Goal: Information Seeking & Learning: Learn about a topic

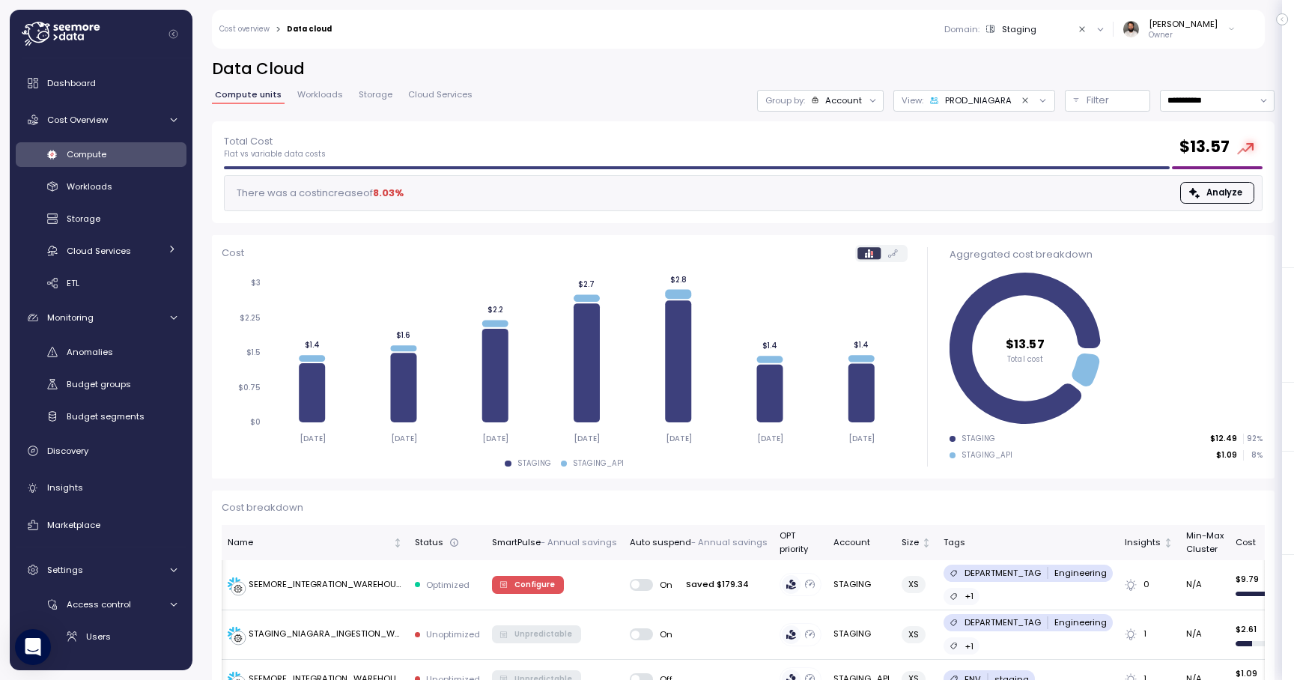
scroll to position [0, 1]
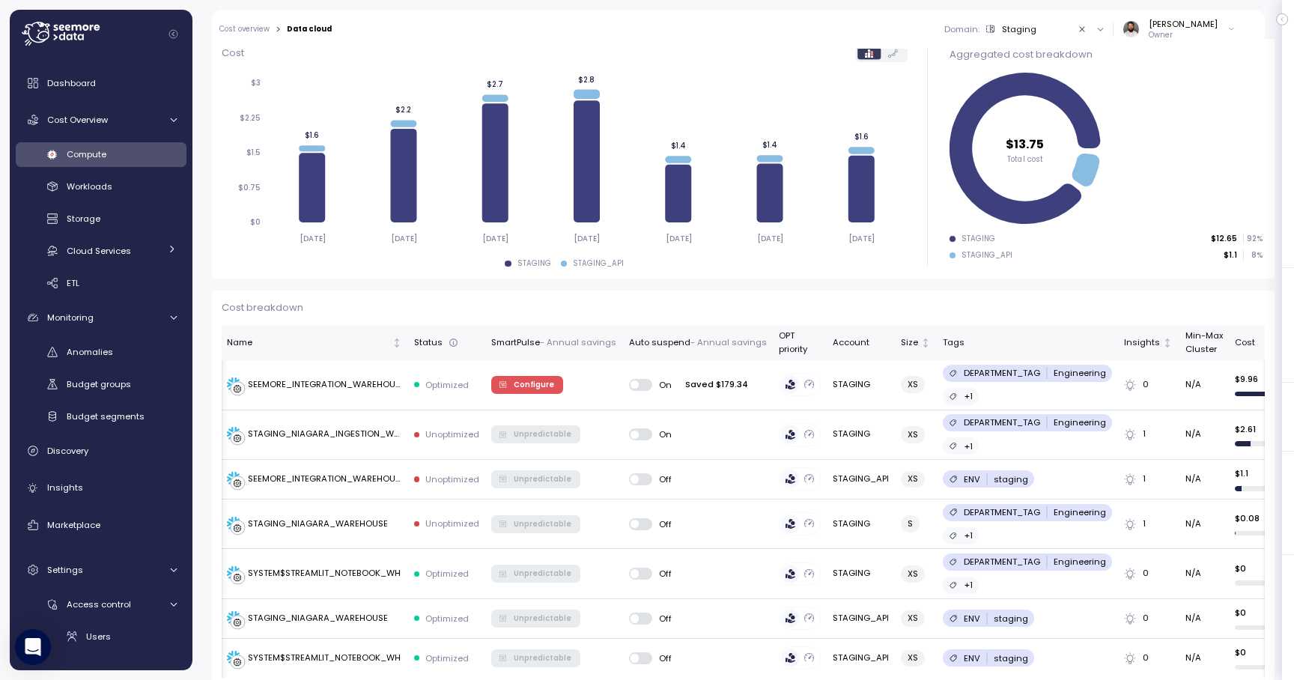
click at [16, 142] on link "Compute" at bounding box center [101, 154] width 171 height 25
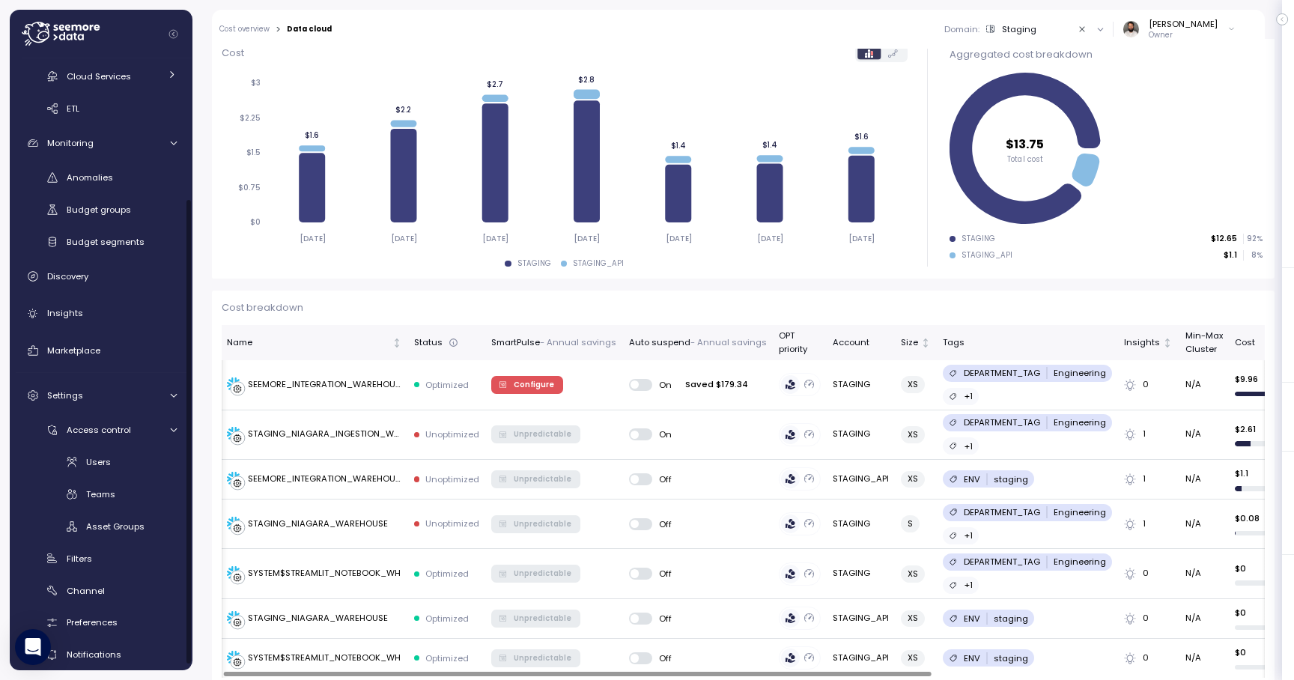
scroll to position [188, 0]
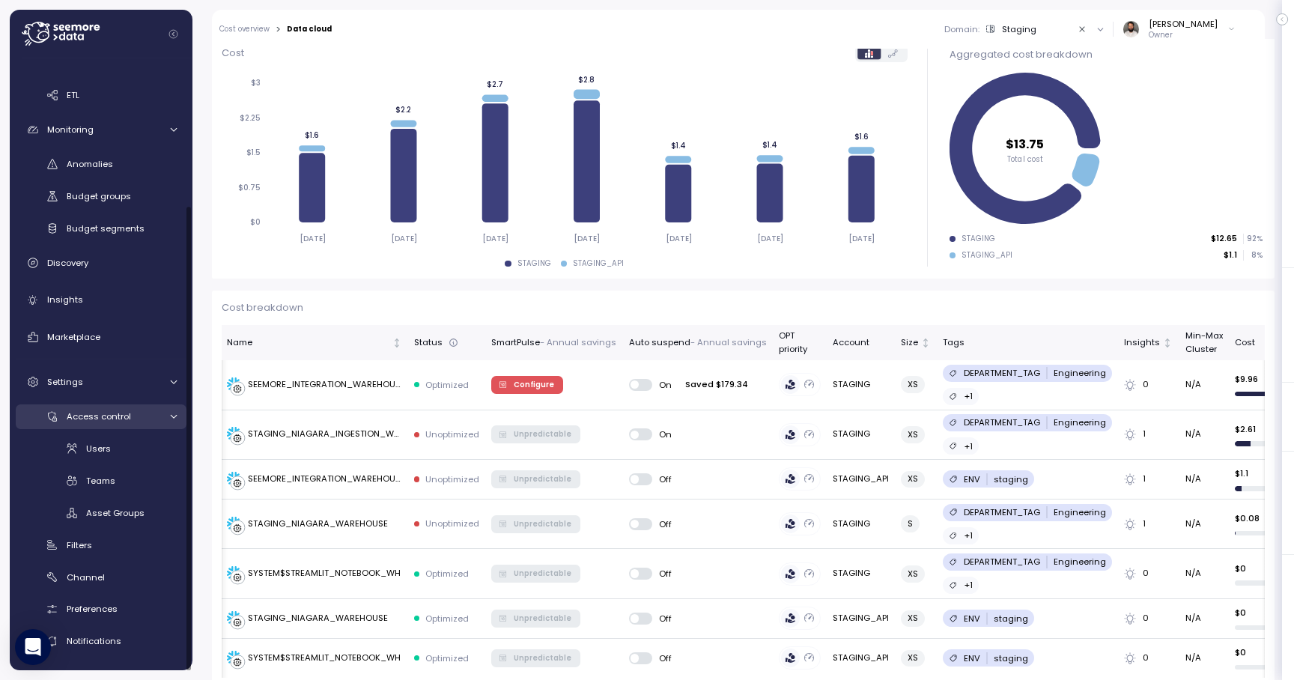
click at [161, 423] on link "Access control" at bounding box center [101, 416] width 171 height 25
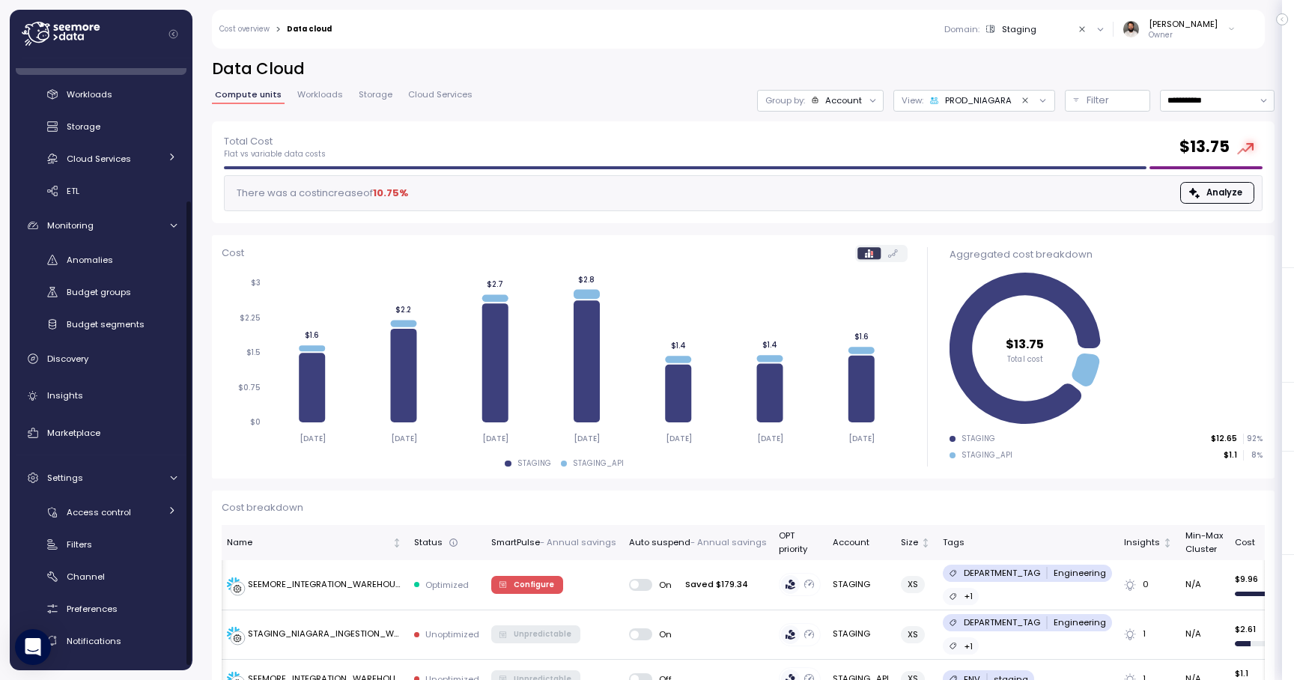
scroll to position [91, 0]
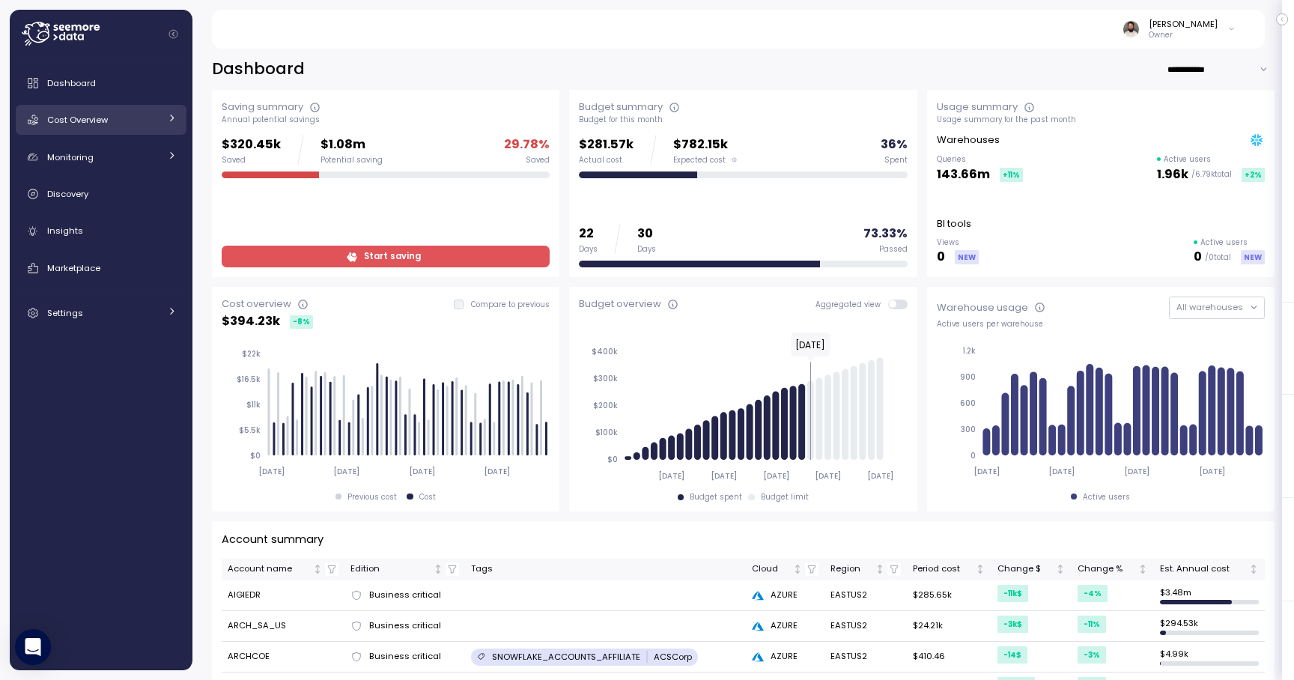
click at [115, 117] on div "Cost Overview" at bounding box center [103, 119] width 112 height 15
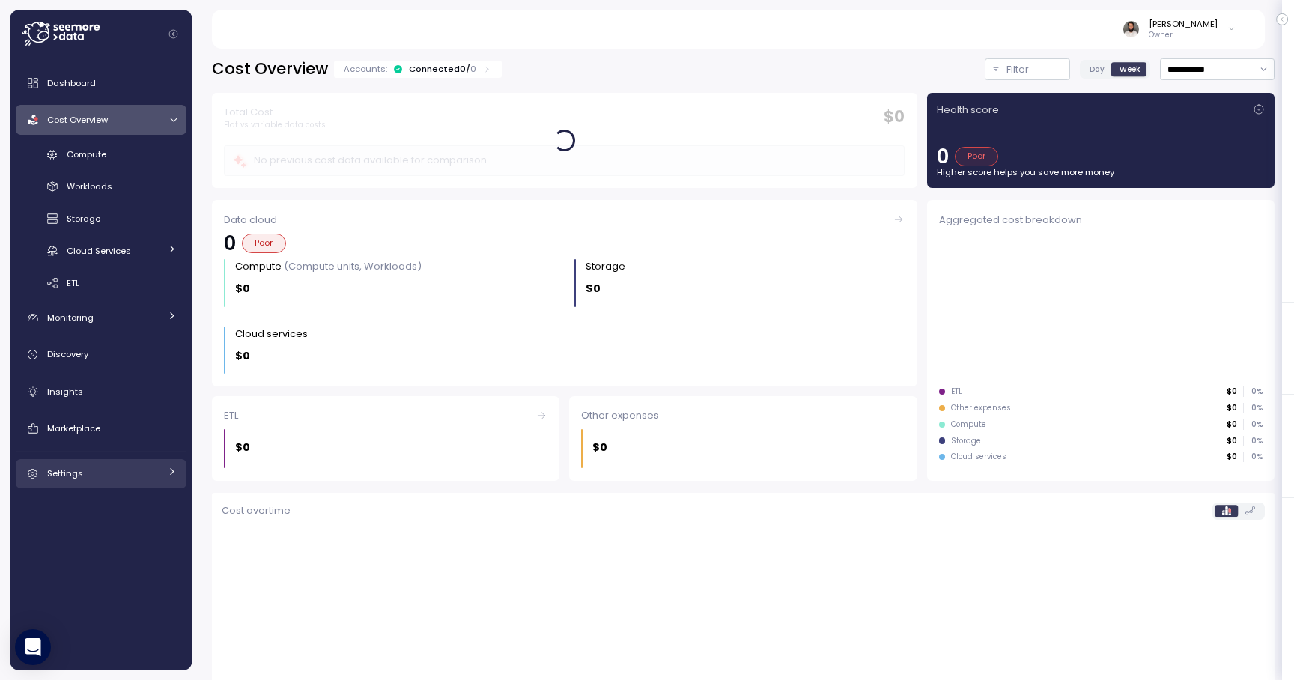
click at [103, 477] on div "Settings" at bounding box center [103, 473] width 112 height 15
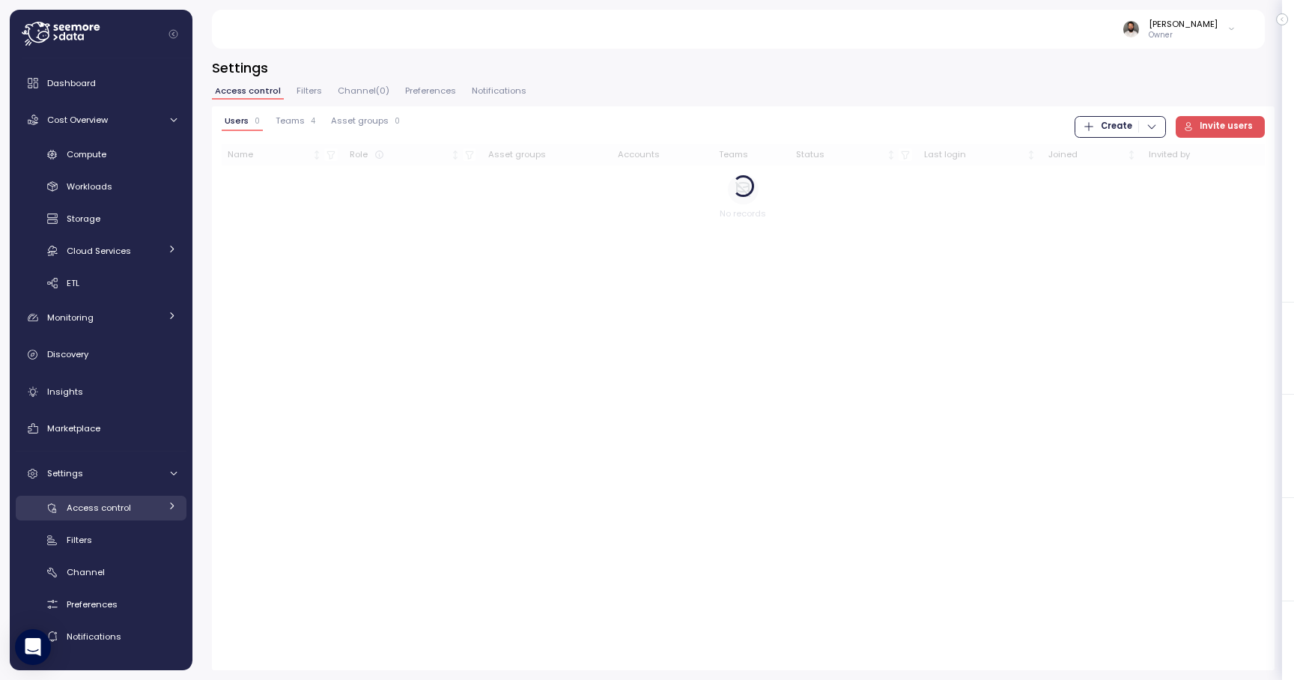
click at [119, 502] on span "Access control" at bounding box center [99, 508] width 64 height 12
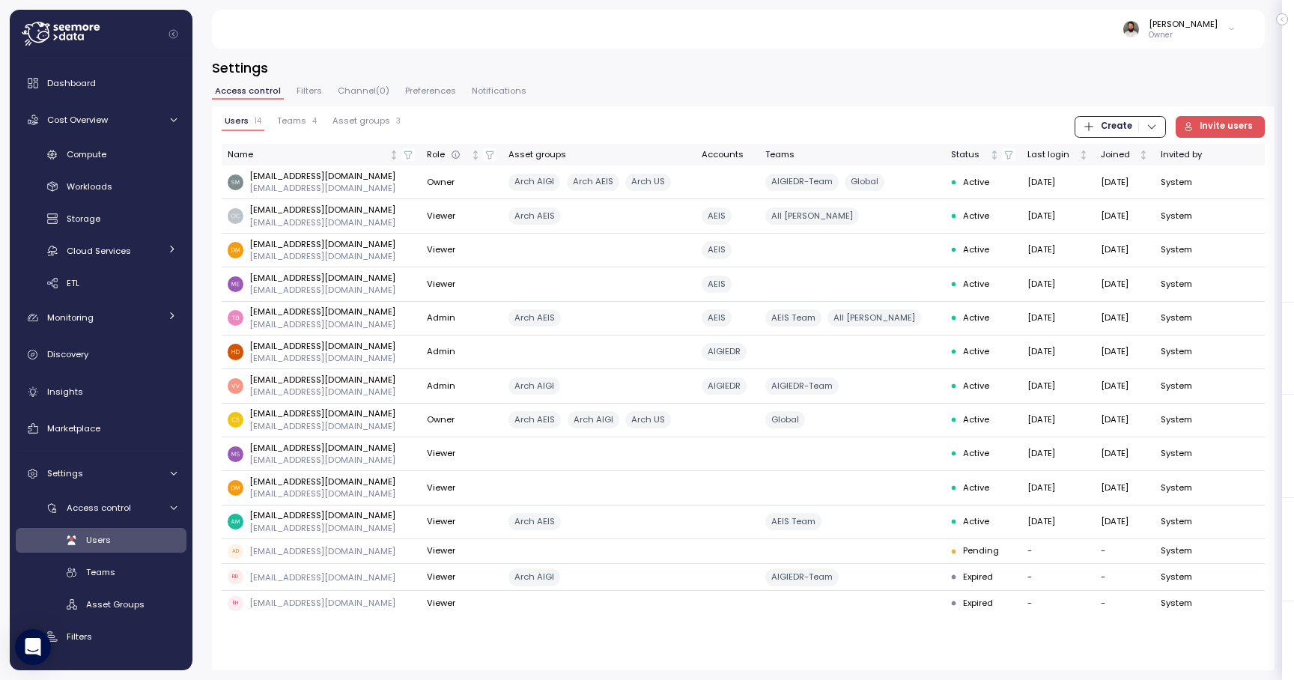
click at [300, 113] on div "Users 14 Teams 4 Asset groups 3 Create Invite users Name Role Asset groups Acco…" at bounding box center [743, 388] width 1063 height 564
click at [299, 118] on span "Teams" at bounding box center [291, 121] width 29 height 8
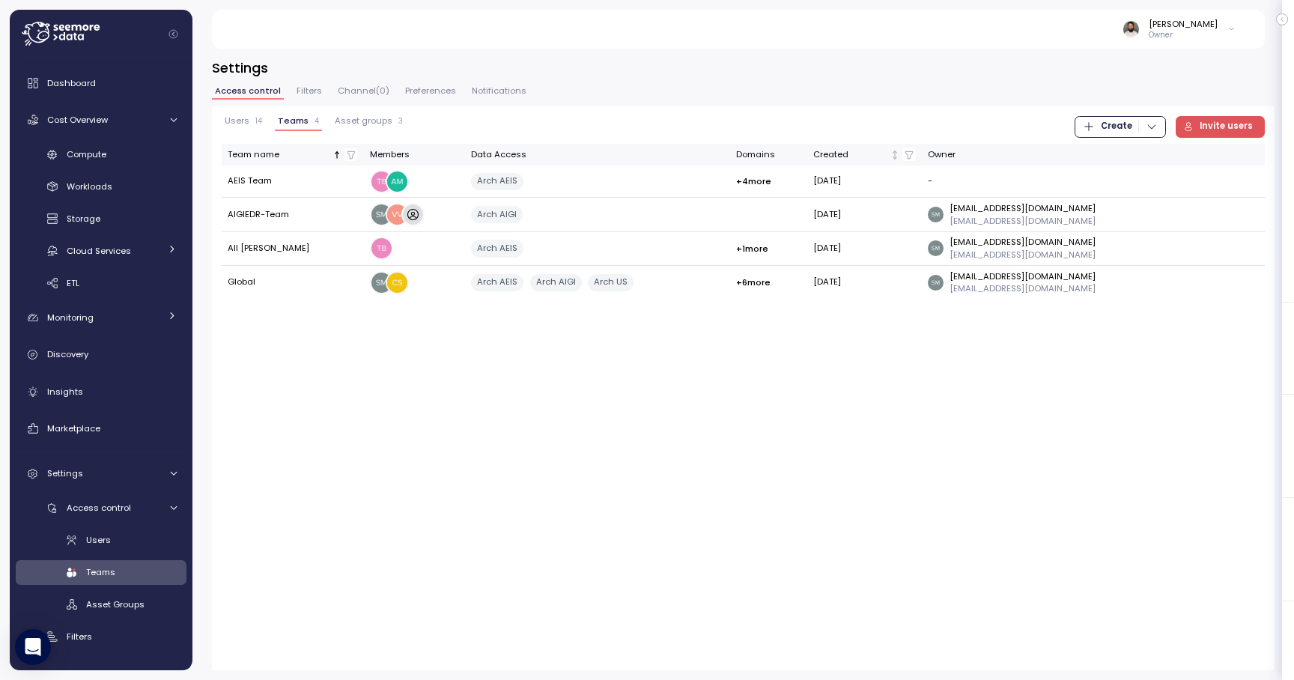
click at [347, 118] on span "Asset groups" at bounding box center [364, 121] width 58 height 8
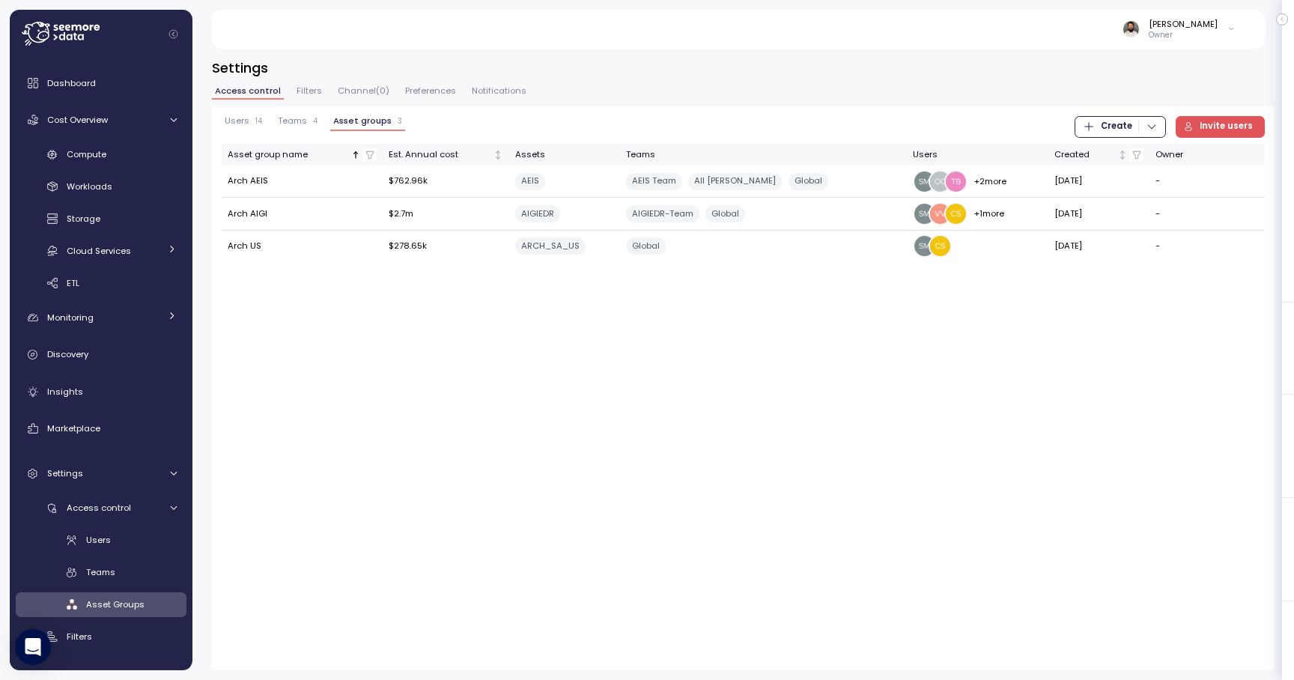
click at [291, 117] on span "Teams" at bounding box center [292, 121] width 29 height 8
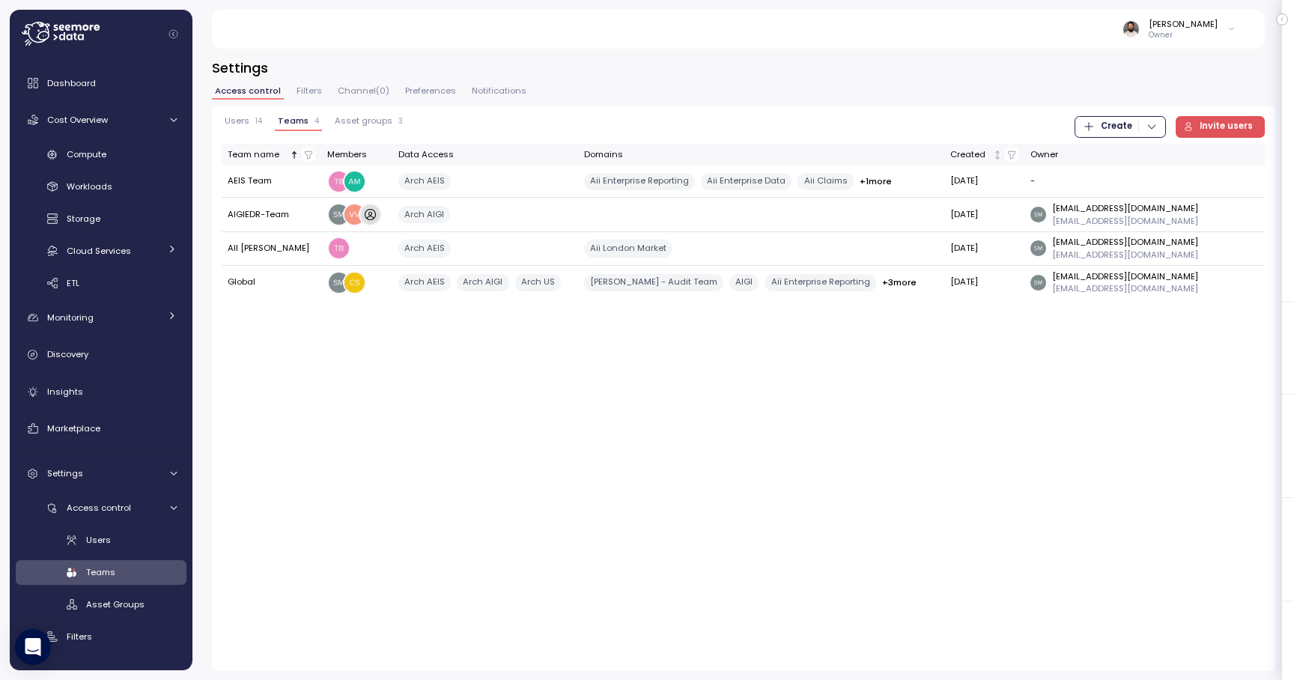
click at [313, 100] on div "Access control Filters Channel ( 0 ) Preferences Notifications" at bounding box center [743, 96] width 1063 height 19
click at [314, 97] on button "Filters" at bounding box center [309, 93] width 31 height 13
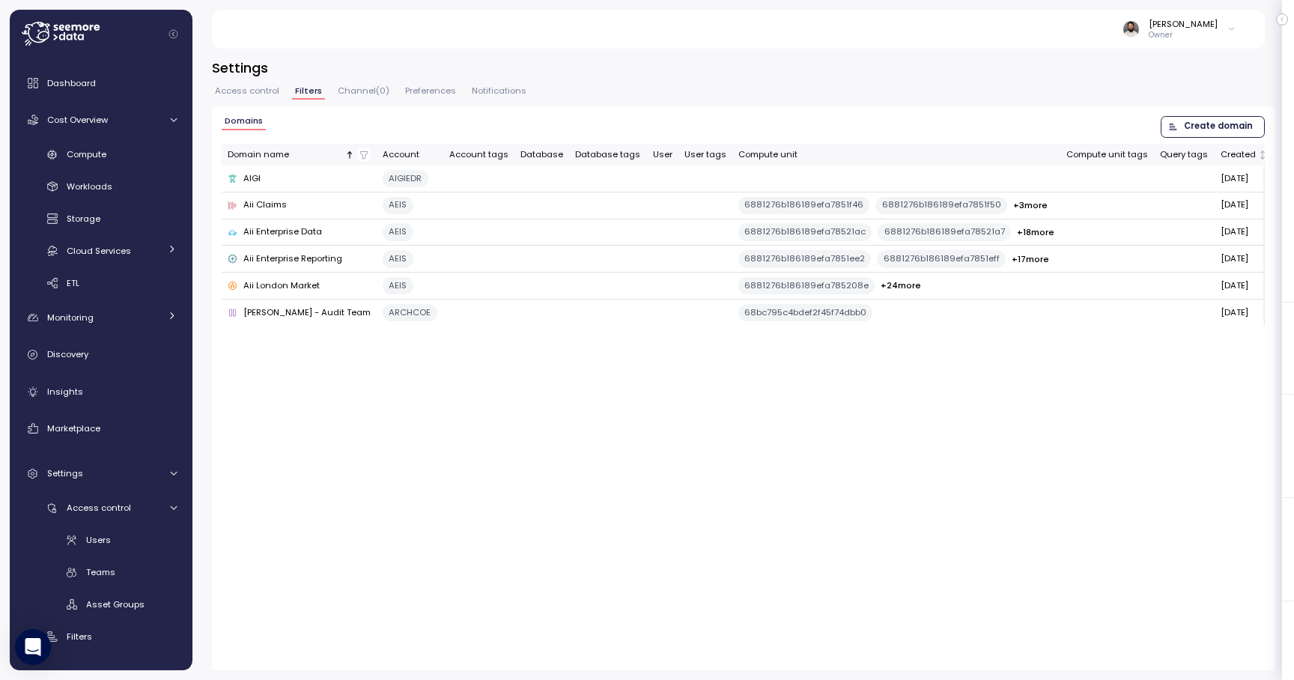
click at [344, 95] on span "Channel ( 0 )" at bounding box center [364, 91] width 52 height 8
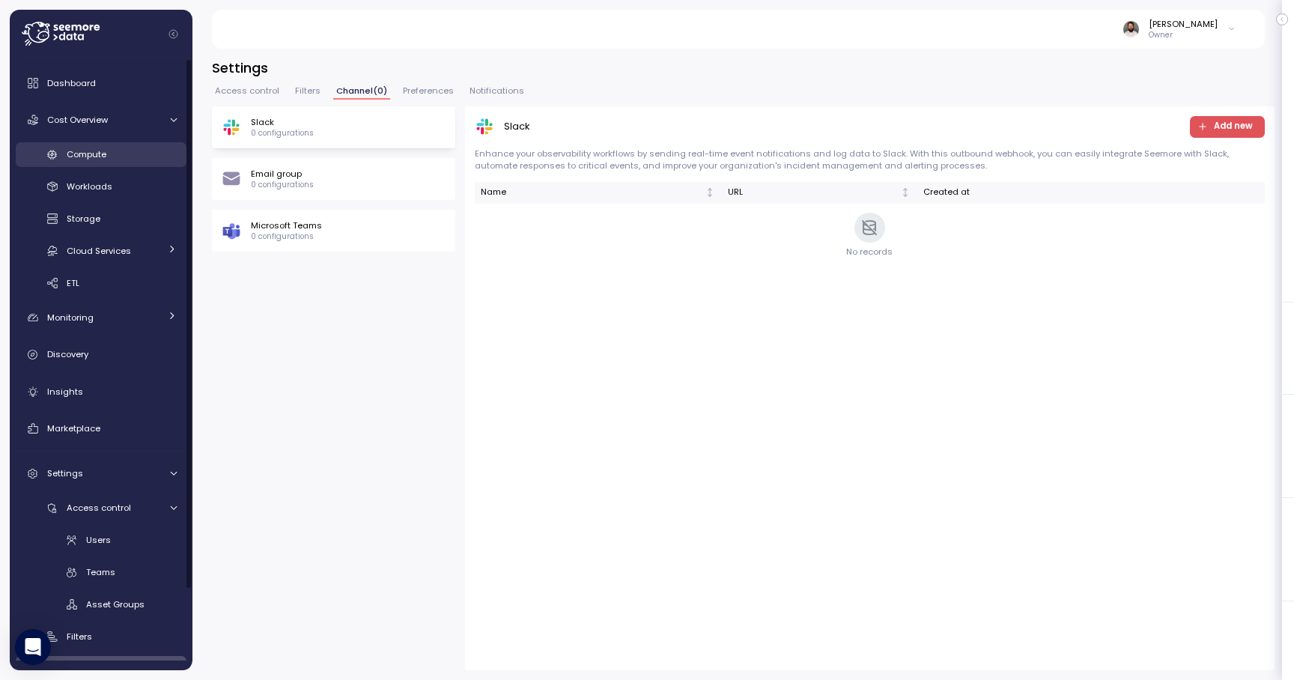
click at [139, 146] on link "Compute" at bounding box center [101, 154] width 171 height 25
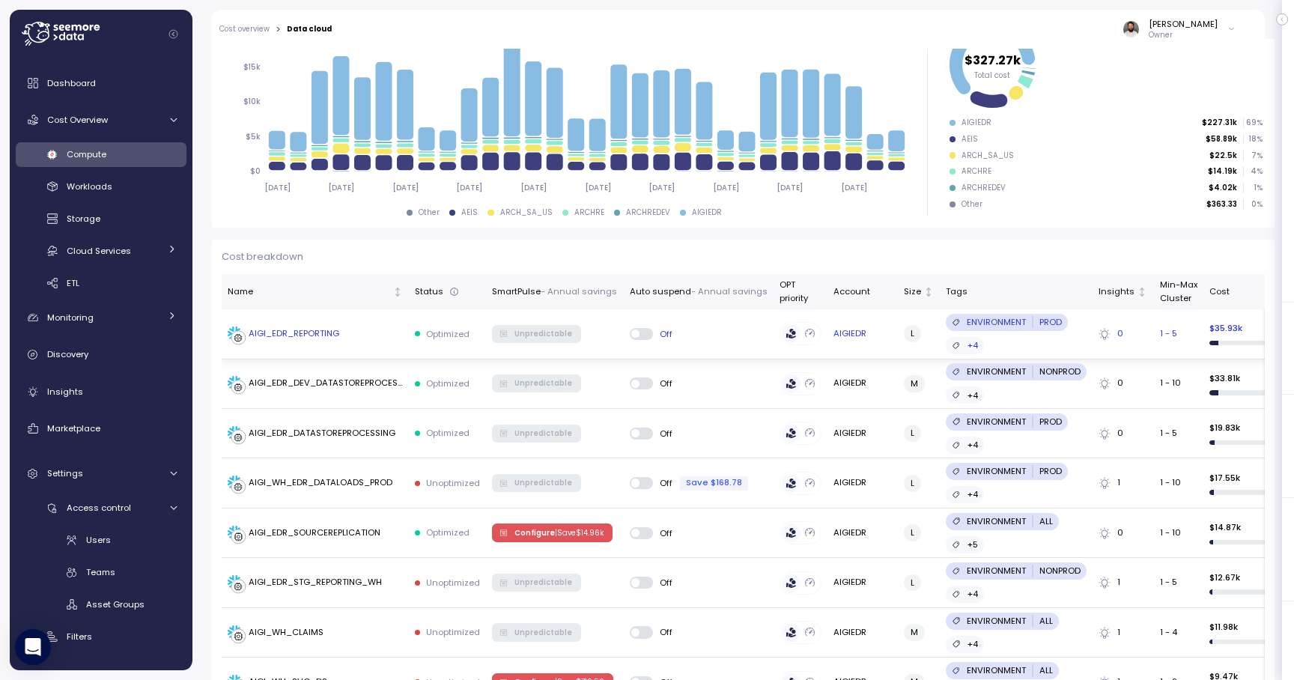
scroll to position [218, 0]
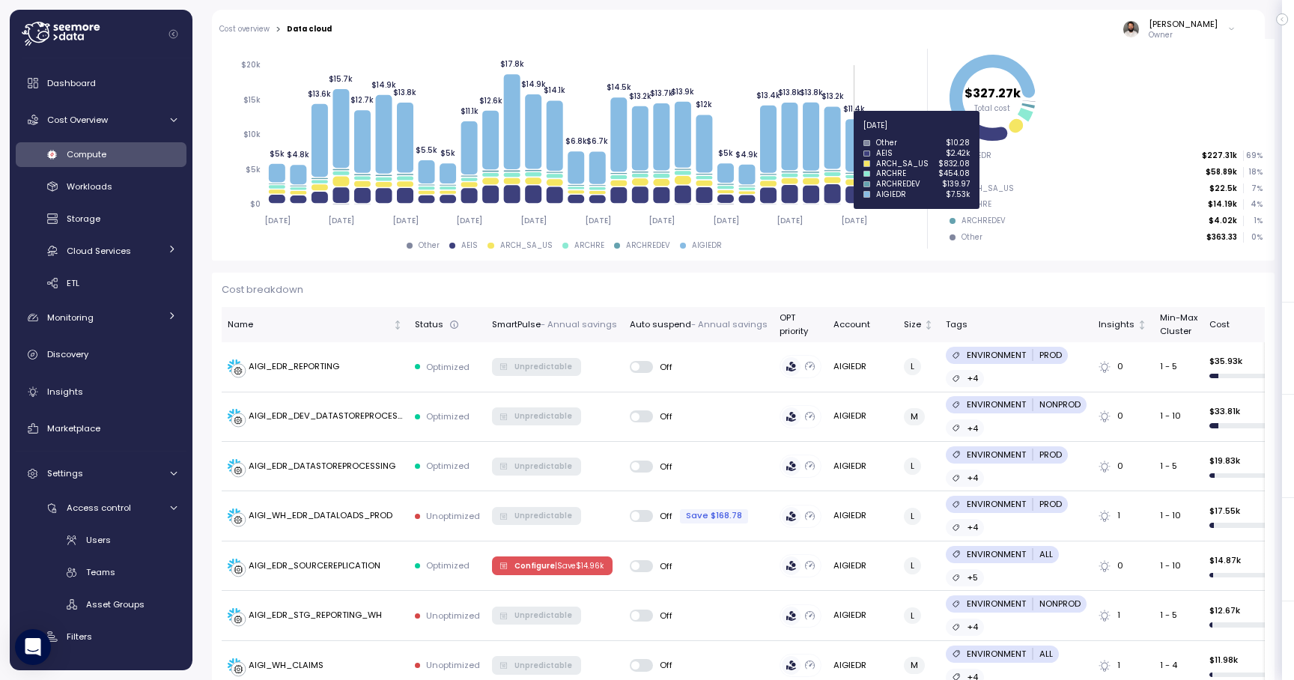
click at [857, 134] on icon at bounding box center [853, 145] width 16 height 52
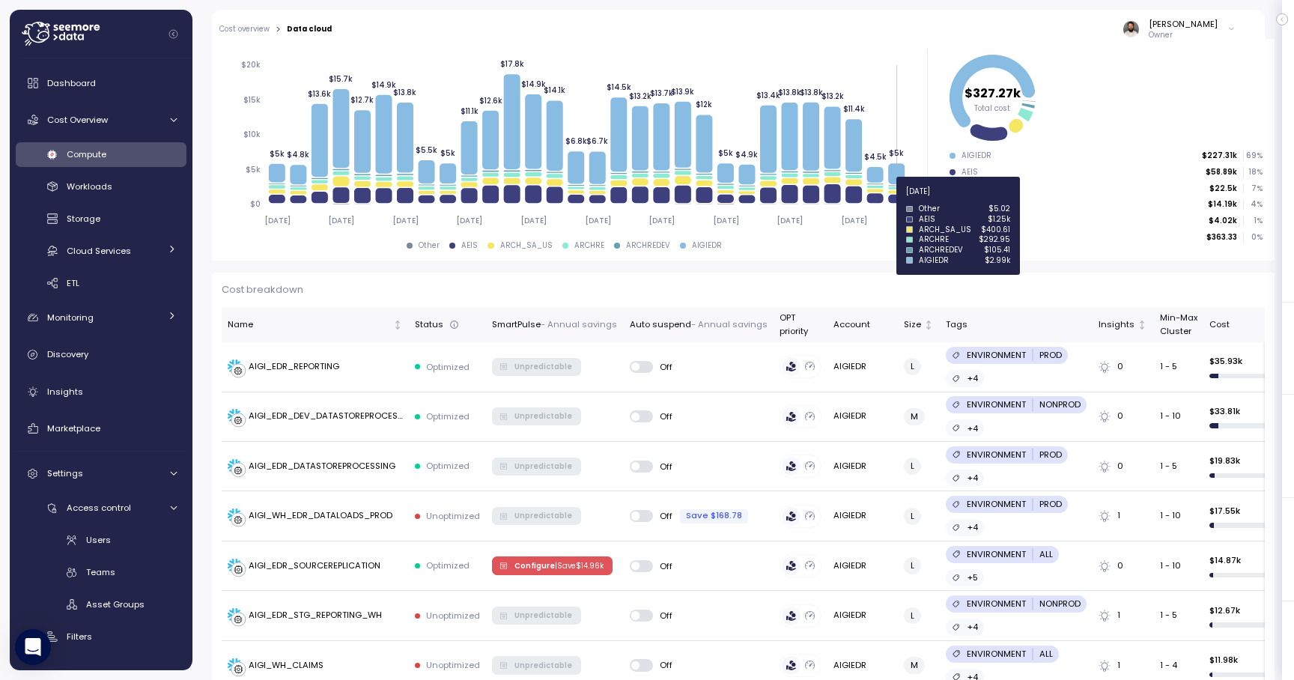
click at [895, 200] on icon at bounding box center [896, 199] width 16 height 9
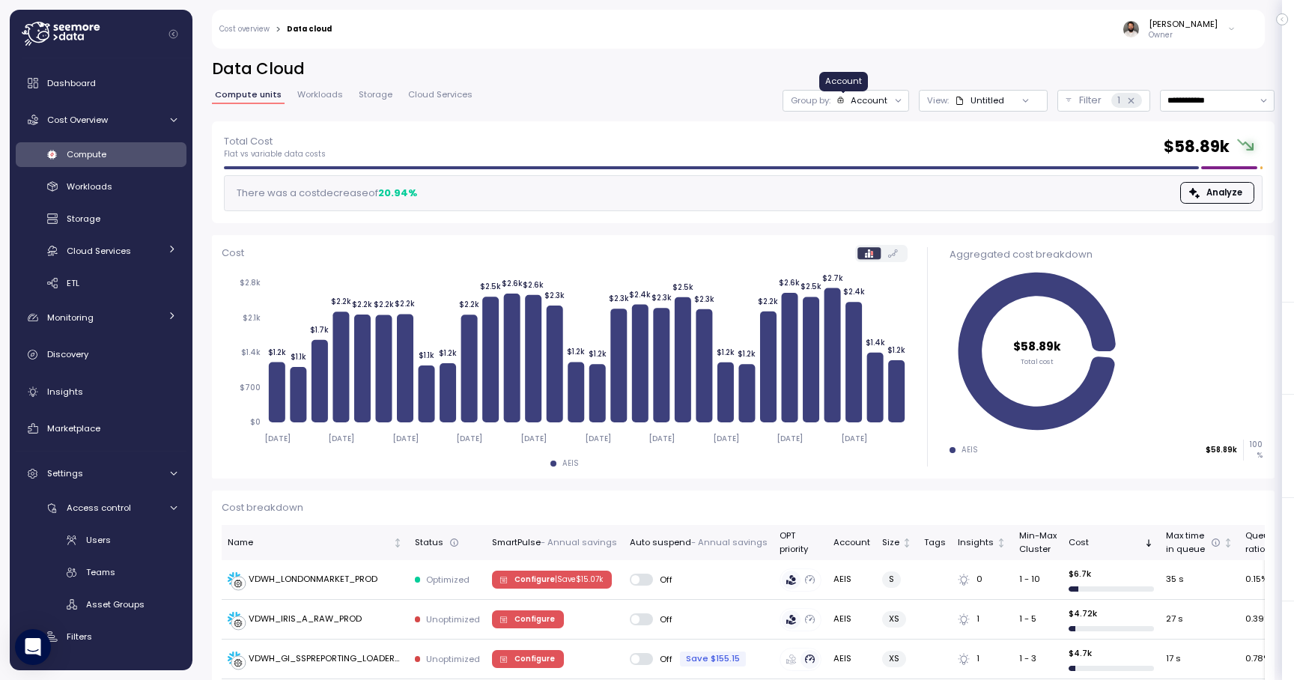
drag, startPoint x: 842, startPoint y: 95, endPoint x: 860, endPoint y: 135, distance: 43.9
click at [842, 96] on icon at bounding box center [840, 100] width 8 height 8
click at [868, 174] on div "Compute unit" at bounding box center [847, 183] width 103 height 18
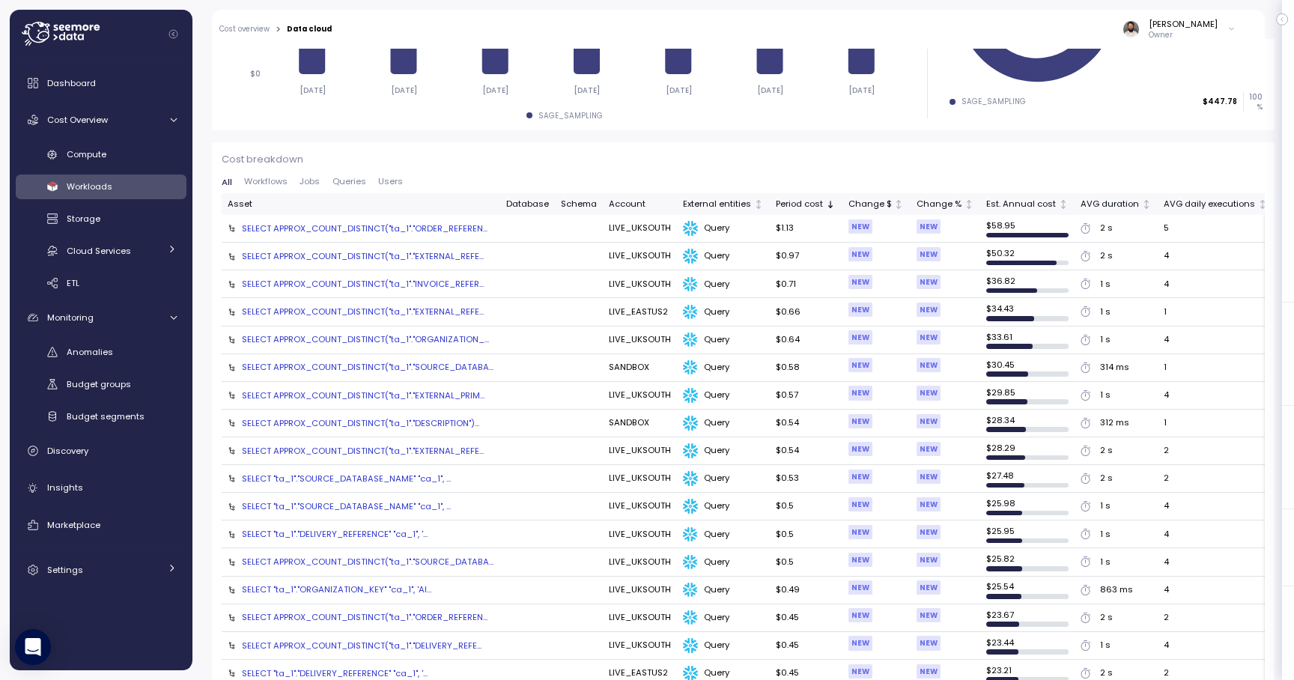
scroll to position [14, 0]
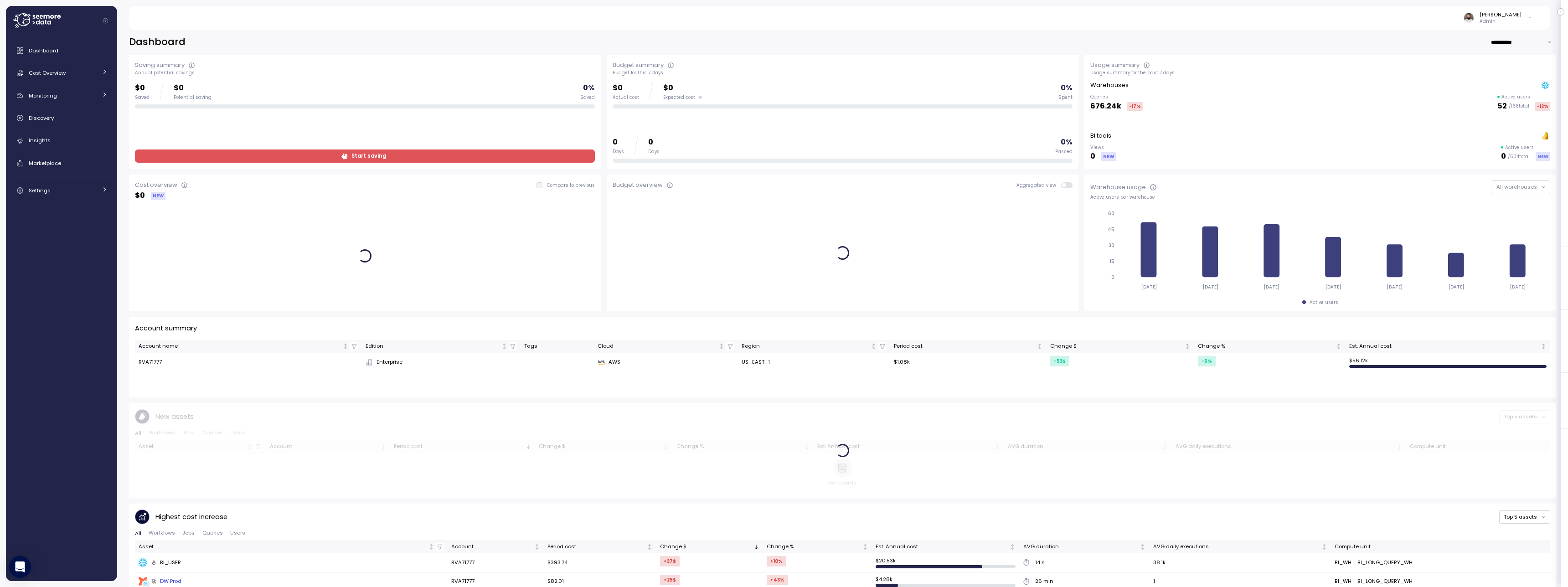
scroll to position [6, 0]
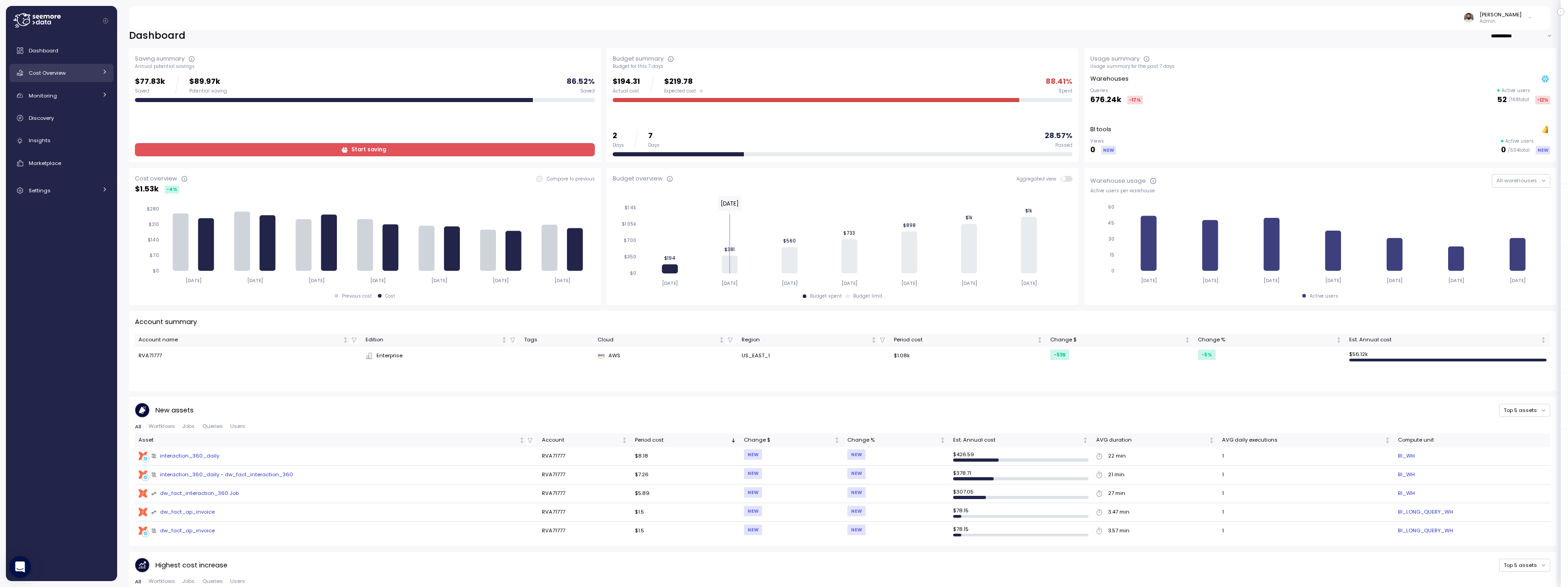
click at [92, 80] on link "Cost Overview" at bounding box center [61, 73] width 104 height 18
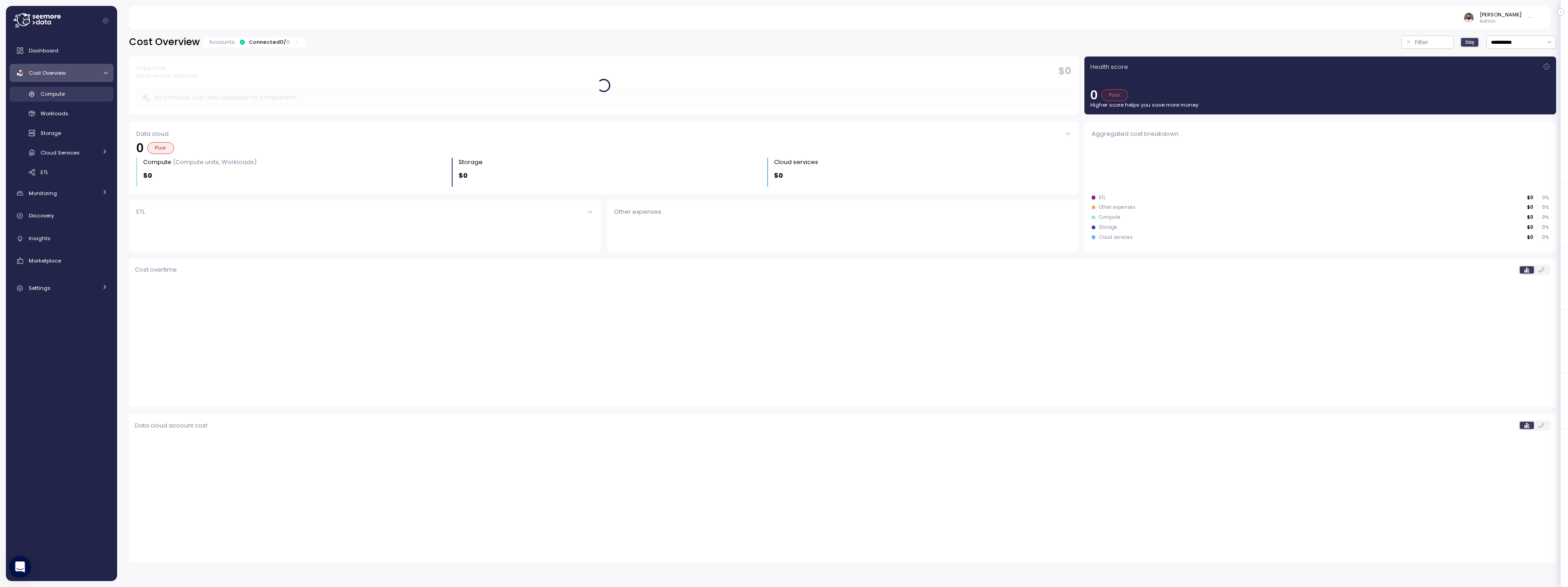
click at [90, 94] on div "Compute" at bounding box center [74, 94] width 67 height 9
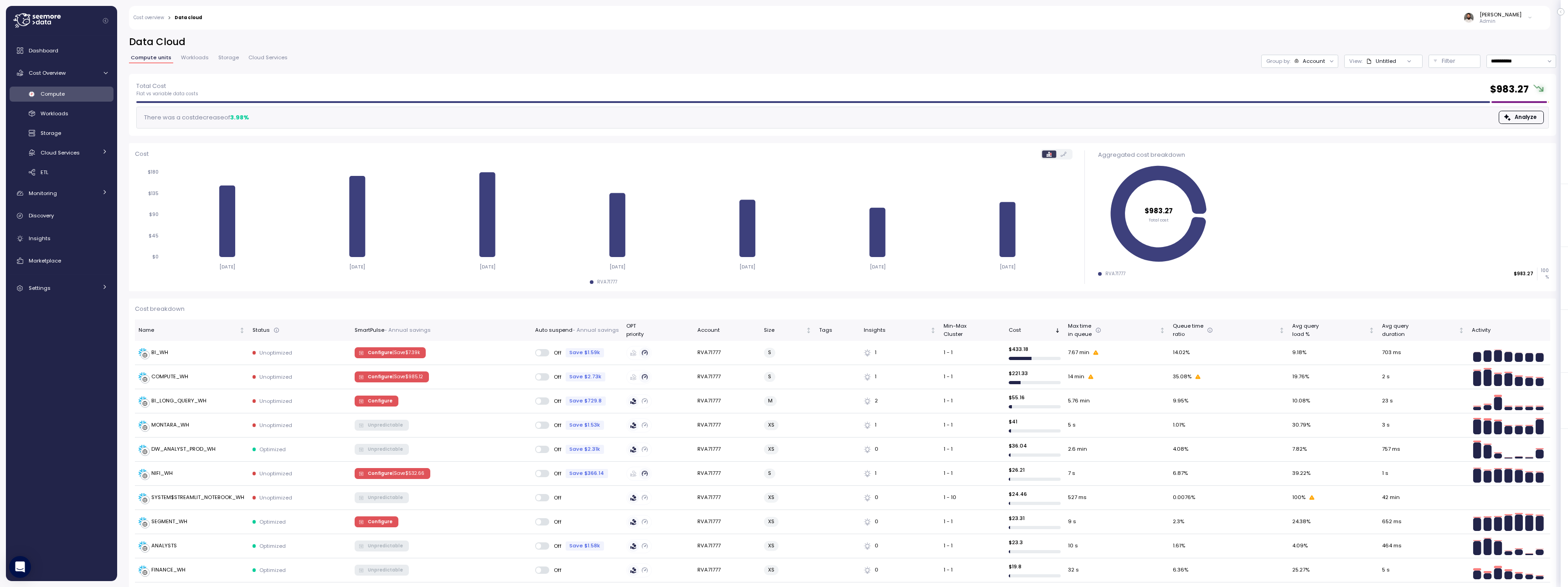
click at [787, 23] on p "Admin" at bounding box center [1500, 21] width 42 height 6
click at [75, 221] on link "Discovery" at bounding box center [61, 216] width 104 height 18
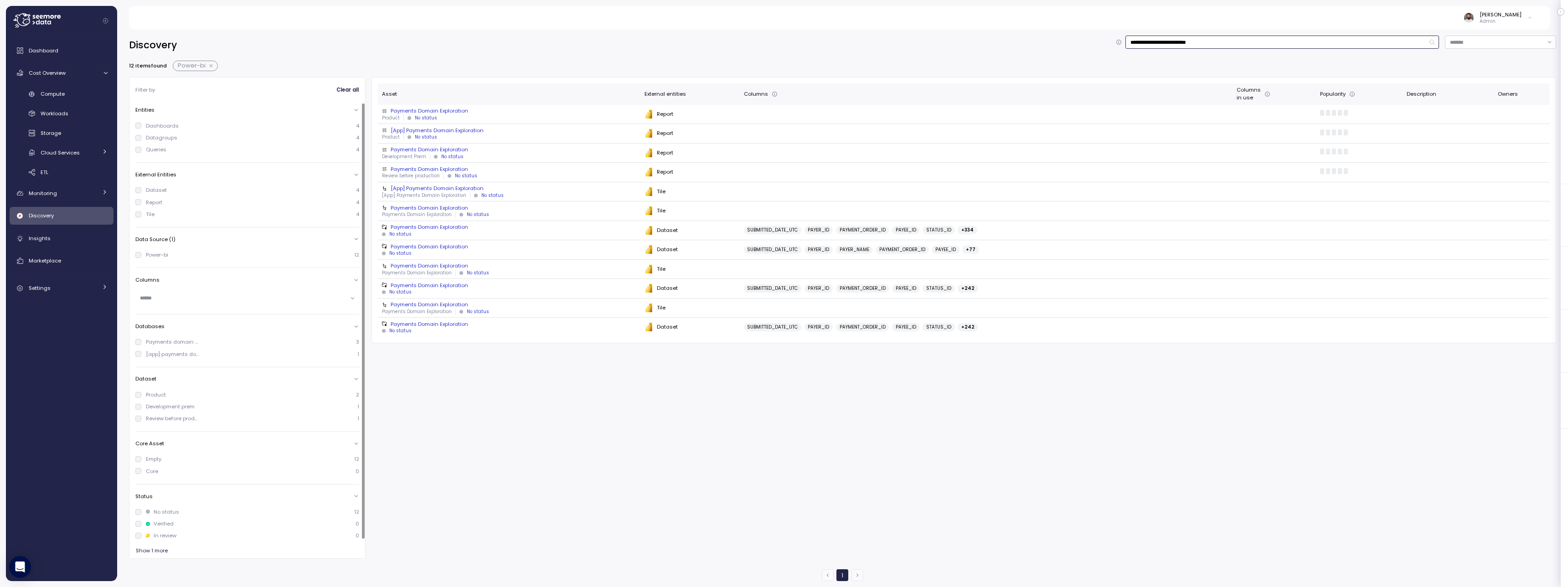
click at [787, 39] on input "**********" at bounding box center [1282, 42] width 313 height 13
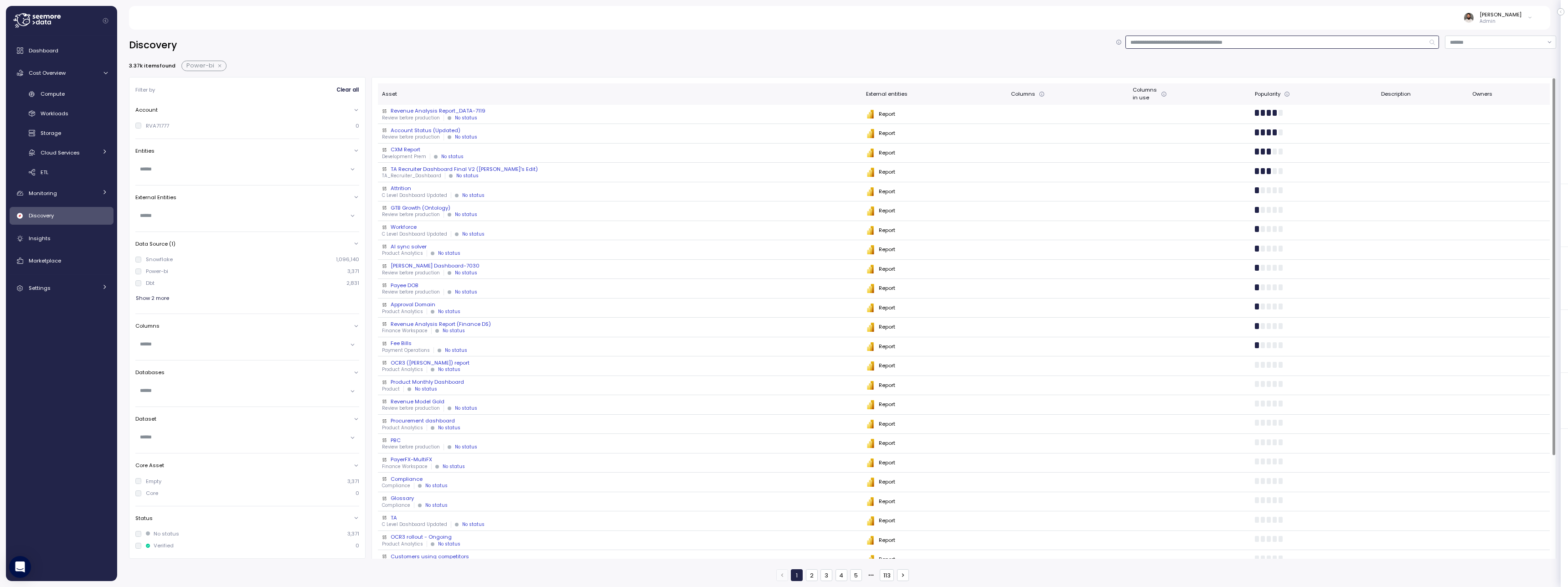
scroll to position [8, 0]
click at [491, 110] on div "Review before production No status" at bounding box center [620, 110] width 477 height 6
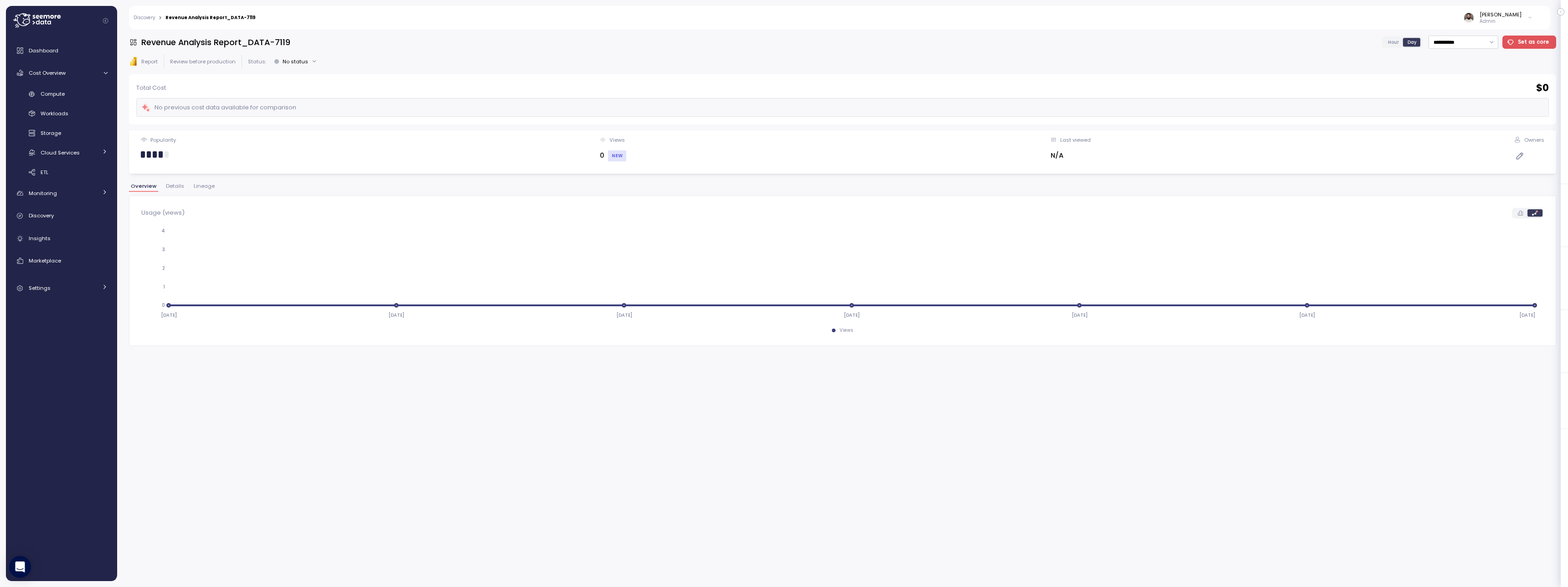
drag, startPoint x: 158, startPoint y: 22, endPoint x: 151, endPoint y: 19, distance: 7.6
click at [157, 21] on div "Discovery > Revenue Analysis Report_DATA-7119 Guy Biecher Admin" at bounding box center [833, 18] width 1409 height 24
click at [151, 19] on link "Discovery" at bounding box center [144, 17] width 21 height 4
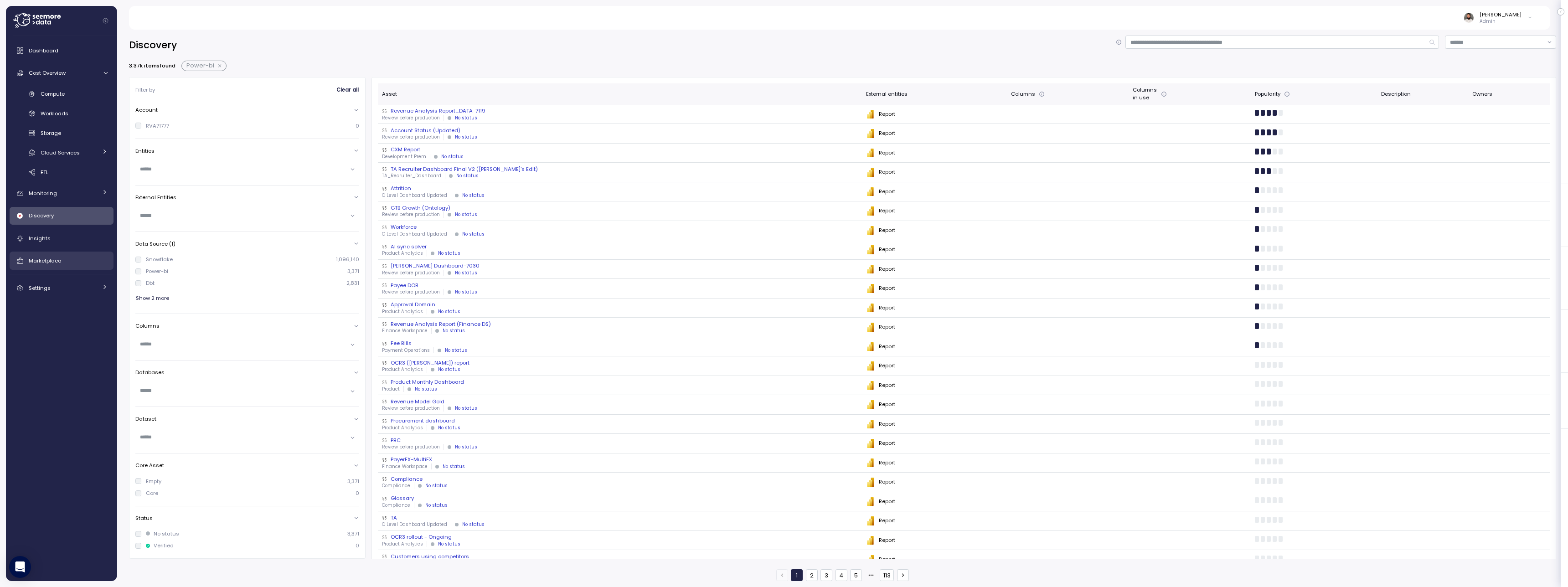
click at [88, 255] on link "Marketplace" at bounding box center [61, 260] width 104 height 18
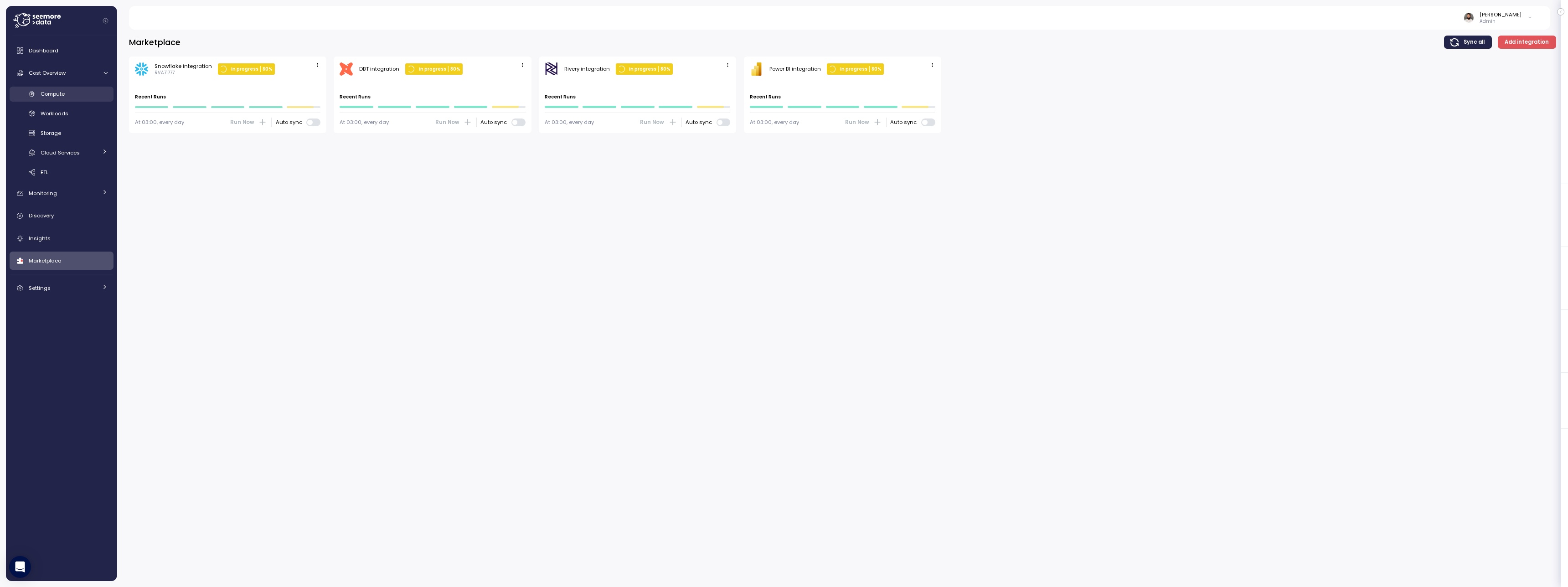
click at [77, 90] on div "Compute" at bounding box center [74, 94] width 67 height 9
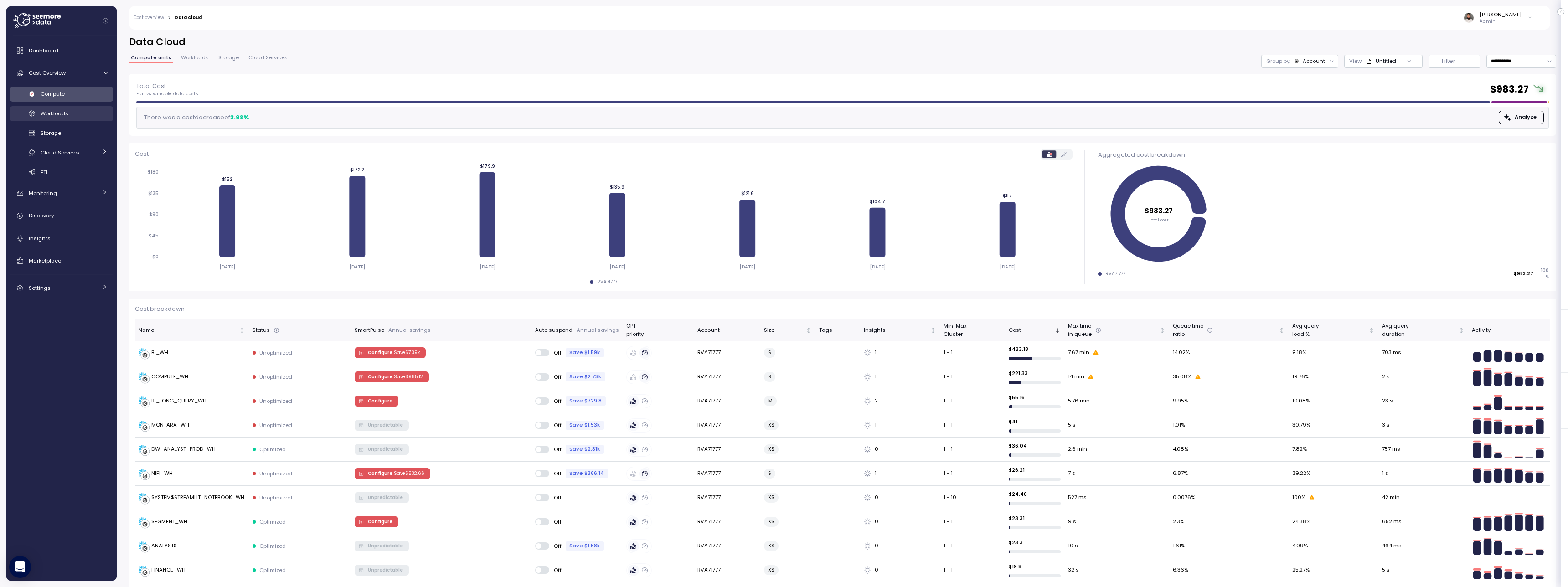
click at [43, 109] on span "Workloads" at bounding box center [55, 113] width 28 height 7
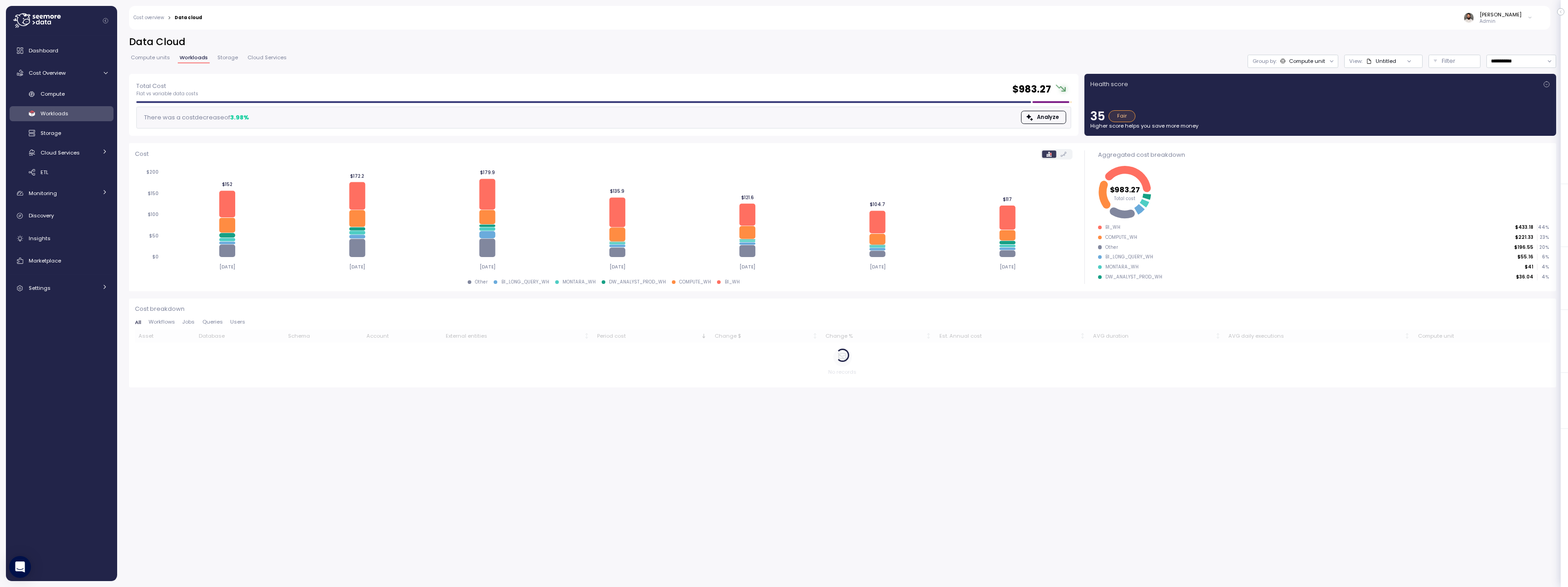
click at [787, 59] on p "Filter" at bounding box center [1449, 61] width 13 height 9
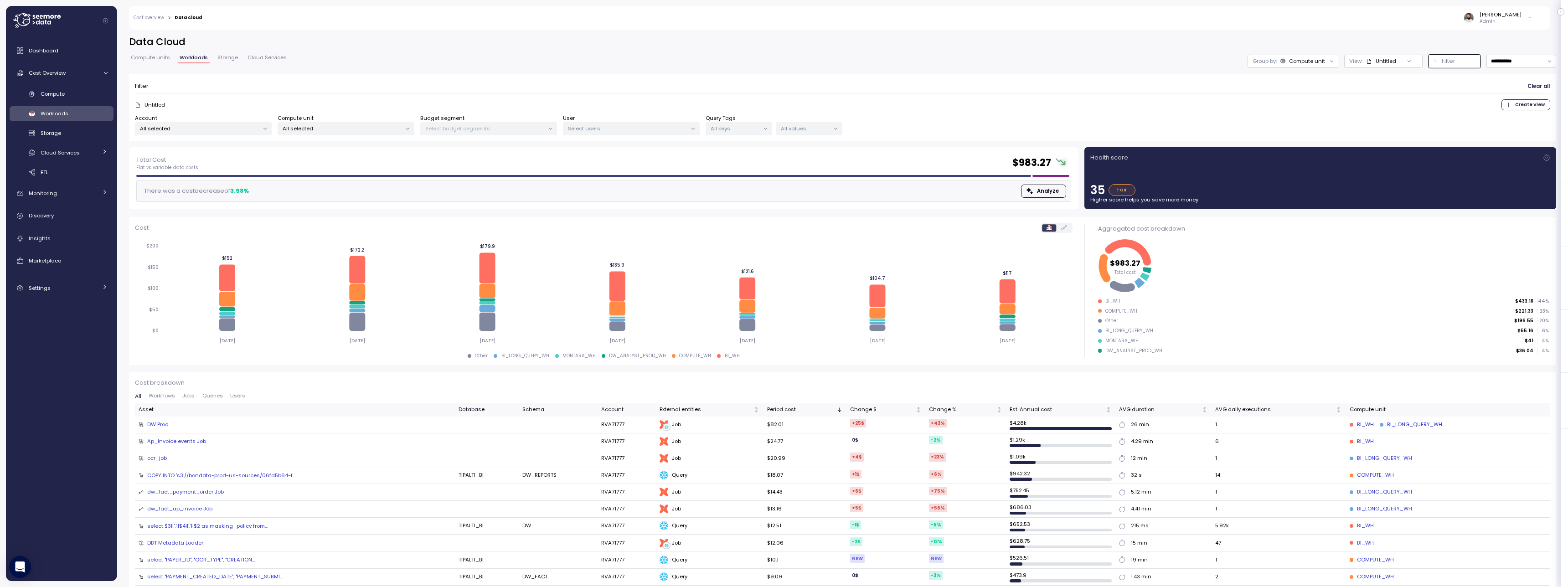
click at [767, 130] on icon at bounding box center [766, 129] width 6 height 6
click at [757, 130] on p "All keys" at bounding box center [735, 128] width 49 height 7
click at [781, 129] on p "All values" at bounding box center [805, 128] width 49 height 7
click at [787, 179] on div "Integration Power BI" at bounding box center [766, 178] width 75 height 10
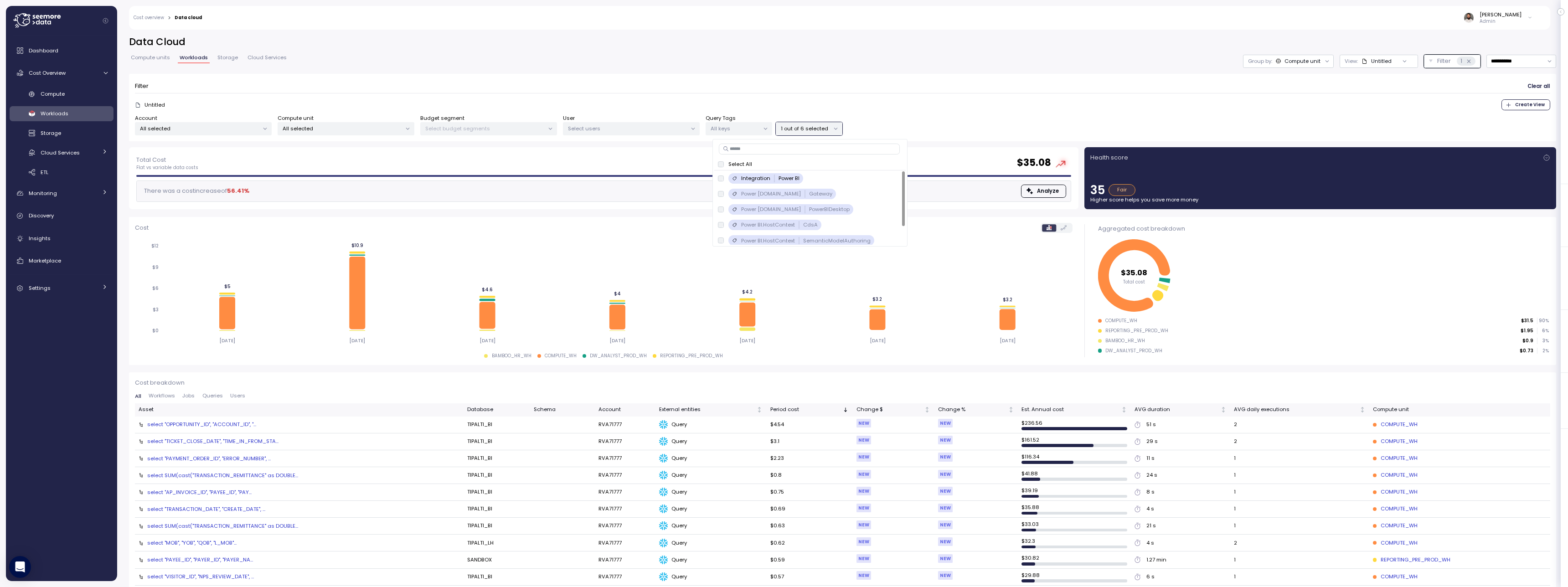
click at [787, 133] on div "Account All selected Compute unit All selected Budget segment Select budget seg…" at bounding box center [842, 125] width 1415 height 21
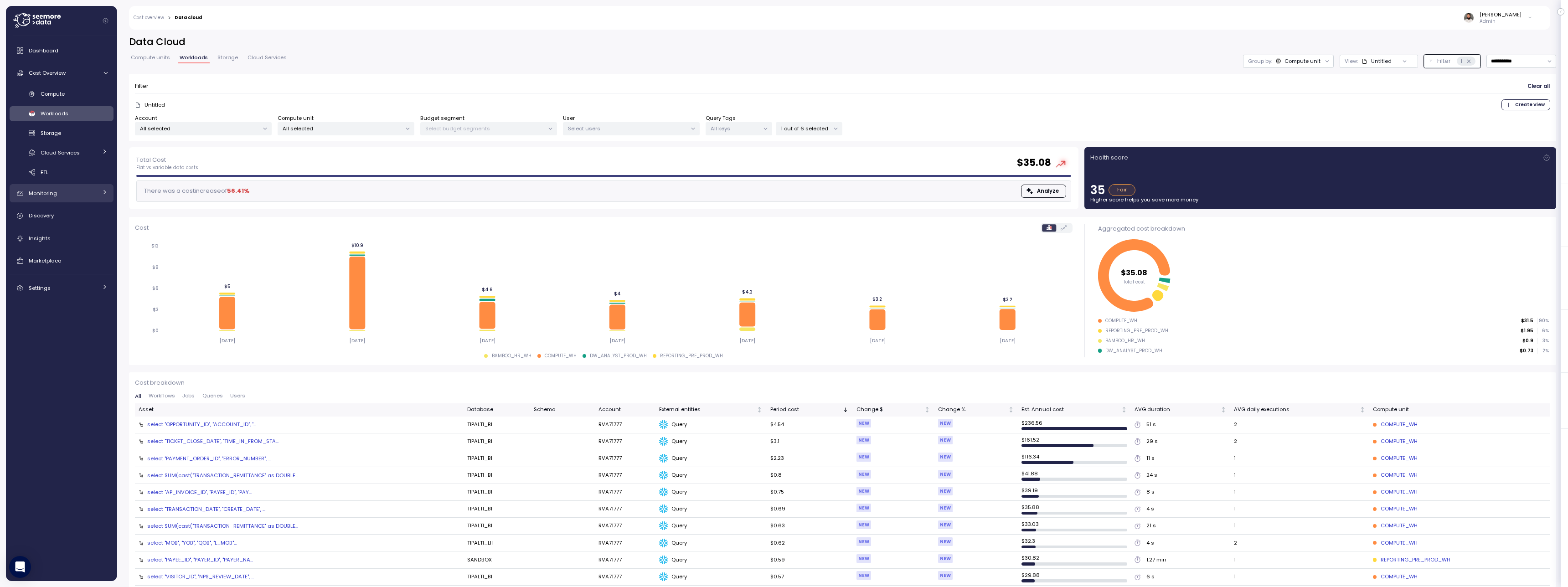
click at [77, 197] on div "Monitoring" at bounding box center [63, 193] width 68 height 9
click at [84, 348] on div "Settings" at bounding box center [63, 346] width 68 height 9
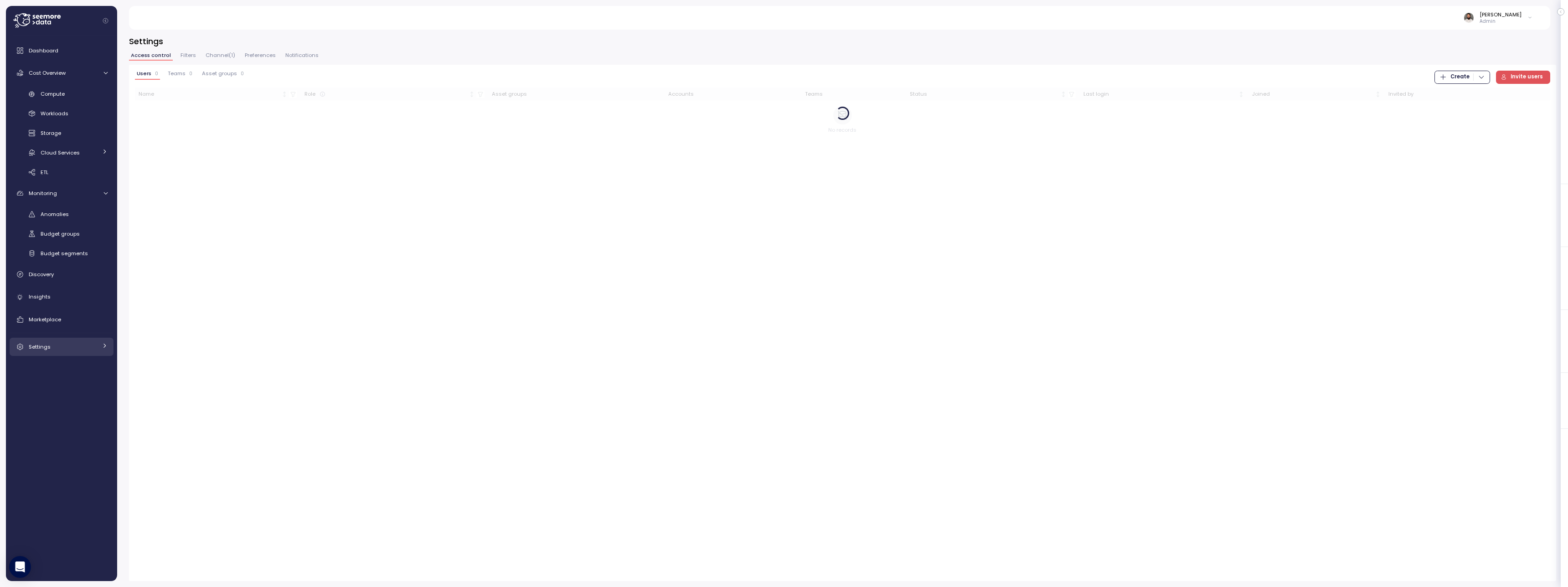
click at [82, 355] on link "Settings" at bounding box center [61, 347] width 104 height 18
click at [87, 369] on div "Access control" at bounding box center [69, 367] width 57 height 9
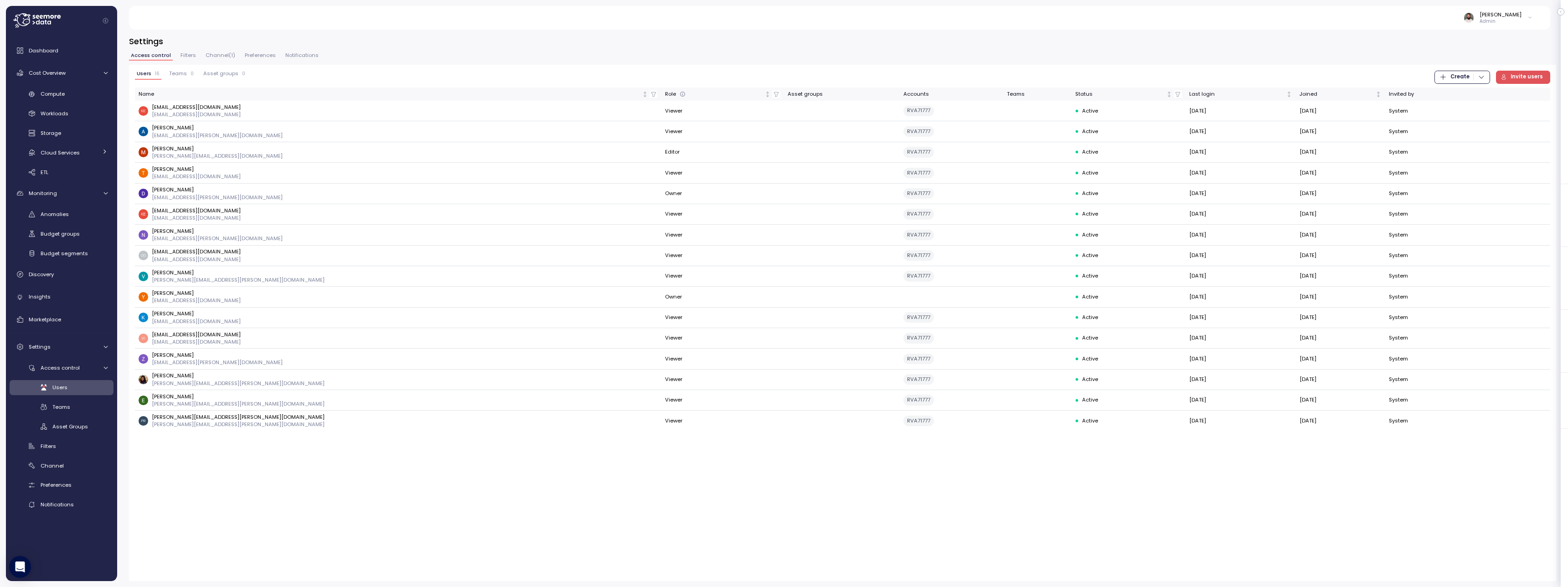
click at [787, 74] on icon "button" at bounding box center [1503, 77] width 6 height 6
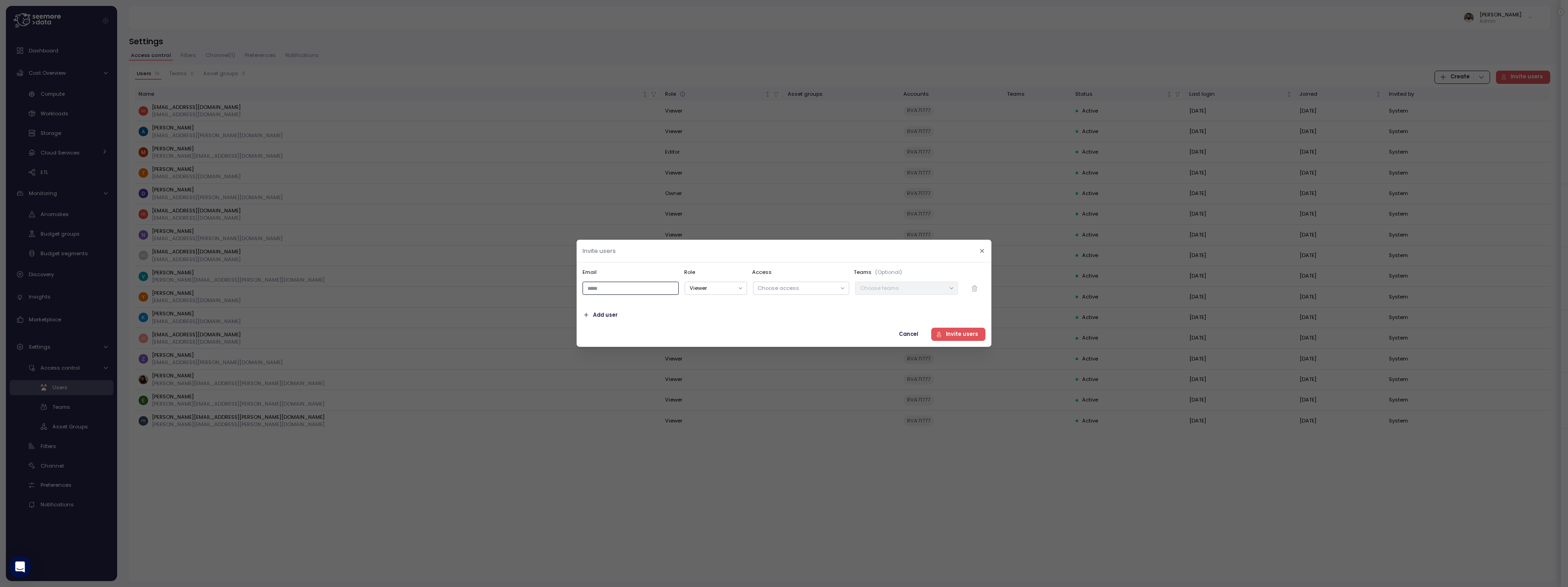
click at [640, 289] on input "email" at bounding box center [631, 289] width 96 height 13
paste input "**********"
type input "**********"
click at [787, 286] on icon at bounding box center [842, 289] width 6 height 6
click at [787, 330] on div at bounding box center [799, 330] width 69 height 1
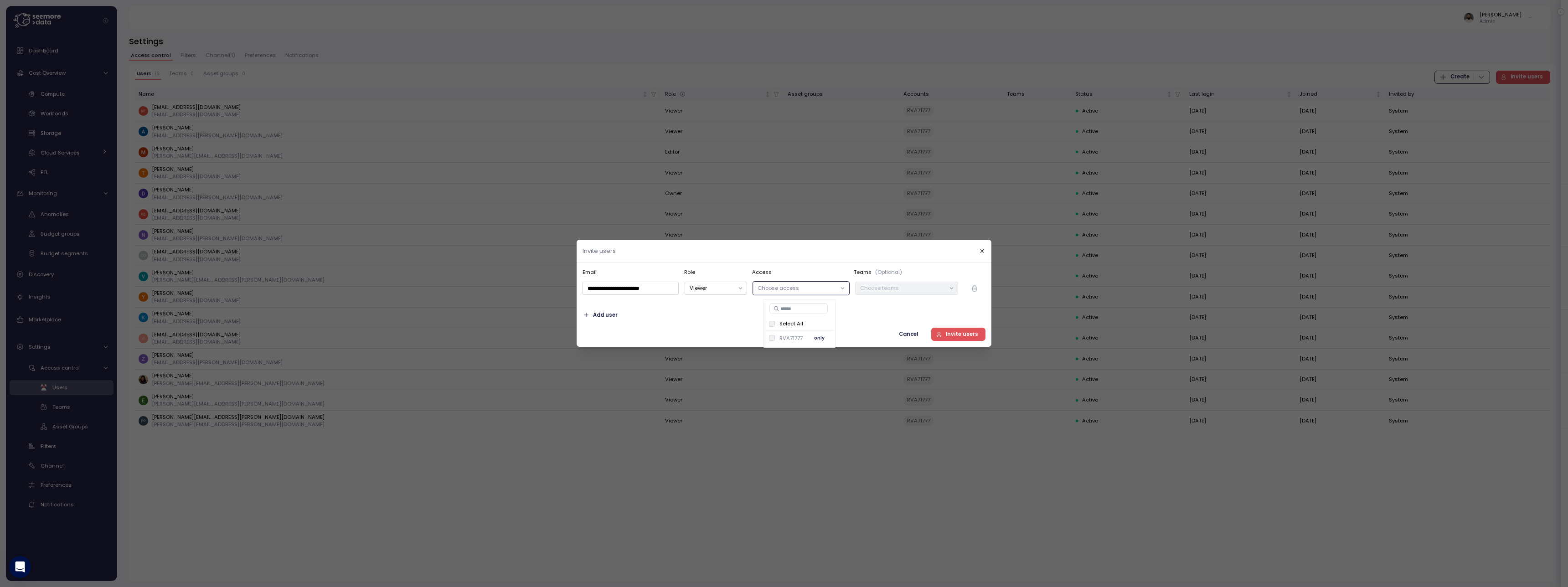
click at [787, 333] on button "only" at bounding box center [819, 338] width 22 height 11
click at [787, 316] on div "Add user" at bounding box center [784, 315] width 403 height 13
click at [607, 321] on span "Add user" at bounding box center [605, 315] width 24 height 12
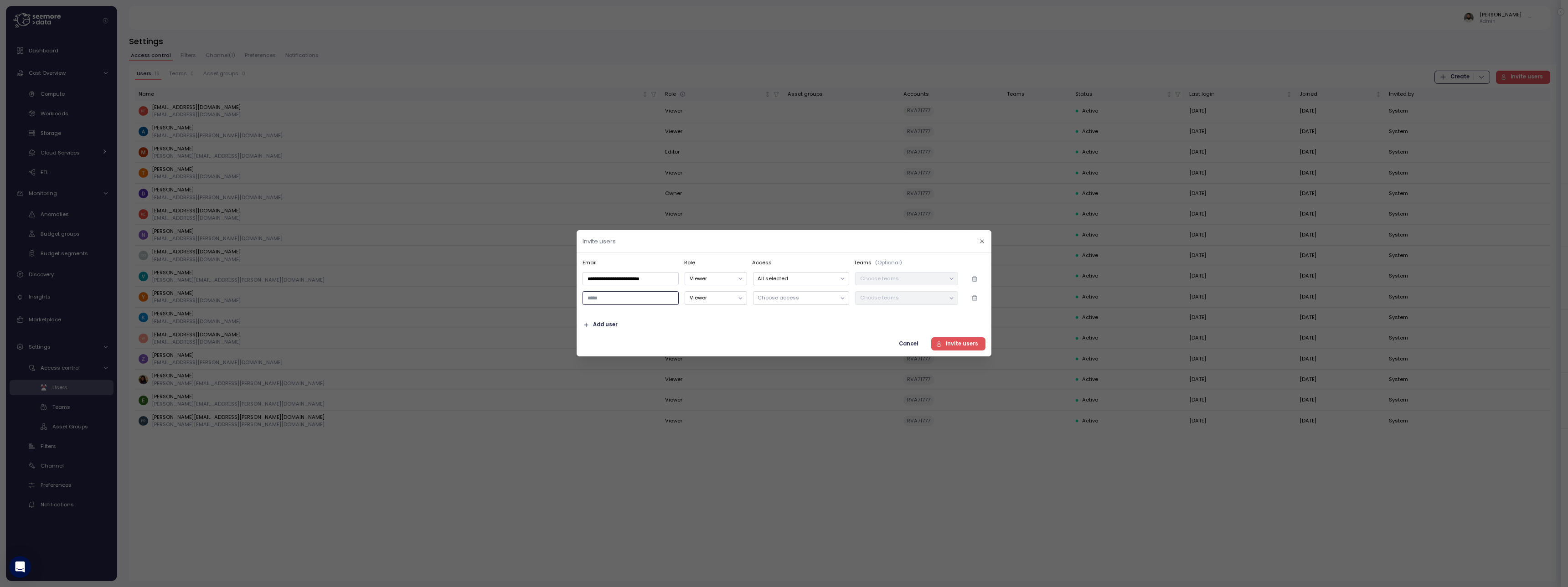
paste input "**********"
type input "**********"
type button "viewer"
click at [770, 296] on p "Choose access" at bounding box center [797, 297] width 79 height 7
drag, startPoint x: 810, startPoint y: 346, endPoint x: 830, endPoint y: 346, distance: 20.0
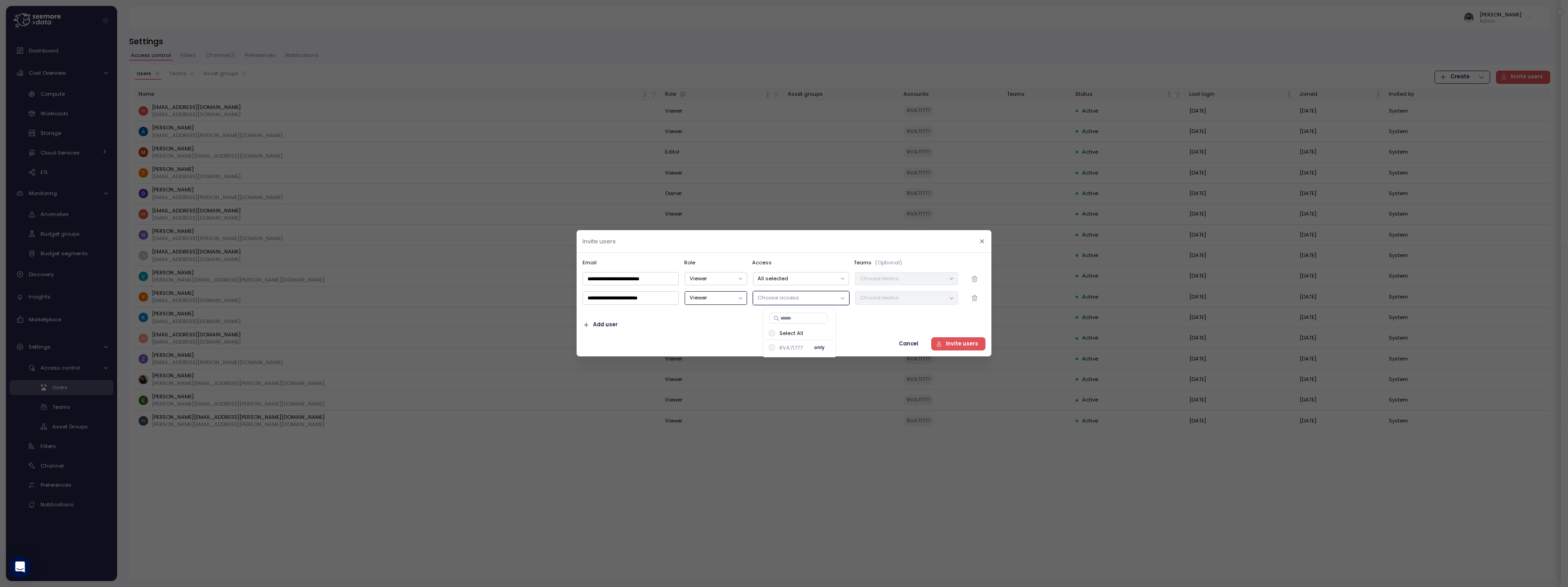
click at [787, 345] on div "RVA71777 only" at bounding box center [799, 347] width 61 height 11
click at [787, 342] on span "Invite users" at bounding box center [962, 344] width 32 height 12
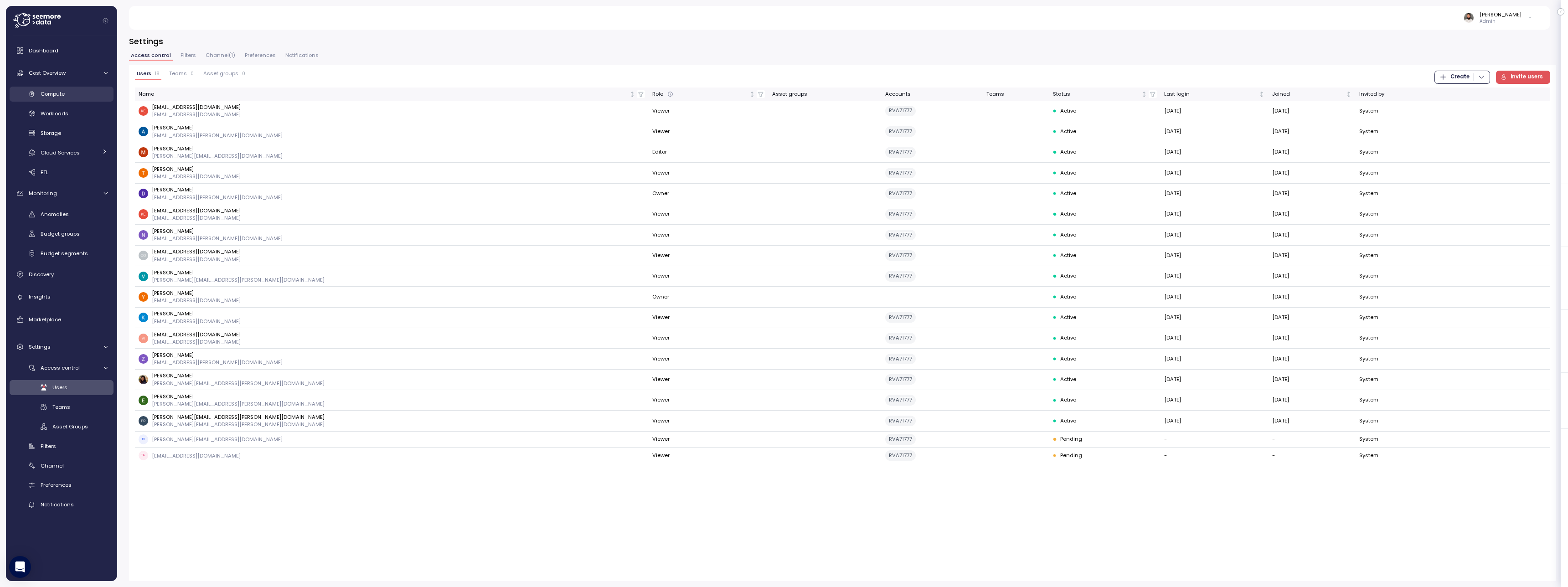
click at [64, 99] on link "Compute" at bounding box center [61, 94] width 104 height 15
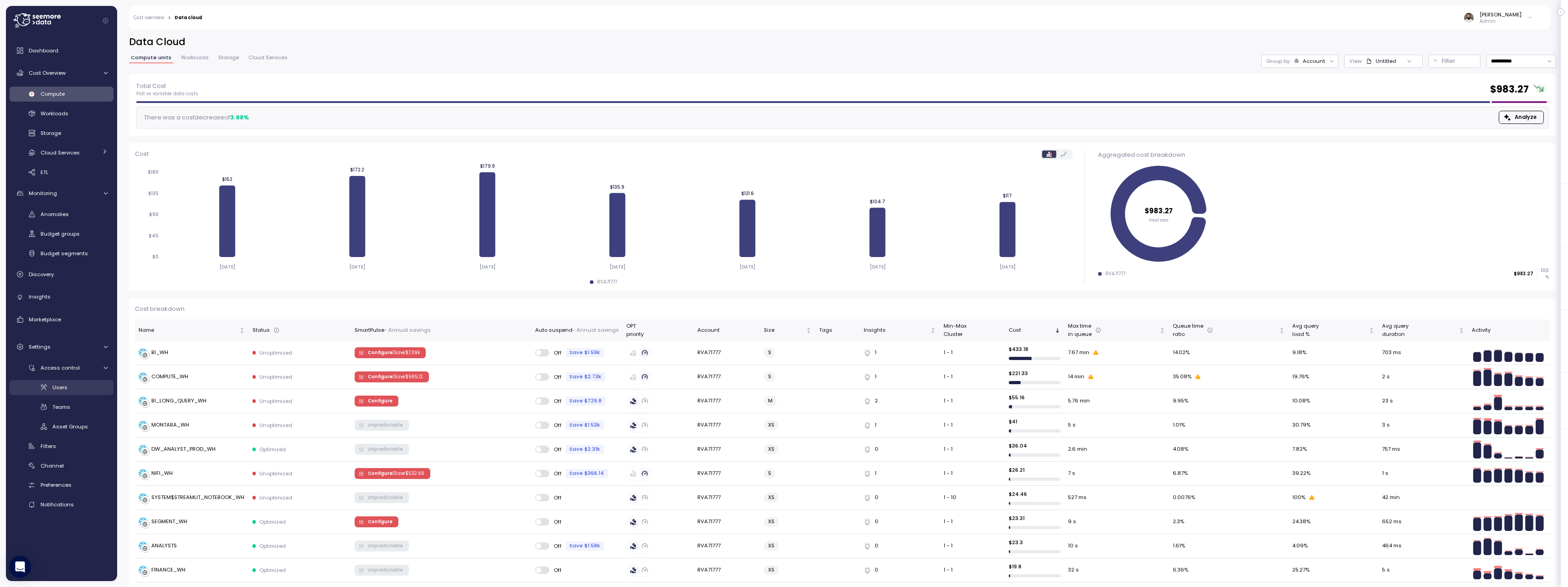
click at [77, 392] on link "Users" at bounding box center [61, 387] width 104 height 15
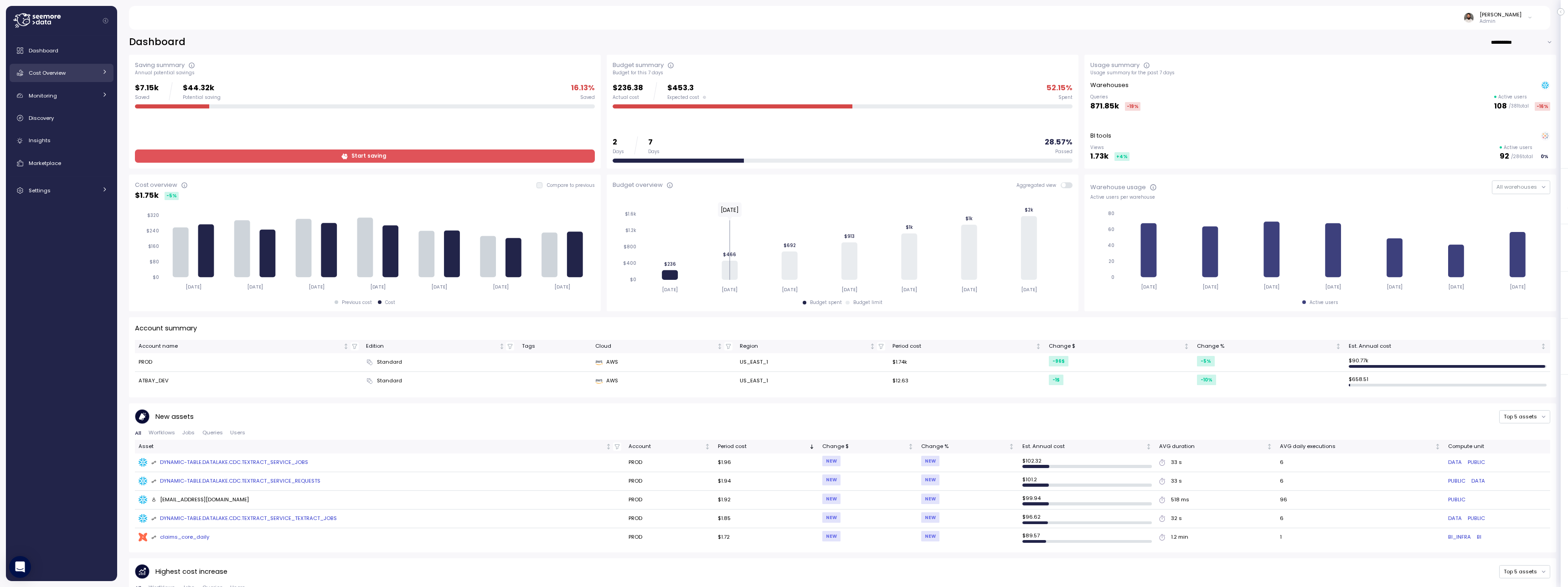
click at [66, 78] on link "Cost Overview" at bounding box center [61, 73] width 104 height 18
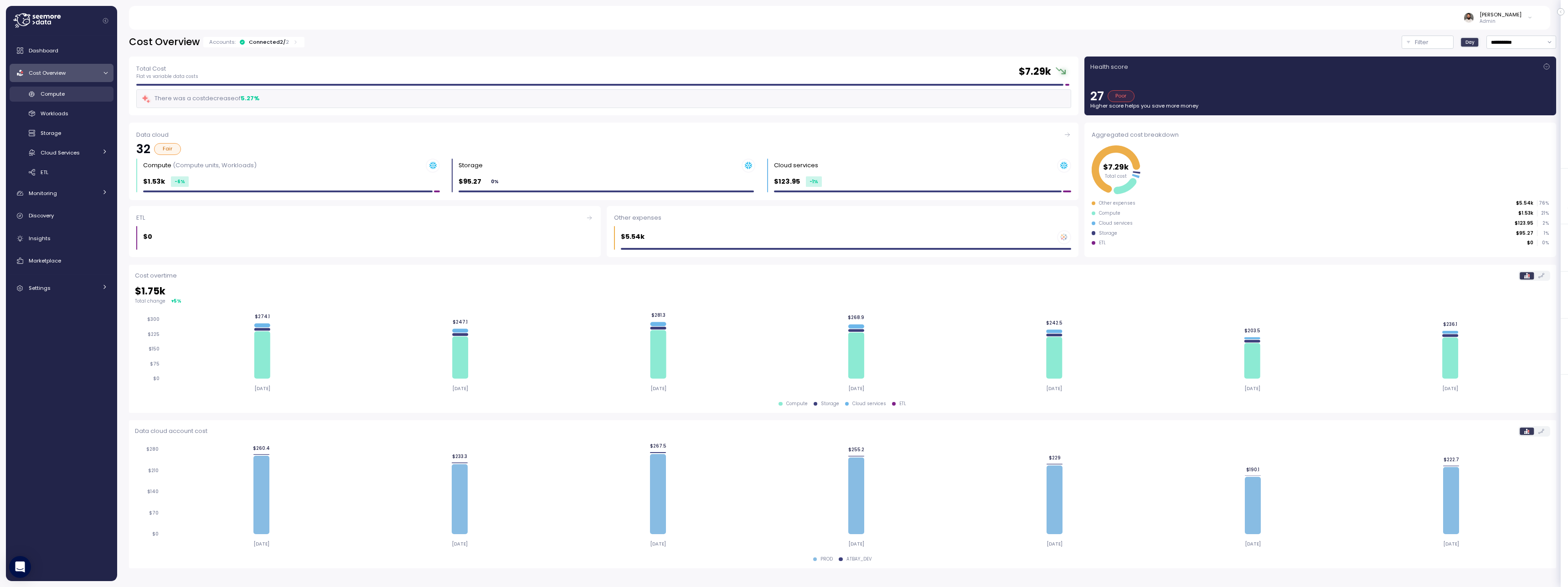
click at [72, 100] on link "Compute" at bounding box center [61, 94] width 104 height 15
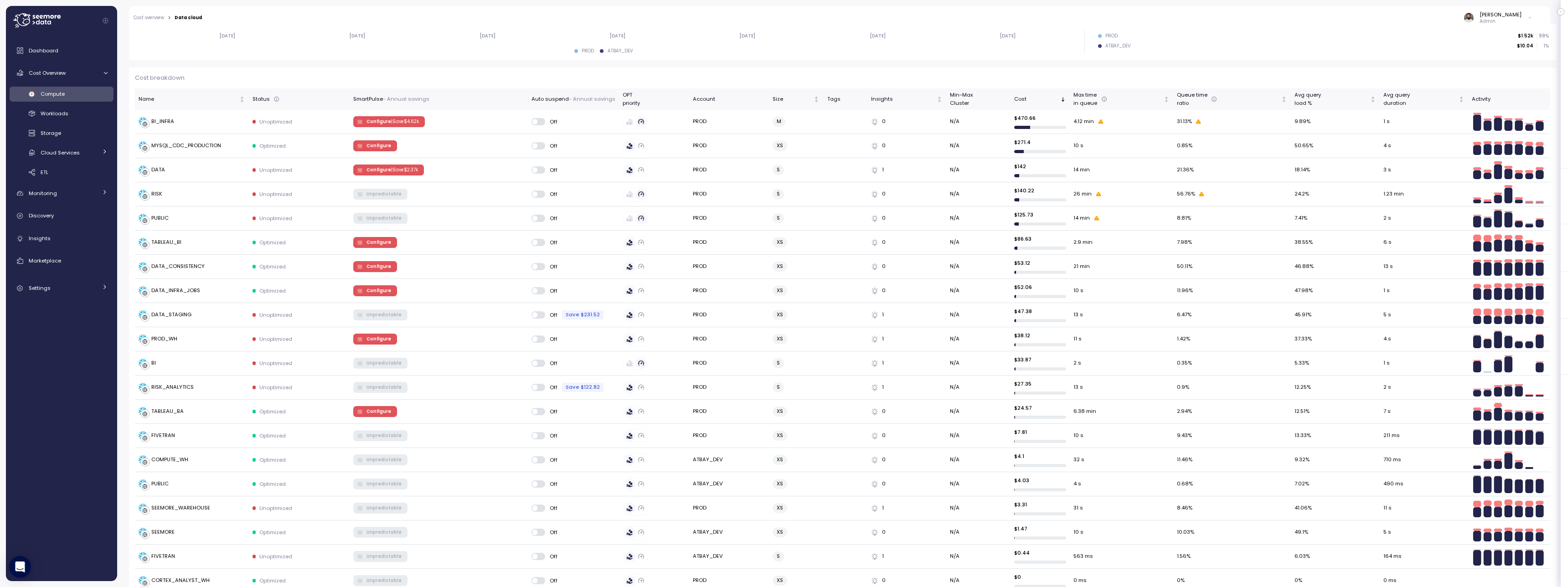
scroll to position [231, 0]
click at [410, 170] on p "| Save $ 2.37k" at bounding box center [405, 170] width 27 height 6
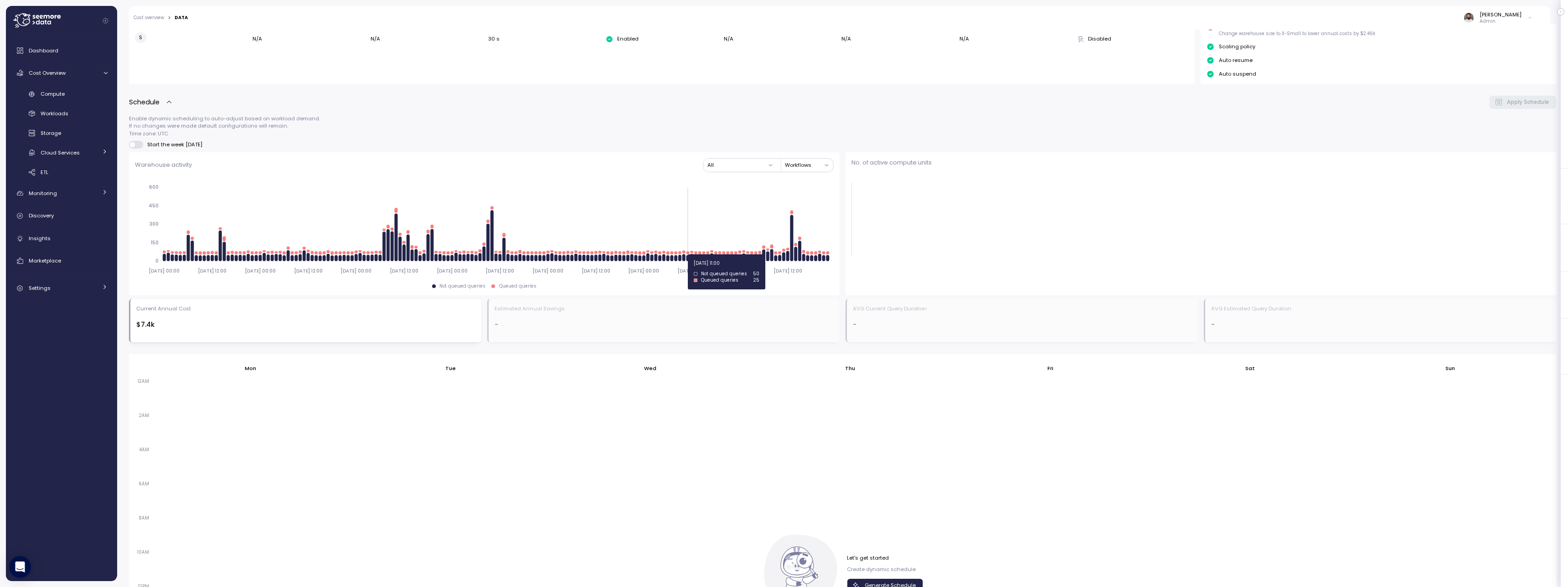
scroll to position [442, 0]
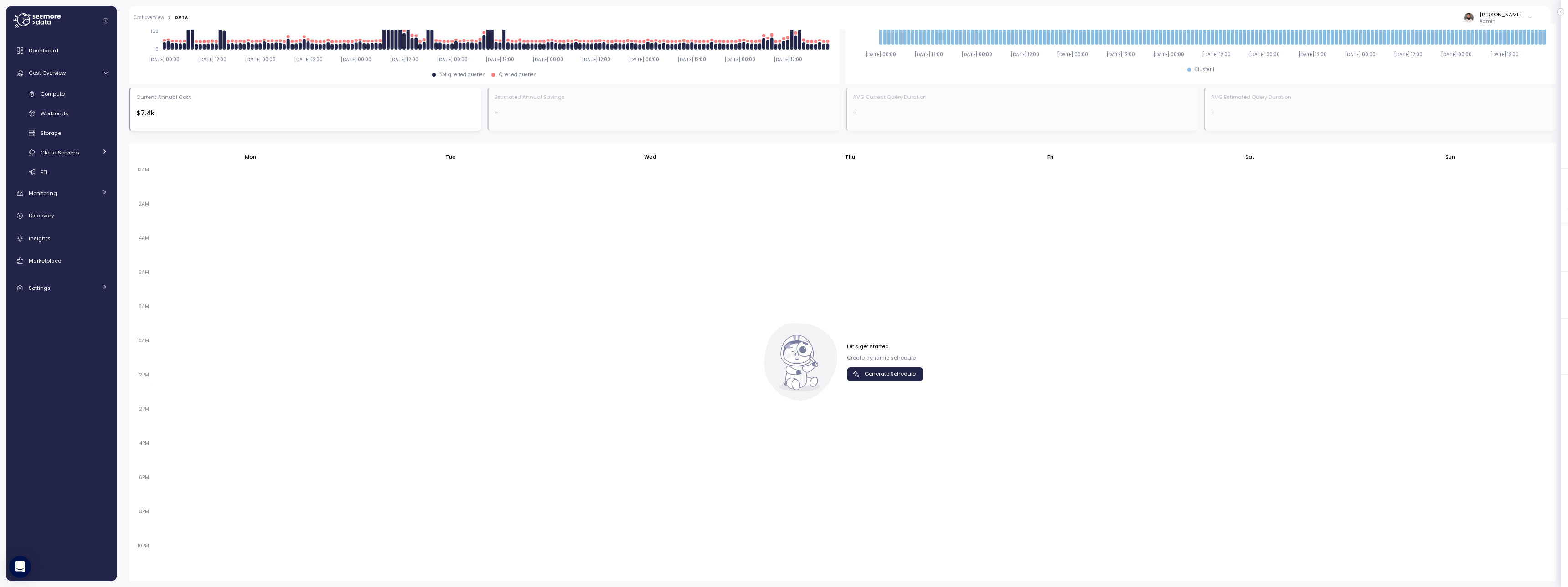
click at [883, 375] on span "Generate Schedule" at bounding box center [891, 373] width 51 height 12
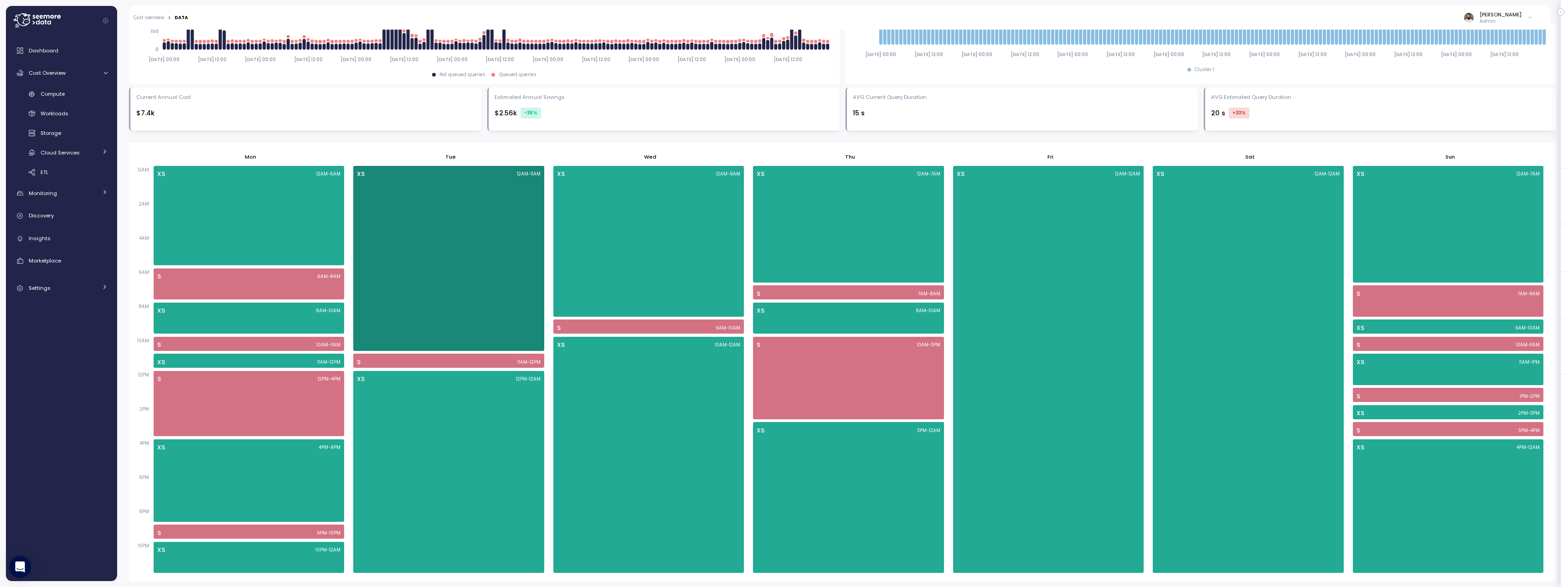
scroll to position [0, 0]
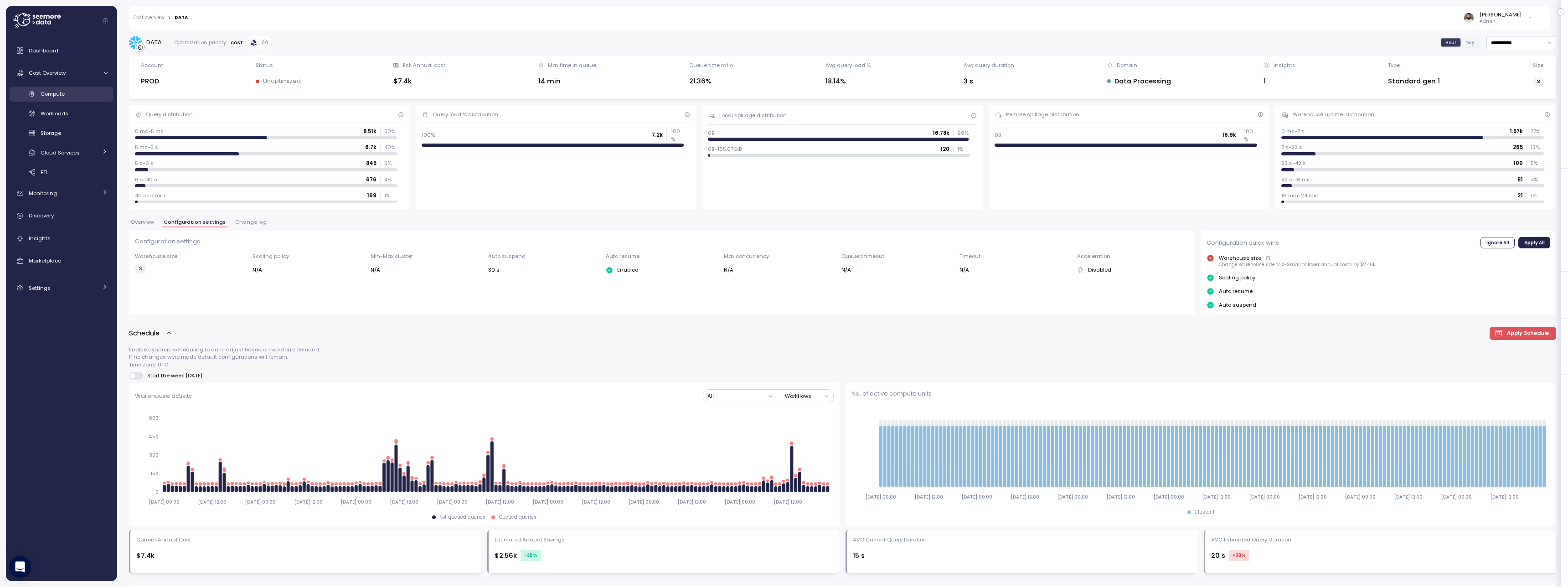
click at [85, 91] on div "Compute" at bounding box center [74, 94] width 67 height 9
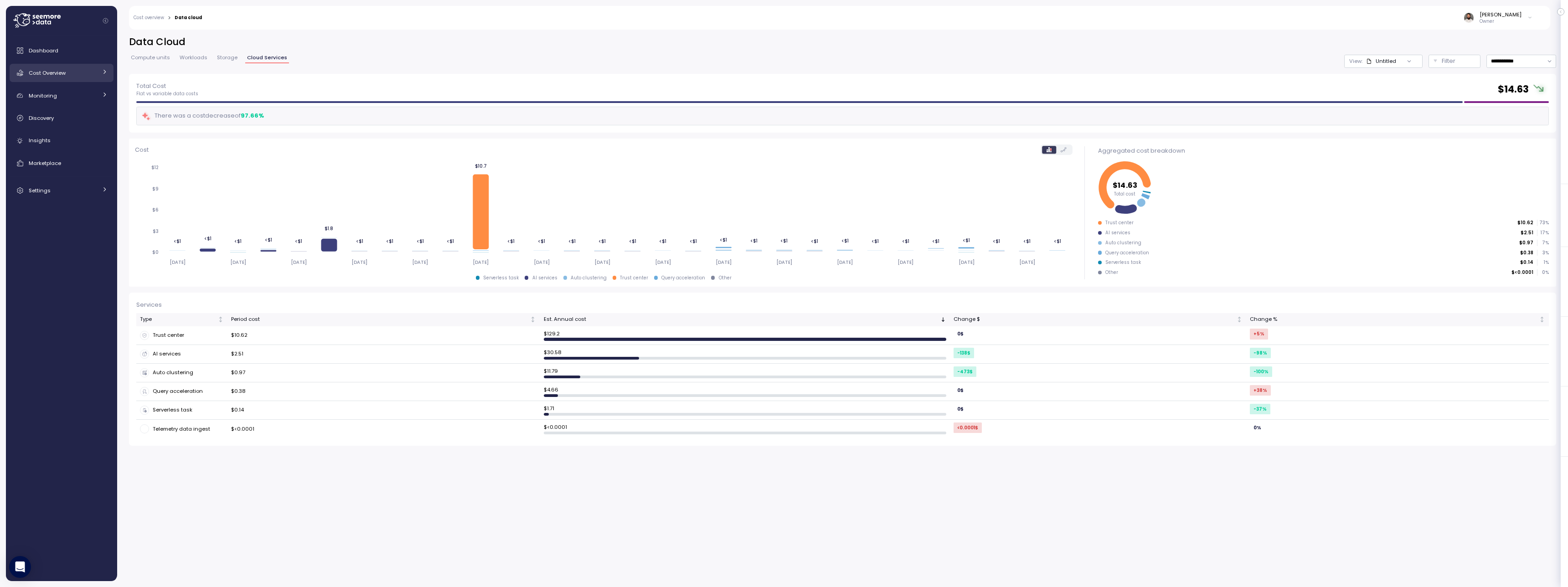
click at [63, 72] on span "Cost Overview" at bounding box center [47, 73] width 37 height 7
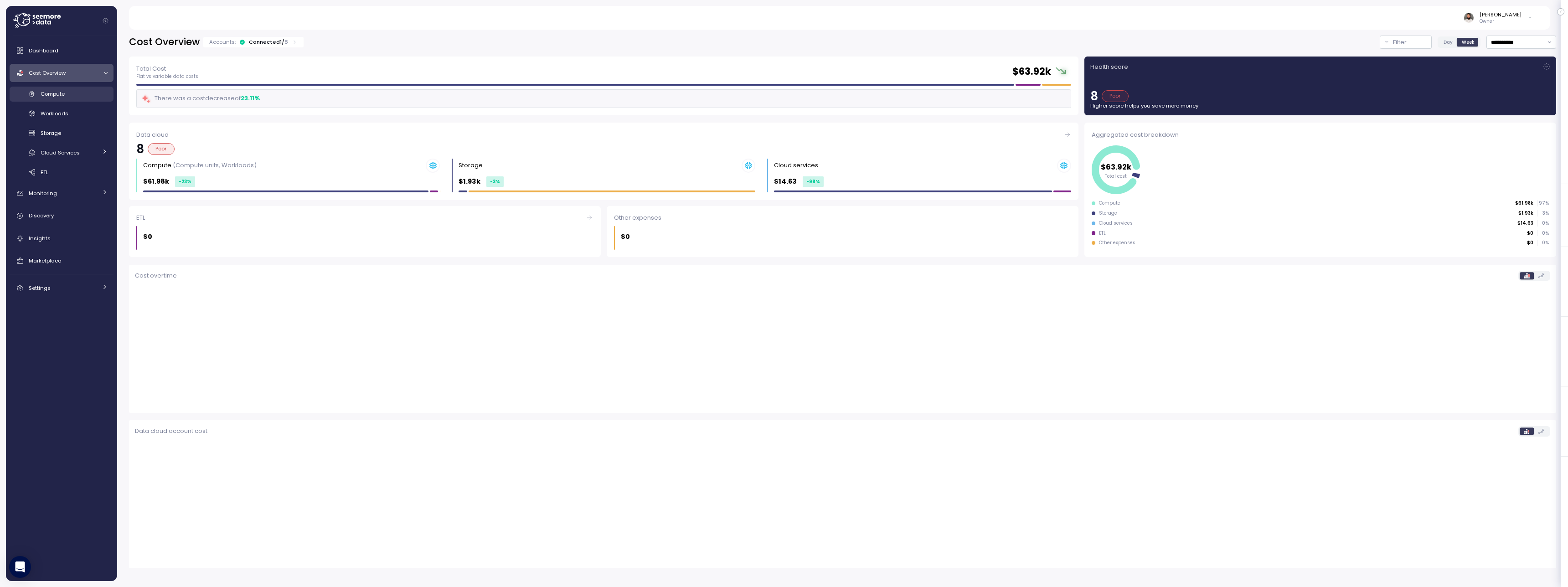
click at [61, 99] on link "Compute" at bounding box center [61, 94] width 104 height 15
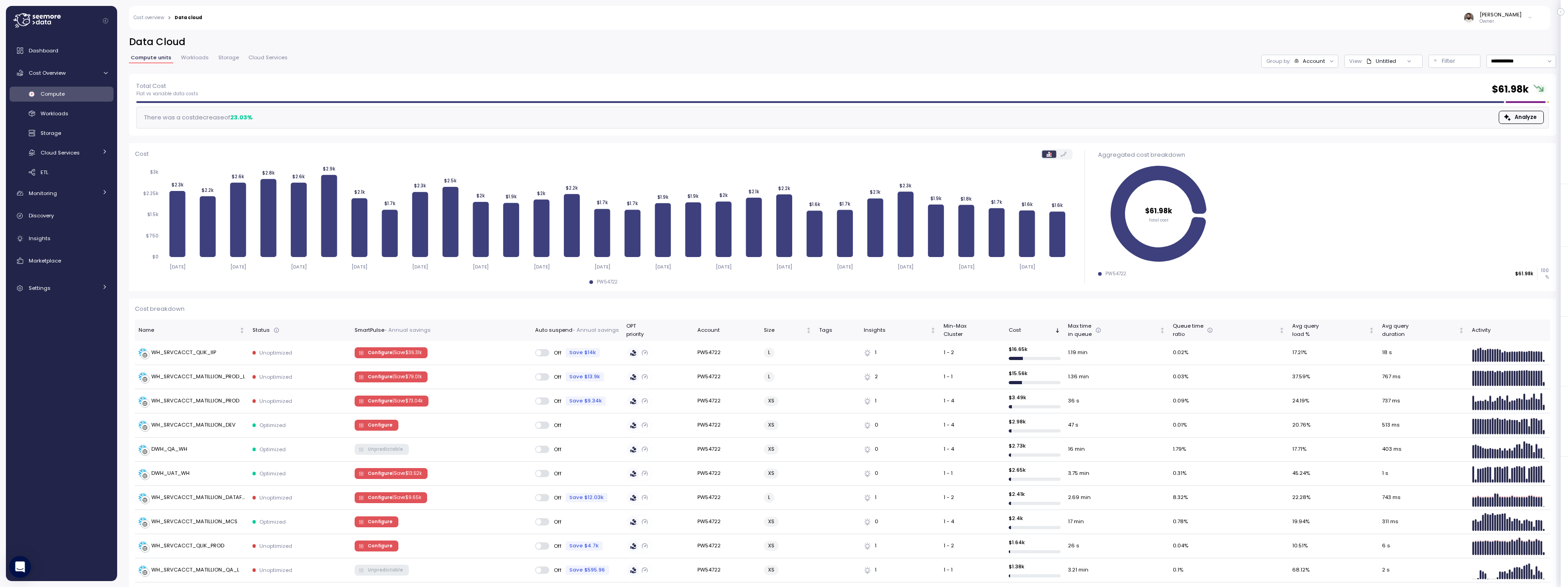
click at [1315, 68] on div "**********" at bounding box center [842, 54] width 1427 height 38
click at [1315, 64] on div "Account" at bounding box center [1314, 61] width 23 height 7
click at [1317, 104] on div "Compute unit" at bounding box center [1300, 111] width 70 height 15
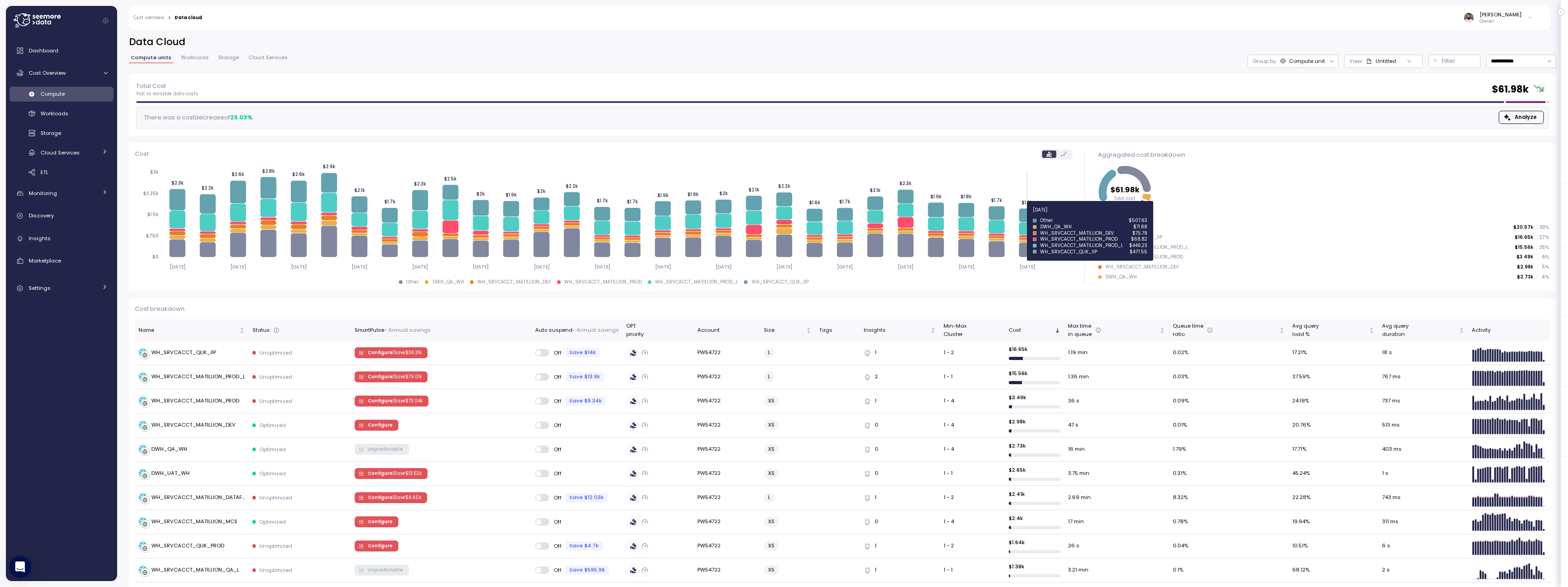
click at [1028, 215] on icon at bounding box center [1027, 215] width 16 height 13
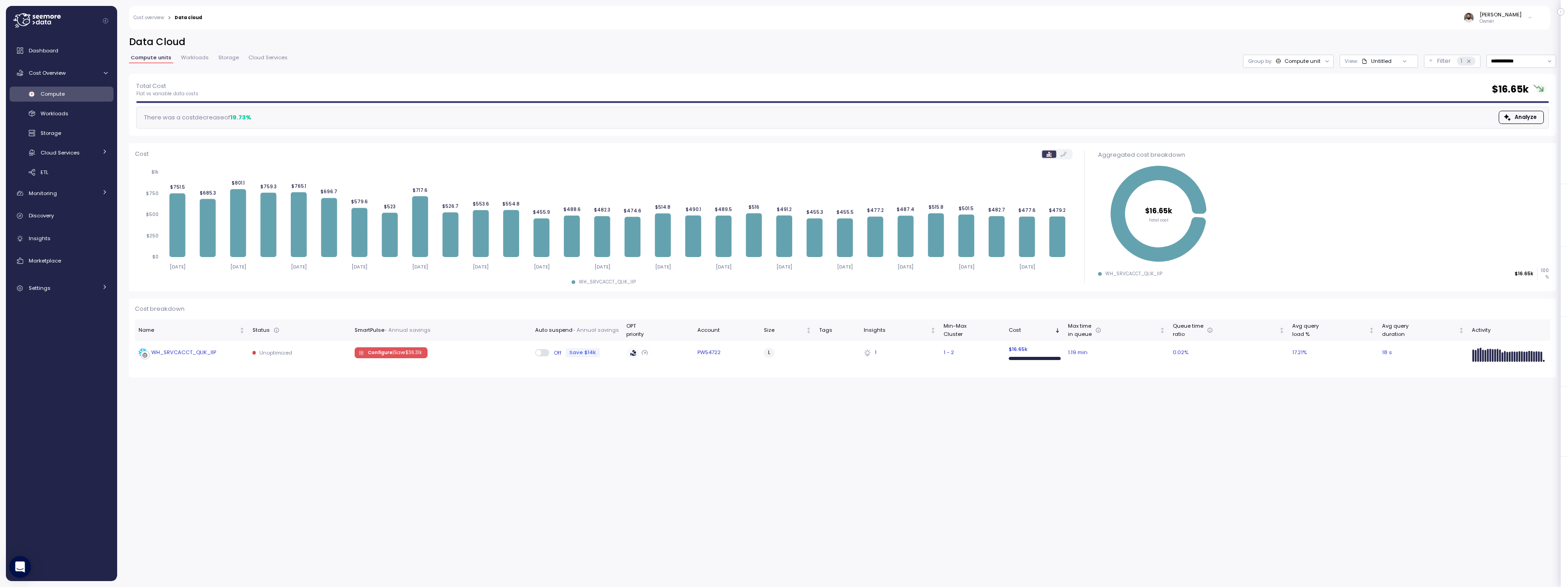
click at [312, 359] on td "Unoptimized" at bounding box center [300, 352] width 102 height 24
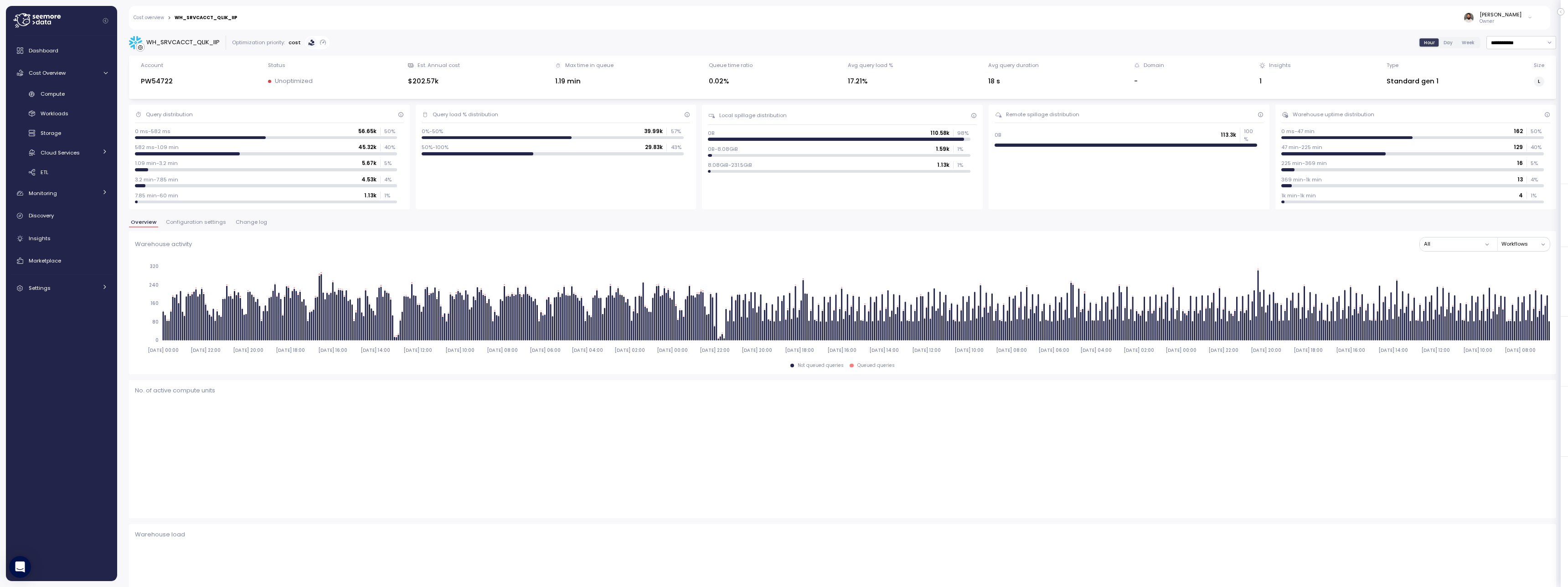
click at [254, 228] on div "Overview Configuration settings Change log" at bounding box center [842, 225] width 1427 height 12
click at [254, 224] on span "Change log" at bounding box center [251, 222] width 32 height 5
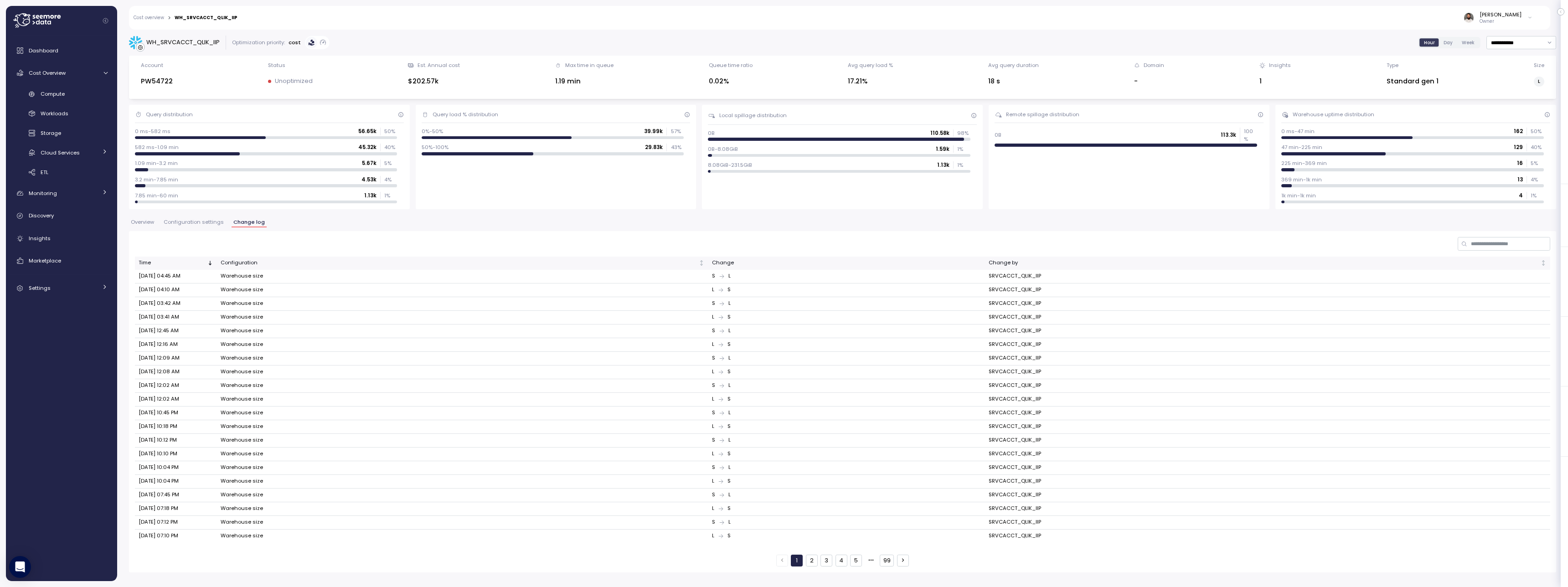
click at [807, 556] on button "2" at bounding box center [811, 560] width 12 height 12
click at [817, 558] on button "2" at bounding box center [811, 560] width 12 height 12
click at [833, 558] on div "1 2 3 4 5 99" at bounding box center [842, 560] width 133 height 12
click at [828, 558] on button "3" at bounding box center [826, 560] width 12 height 12
click at [839, 558] on button "4" at bounding box center [841, 560] width 12 height 12
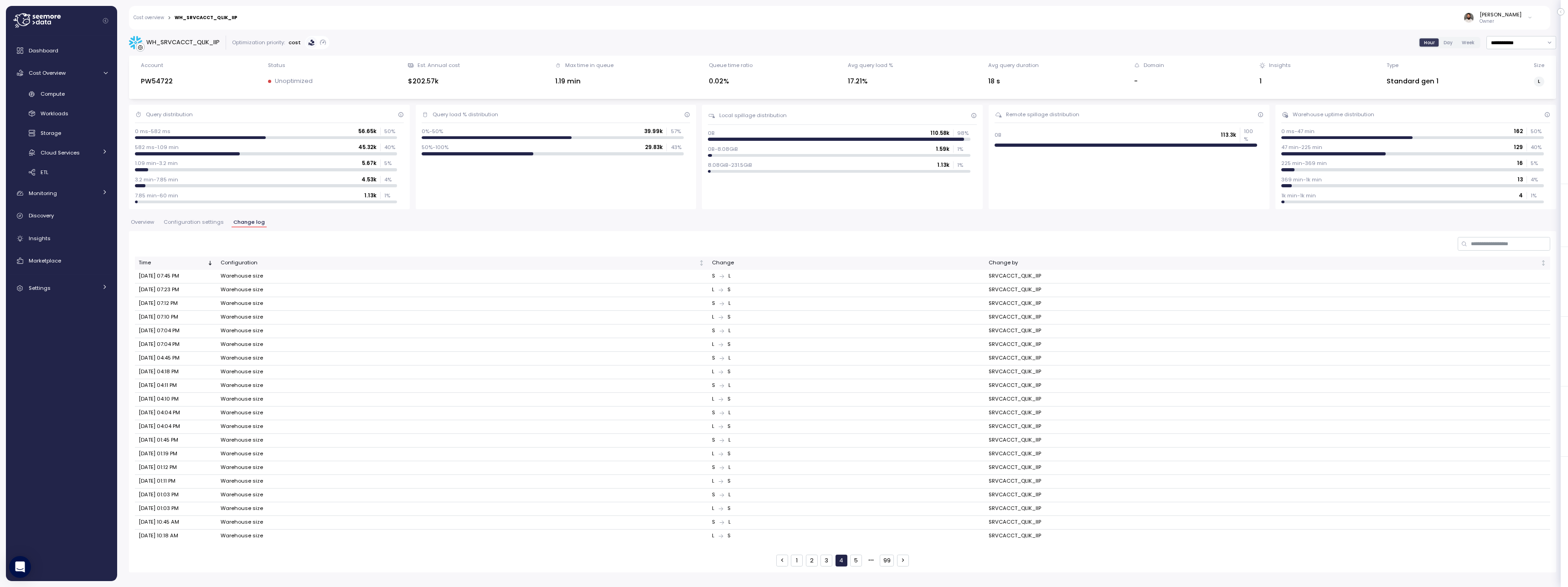
click at [850, 559] on button "5" at bounding box center [856, 560] width 12 height 12
click at [802, 560] on button "1" at bounding box center [796, 560] width 12 height 12
click at [898, 563] on button "button" at bounding box center [903, 560] width 12 height 12
click at [890, 561] on button "99" at bounding box center [886, 560] width 14 height 12
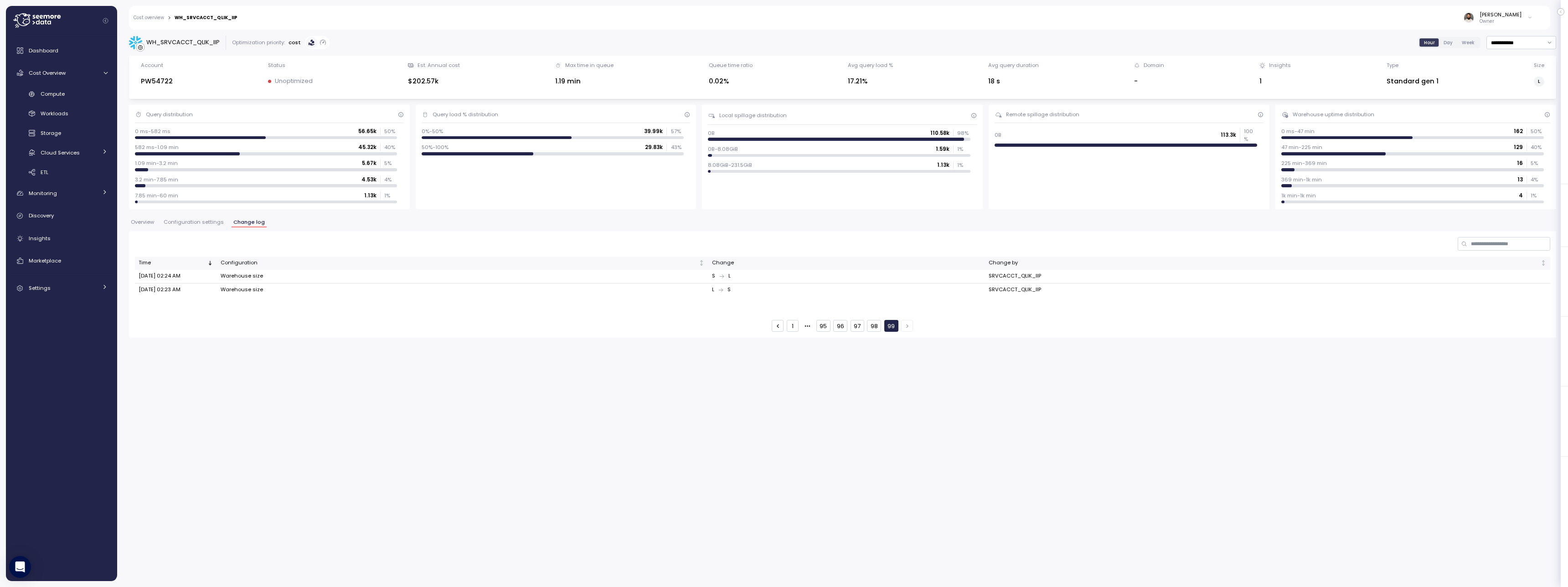
click at [200, 220] on span "Configuration settings" at bounding box center [194, 222] width 60 height 5
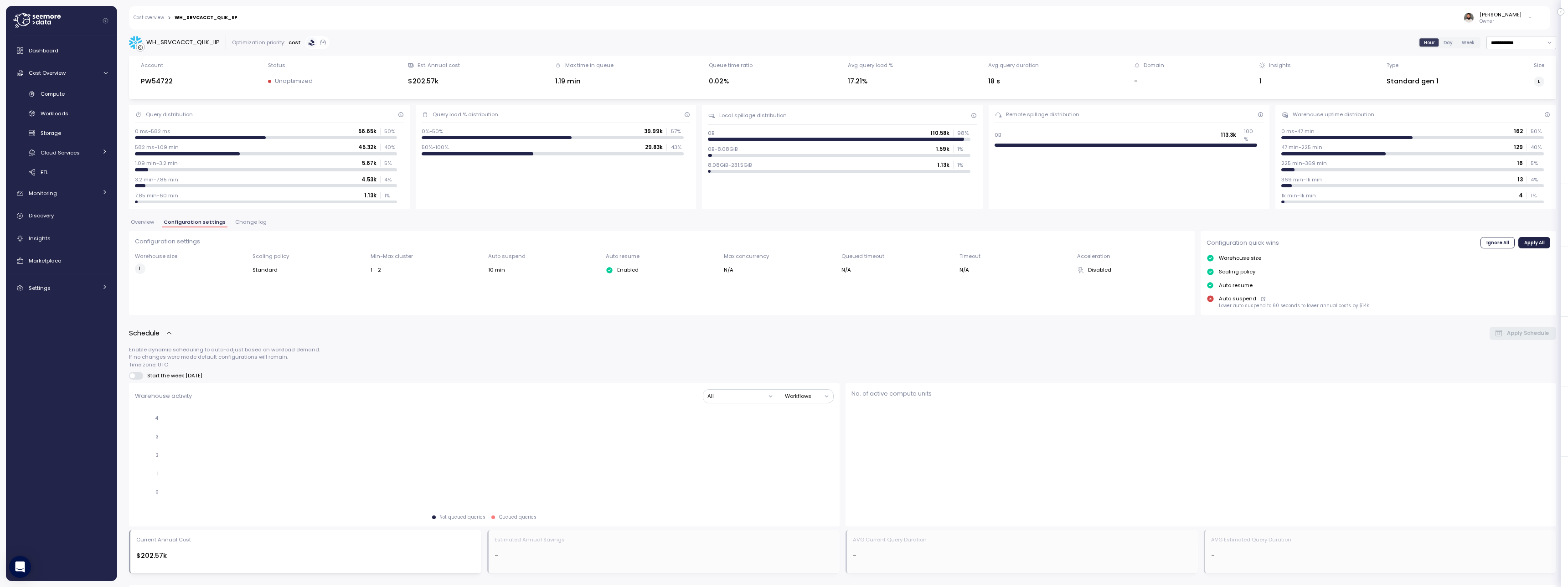
click at [157, 221] on div "Overview Configuration settings Change log" at bounding box center [842, 225] width 1427 height 12
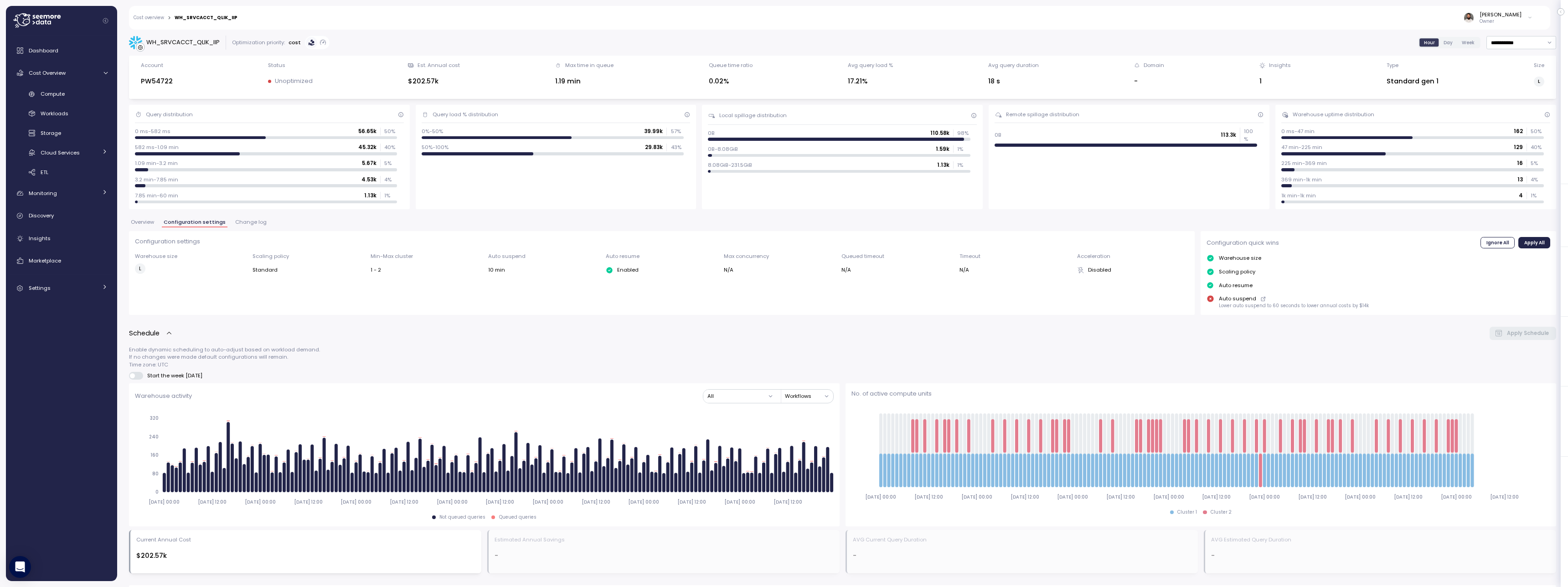
click at [150, 223] on span "Overview" at bounding box center [142, 222] width 23 height 5
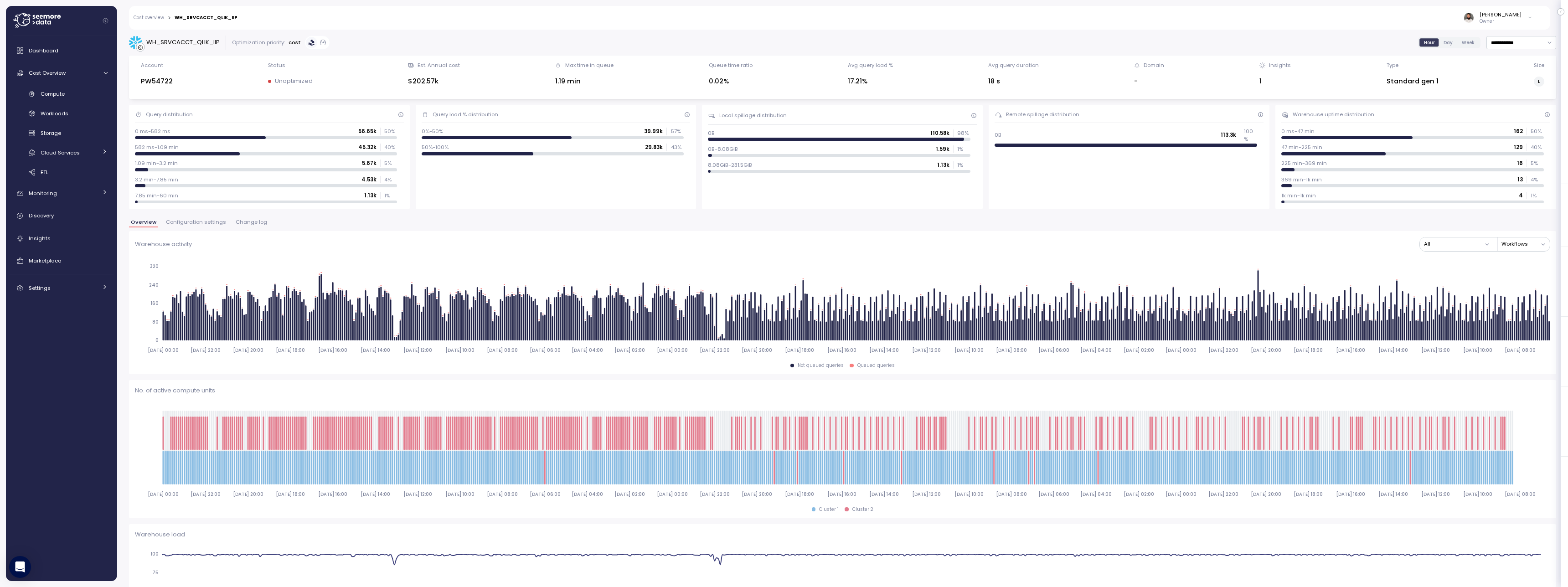
click at [214, 221] on span "Configuration settings" at bounding box center [196, 222] width 60 height 5
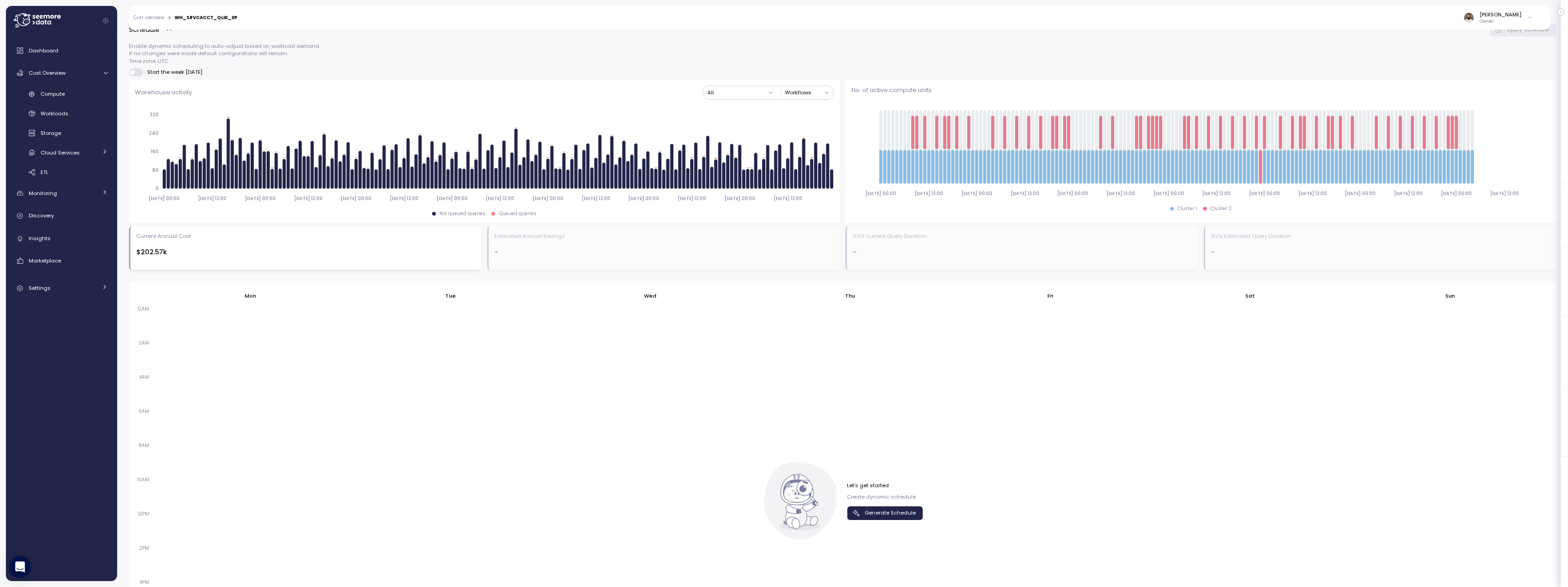
scroll to position [442, 0]
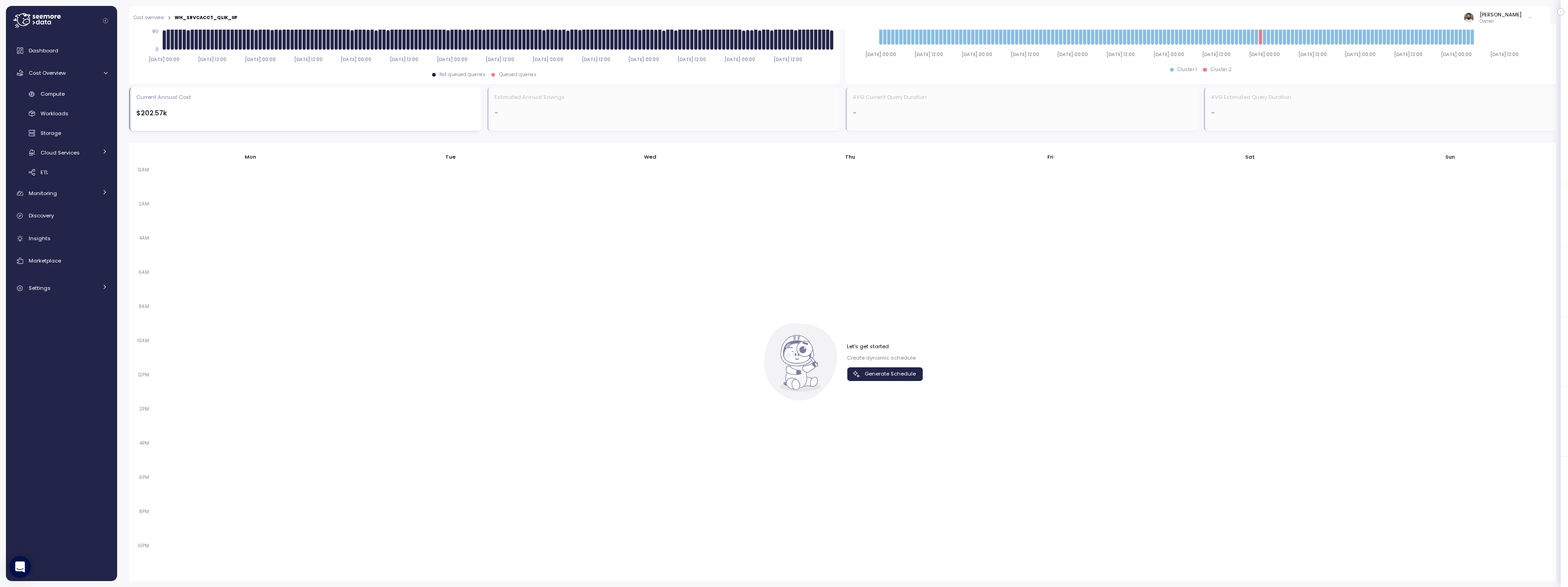
click at [888, 366] on div "Let's get started Create dynamic schedule Generate Schedule" at bounding box center [884, 361] width 76 height 38
click at [889, 373] on span "Generate Schedule" at bounding box center [891, 373] width 51 height 12
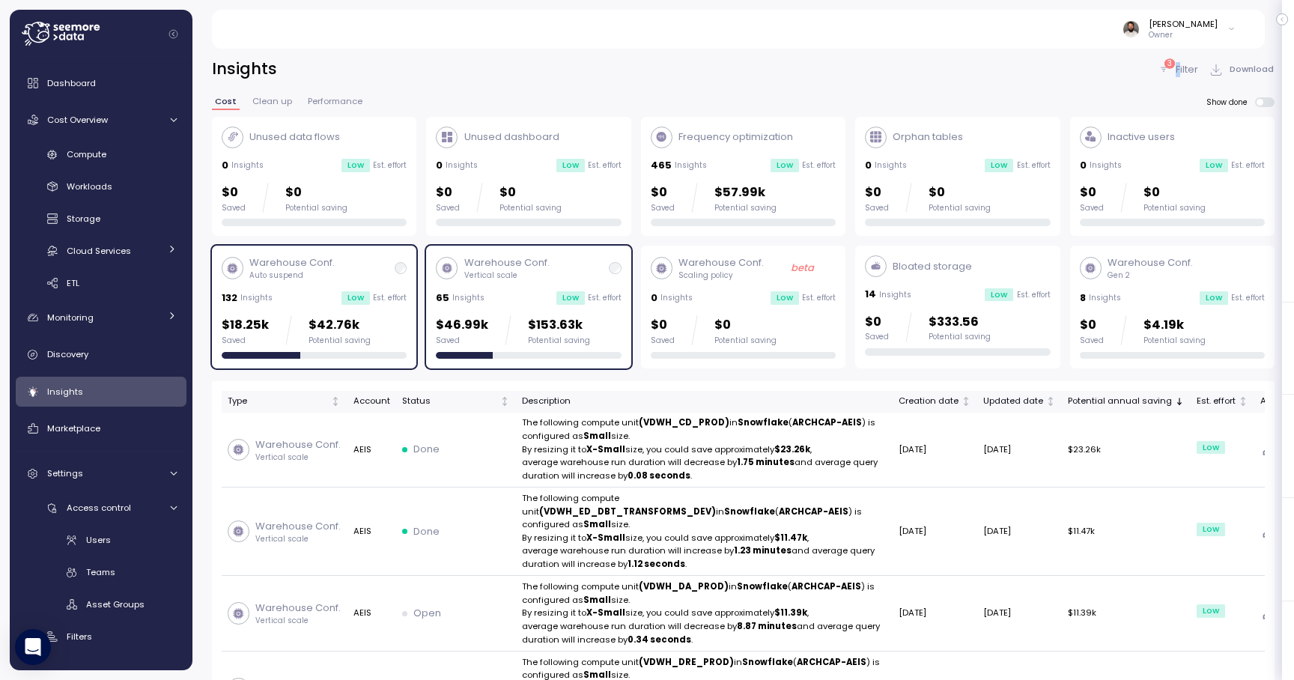
click at [1179, 72] on p "Filter" at bounding box center [1187, 69] width 22 height 15
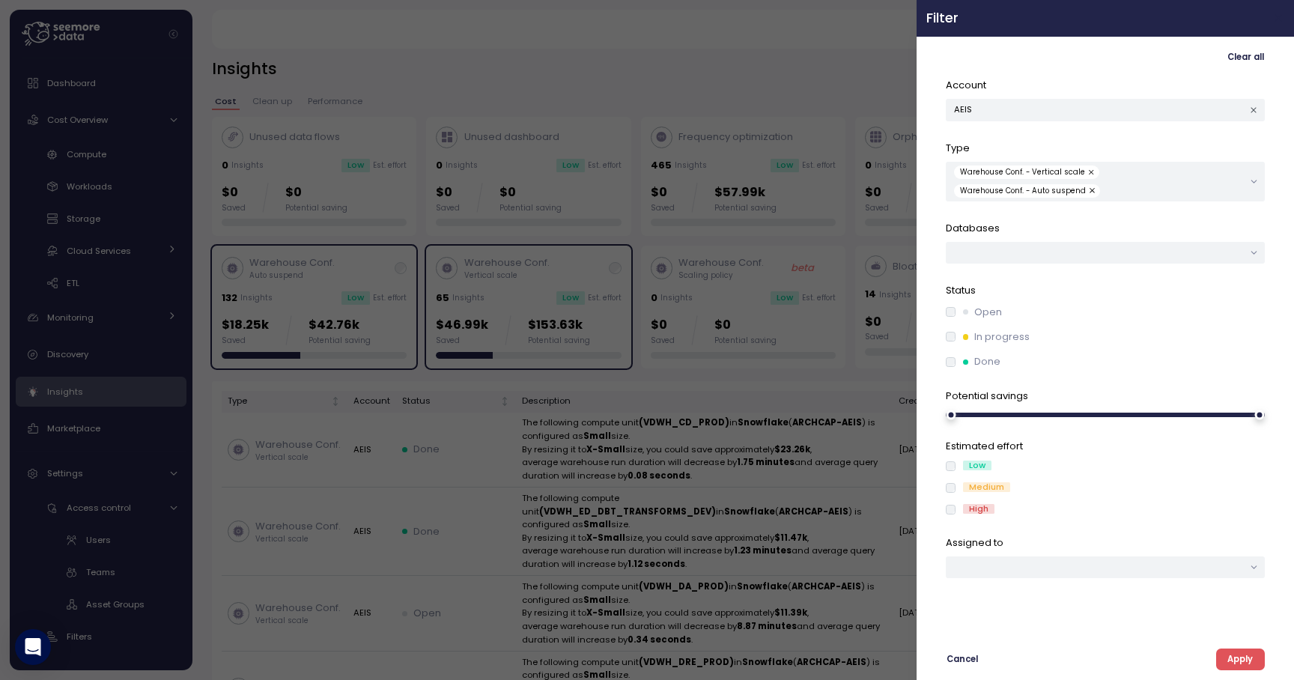
click at [1273, 26] on button "button" at bounding box center [1278, 18] width 17 height 17
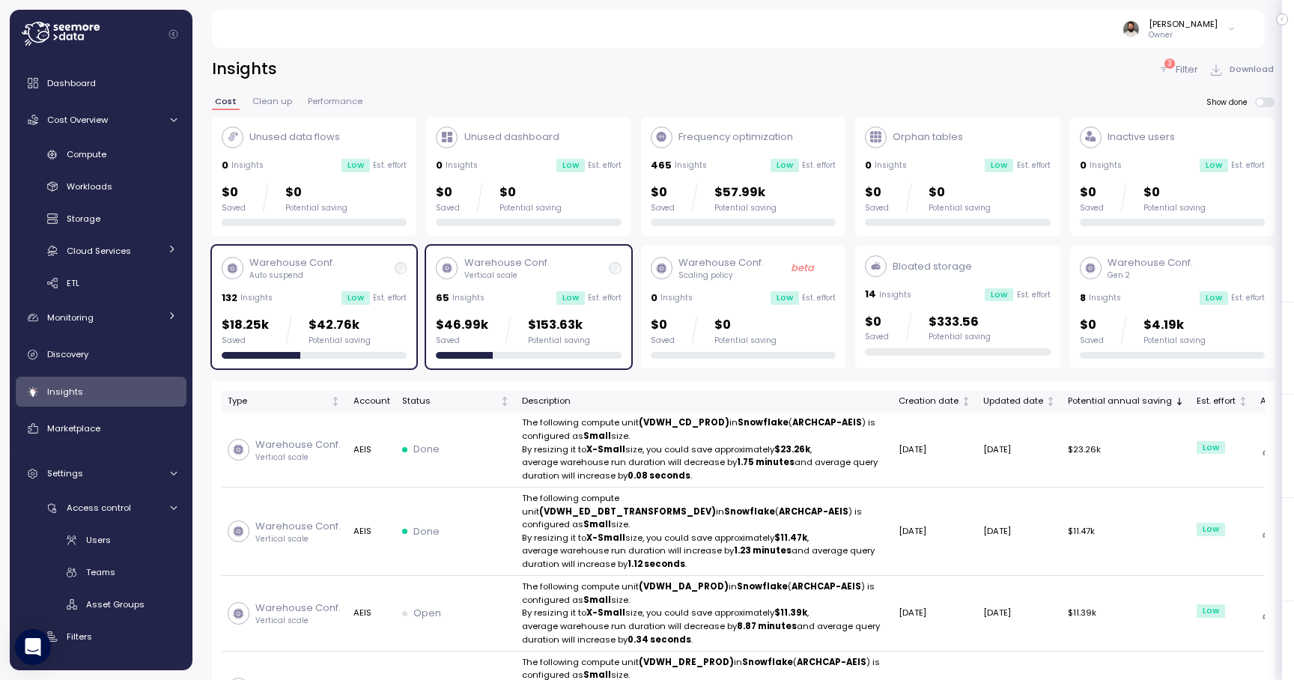
click at [1275, 17] on body "Action board Let's save 143.12k $ Annually $ 0 Saved We have 5 low effort insig…" at bounding box center [647, 359] width 1294 height 719
click at [512, 297] on div "65 Insights Low Est. effort" at bounding box center [528, 298] width 185 height 15
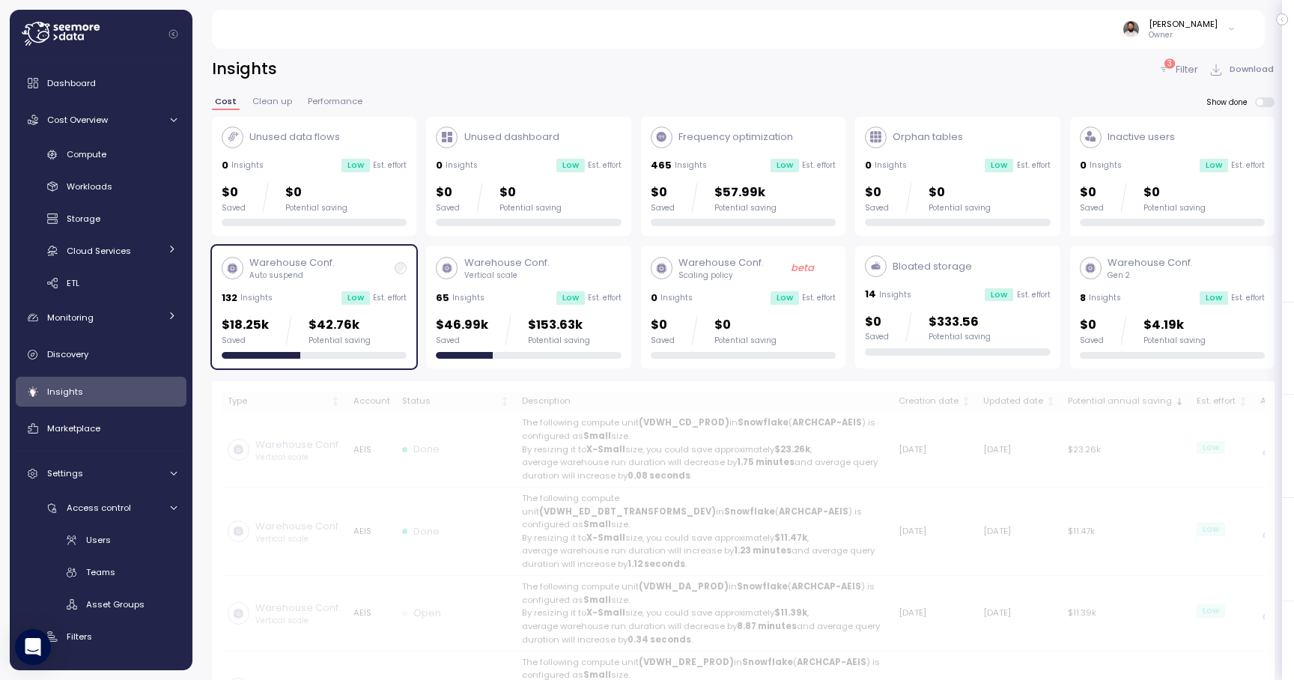
click at [360, 303] on div "Low" at bounding box center [355, 297] width 28 height 13
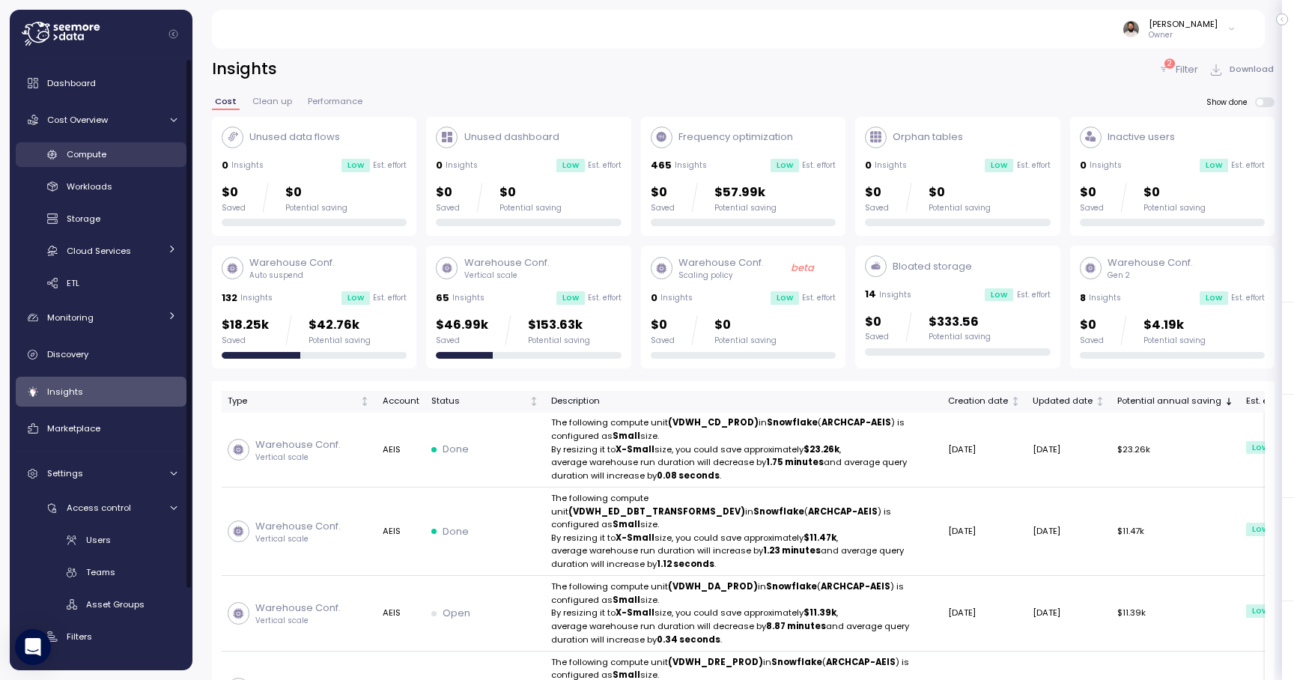
click at [118, 155] on div "Compute" at bounding box center [122, 154] width 110 height 15
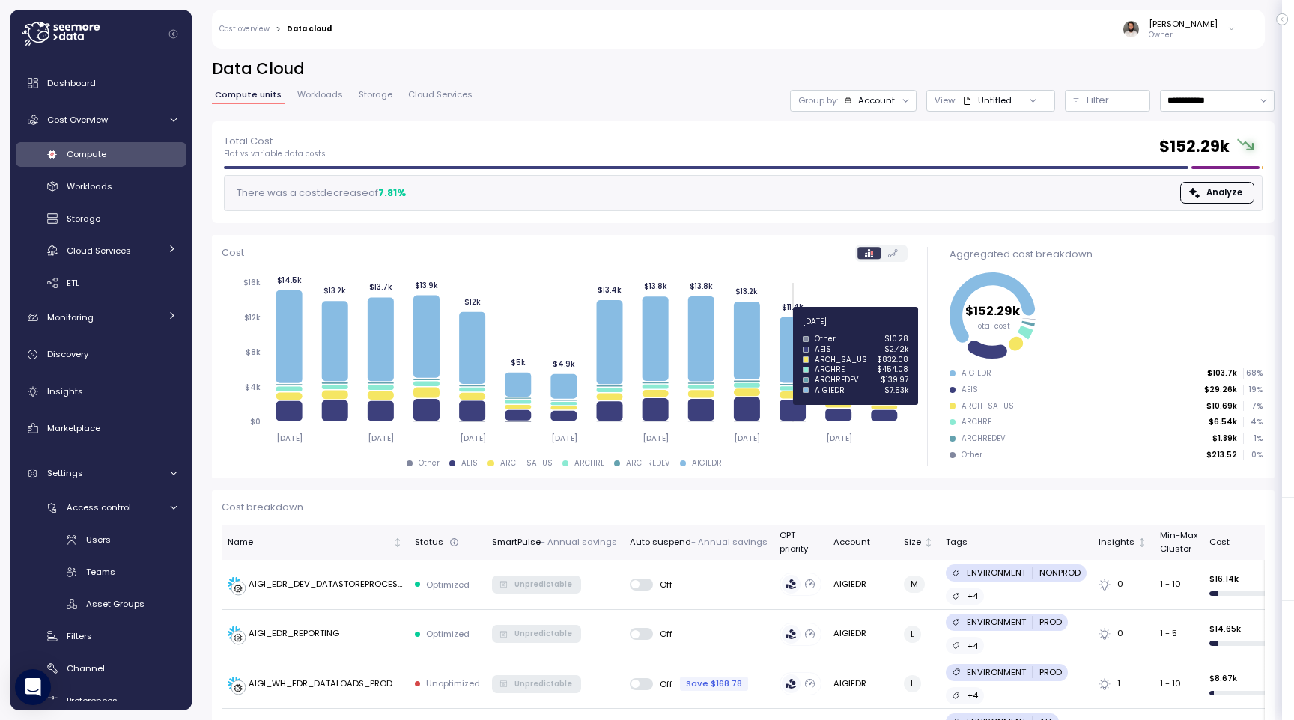
click at [798, 330] on icon at bounding box center [793, 351] width 26 height 66
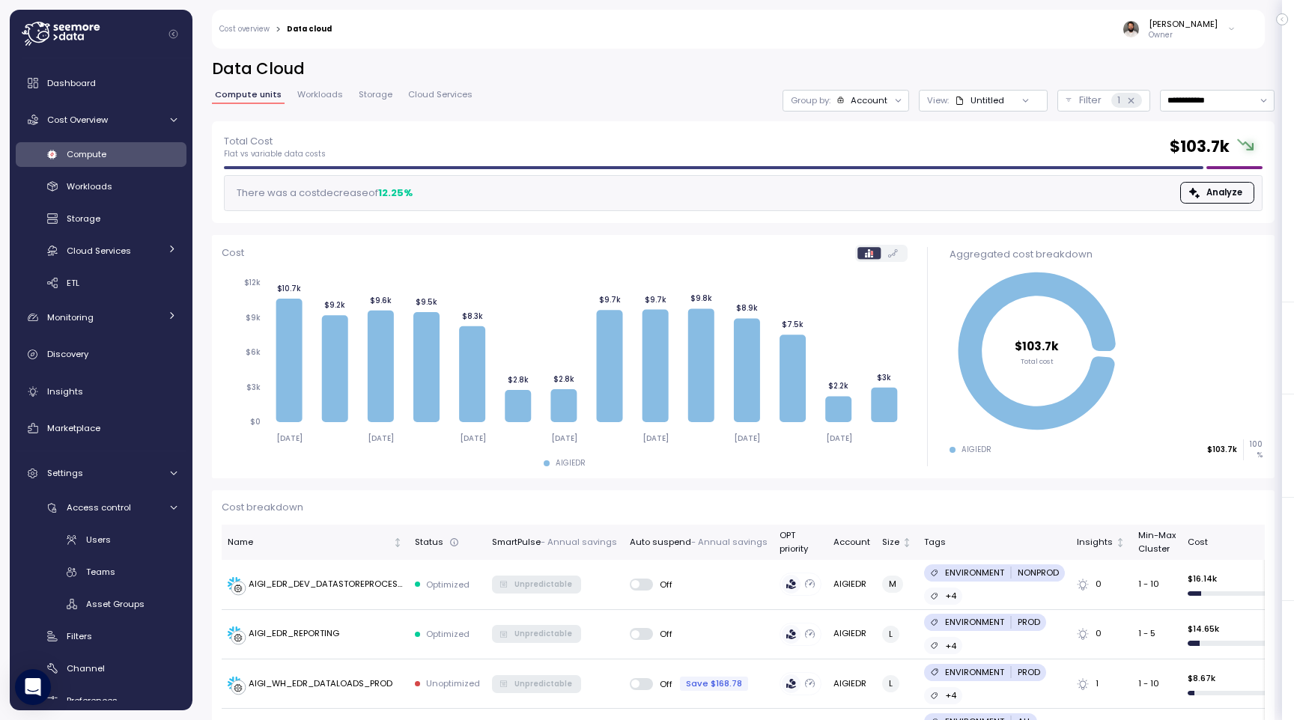
click at [863, 101] on div "Account" at bounding box center [869, 100] width 37 height 12
click at [865, 180] on p "Compute unit" at bounding box center [856, 183] width 59 height 12
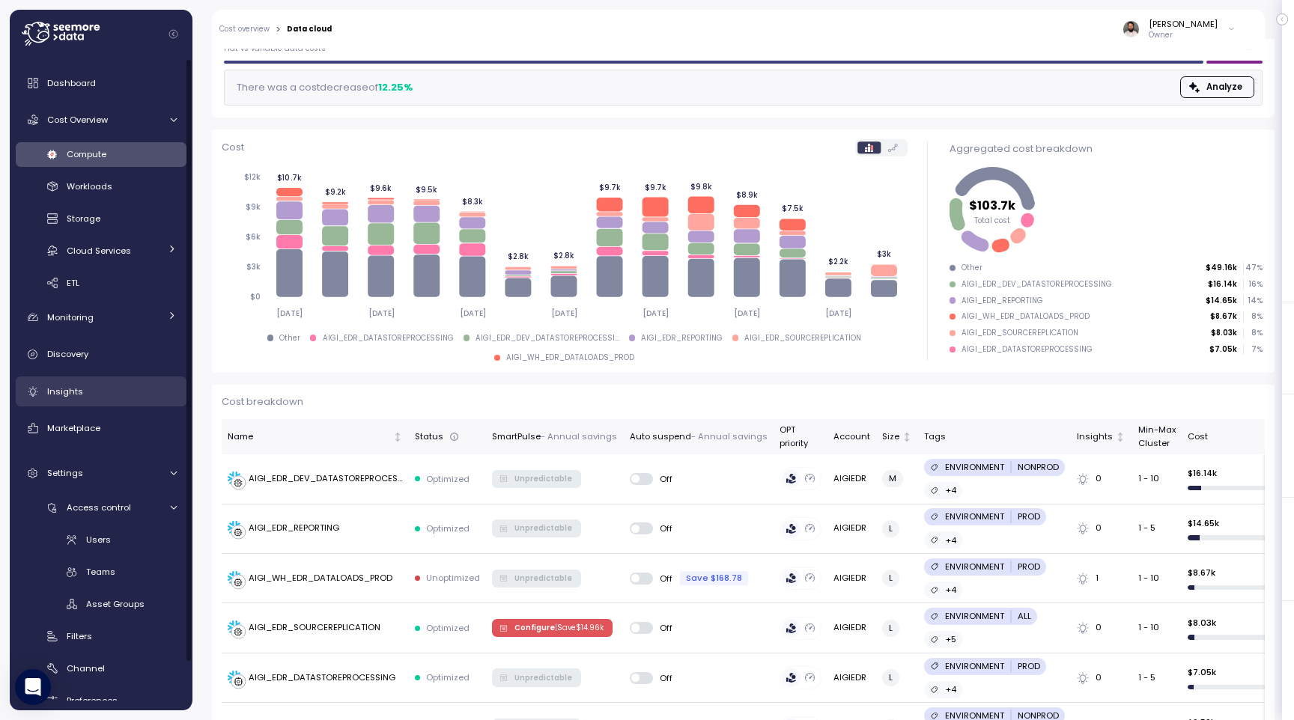
click at [112, 390] on div "Insights" at bounding box center [112, 391] width 130 height 15
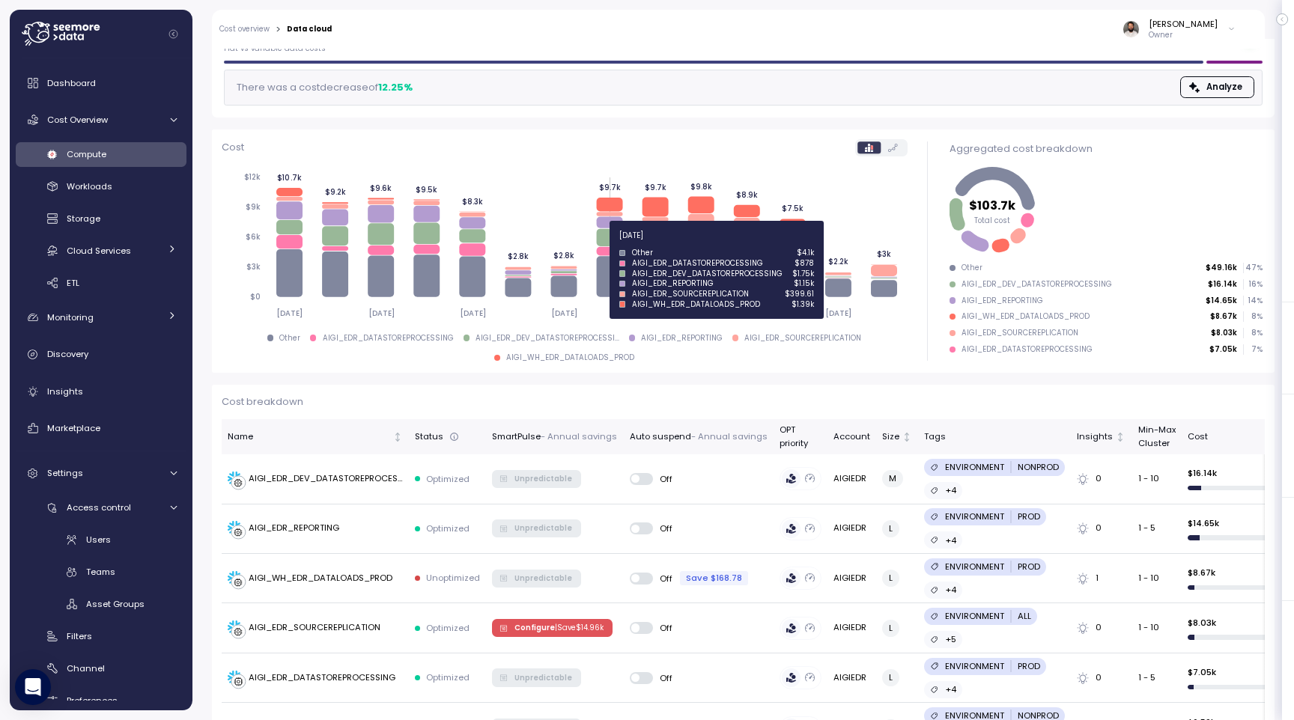
click at [622, 244] on icon at bounding box center [609, 237] width 26 height 17
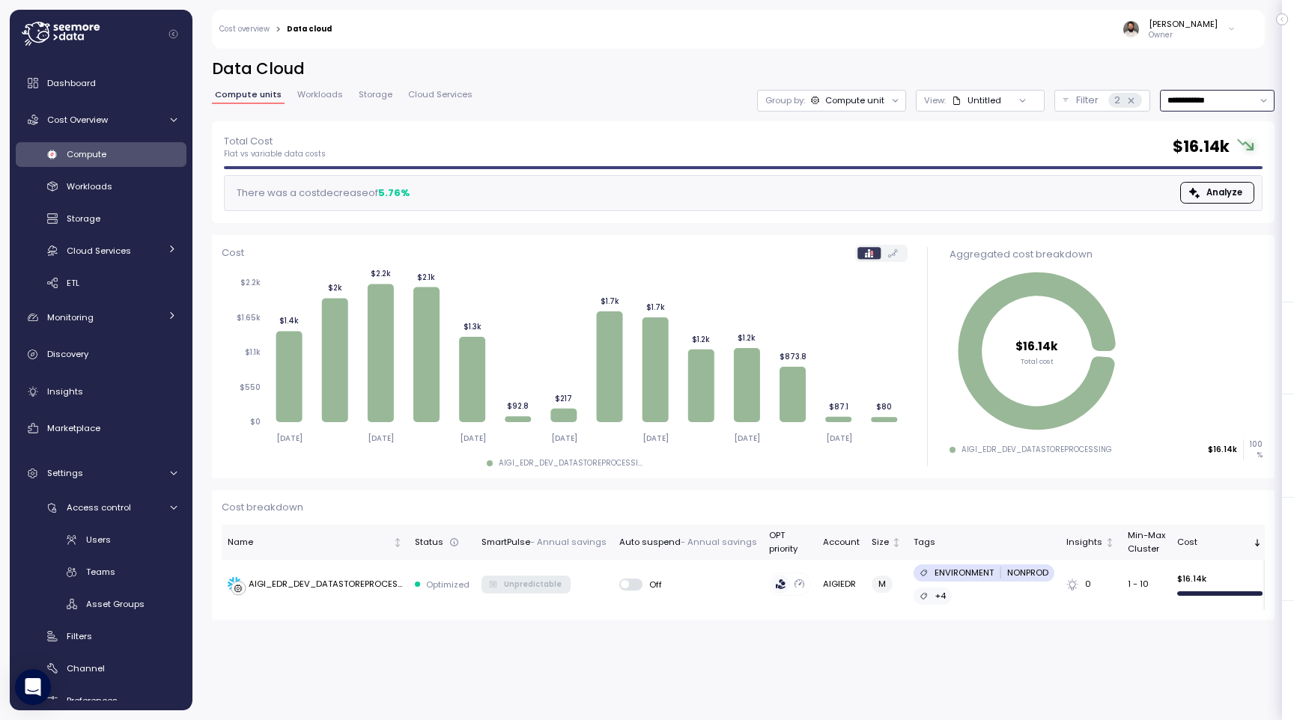
drag, startPoint x: 1178, startPoint y: 98, endPoint x: 1182, endPoint y: 112, distance: 14.0
click at [1179, 99] on input "**********" at bounding box center [1217, 101] width 115 height 22
click at [1187, 206] on div "Last 30 days" at bounding box center [1212, 209] width 55 height 12
type input "**********"
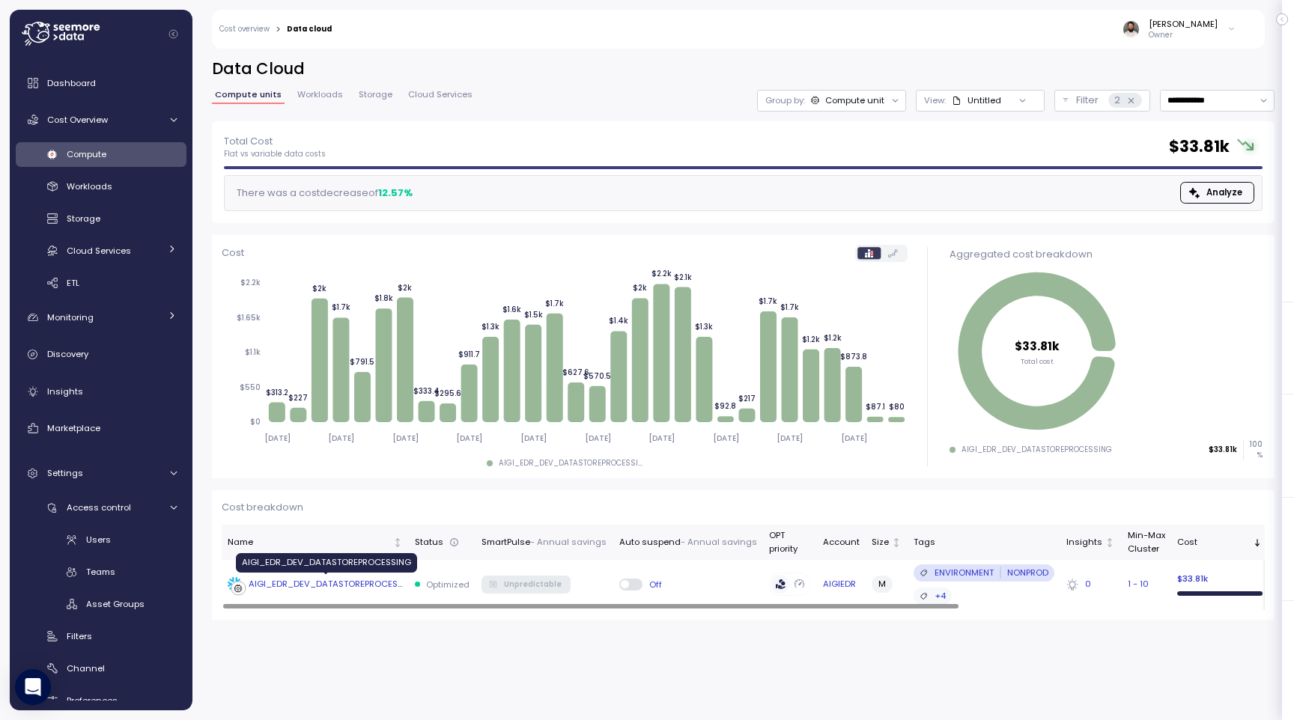
click at [386, 586] on div "AIGI_EDR_DEV_DATASTOREPROCESSING" at bounding box center [326, 584] width 154 height 13
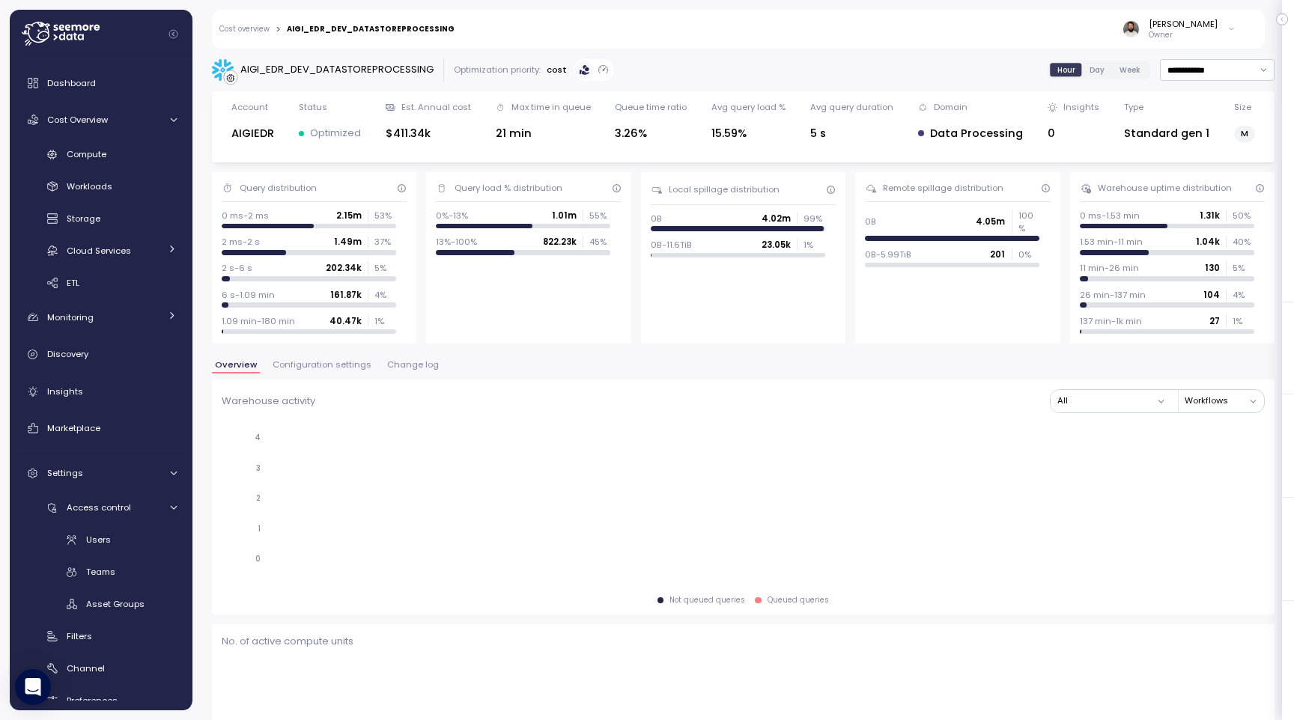
click at [410, 364] on span "Change log" at bounding box center [413, 365] width 52 height 8
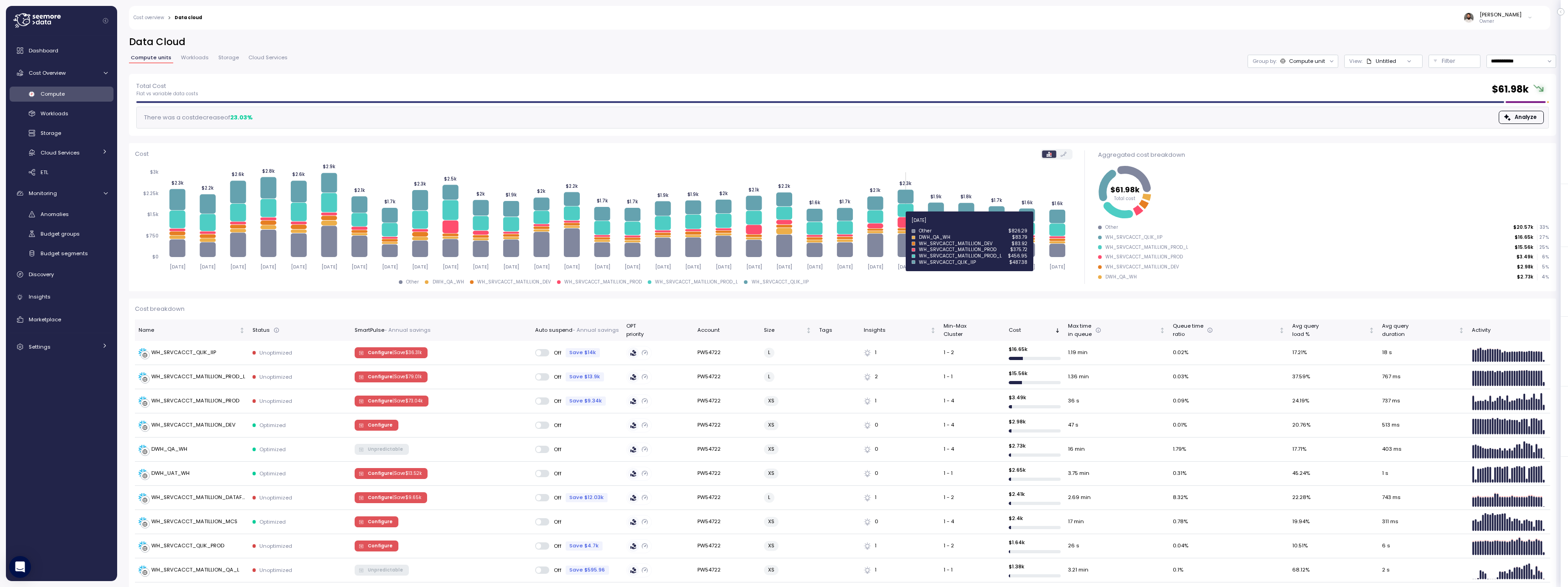
click at [899, 226] on icon at bounding box center [905, 221] width 16 height 10
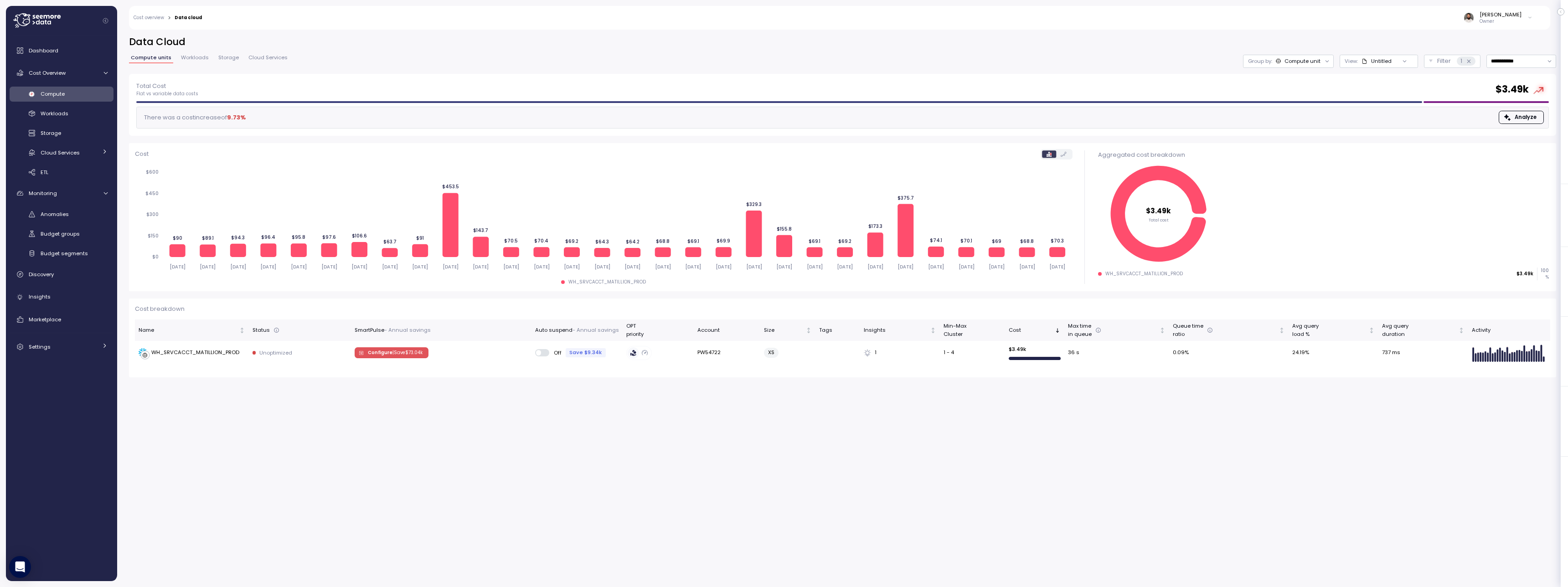
click at [197, 58] on span "Workloads" at bounding box center [195, 58] width 28 height 5
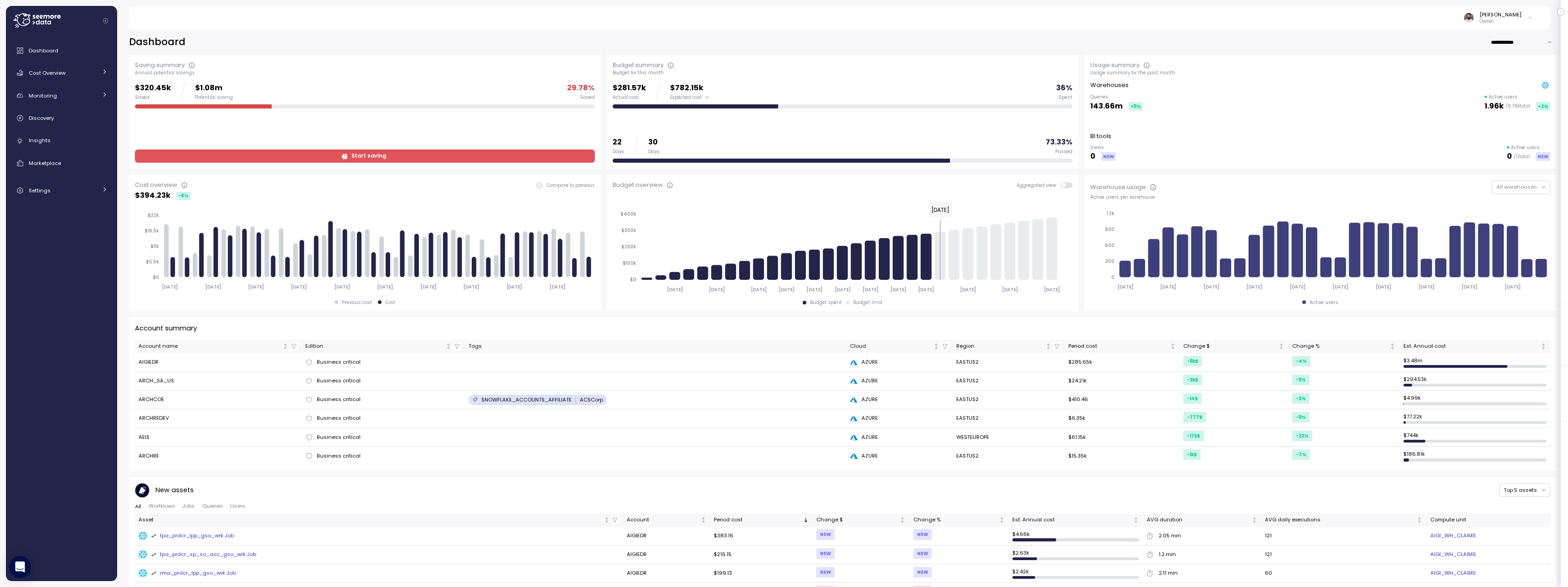
click at [1512, 41] on input "**********" at bounding box center [1524, 42] width 66 height 13
click at [1511, 61] on div "Last 7 days" at bounding box center [1521, 60] width 30 height 7
type input "**********"
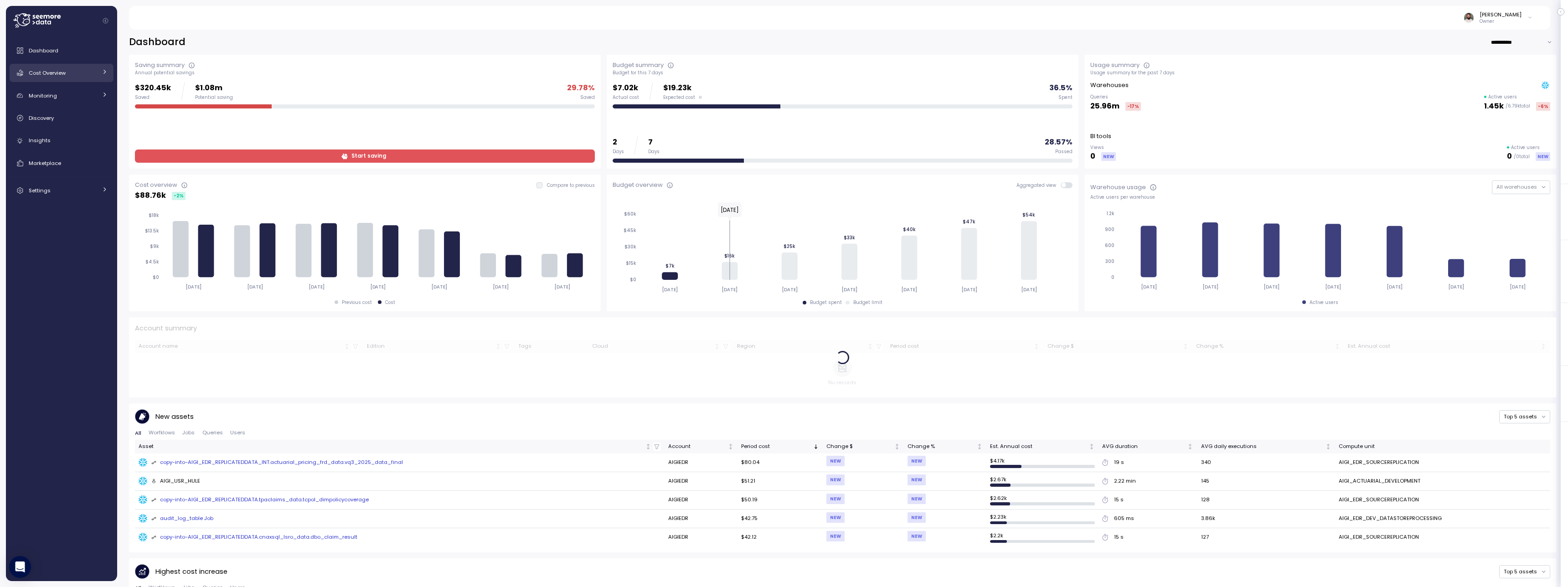
click at [75, 68] on div "Cost Overview" at bounding box center [63, 72] width 68 height 9
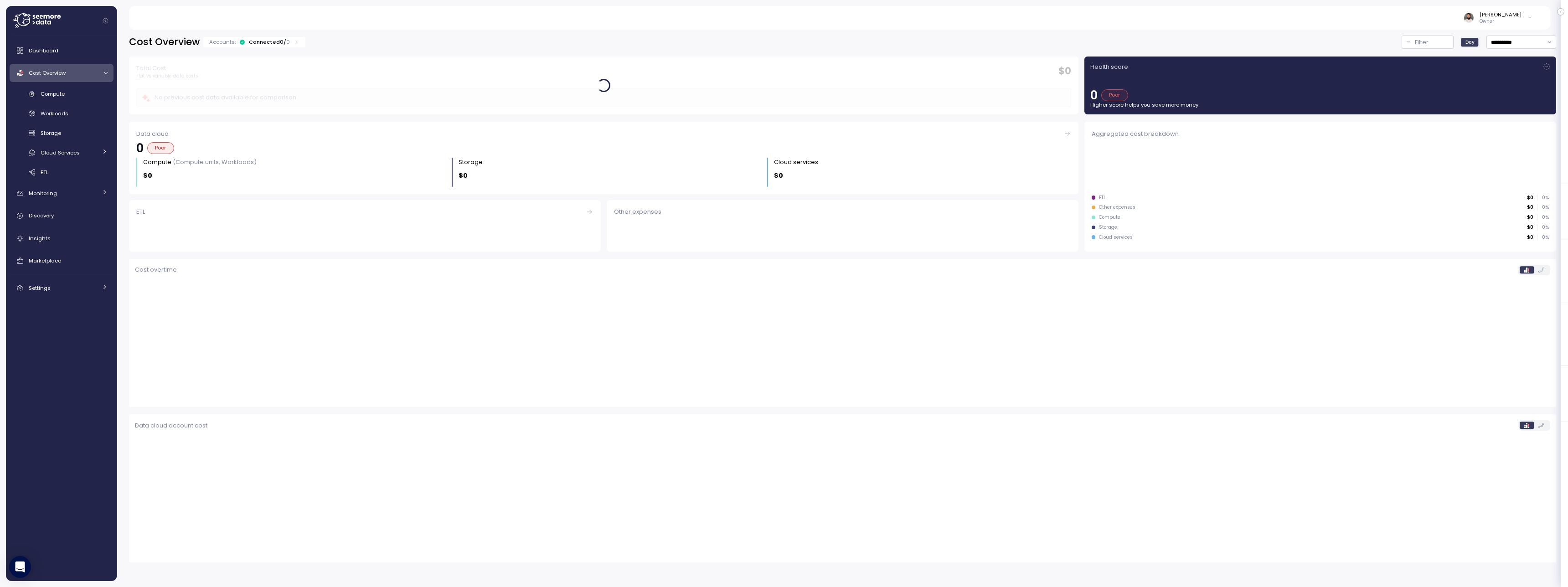
click at [85, 85] on div "Dashboard Cost Overview Compute Workloads Storage Cloud Services Clustering col…" at bounding box center [61, 169] width 104 height 255
click at [86, 92] on div "Compute" at bounding box center [74, 94] width 67 height 9
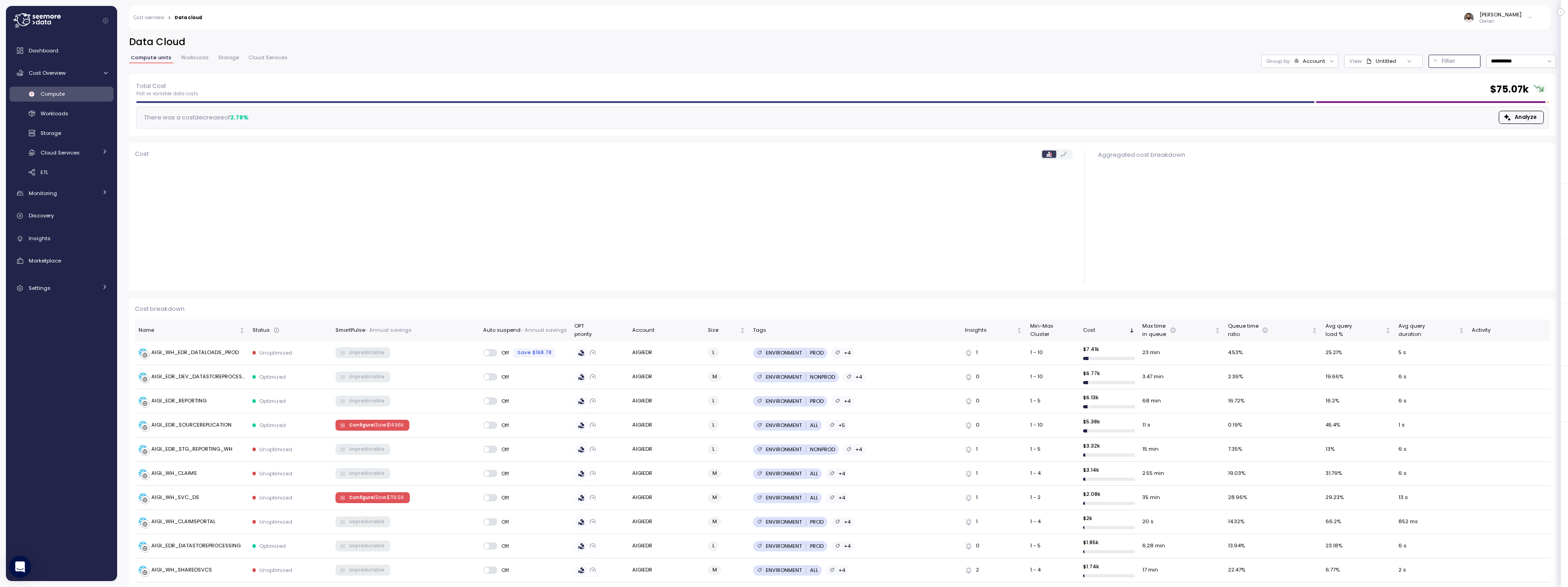
click at [1458, 64] on div "Filter" at bounding box center [1458, 61] width 33 height 9
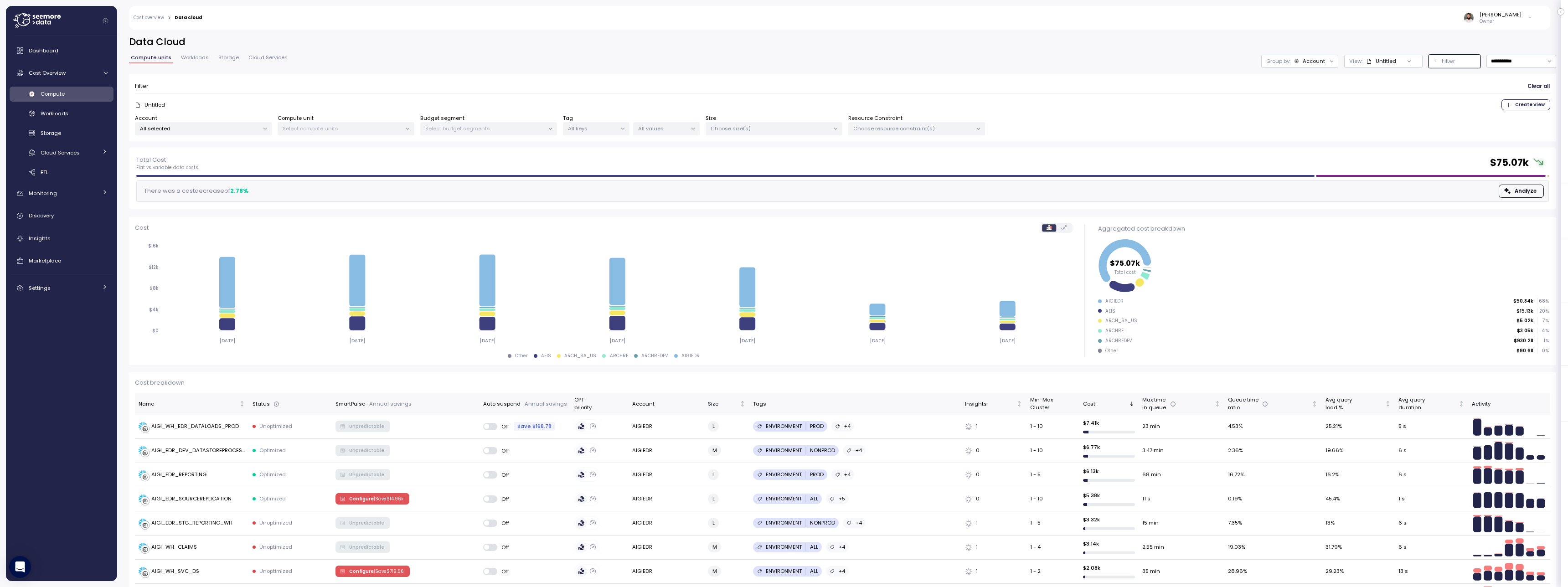
drag, startPoint x: 237, startPoint y: 141, endPoint x: 238, endPoint y: 136, distance: 5.1
click at [237, 138] on div "Filter Clear all Untitled Create View Account All selected Compute unit Select …" at bounding box center [842, 108] width 1427 height 68
click at [239, 133] on div "All selected" at bounding box center [203, 129] width 137 height 13
drag, startPoint x: 228, startPoint y: 192, endPoint x: 396, endPoint y: 195, distance: 168.0
click at [228, 192] on span "only" at bounding box center [229, 193] width 10 height 10
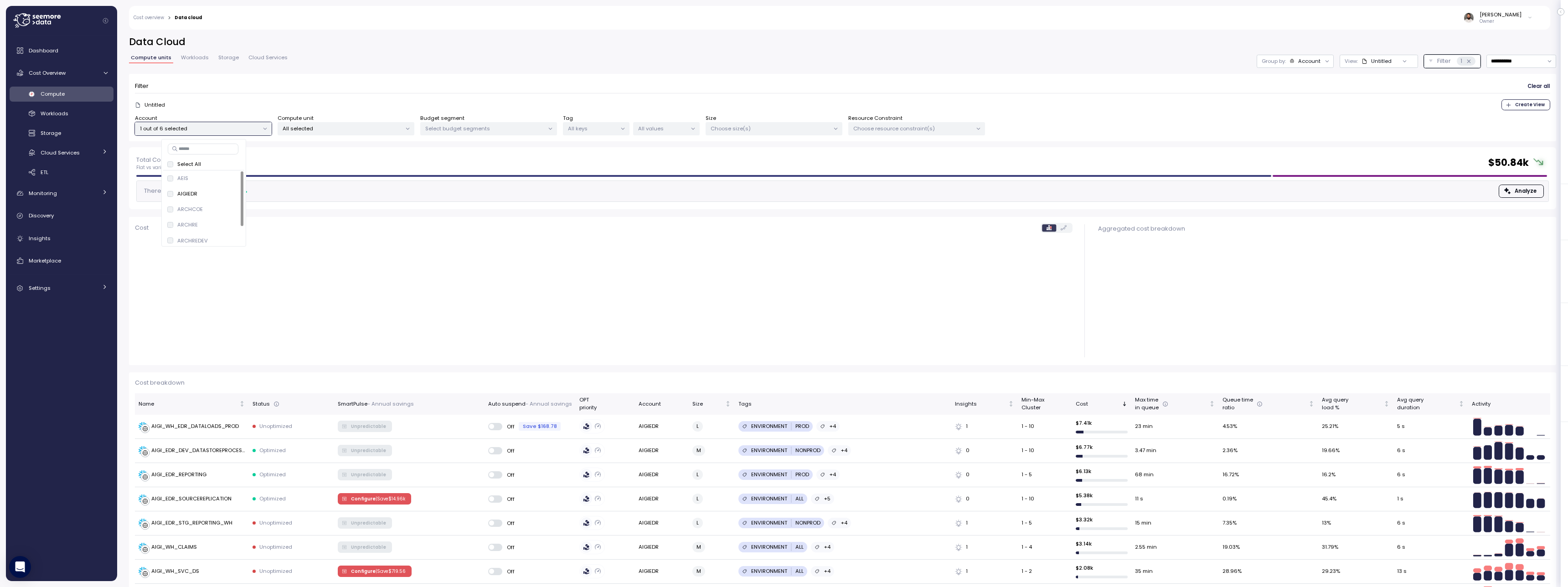
click at [1040, 113] on form "Filter Clear all Untitled Create View Account 1 out of 6 selected Compute unit …" at bounding box center [842, 108] width 1415 height 56
click at [1298, 68] on div "Group by: Account" at bounding box center [1295, 61] width 77 height 13
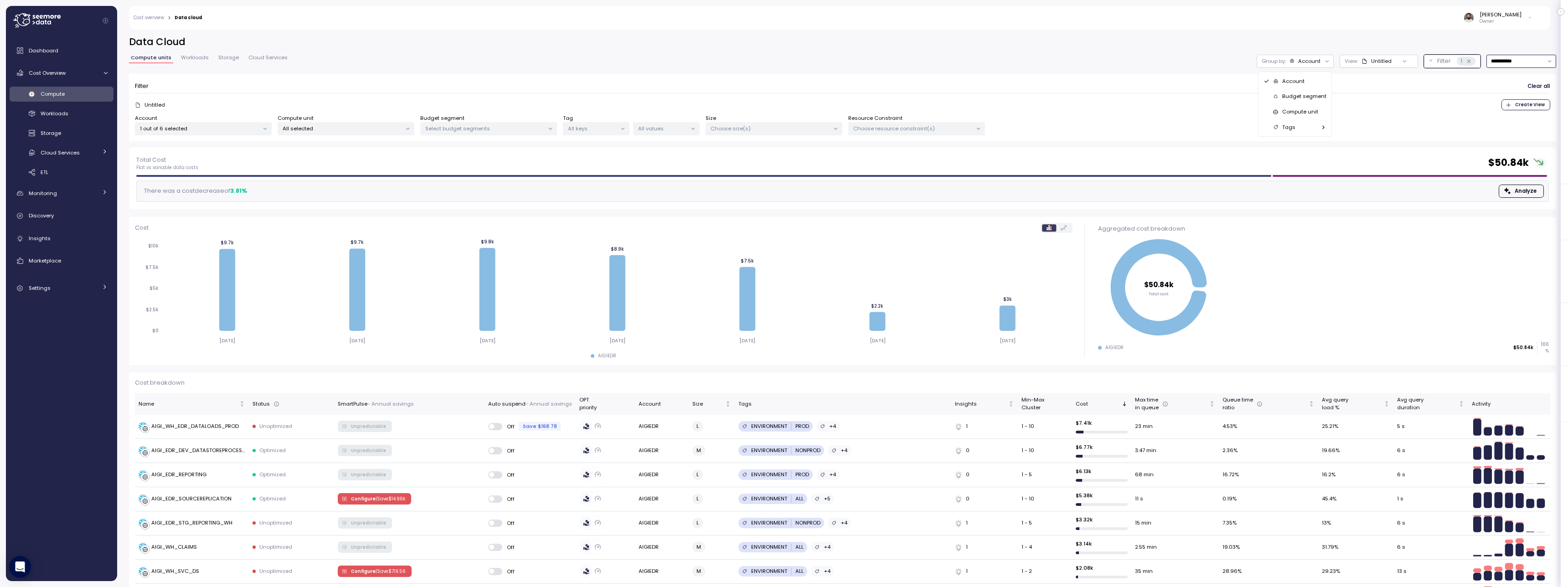
drag, startPoint x: 1507, startPoint y: 66, endPoint x: 1505, endPoint y: 71, distance: 5.4
click at [1507, 66] on input "**********" at bounding box center [1521, 61] width 70 height 13
click at [1505, 113] on div "Last 14 days" at bounding box center [1517, 115] width 32 height 7
type input "**********"
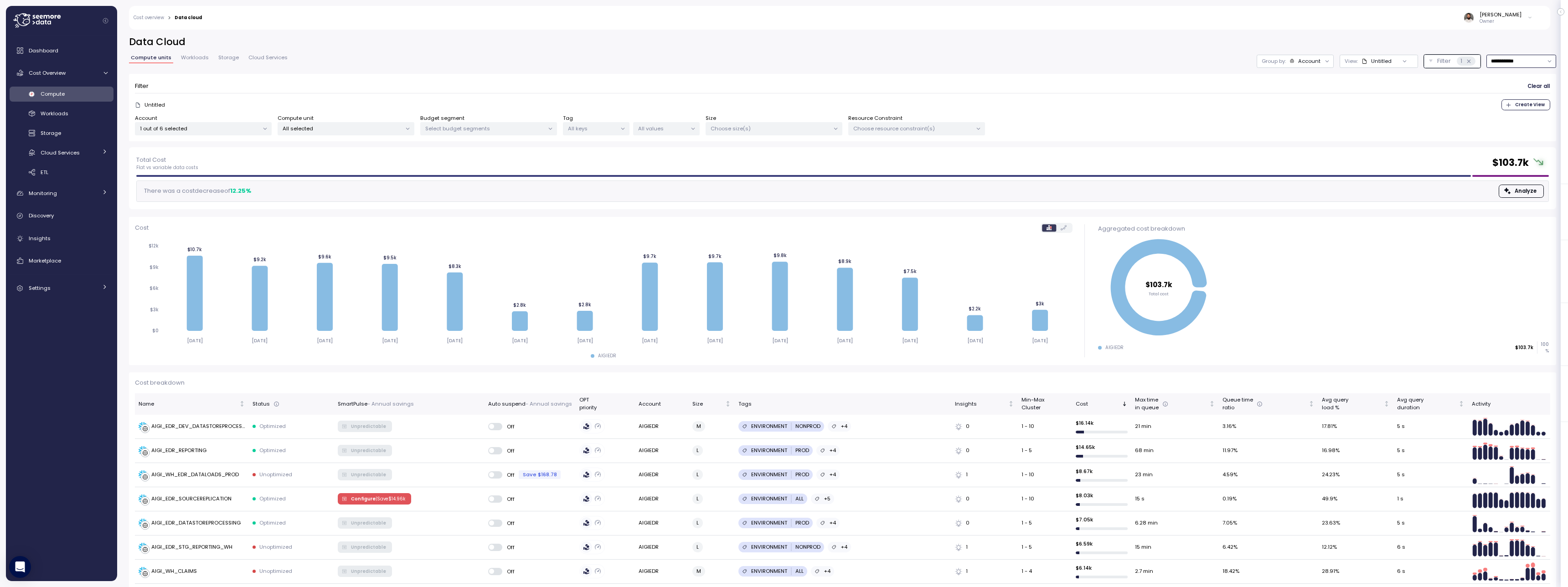
click at [1287, 64] on div "Group by: Account" at bounding box center [1295, 61] width 77 height 13
click at [1308, 105] on div "Compute unit" at bounding box center [1295, 111] width 70 height 15
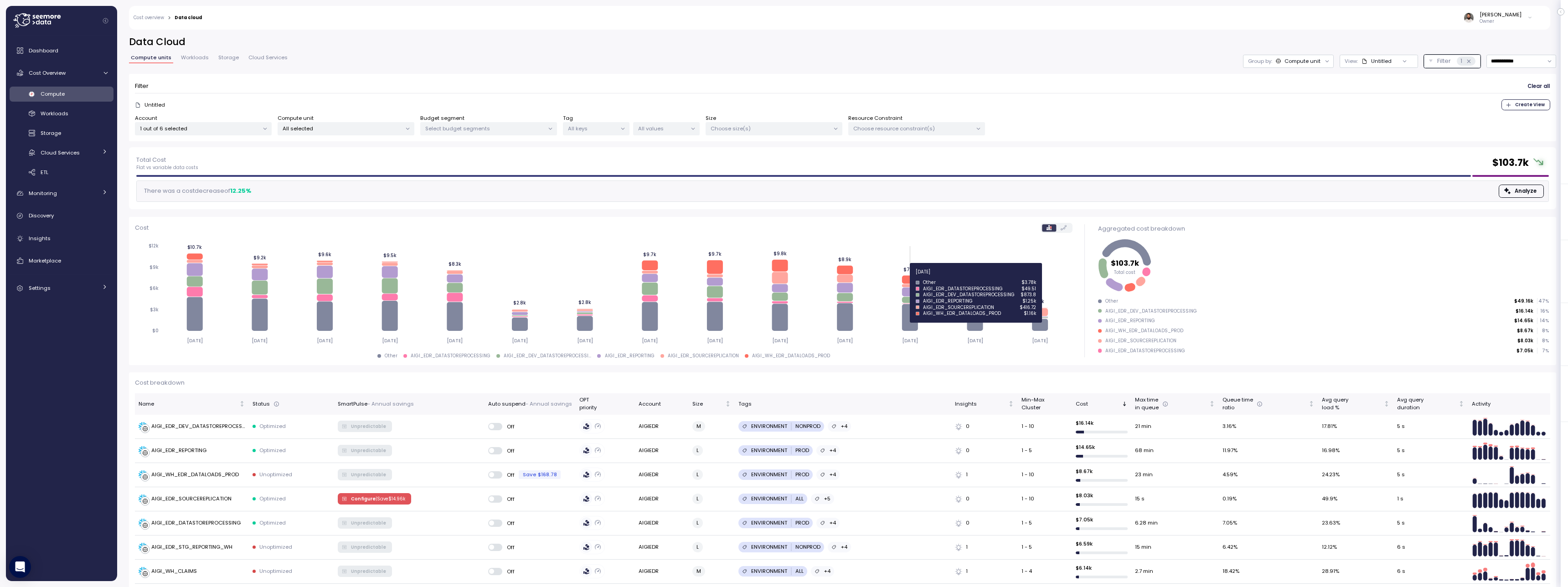
click at [910, 277] on icon at bounding box center [910, 279] width 16 height 8
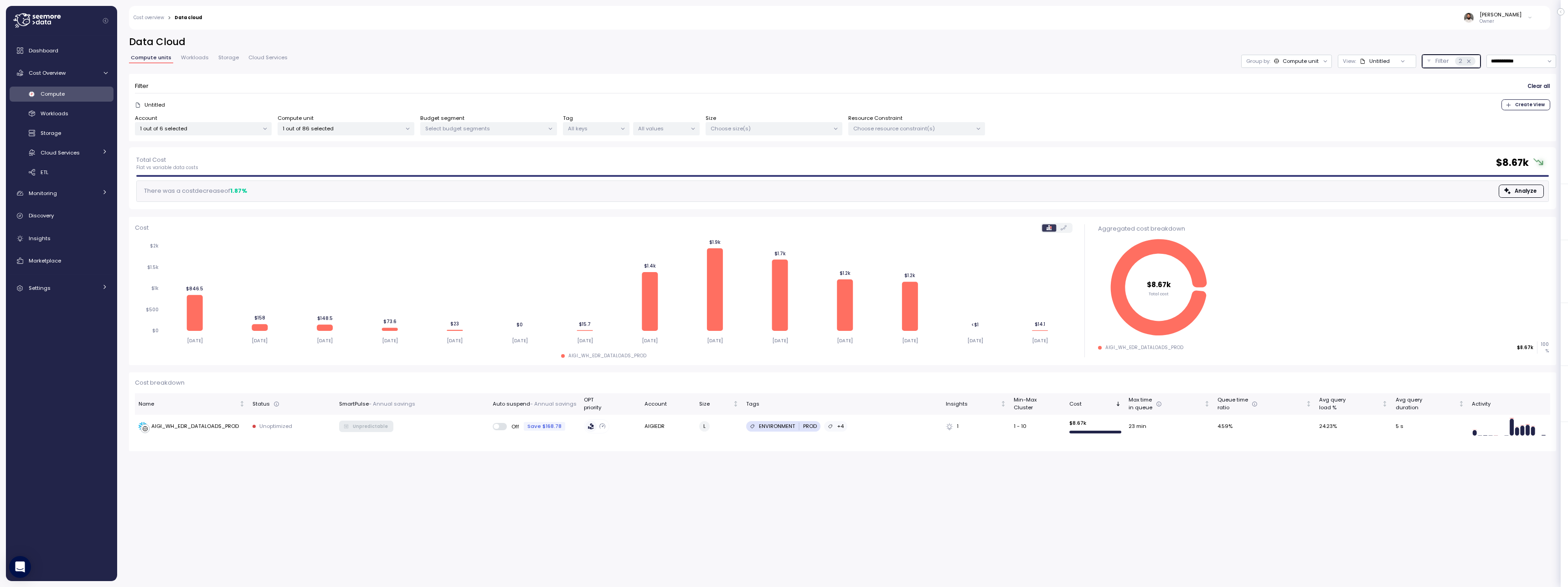
click at [1439, 64] on p "Filter" at bounding box center [1442, 61] width 13 height 9
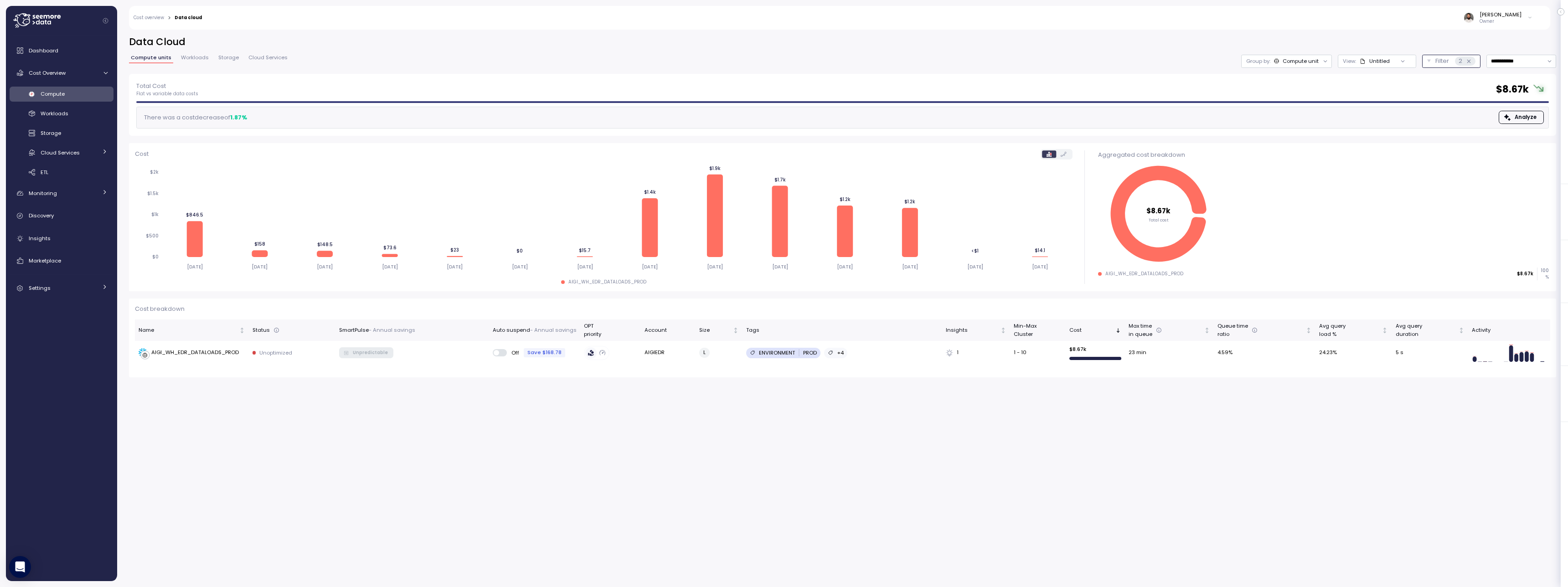
drag, startPoint x: 1439, startPoint y: 63, endPoint x: 1432, endPoint y: 65, distance: 7.3
click at [1439, 63] on p "Filter" at bounding box center [1442, 61] width 13 height 9
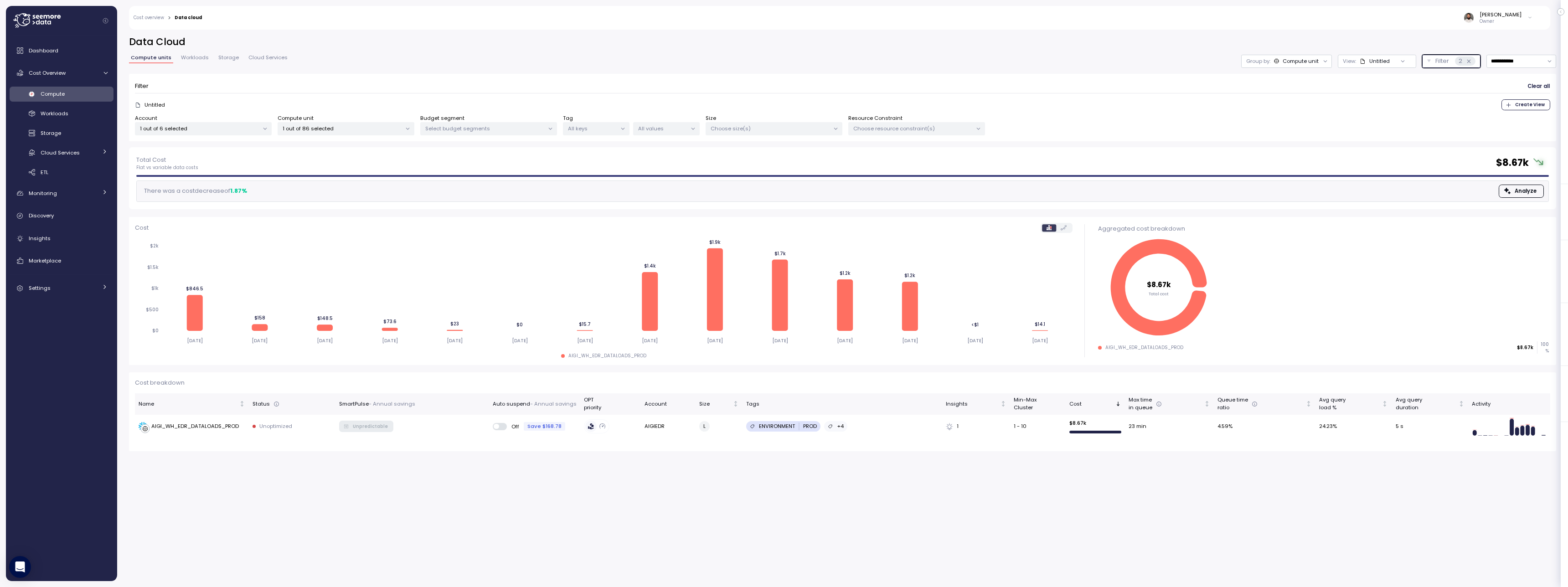
click at [208, 129] on p "1 out of 6 selected" at bounding box center [199, 128] width 119 height 7
click at [1468, 61] on icon at bounding box center [1469, 61] width 6 height 6
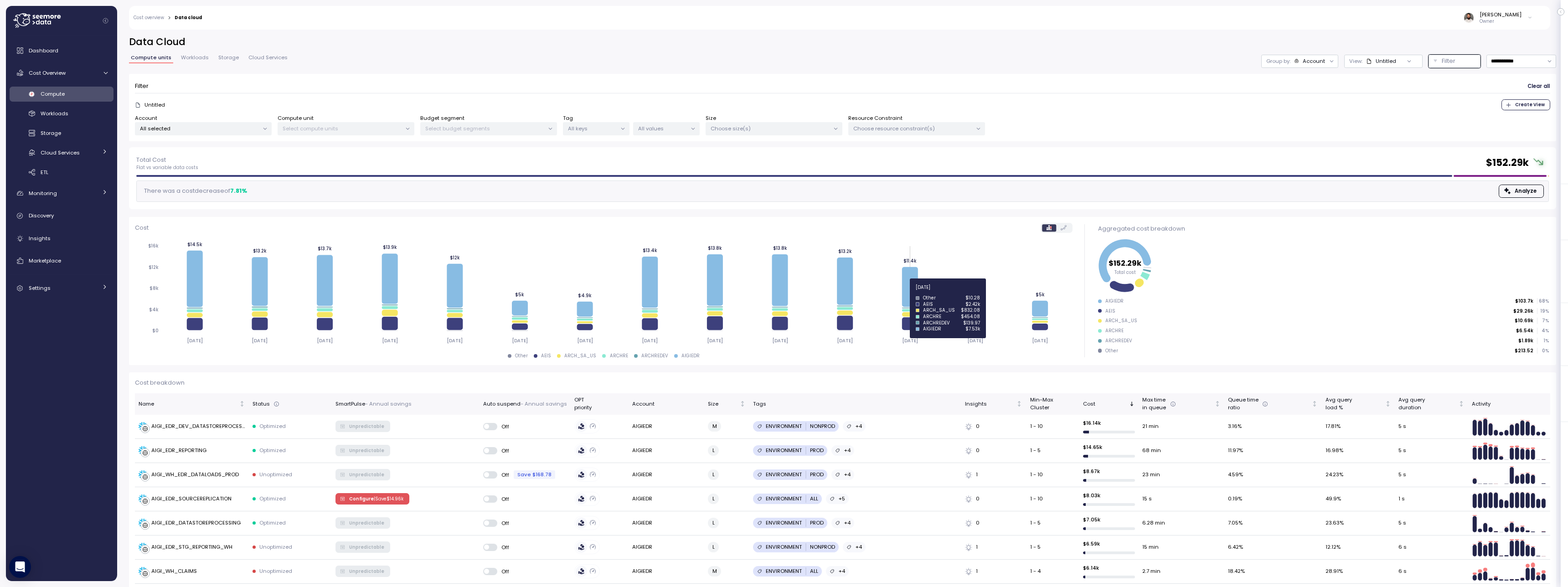
click at [906, 293] on icon at bounding box center [910, 287] width 16 height 40
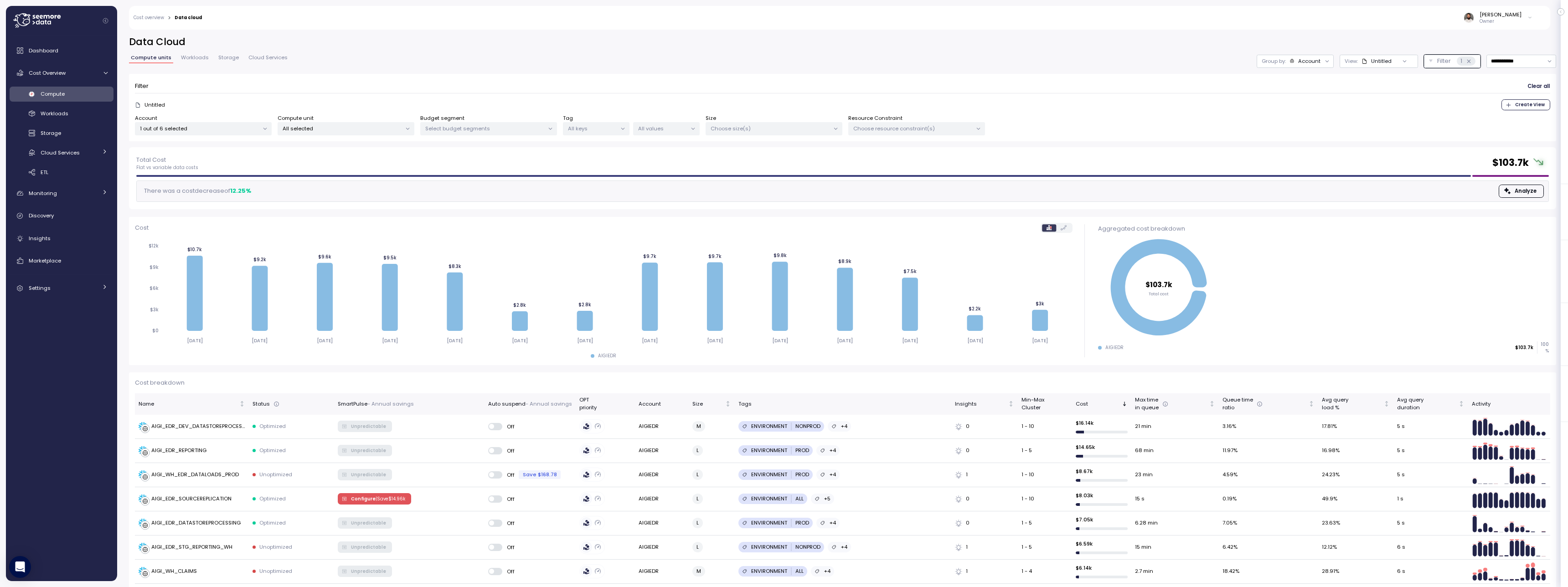
click at [1303, 65] on div "Group by: Account" at bounding box center [1295, 61] width 77 height 13
click at [1310, 108] on p "Compute unit" at bounding box center [1300, 111] width 36 height 7
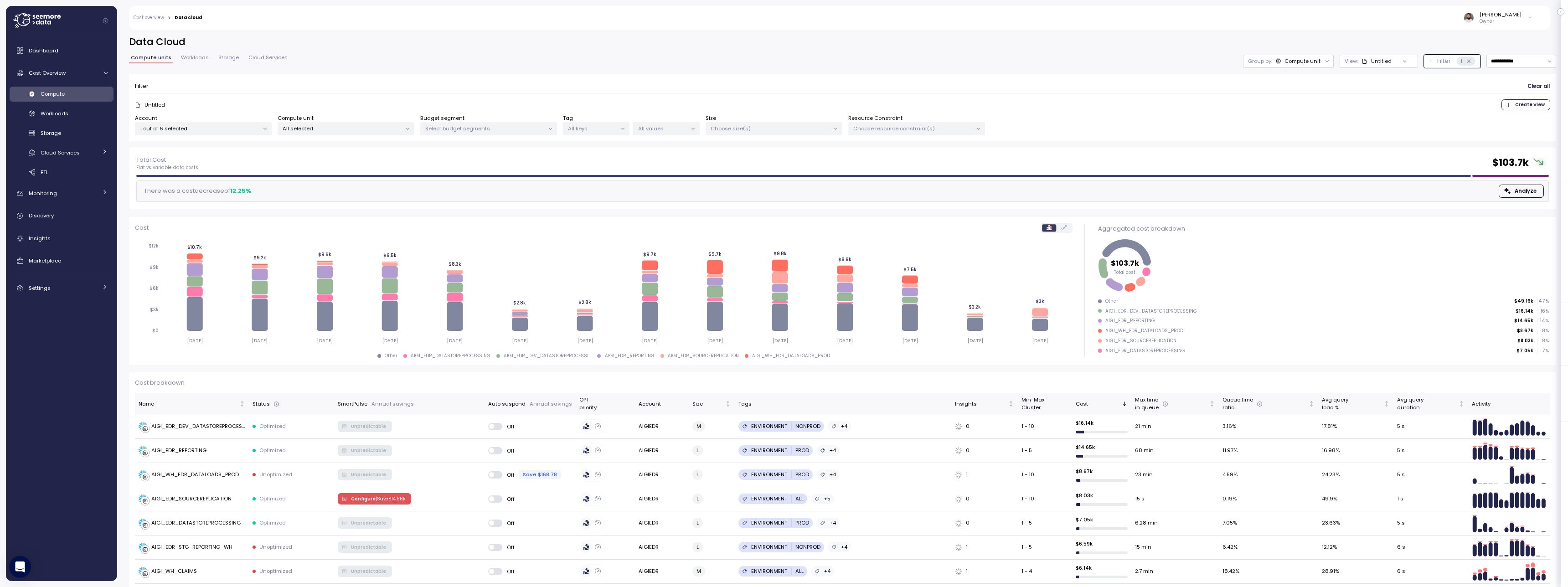
click at [1040, 314] on icon at bounding box center [1040, 311] width 16 height 8
click at [1040, 314] on icon "2025-09-08 2025-09-09 2025-09-10 2025-09-11 2025-09-12 2025-09-13 2025-09-14 20…" at bounding box center [604, 293] width 937 height 112
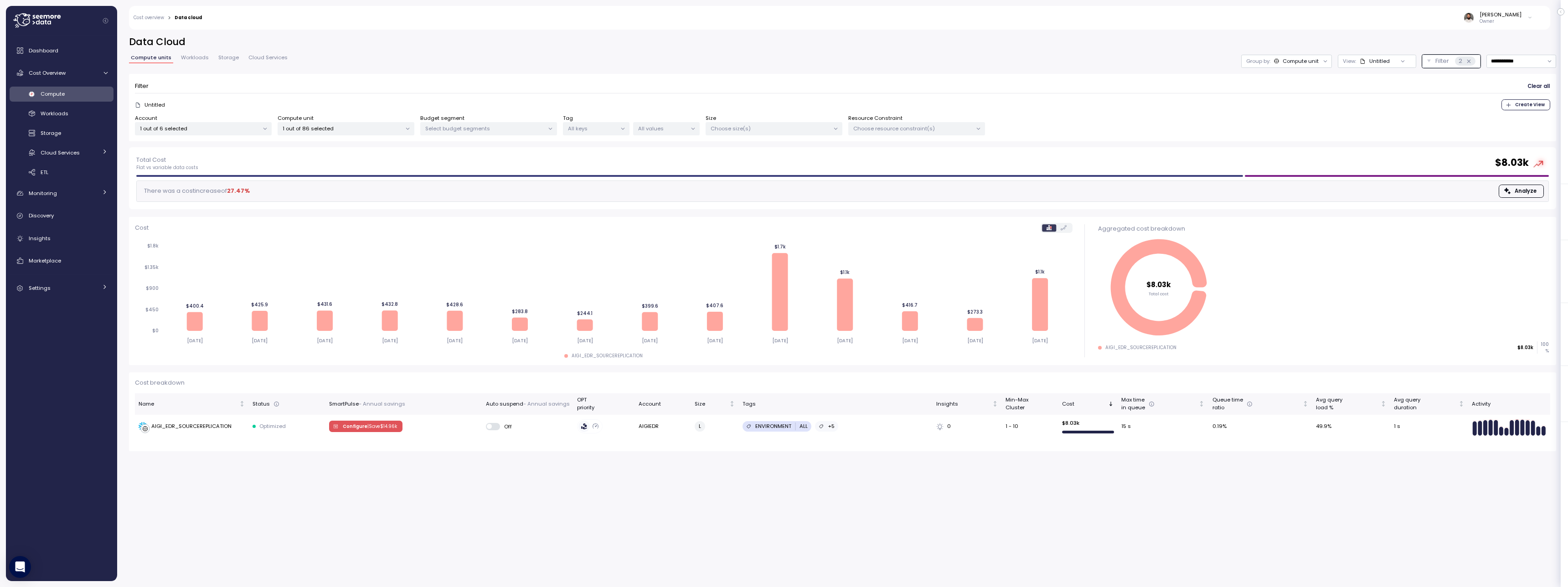
click at [1163, 351] on div "AIGI_EDR_SOURCEREPLICATION" at bounding box center [1141, 347] width 71 height 6
click at [74, 196] on div "Monitoring" at bounding box center [63, 193] width 68 height 9
click at [78, 217] on div "Anomalies" at bounding box center [74, 214] width 67 height 9
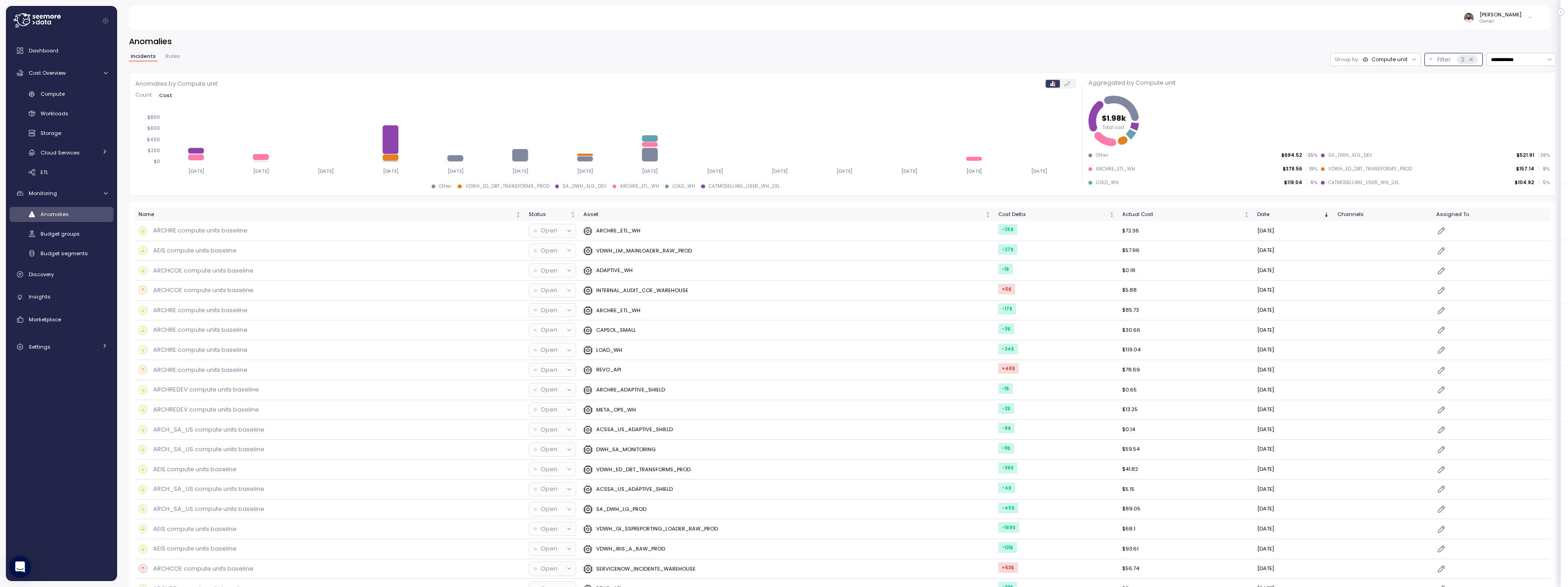
click at [1448, 65] on button "Filter 2" at bounding box center [1454, 60] width 58 height 13
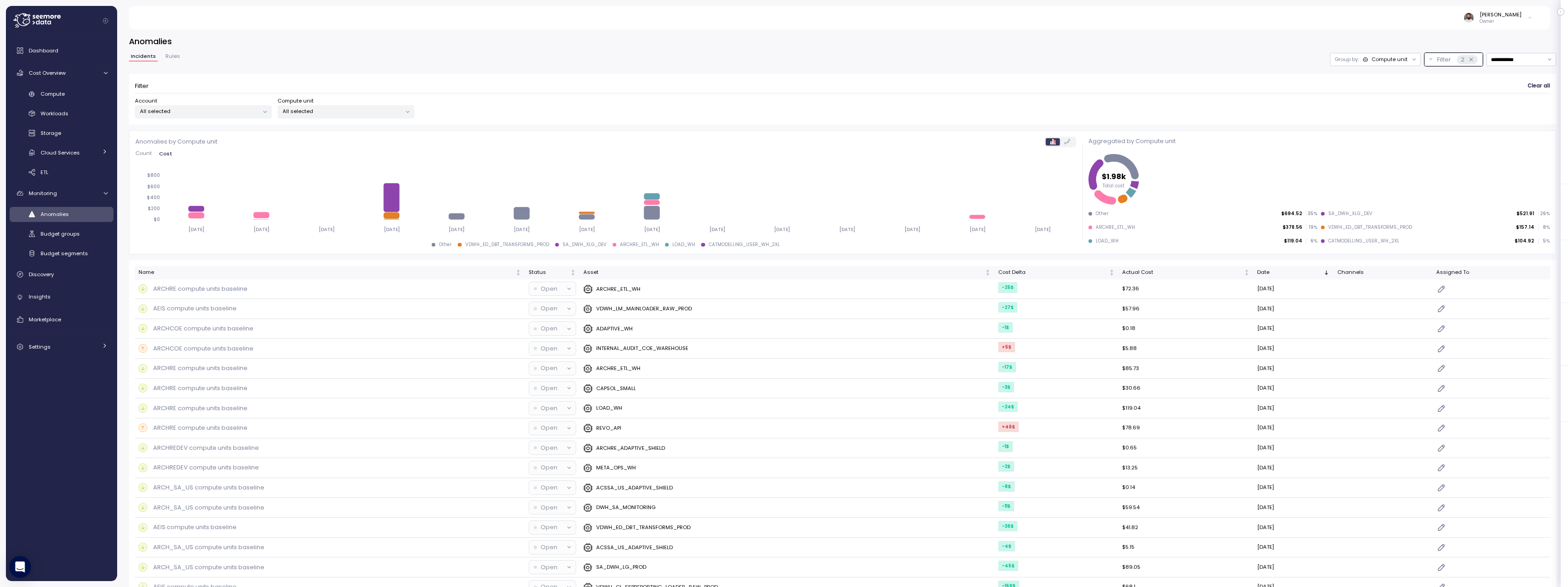
click at [261, 115] on div at bounding box center [265, 111] width 13 height 13
click at [244, 109] on p "All selected" at bounding box center [199, 111] width 119 height 7
drag, startPoint x: 228, startPoint y: 179, endPoint x: 239, endPoint y: 179, distance: 11.0
click at [228, 179] on span "only" at bounding box center [229, 176] width 10 height 10
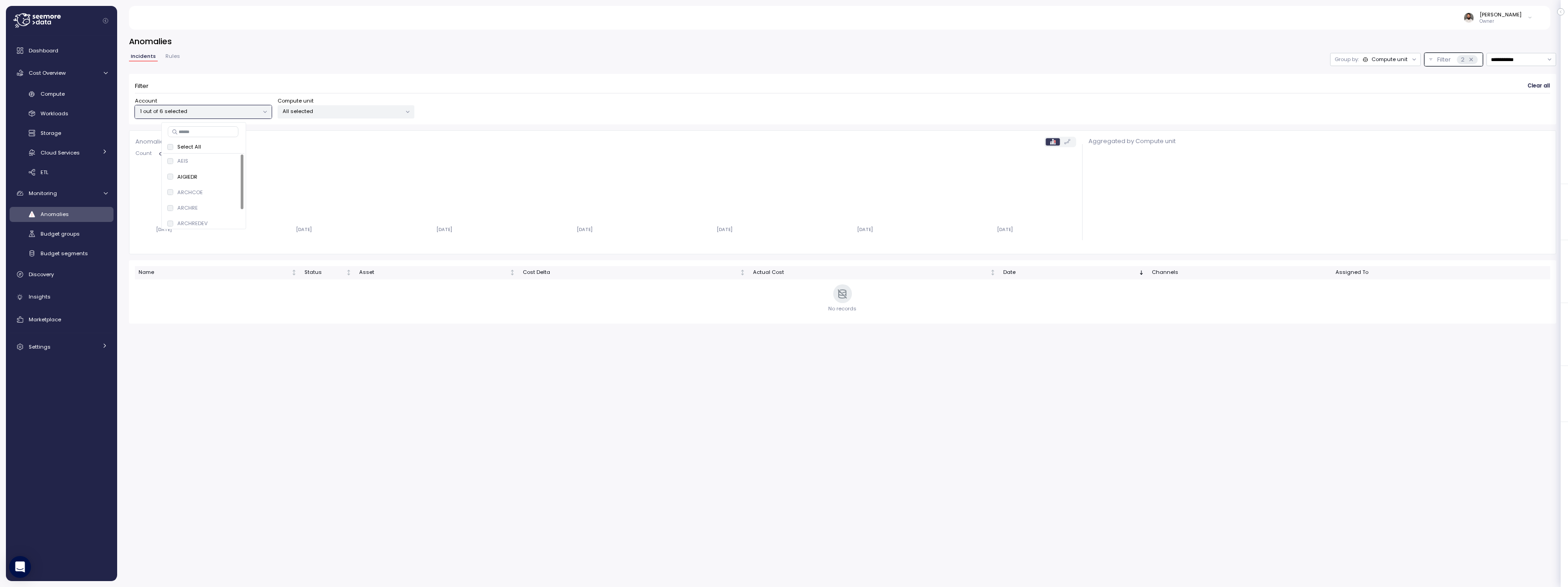
click at [1006, 63] on div "**********" at bounding box center [842, 60] width 1427 height 13
click at [1399, 62] on div "Compute unit" at bounding box center [1389, 59] width 36 height 7
click at [1413, 44] on h3 "Anomalies" at bounding box center [842, 41] width 1427 height 12
click at [1444, 61] on p "Filter" at bounding box center [1444, 60] width 13 height 9
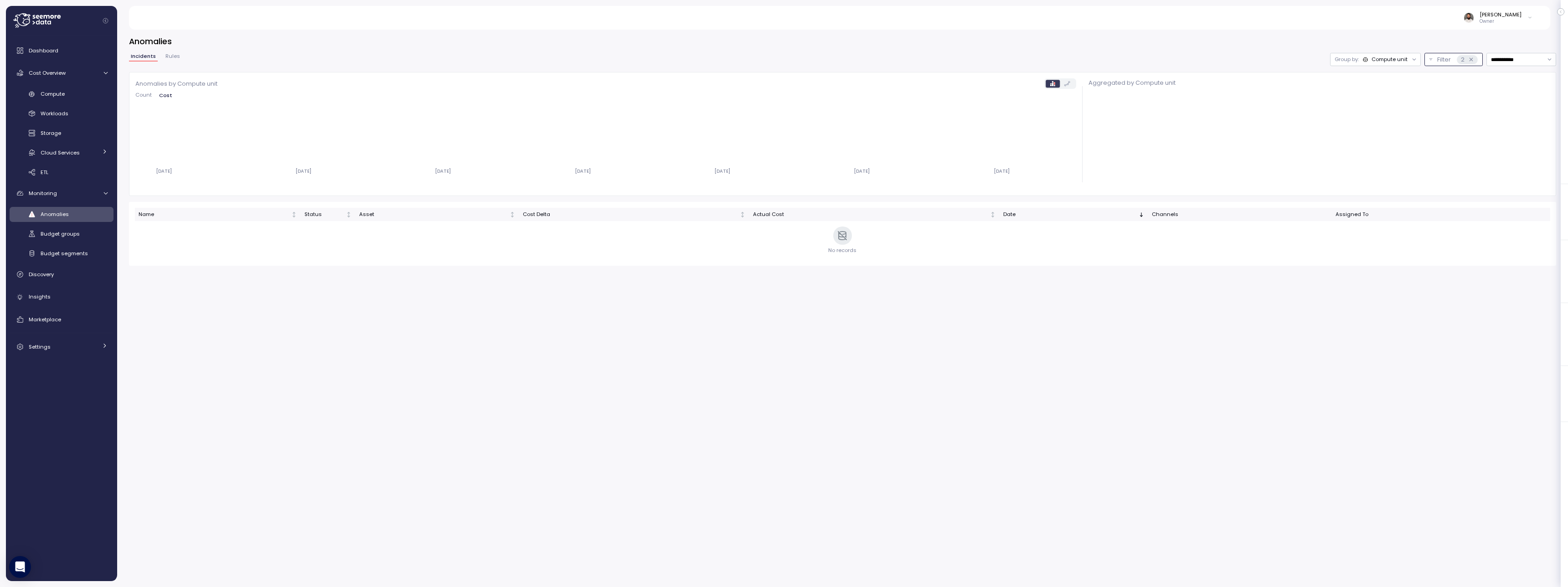
click at [1429, 60] on button "Filter 2" at bounding box center [1454, 60] width 58 height 13
click at [300, 108] on p "All selected" at bounding box center [341, 111] width 119 height 7
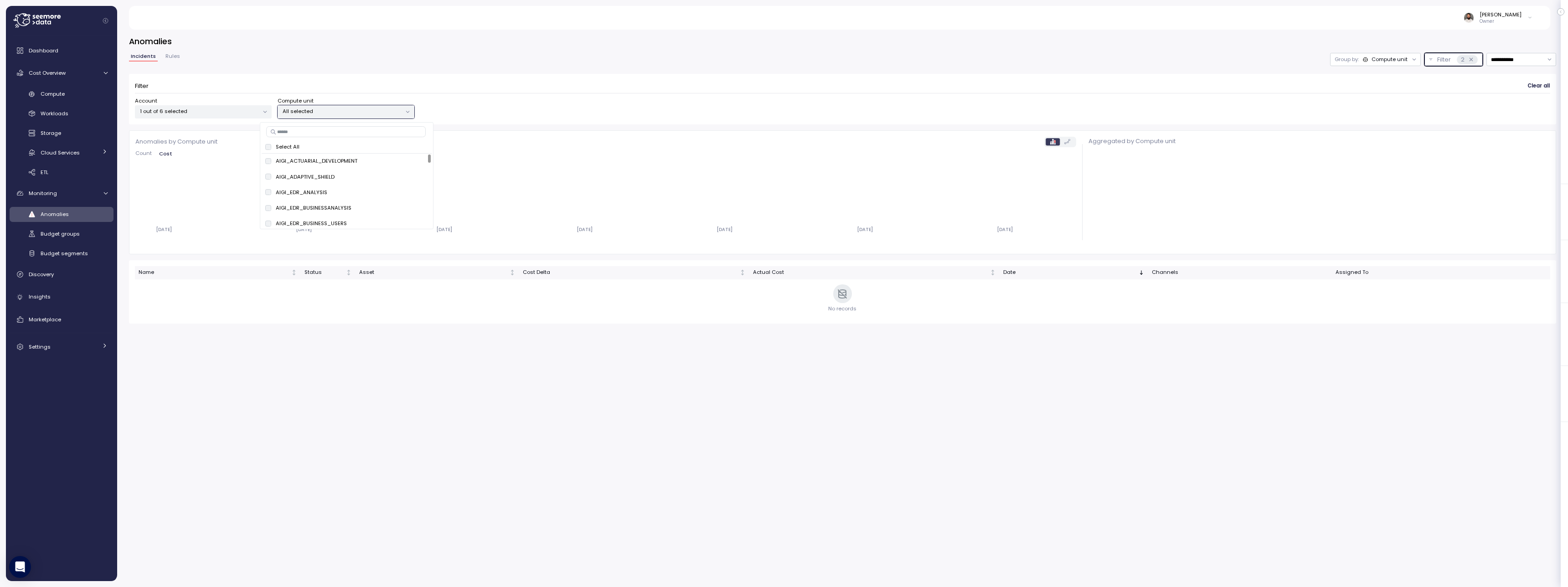
click at [1438, 61] on p "Filter" at bounding box center [1444, 60] width 13 height 9
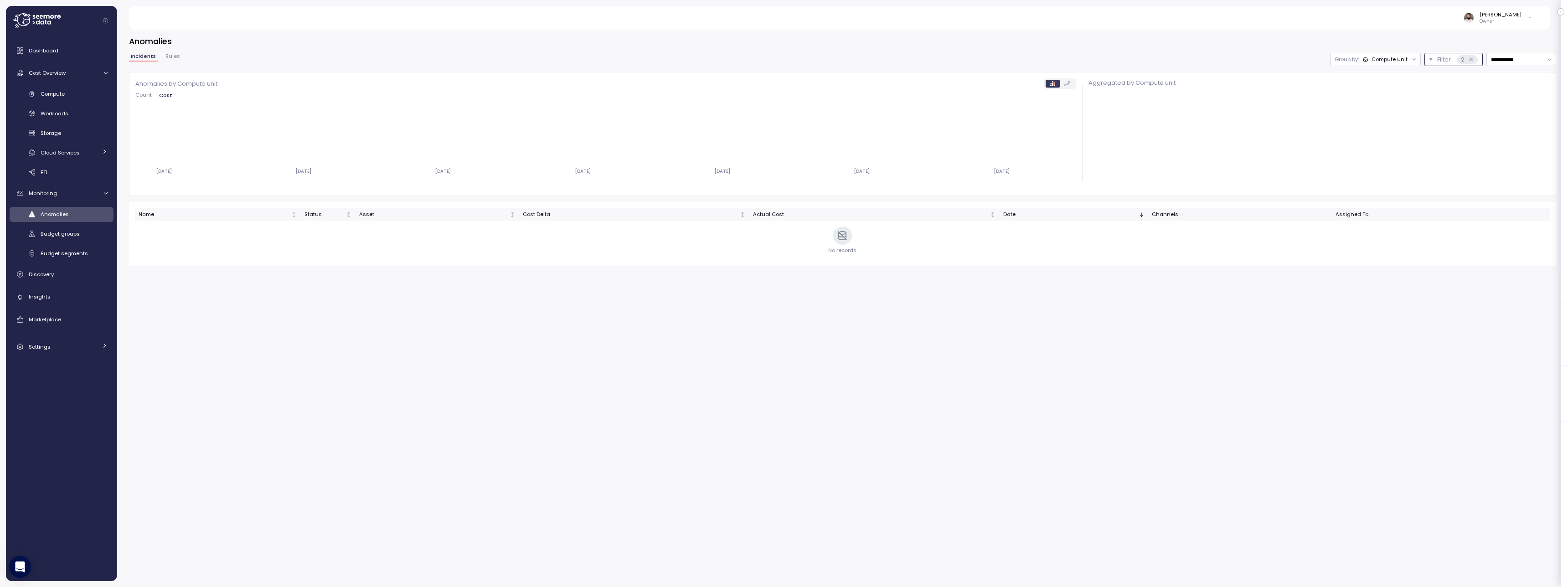
click at [1438, 61] on p "Filter" at bounding box center [1444, 60] width 13 height 9
click at [1504, 61] on input "**********" at bounding box center [1521, 60] width 70 height 13
click at [1446, 60] on p "Filter" at bounding box center [1444, 60] width 13 height 9
click at [42, 96] on span "Compute" at bounding box center [53, 94] width 24 height 7
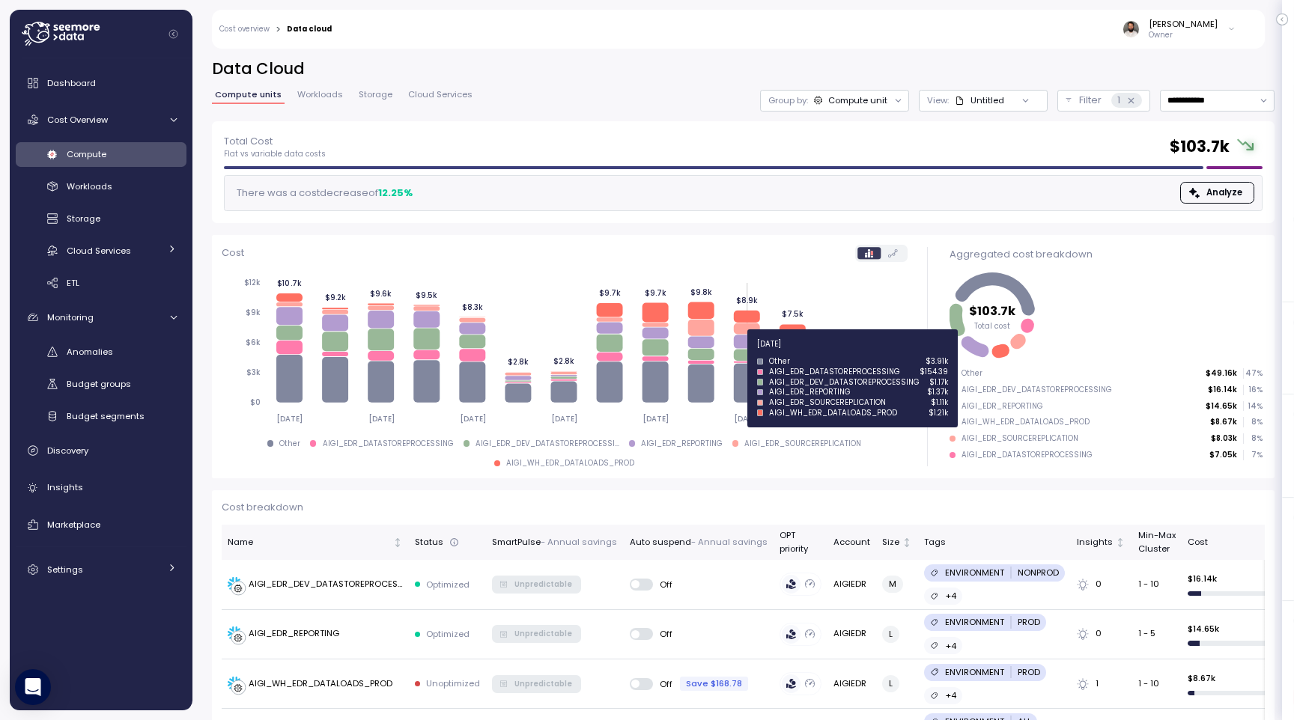
click at [745, 353] on icon at bounding box center [746, 355] width 26 height 12
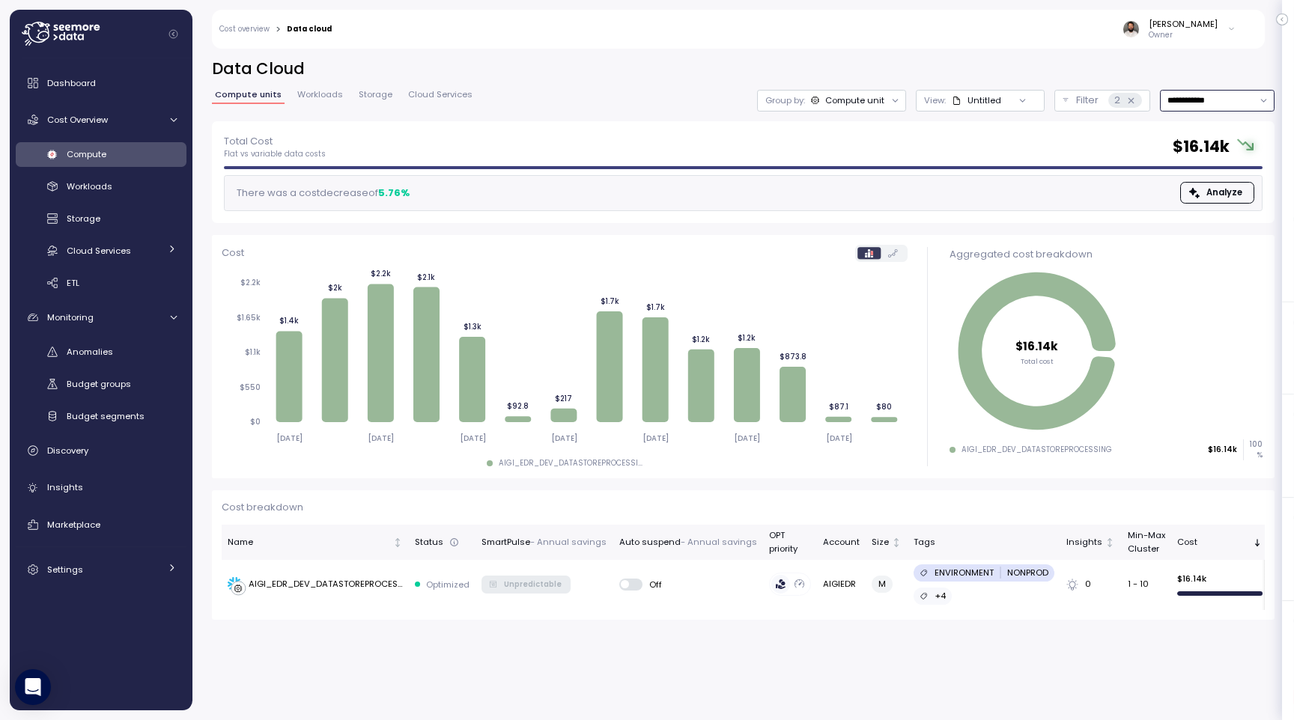
drag, startPoint x: 1193, startPoint y: 100, endPoint x: 1197, endPoint y: 109, distance: 10.0
click at [1194, 100] on input "**********" at bounding box center [1217, 101] width 115 height 22
click at [1203, 201] on div "Last 30 days" at bounding box center [1215, 208] width 109 height 19
type input "**********"
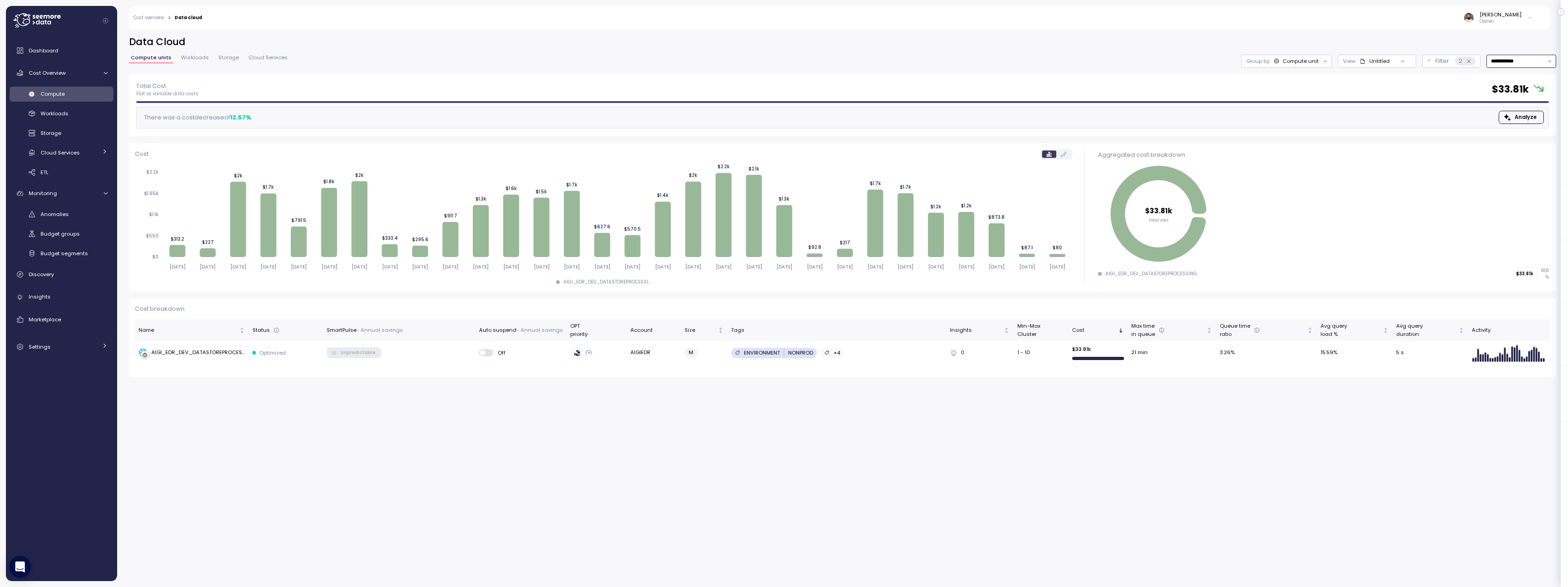
click at [1315, 58] on div "Compute unit" at bounding box center [1300, 61] width 36 height 7
click at [1386, 63] on div "Untitled" at bounding box center [1380, 61] width 21 height 7
click at [90, 102] on div "Compute Workloads Storage Cloud Services Clustering columns Pipes AI Services S…" at bounding box center [61, 133] width 104 height 94
click at [83, 113] on div "Workloads" at bounding box center [74, 113] width 67 height 9
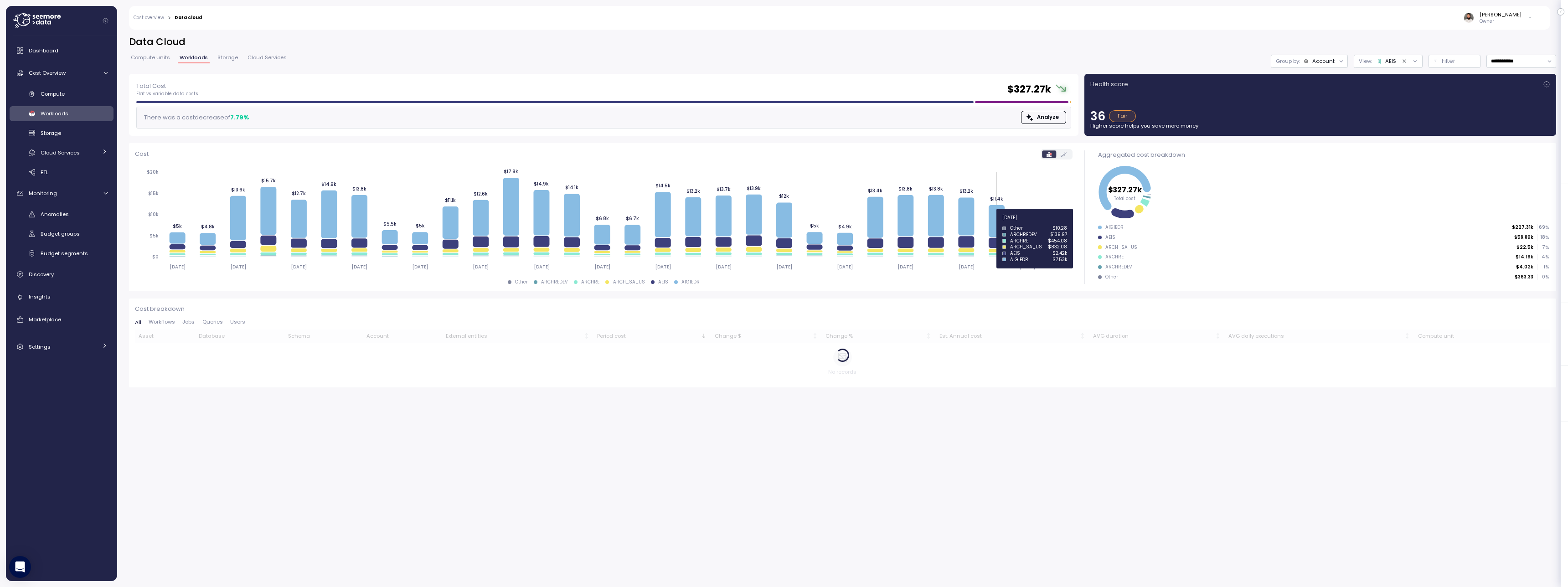
click at [996, 223] on icon at bounding box center [996, 221] width 16 height 32
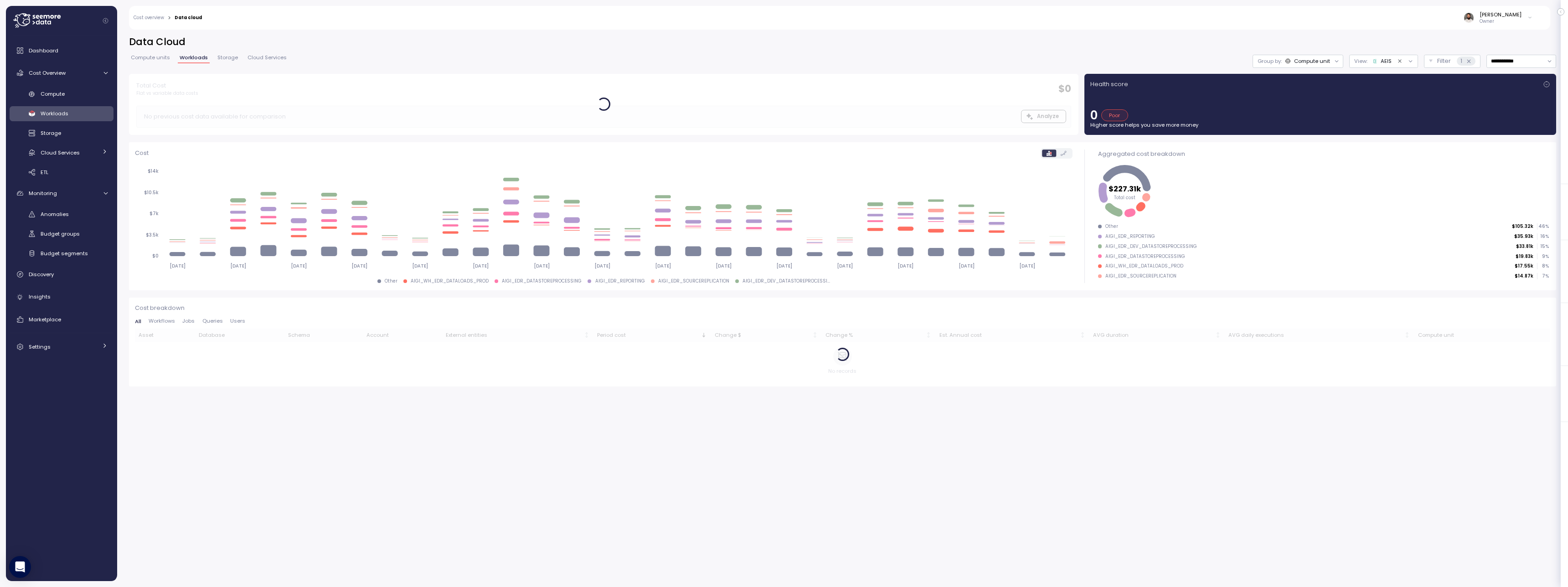
click at [1279, 66] on div "Group by: Compute unit" at bounding box center [1298, 61] width 91 height 13
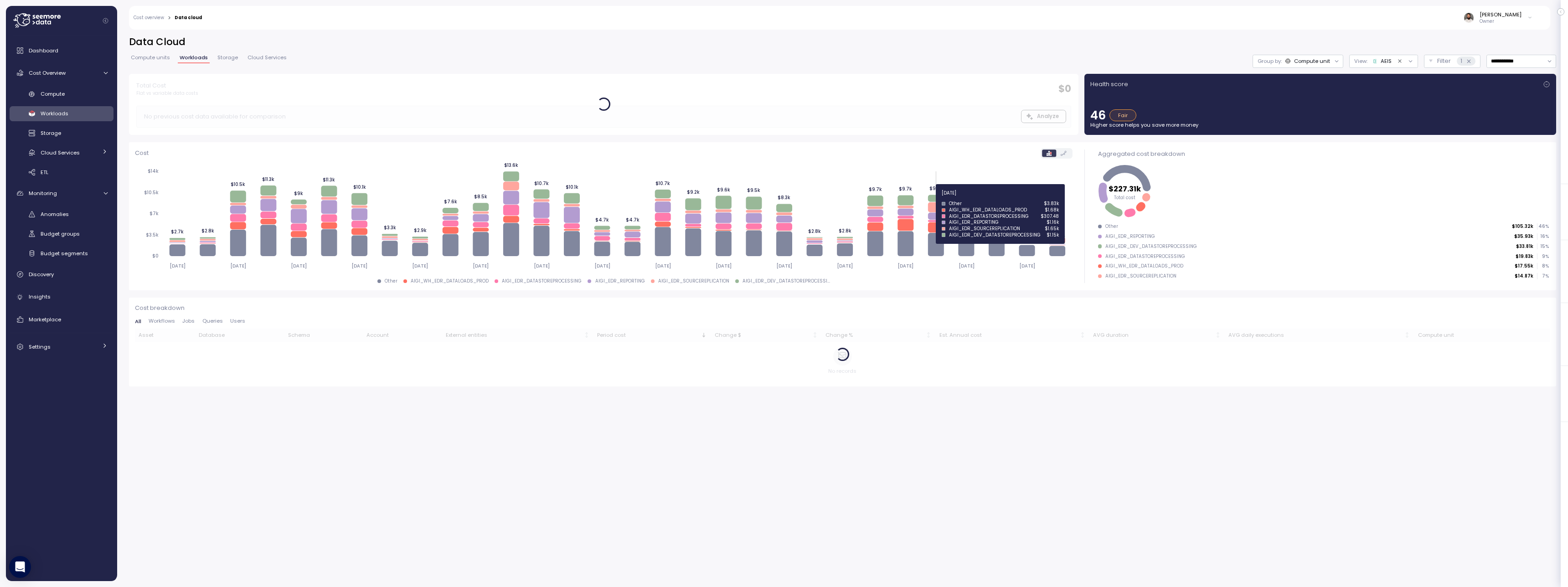
click at [937, 198] on icon at bounding box center [936, 198] width 16 height 7
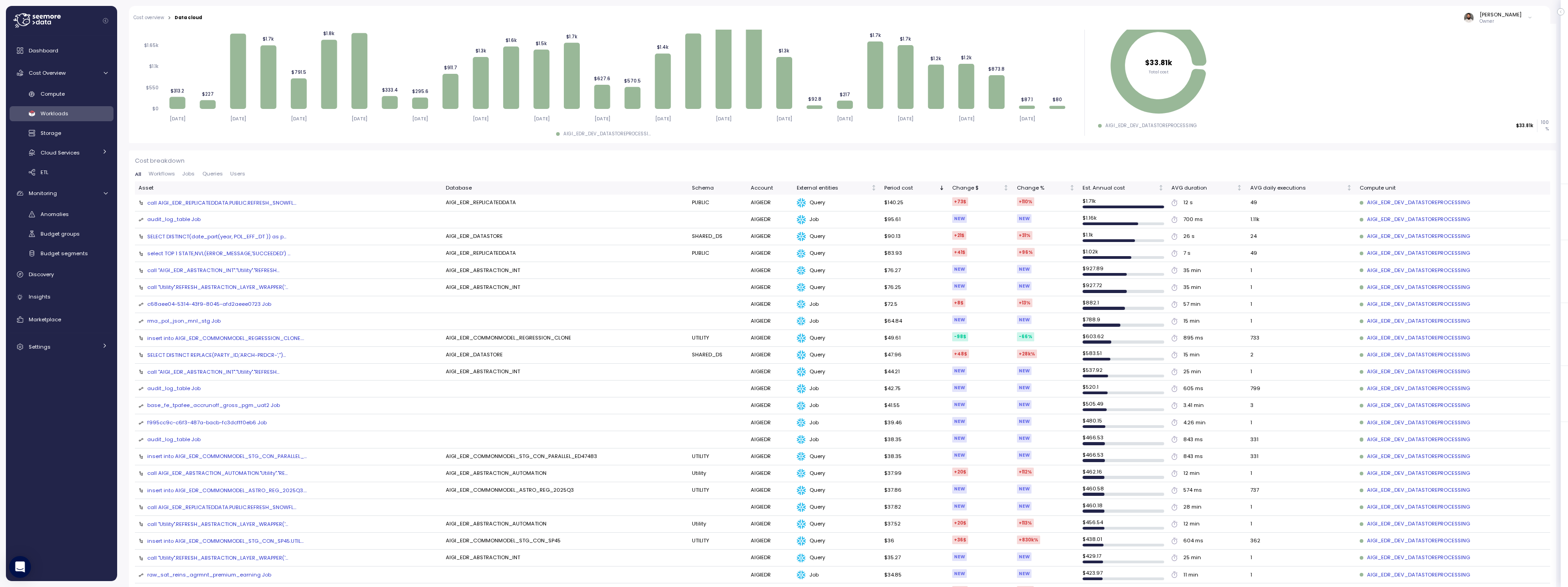
scroll to position [148, 0]
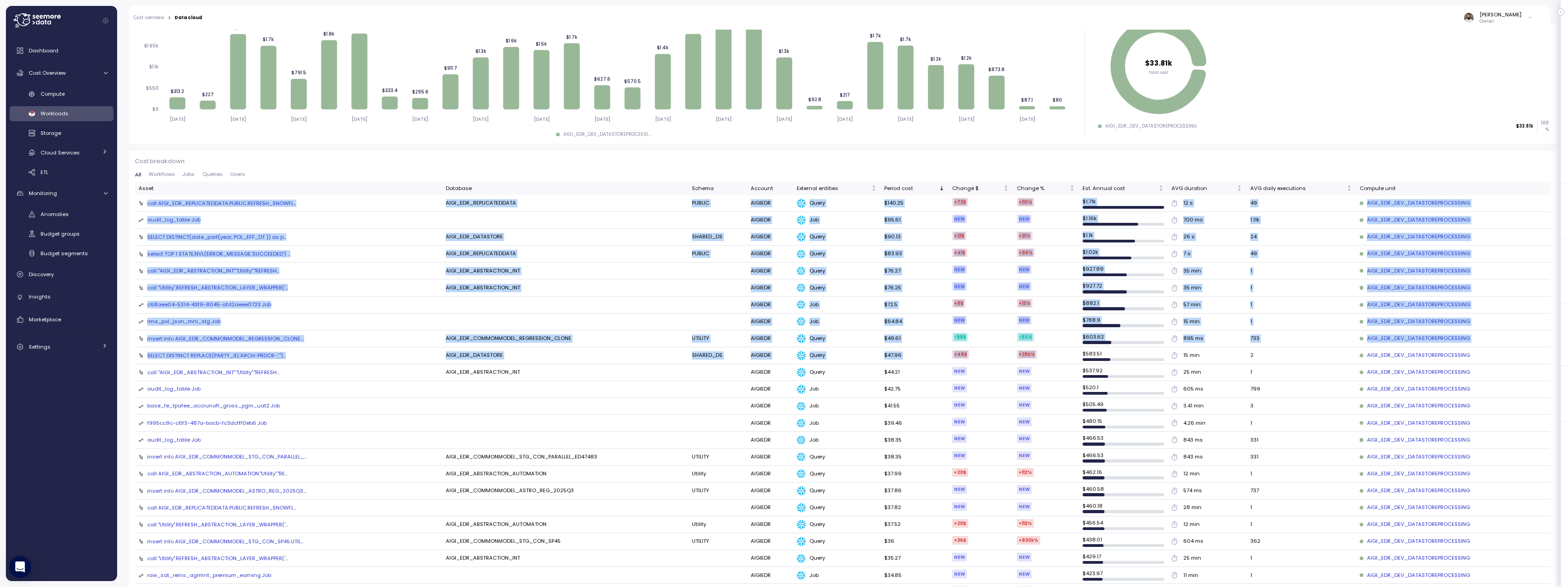
drag, startPoint x: 147, startPoint y: 202, endPoint x: 1049, endPoint y: 361, distance: 915.9
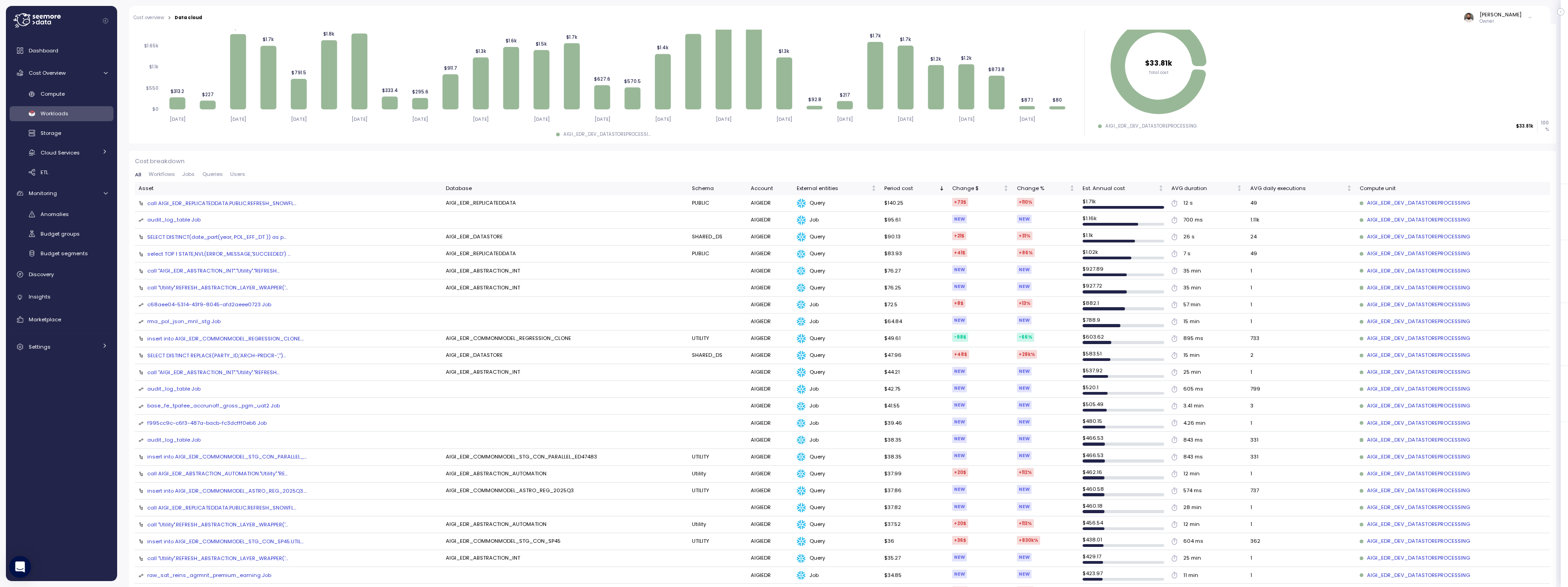
click at [1507, 327] on td "AIGI_EDR_DEV_DATASTOREPROCESSING" at bounding box center [1447, 322] width 183 height 17
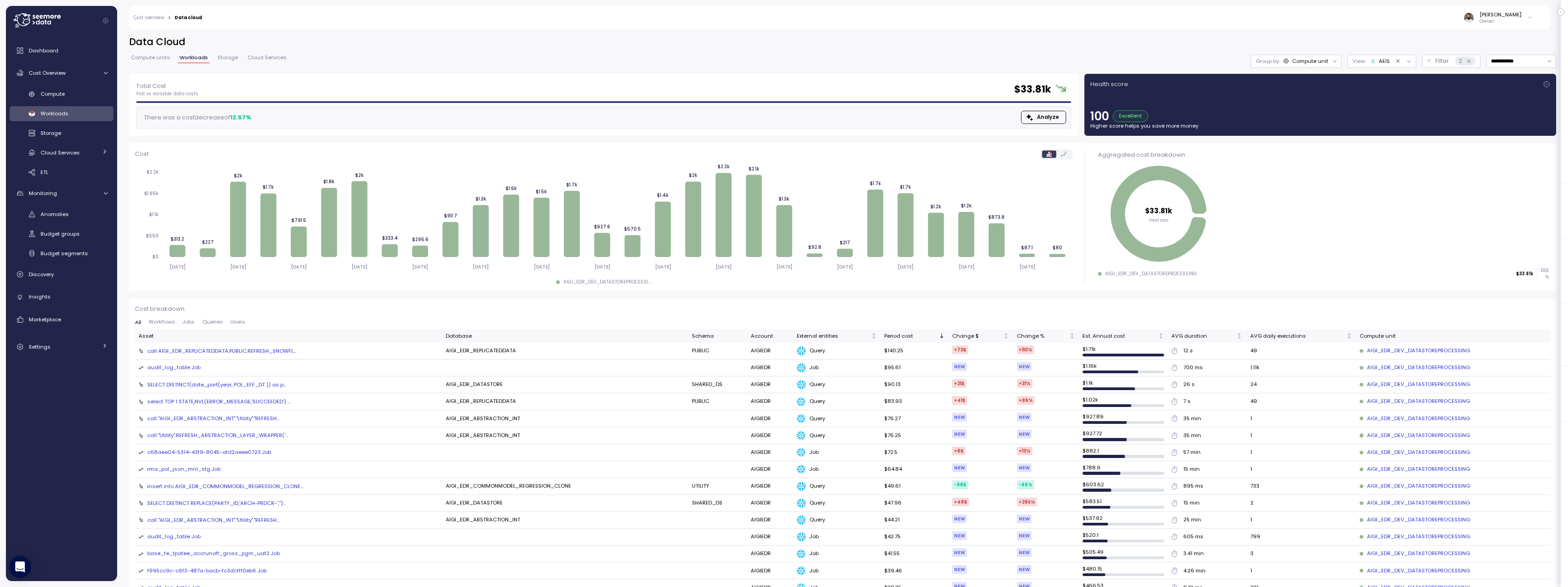
click at [1307, 66] on div "Group by: Compute unit" at bounding box center [1296, 61] width 91 height 13
click at [1425, 64] on button "Filter 2" at bounding box center [1451, 61] width 58 height 13
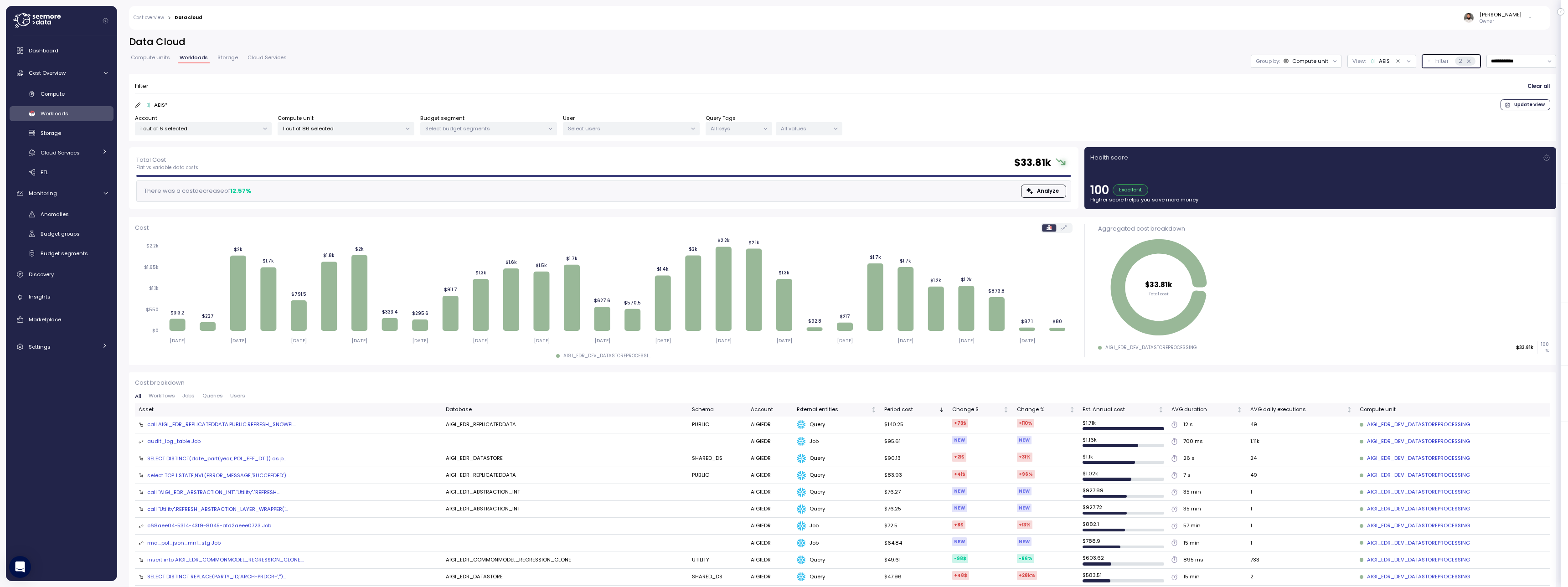
click at [810, 128] on p "All values" at bounding box center [805, 128] width 49 height 7
click at [894, 179] on span "only" at bounding box center [897, 178] width 10 height 10
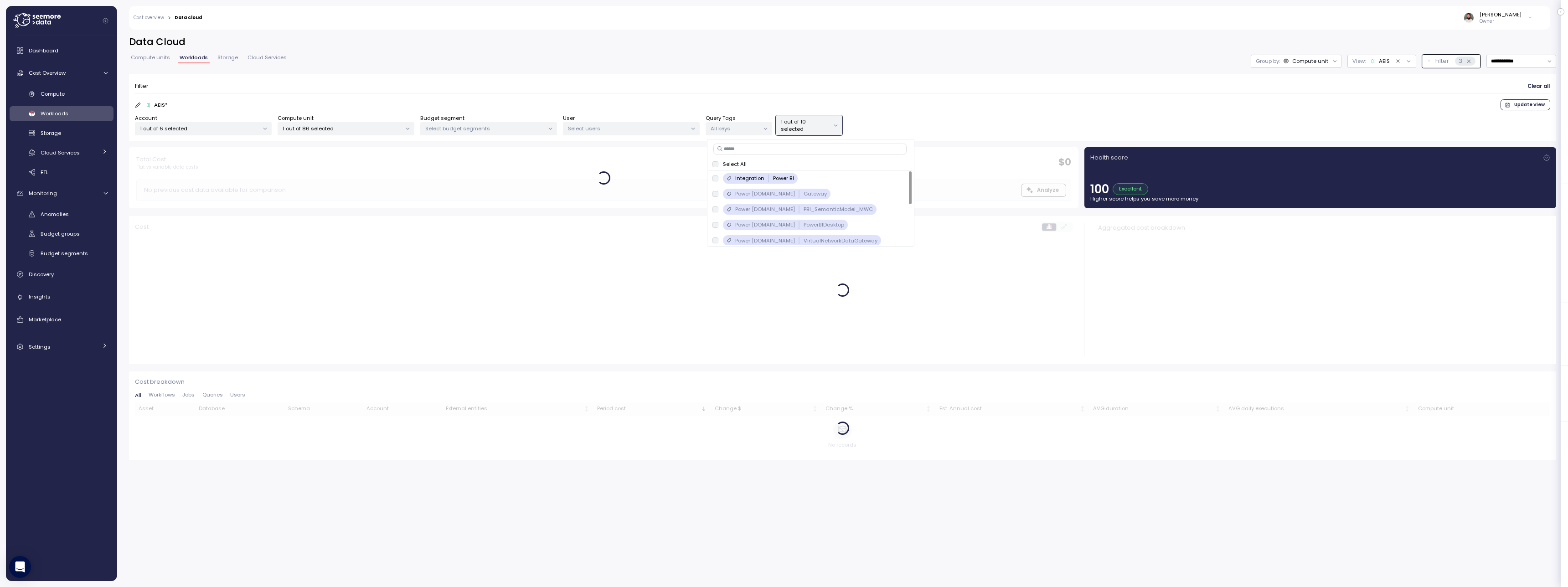
click at [811, 135] on div "Filter Clear all AEIS * Update View Account 1 out of 6 selected Compute unit 1 …" at bounding box center [842, 108] width 1427 height 68
click at [749, 131] on p "All keys" at bounding box center [735, 128] width 49 height 7
click at [826, 127] on p "1 out of 10 selected" at bounding box center [805, 125] width 49 height 15
click at [890, 126] on div "Account 1 out of 6 selected Compute unit 1 out of 86 selected Budget segment Se…" at bounding box center [842, 125] width 1415 height 21
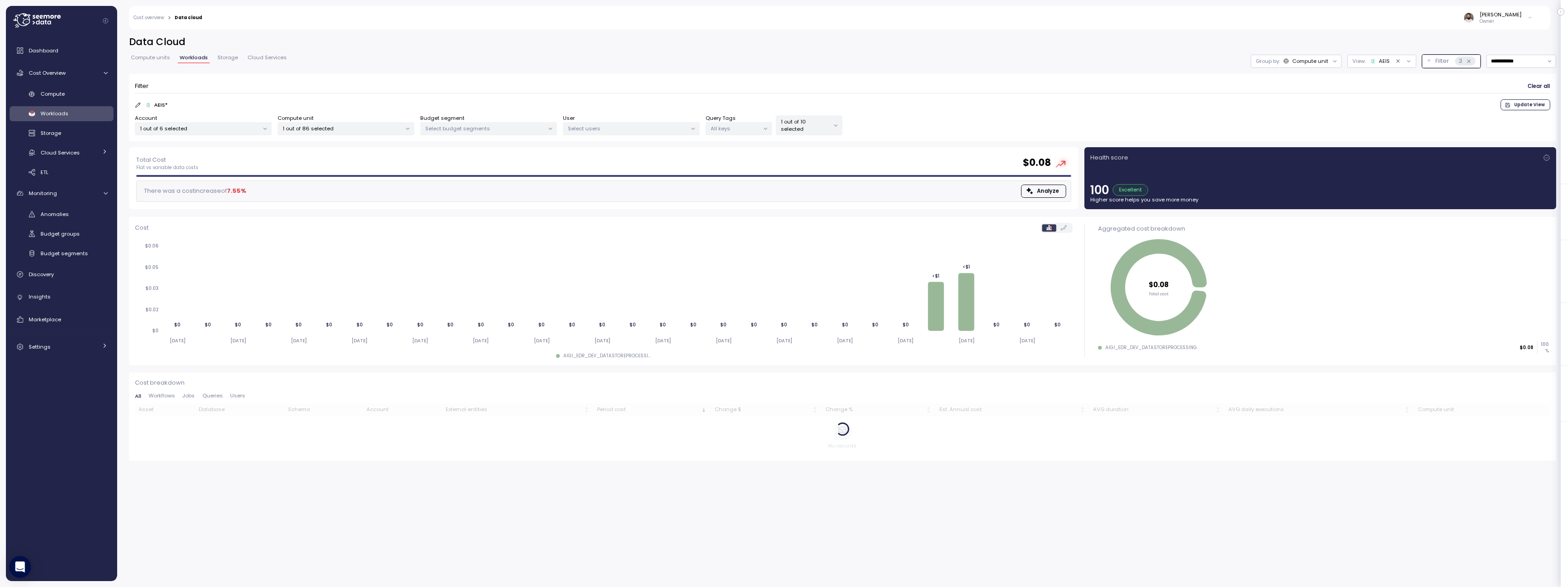
click at [821, 128] on p "1 out of 10 selected" at bounding box center [805, 125] width 49 height 15
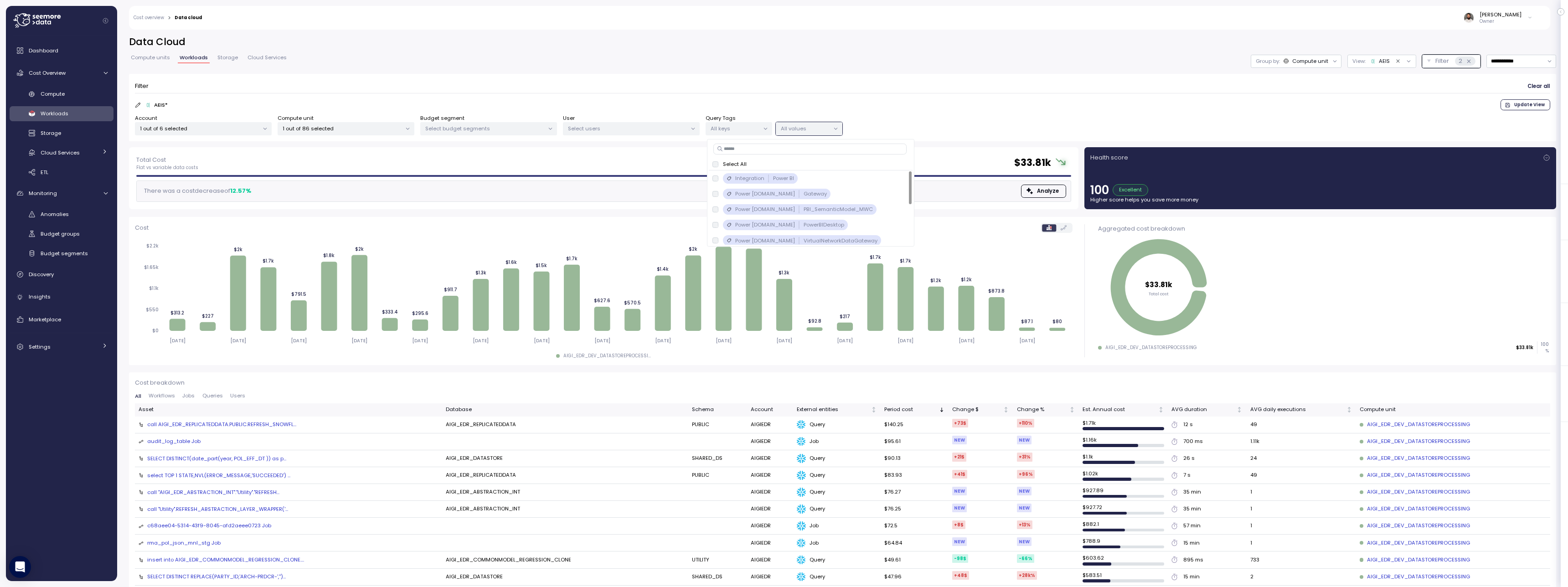
click at [821, 134] on div "All values" at bounding box center [809, 129] width 66 height 13
click at [825, 131] on p "All values" at bounding box center [805, 128] width 49 height 7
click at [1027, 113] on form "Filter Clear all AEIS * Update View Account 1 out of 6 selected Compute unit 1 …" at bounding box center [842, 108] width 1415 height 56
click at [1314, 66] on div "Group by: Compute unit" at bounding box center [1296, 61] width 91 height 13
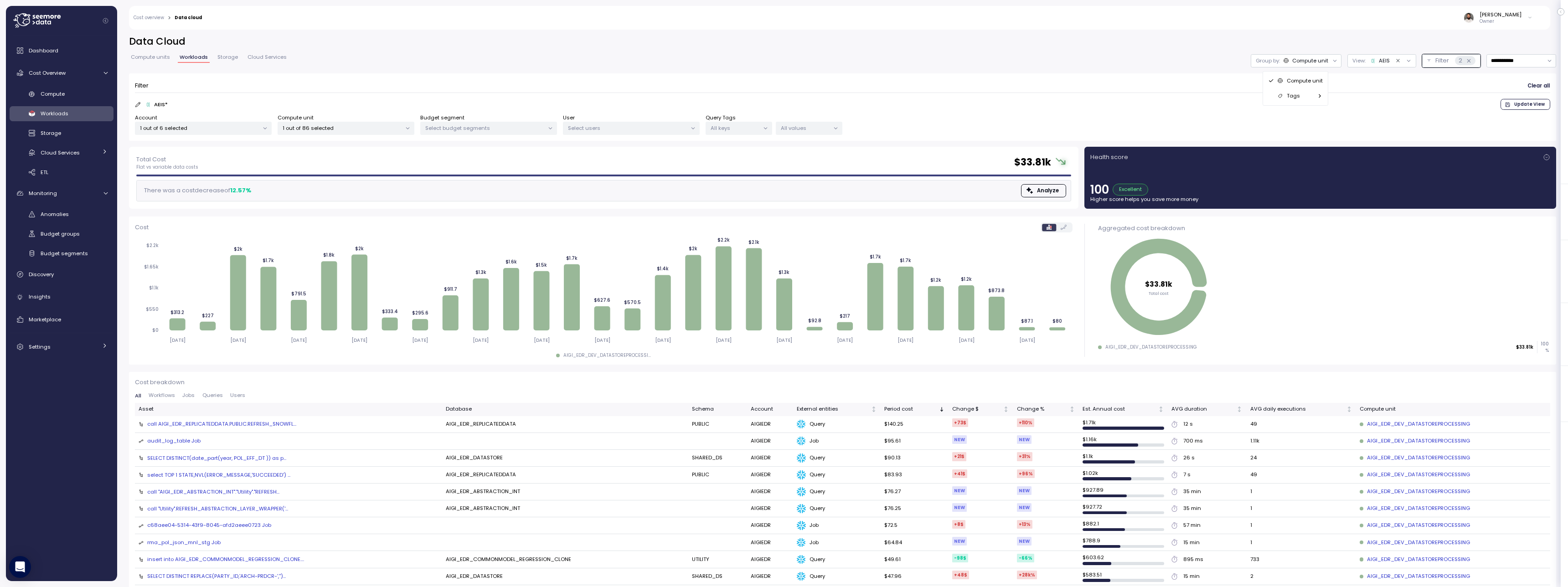
click at [1354, 63] on p "View :" at bounding box center [1359, 61] width 13 height 7
click at [1435, 61] on p "Filter" at bounding box center [1442, 60] width 13 height 9
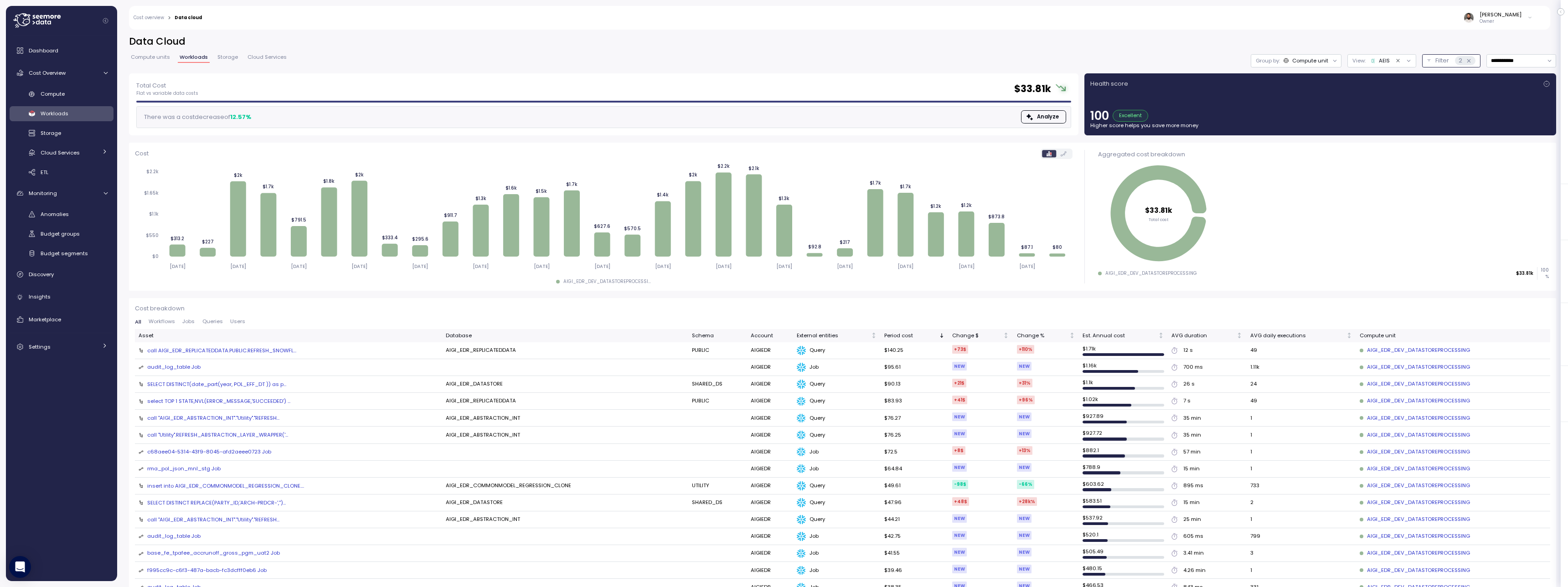
click at [1435, 62] on p "Filter" at bounding box center [1442, 60] width 13 height 9
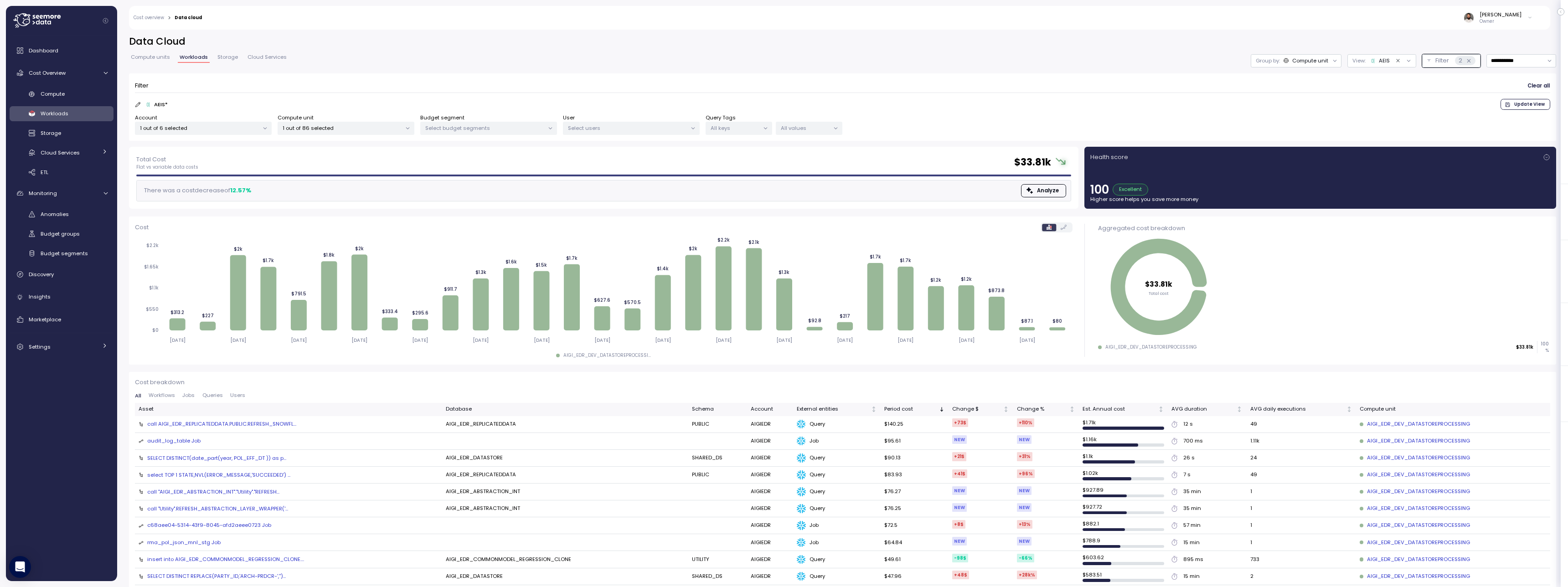
click at [737, 95] on form "Filter Clear all AEIS * Update View Account 1 out of 6 selected Compute unit 1 …" at bounding box center [842, 107] width 1415 height 56
click at [1449, 64] on div "Filter 2" at bounding box center [1455, 61] width 40 height 9
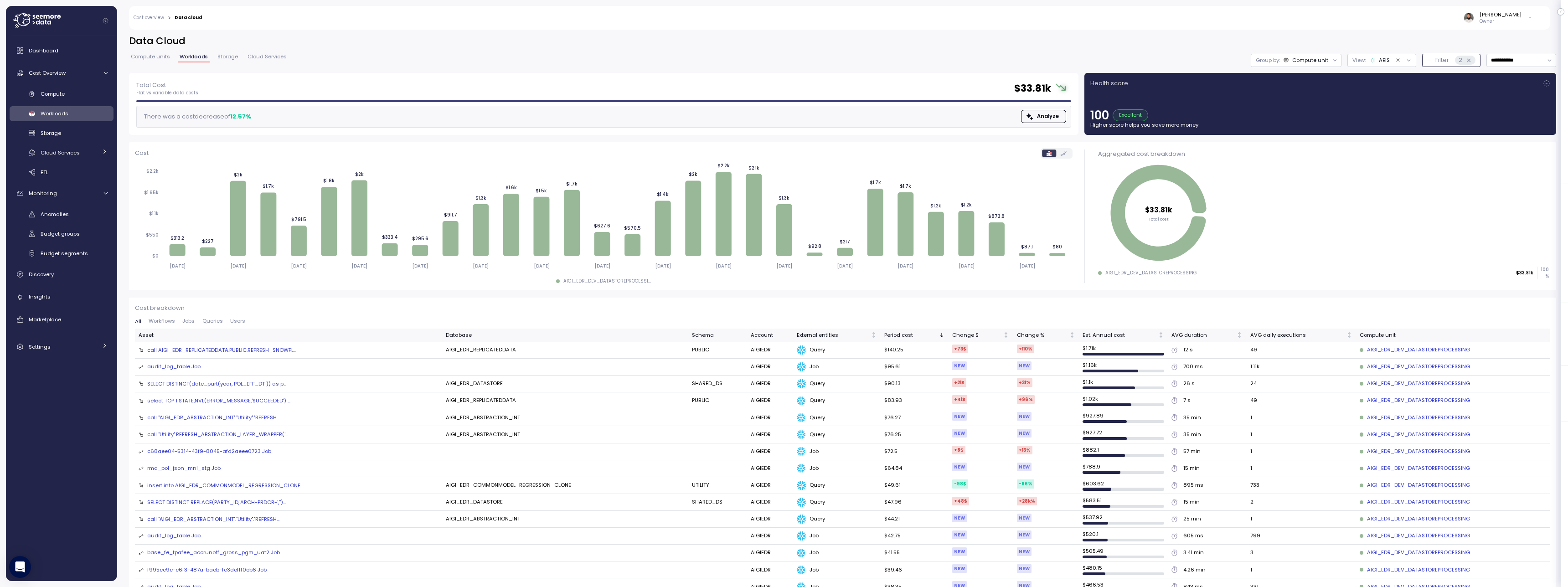
click at [1437, 62] on p "Filter" at bounding box center [1442, 60] width 13 height 9
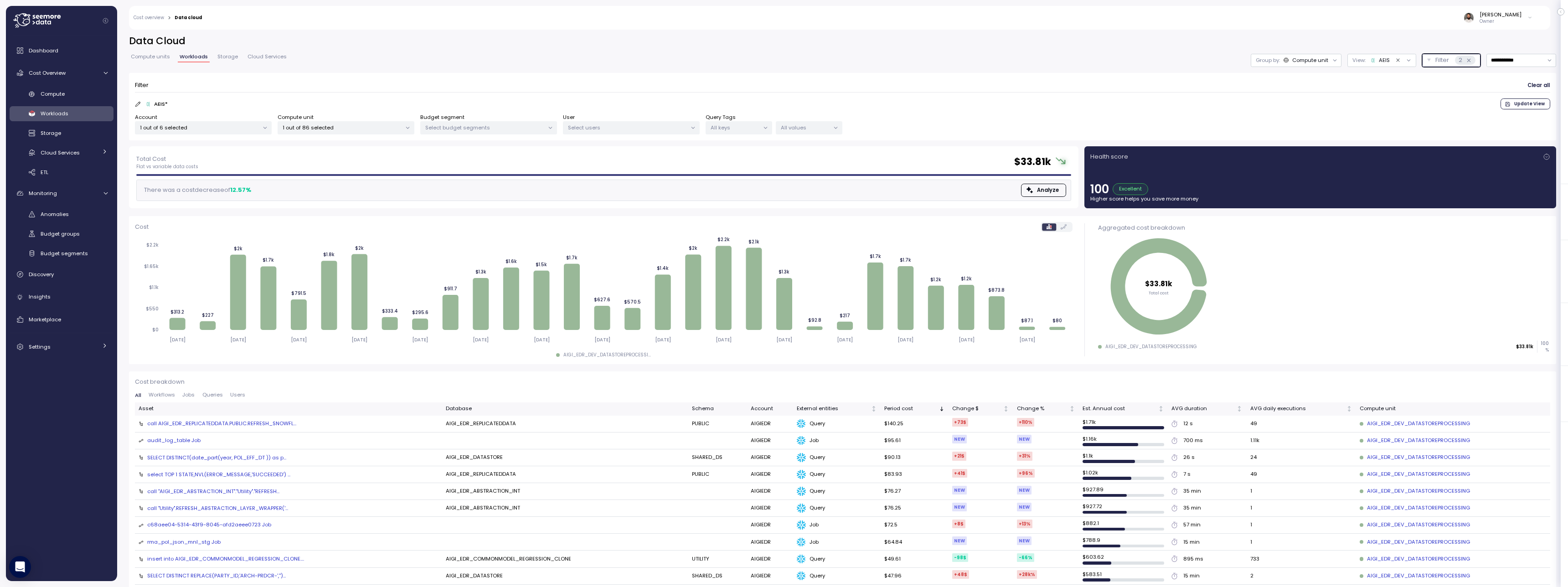
scroll to position [0, 0]
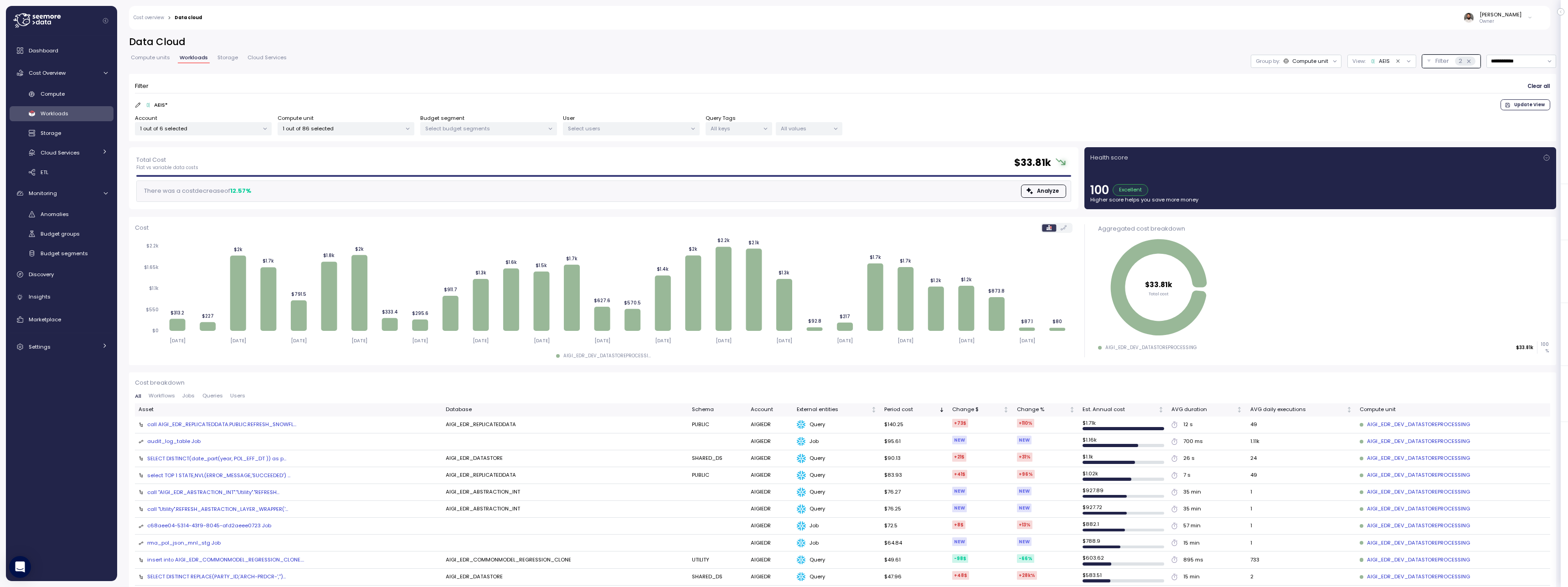
click at [235, 61] on link "Storage" at bounding box center [228, 59] width 24 height 8
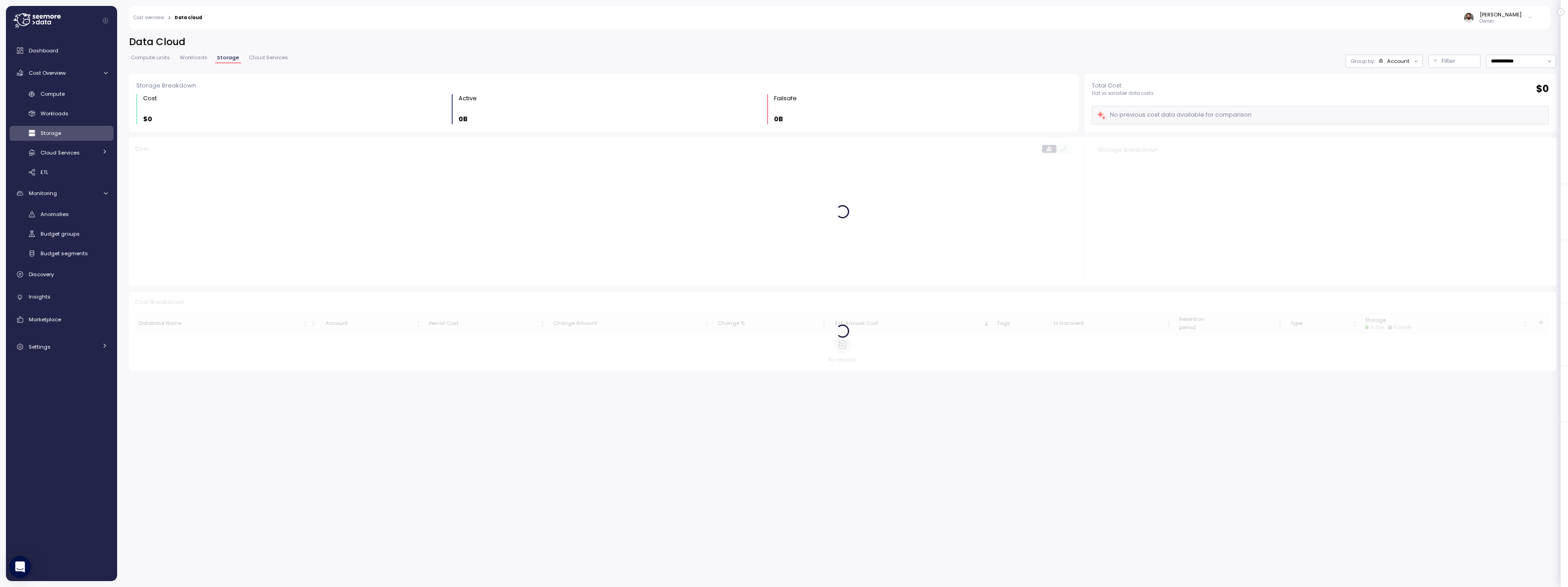
click at [200, 61] on link "Workloads" at bounding box center [194, 59] width 32 height 8
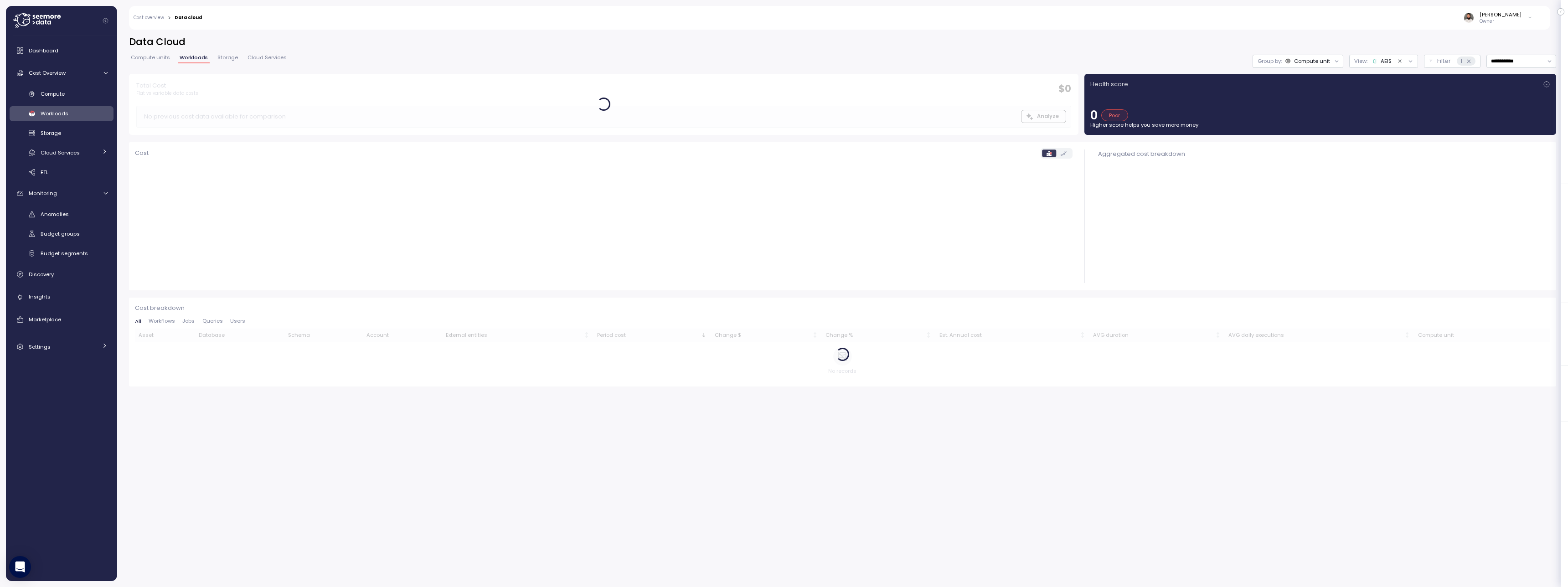
click at [228, 64] on div "Compute units Workloads Storage Cloud Services" at bounding box center [209, 61] width 159 height 12
click at [226, 59] on span "Storage" at bounding box center [228, 58] width 21 height 5
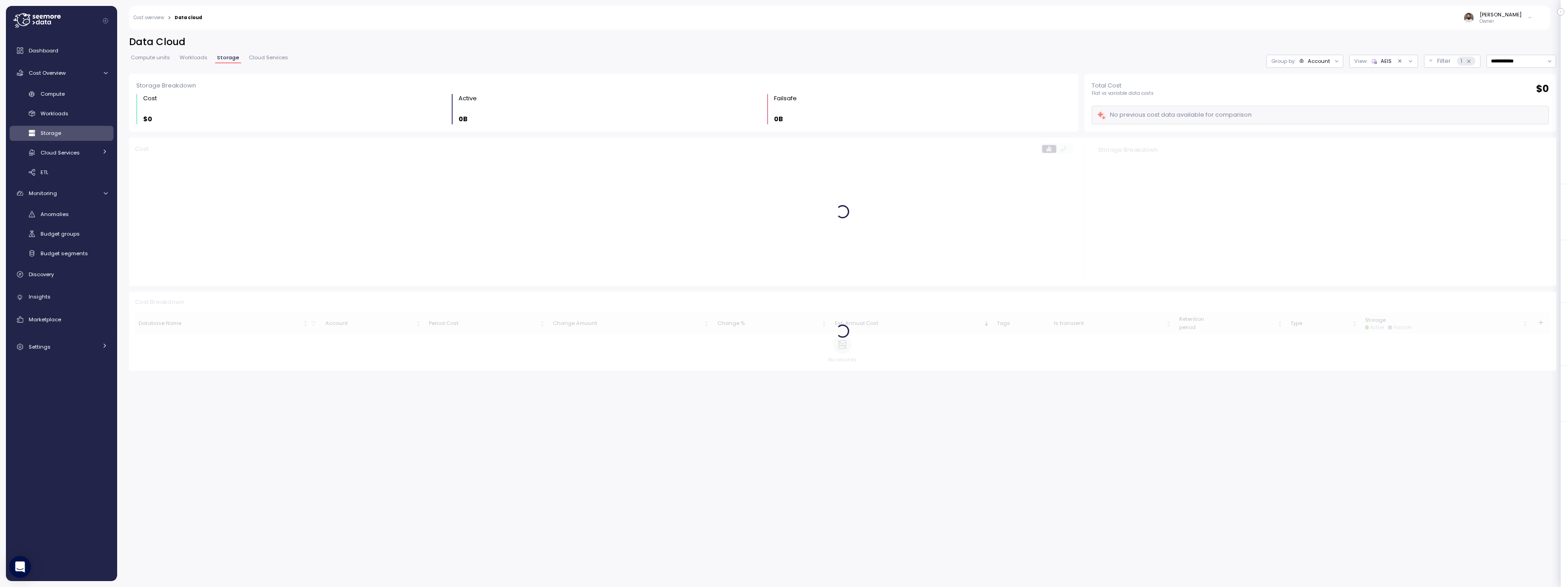
click at [192, 60] on span "Workloads" at bounding box center [194, 58] width 28 height 5
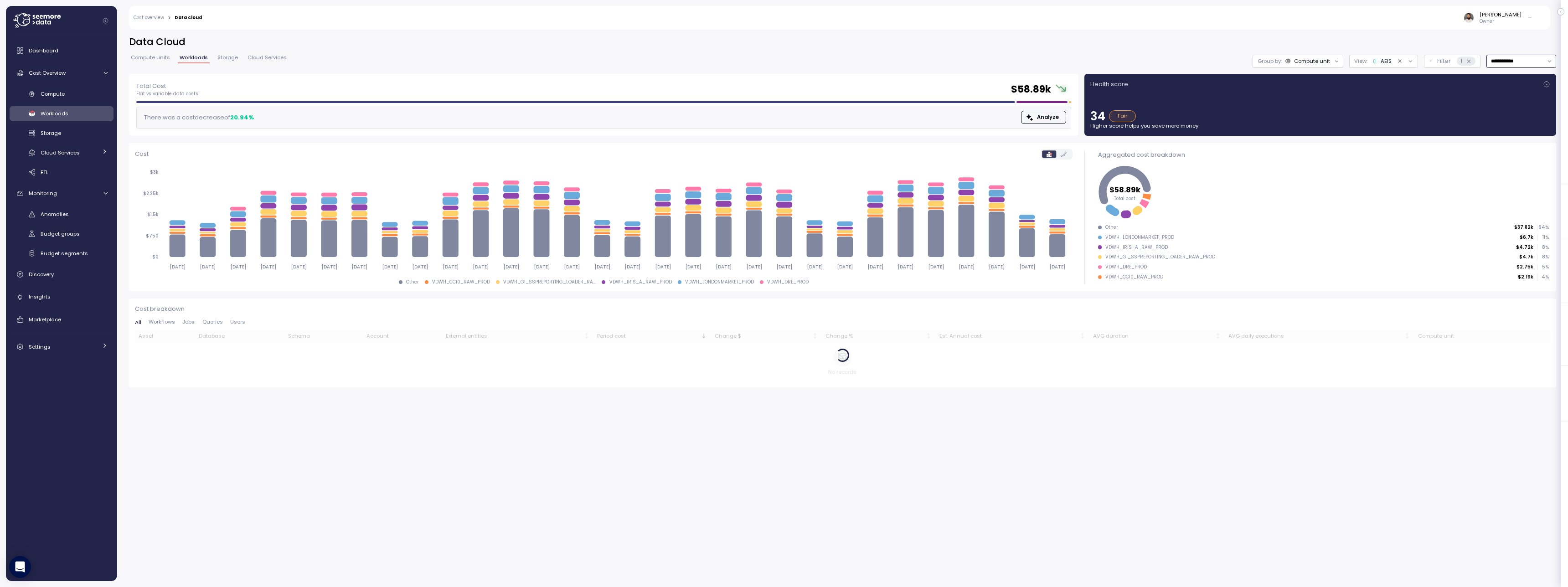
click at [1498, 61] on input "**********" at bounding box center [1521, 61] width 70 height 13
click at [1521, 114] on div "Last 14 days" at bounding box center [1517, 115] width 32 height 7
type input "**********"
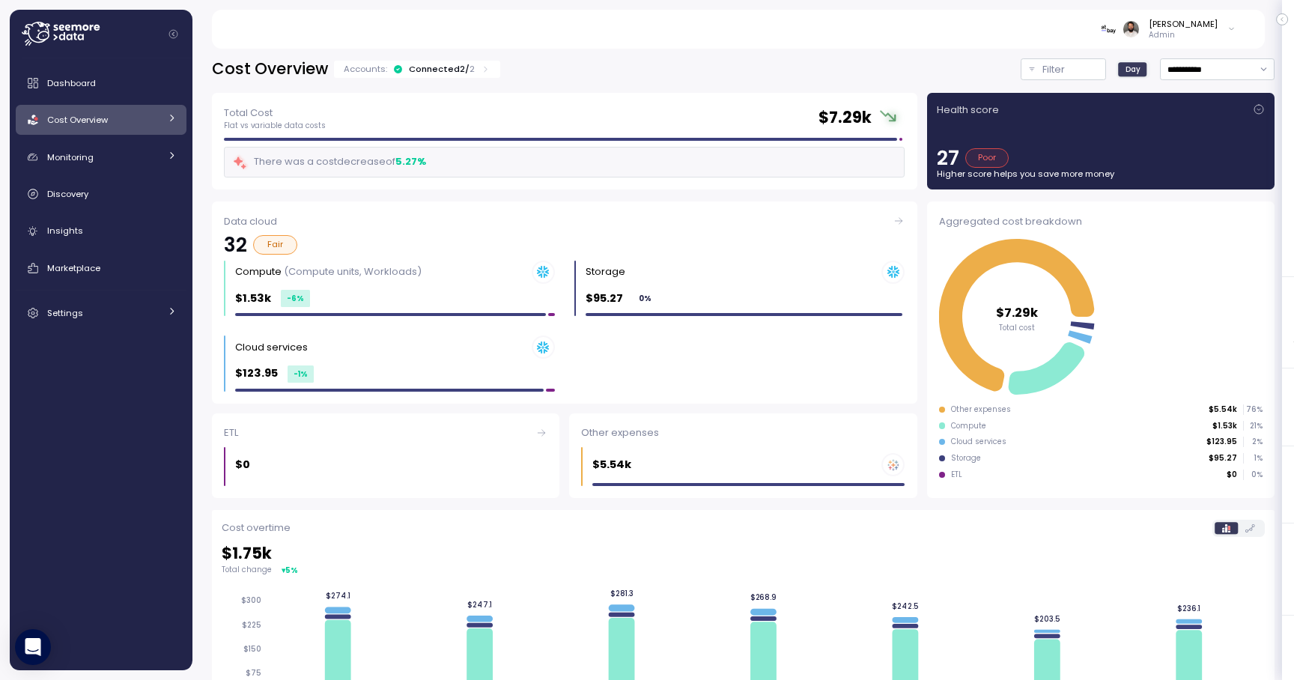
click at [99, 131] on link "Cost Overview" at bounding box center [101, 120] width 171 height 30
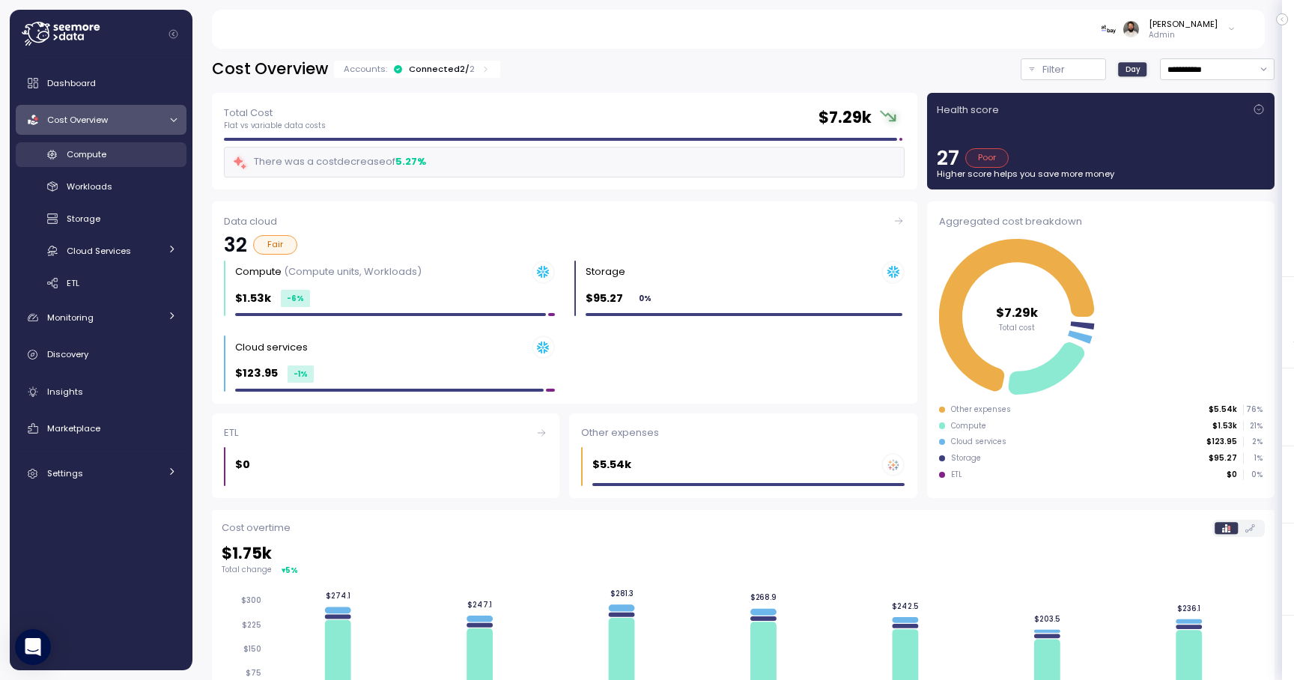
click at [115, 151] on div "Compute" at bounding box center [122, 154] width 110 height 15
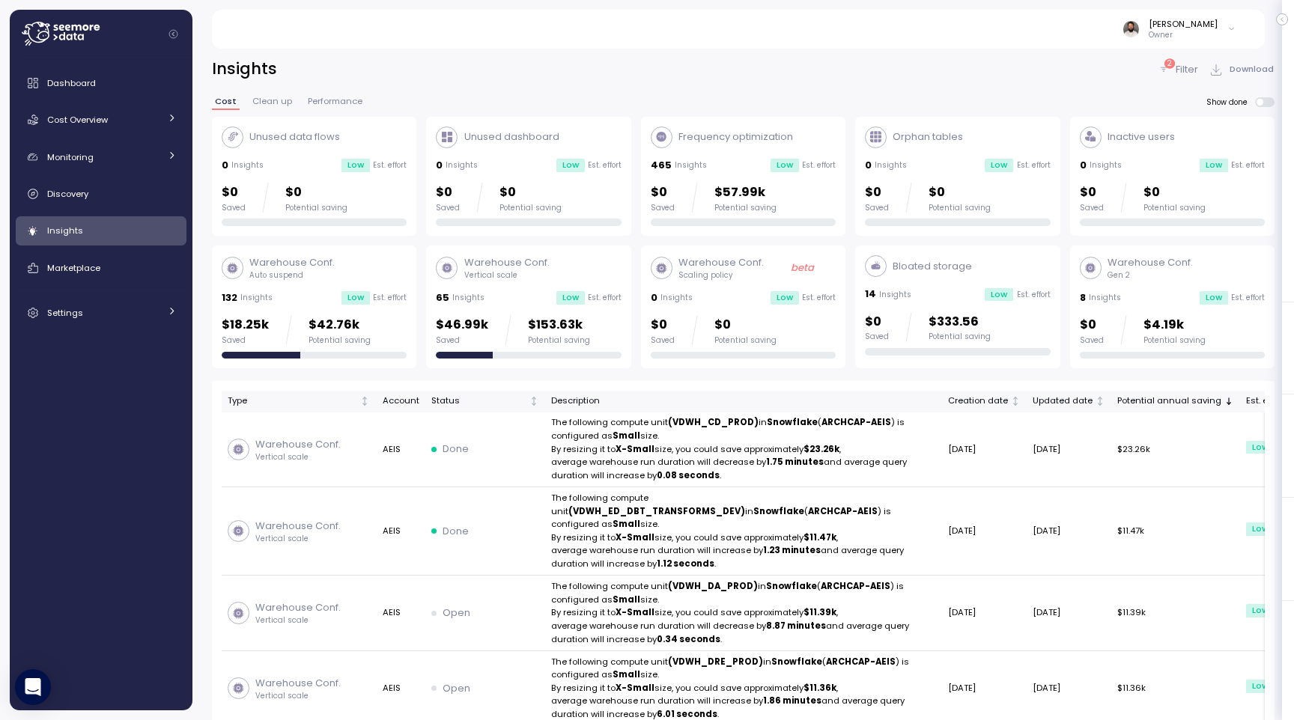
click at [1170, 71] on icon at bounding box center [1164, 70] width 12 height 12
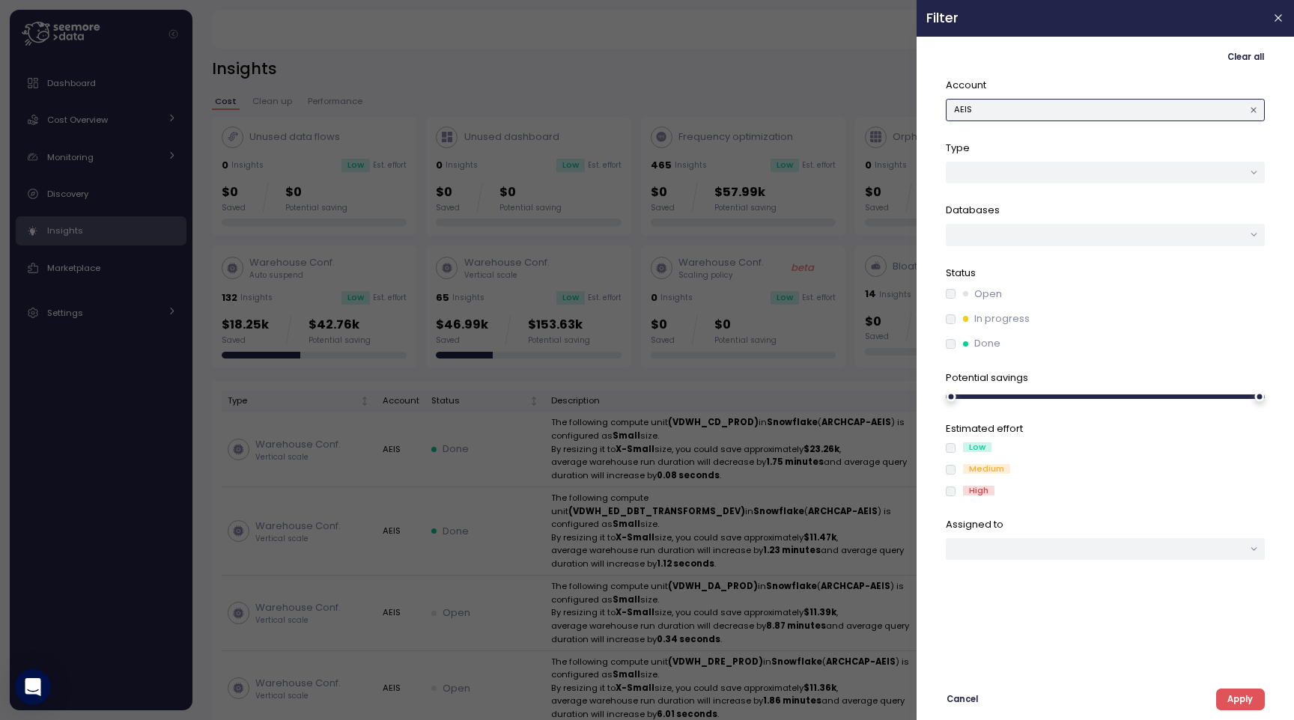
click at [1069, 103] on button "AEIS" at bounding box center [1105, 110] width 319 height 22
click at [1112, 144] on div "AIGIEDR" at bounding box center [1101, 140] width 33 height 12
drag, startPoint x: 1257, startPoint y: 694, endPoint x: 1243, endPoint y: 684, distance: 17.7
click at [1257, 693] on button "Apply" at bounding box center [1240, 700] width 49 height 22
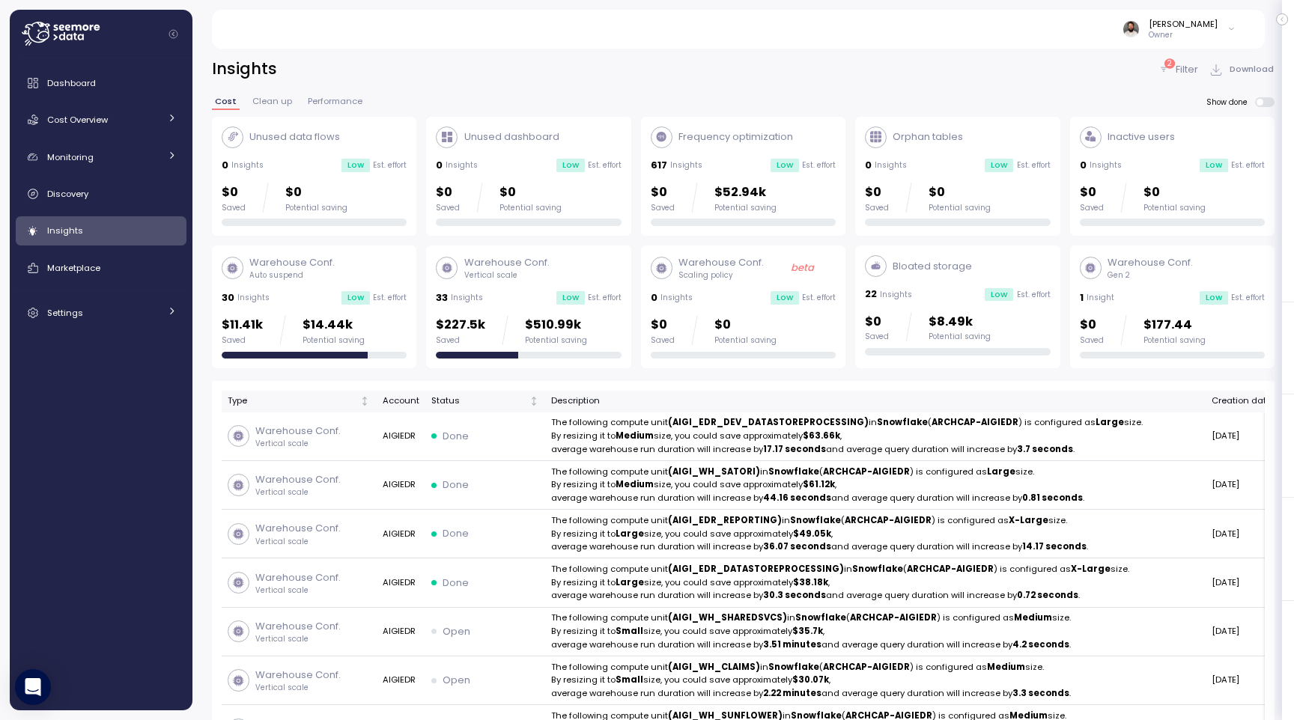
click at [502, 321] on div "$227.5k Saved $510.99k Potential saving" at bounding box center [511, 330] width 151 height 30
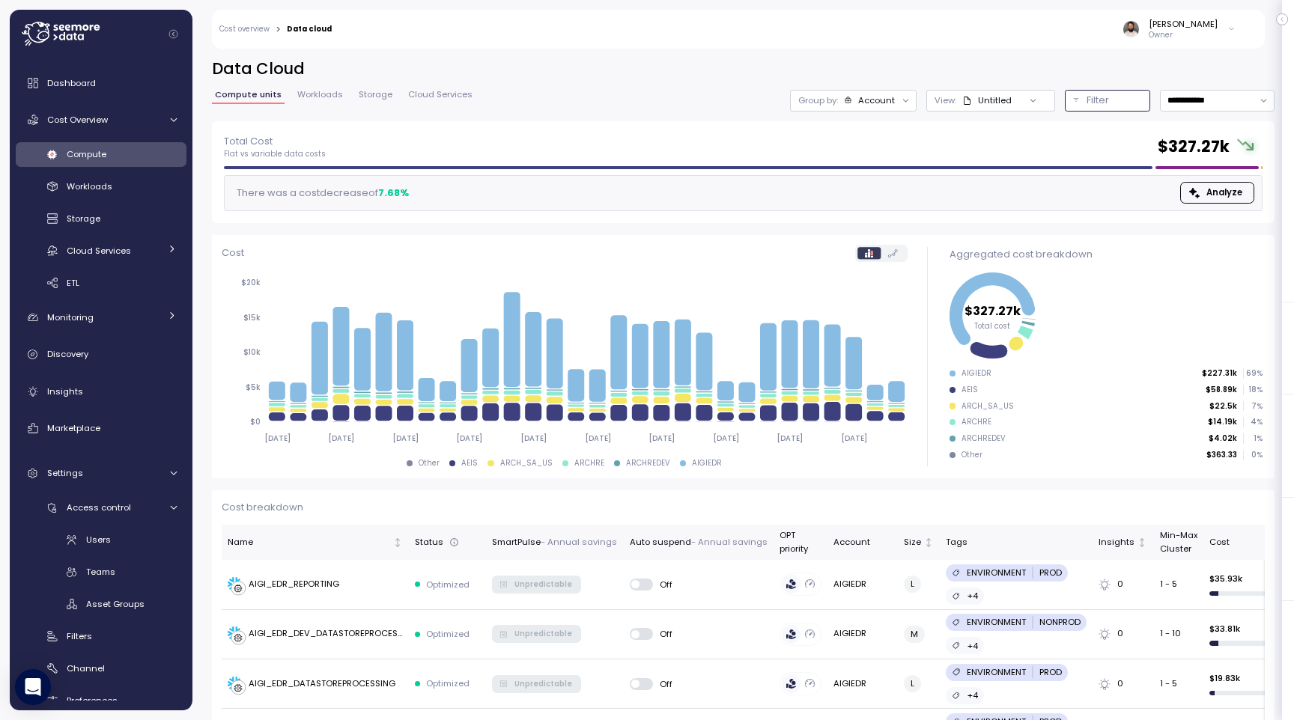
click at [1096, 100] on p "Filter" at bounding box center [1098, 100] width 22 height 15
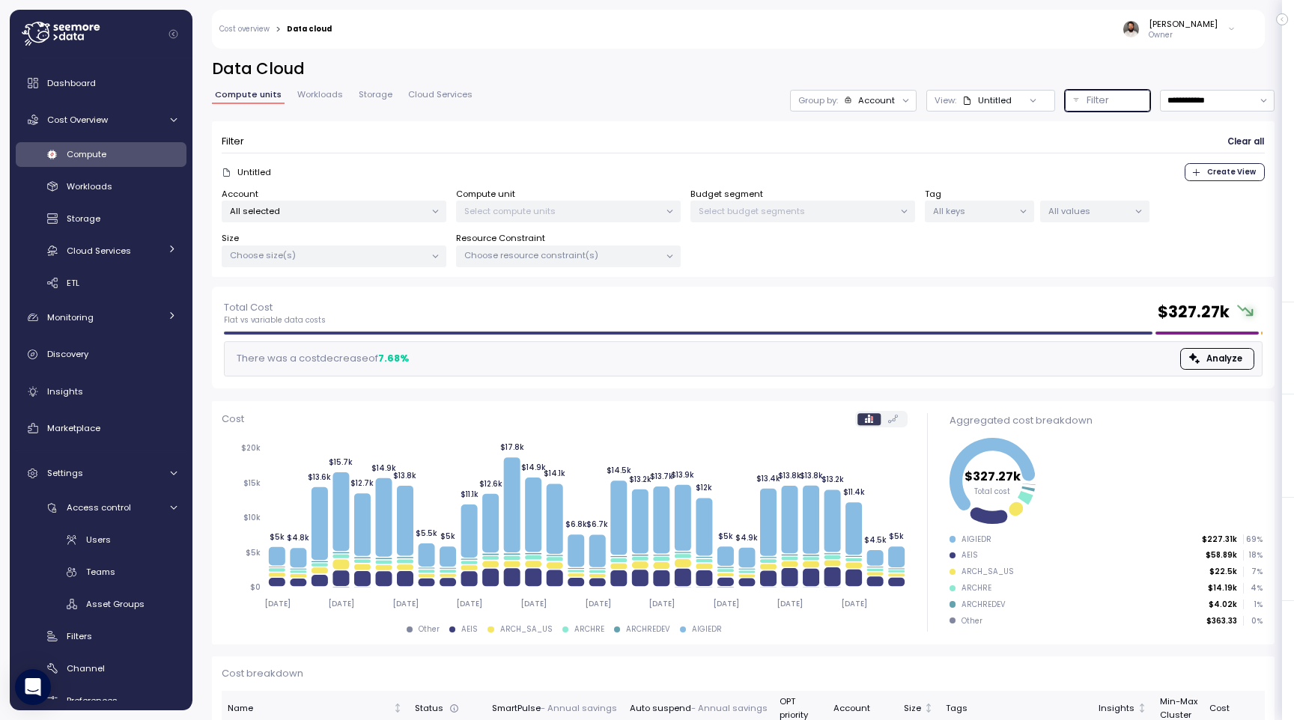
click at [365, 208] on p "All selected" at bounding box center [327, 211] width 195 height 12
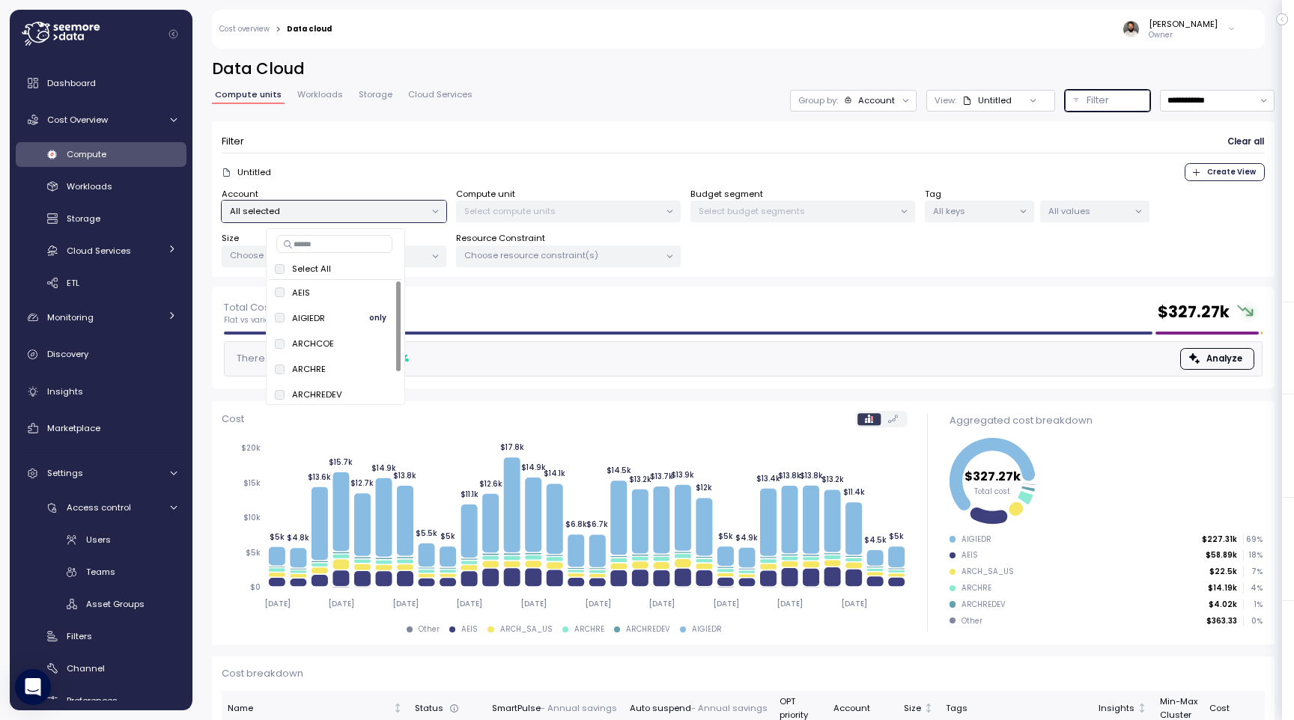
click at [376, 320] on span "only" at bounding box center [377, 318] width 17 height 16
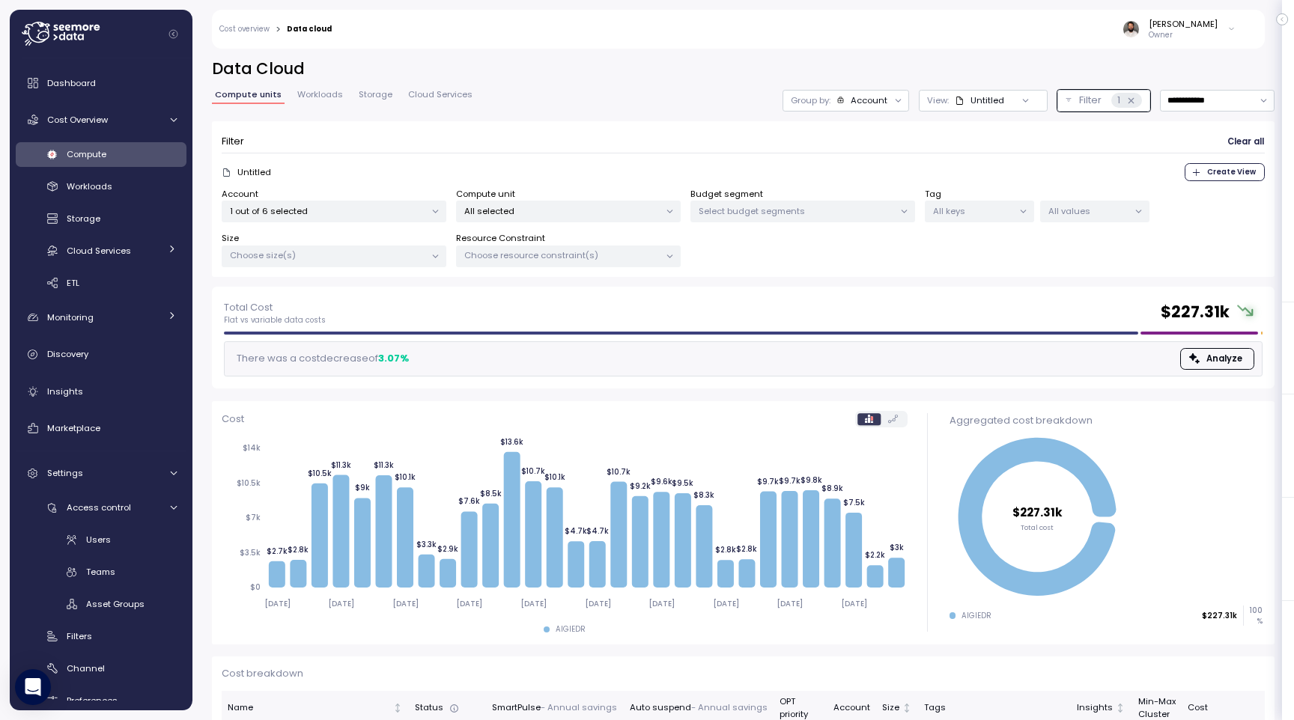
click at [514, 192] on div "Compute unit All selected" at bounding box center [568, 205] width 225 height 35
click at [598, 213] on p "All selected" at bounding box center [561, 211] width 195 height 12
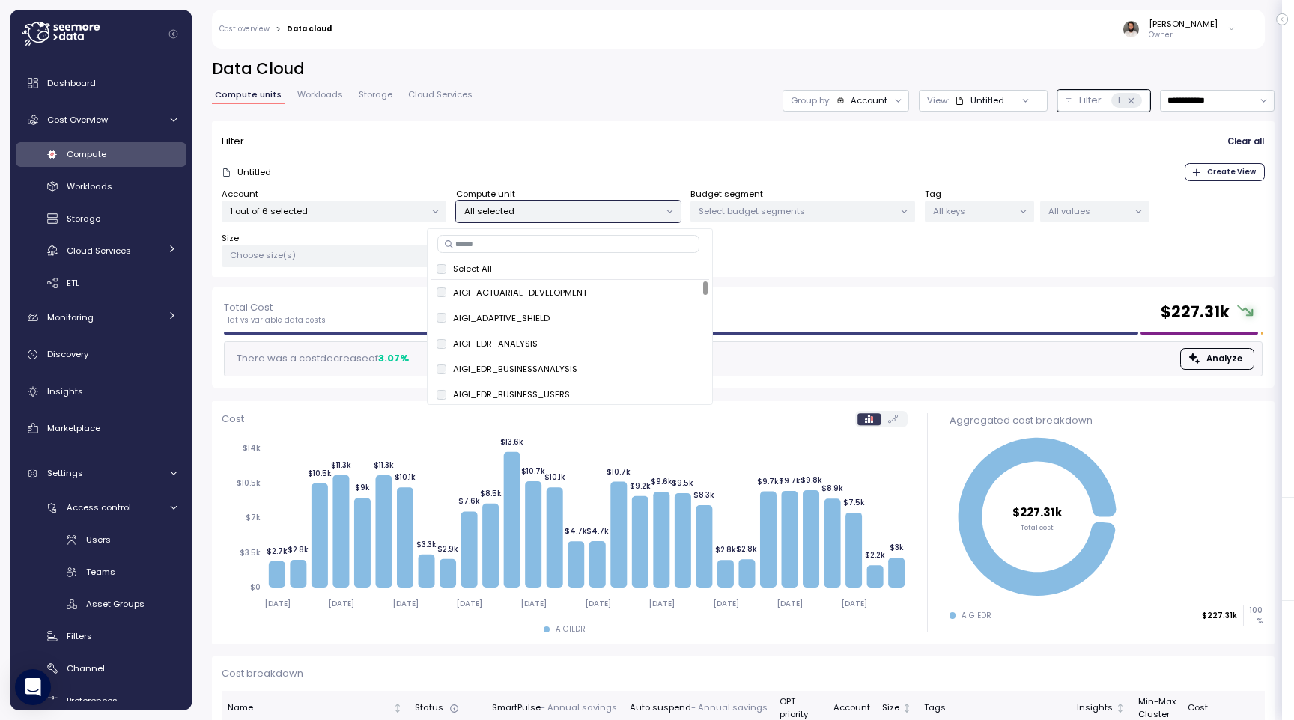
click at [609, 249] on input at bounding box center [568, 244] width 262 height 18
click at [886, 99] on div "Account" at bounding box center [869, 100] width 37 height 12
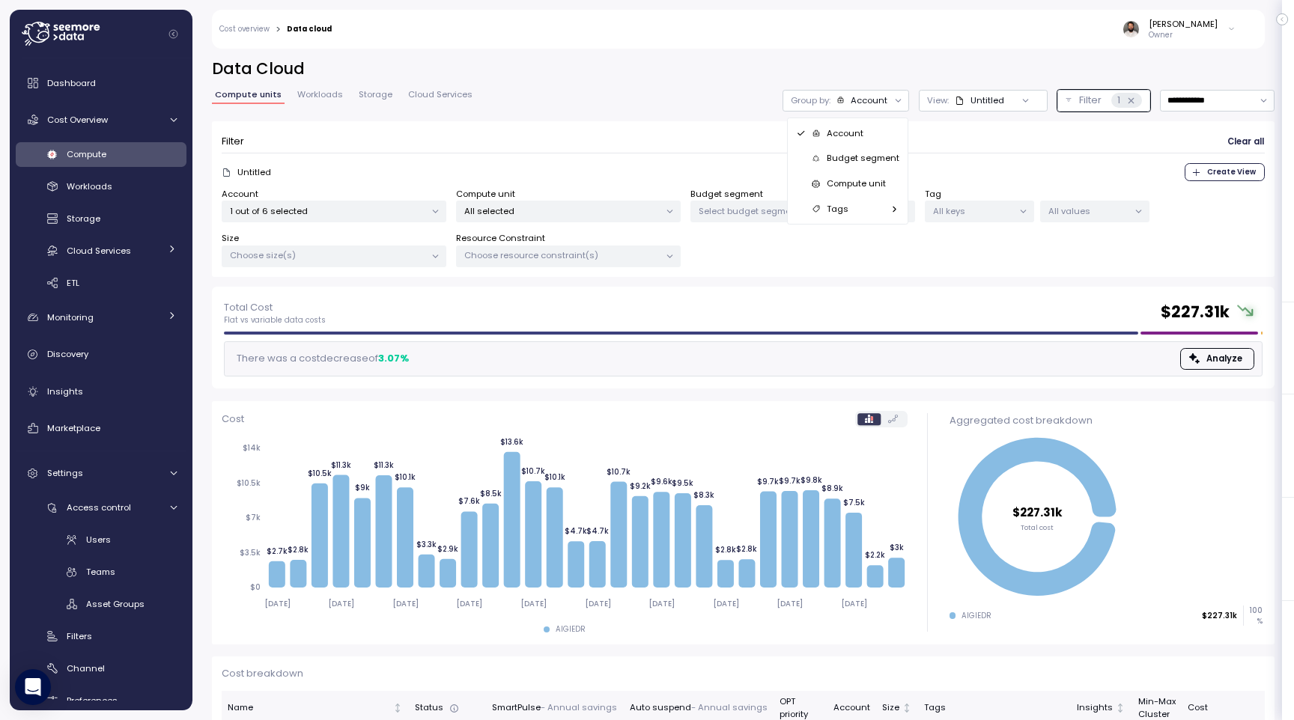
click at [880, 160] on p "Budget segment" at bounding box center [863, 158] width 73 height 12
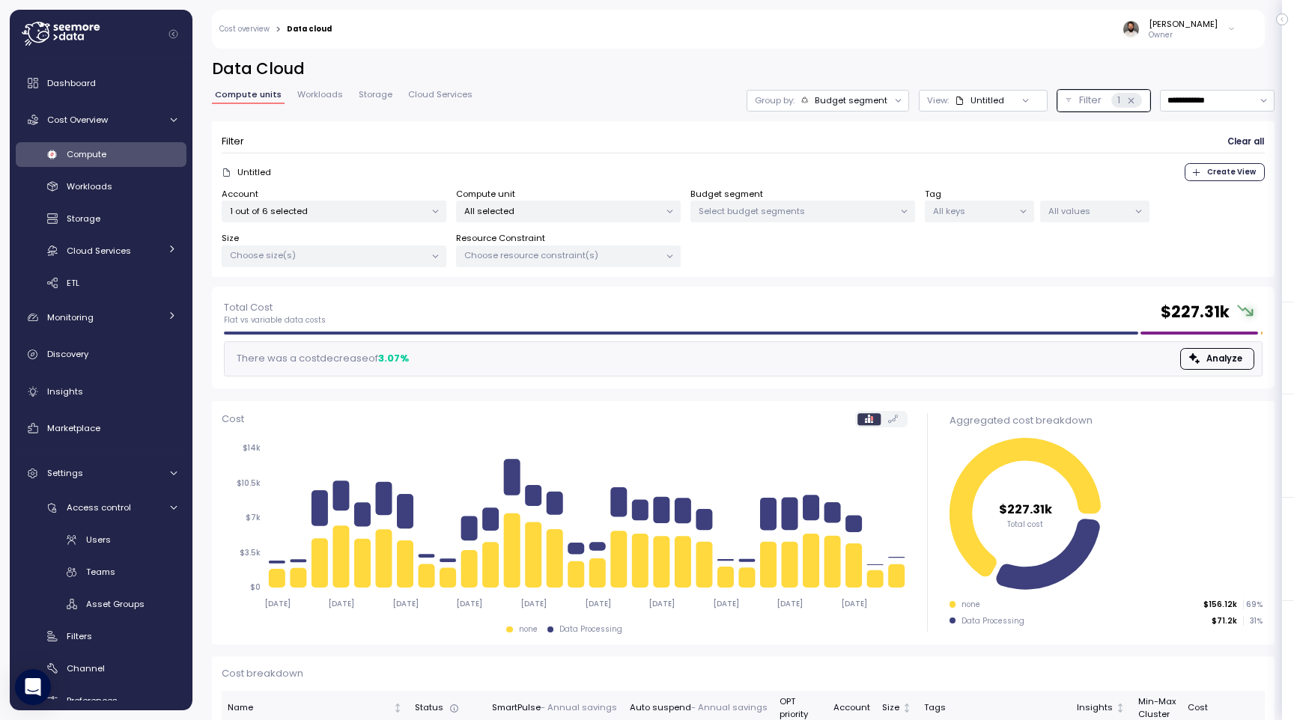
click at [866, 101] on div "Budget segment" at bounding box center [851, 100] width 73 height 12
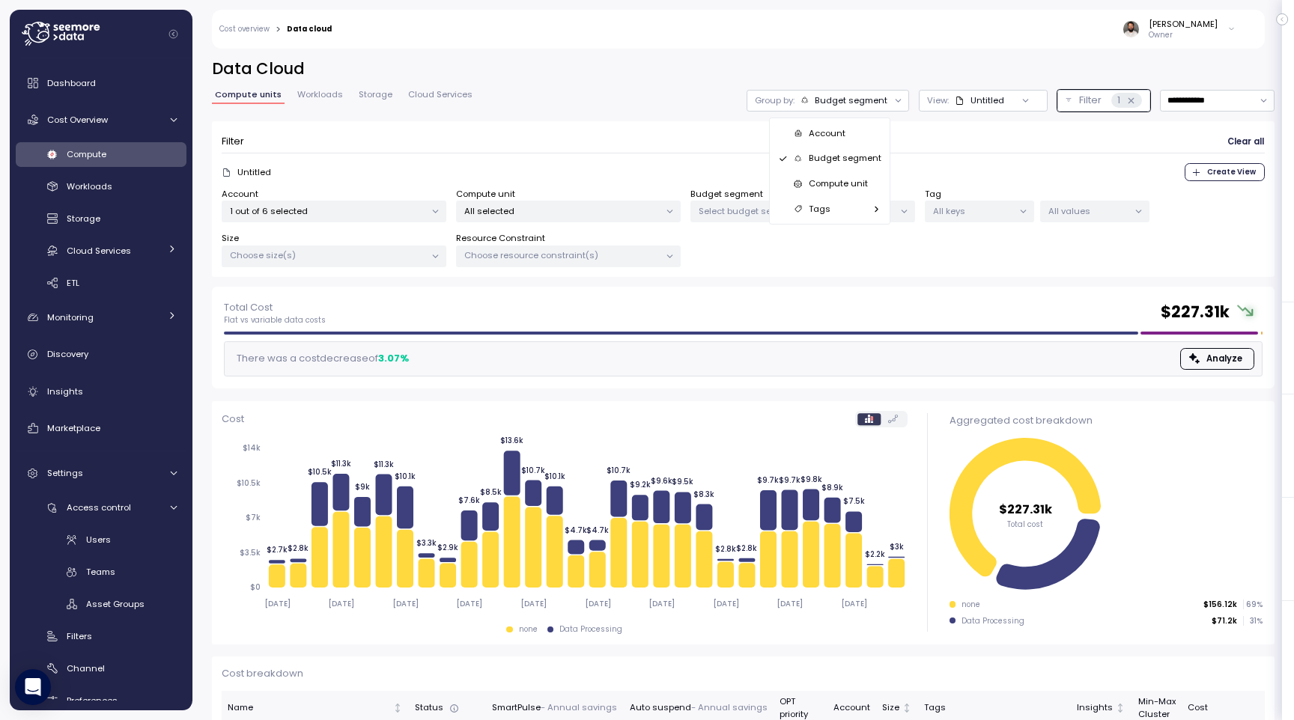
click at [866, 171] on div "Compute unit" at bounding box center [829, 183] width 115 height 25
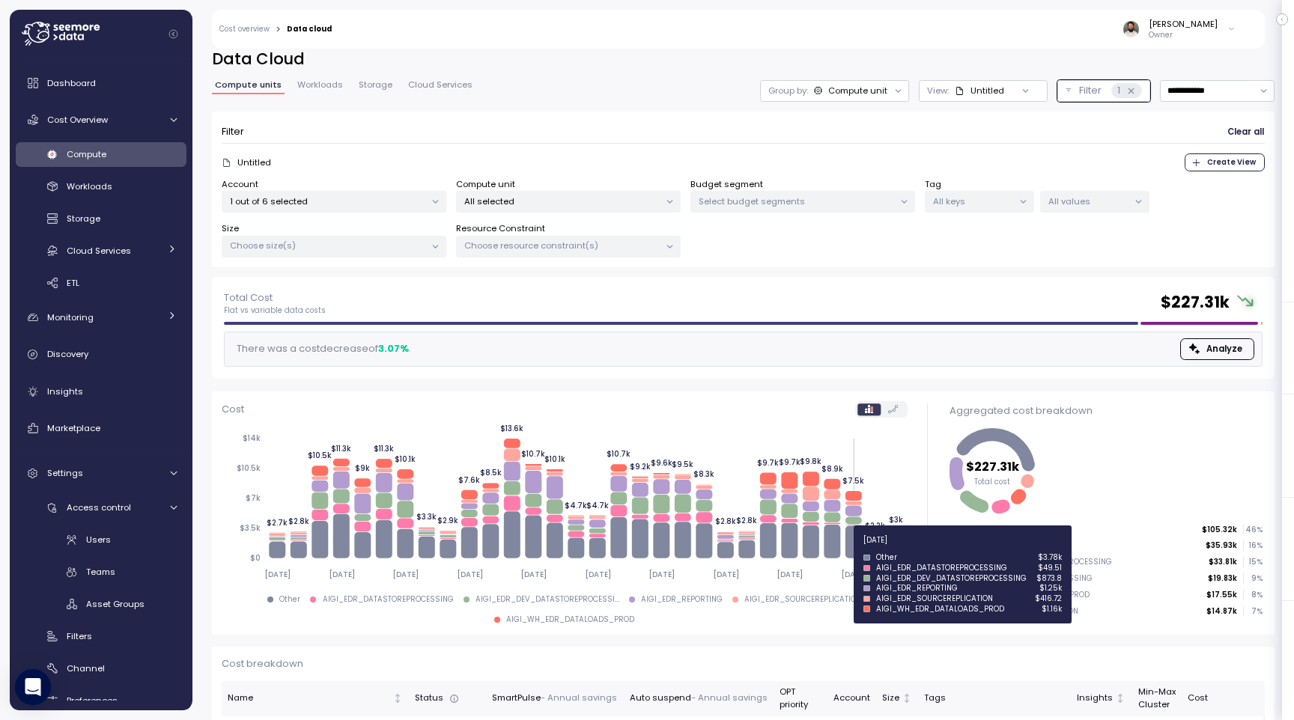
scroll to position [13, 0]
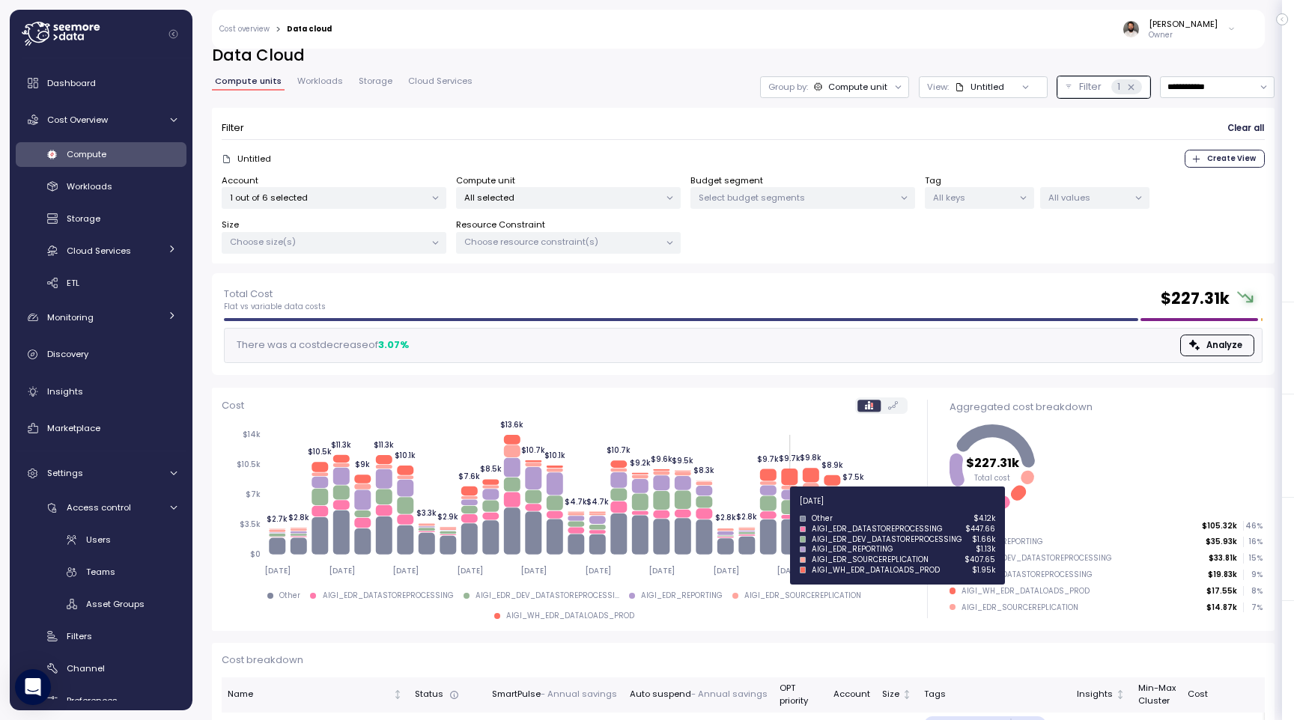
click at [793, 510] on icon at bounding box center [789, 508] width 16 height 14
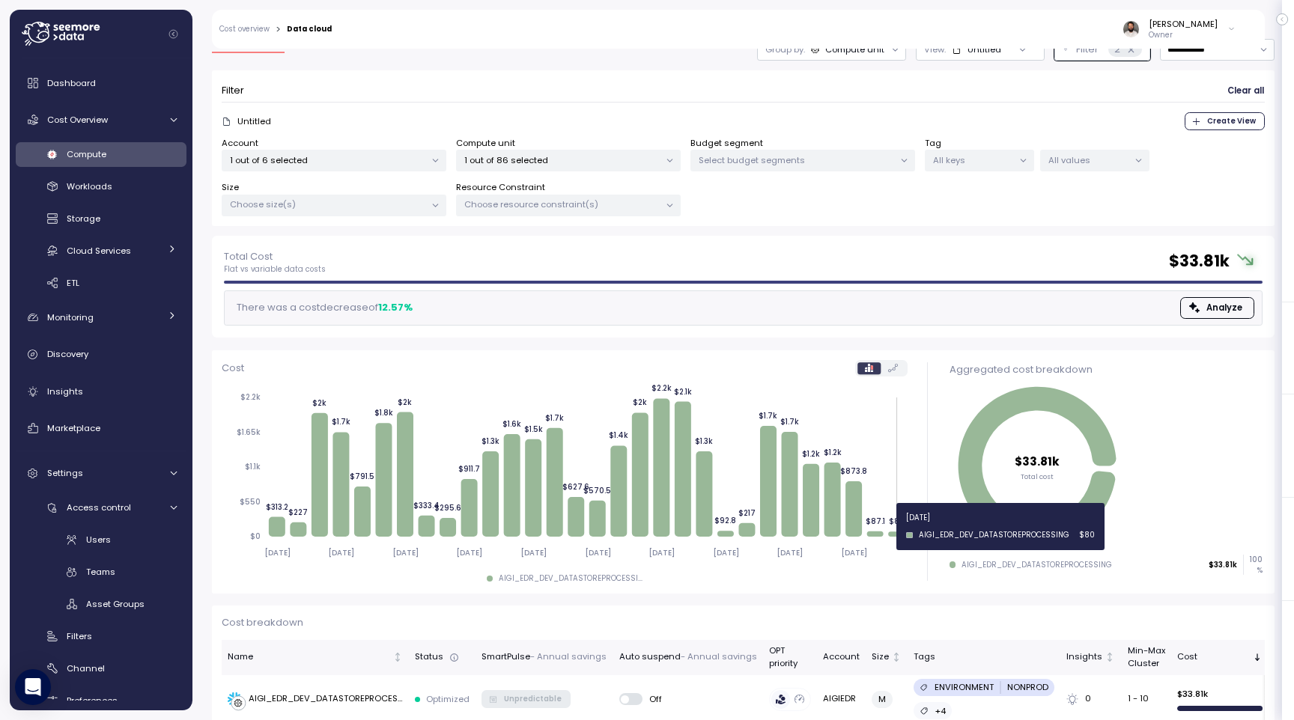
scroll to position [75, 0]
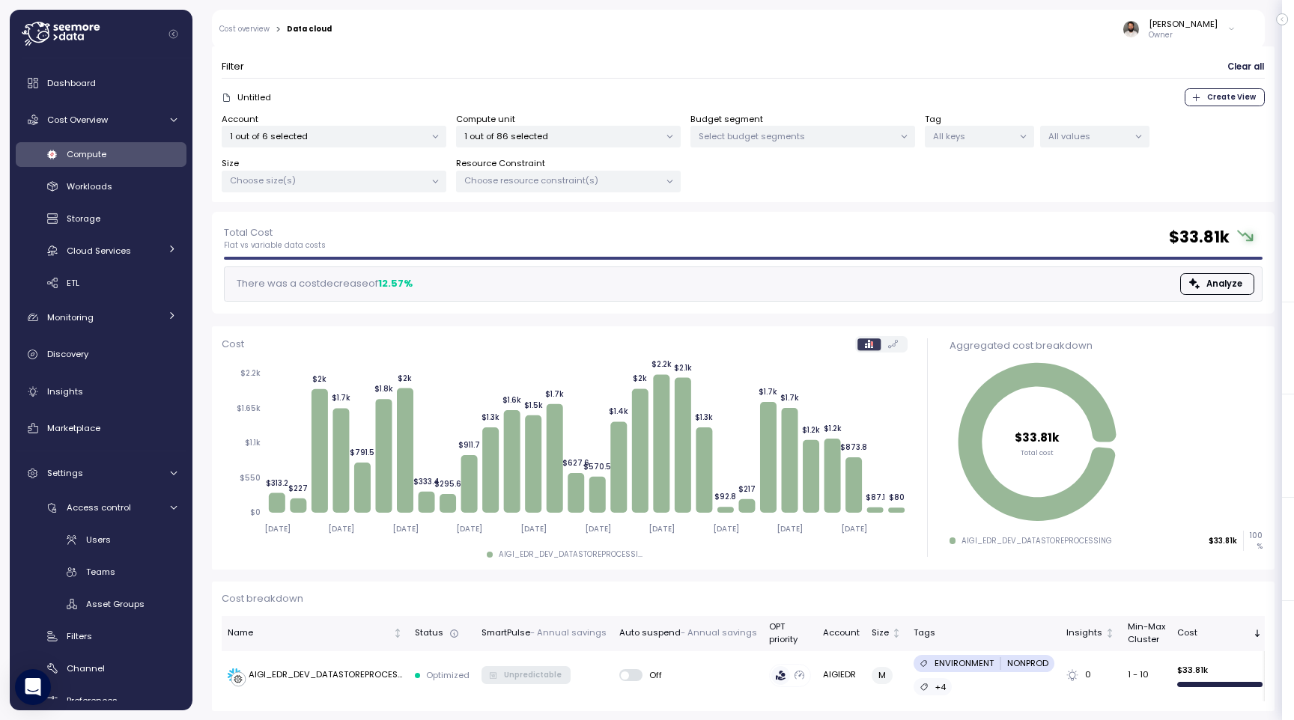
click at [607, 134] on p "1 out of 86 selected" at bounding box center [561, 136] width 195 height 12
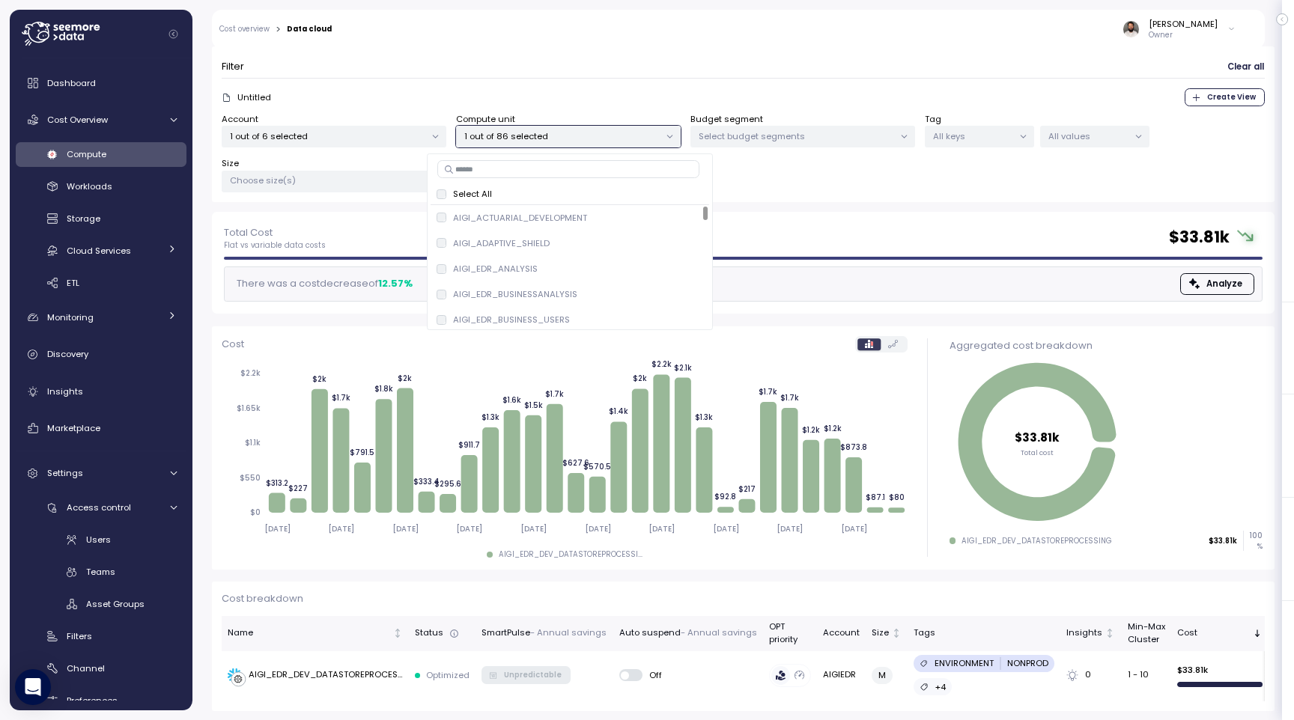
click at [606, 168] on input at bounding box center [568, 169] width 262 height 18
type input "*"
type input "***"
click at [616, 219] on span "only" at bounding box center [619, 218] width 17 height 16
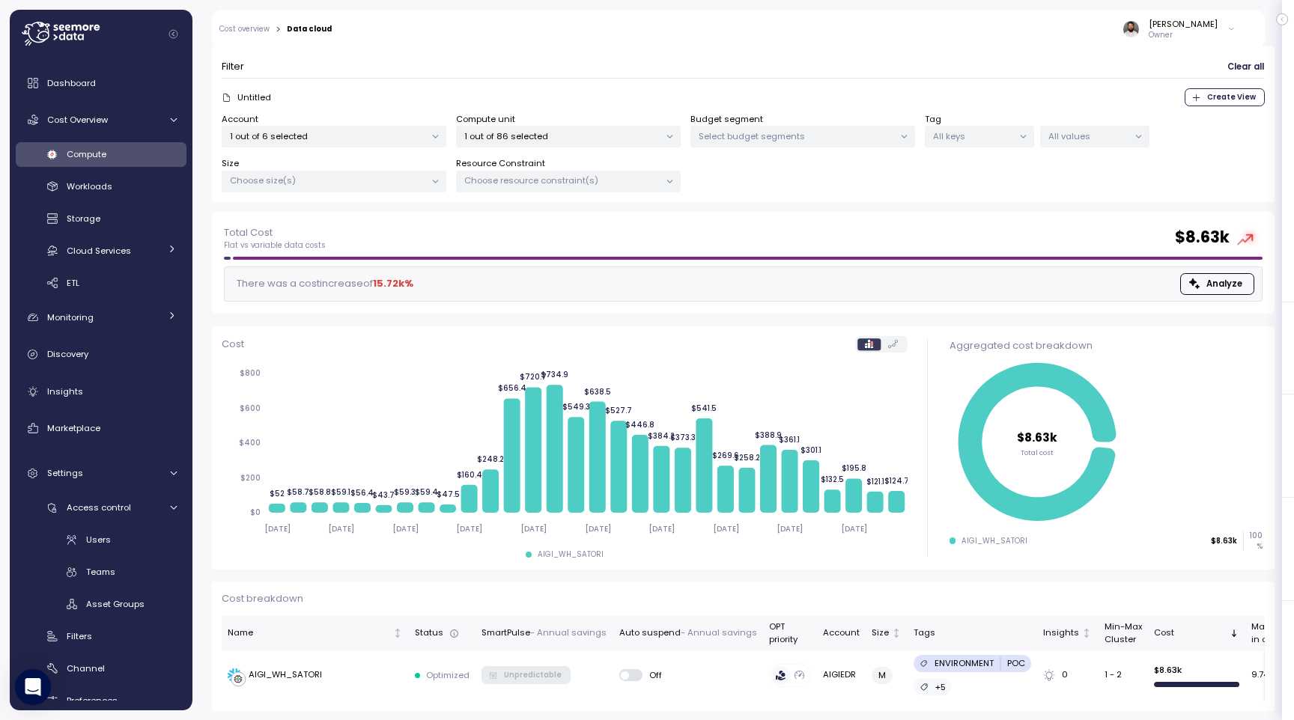
click at [917, 189] on div "Account 1 out of 6 selected Compute unit 1 out of 86 selected Budget segment Se…" at bounding box center [743, 153] width 1043 height 80
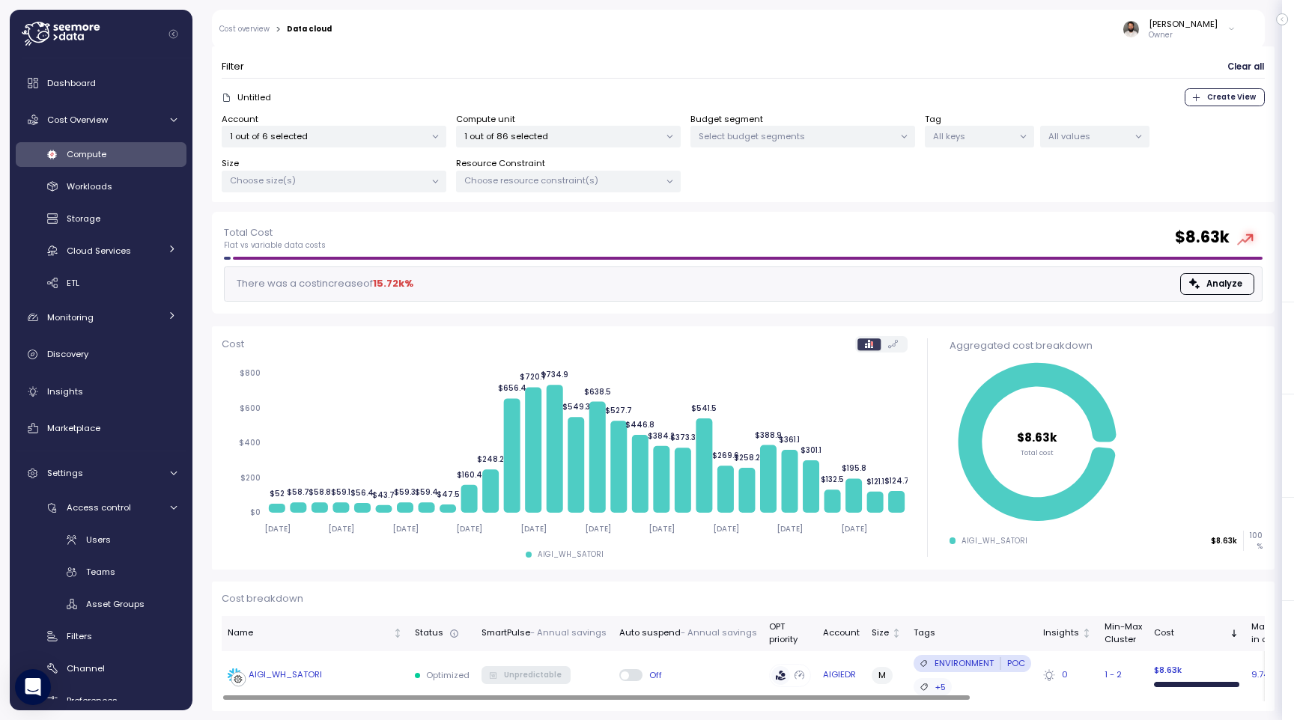
click at [368, 663] on td "AIGI_WH_SATORI" at bounding box center [315, 675] width 187 height 49
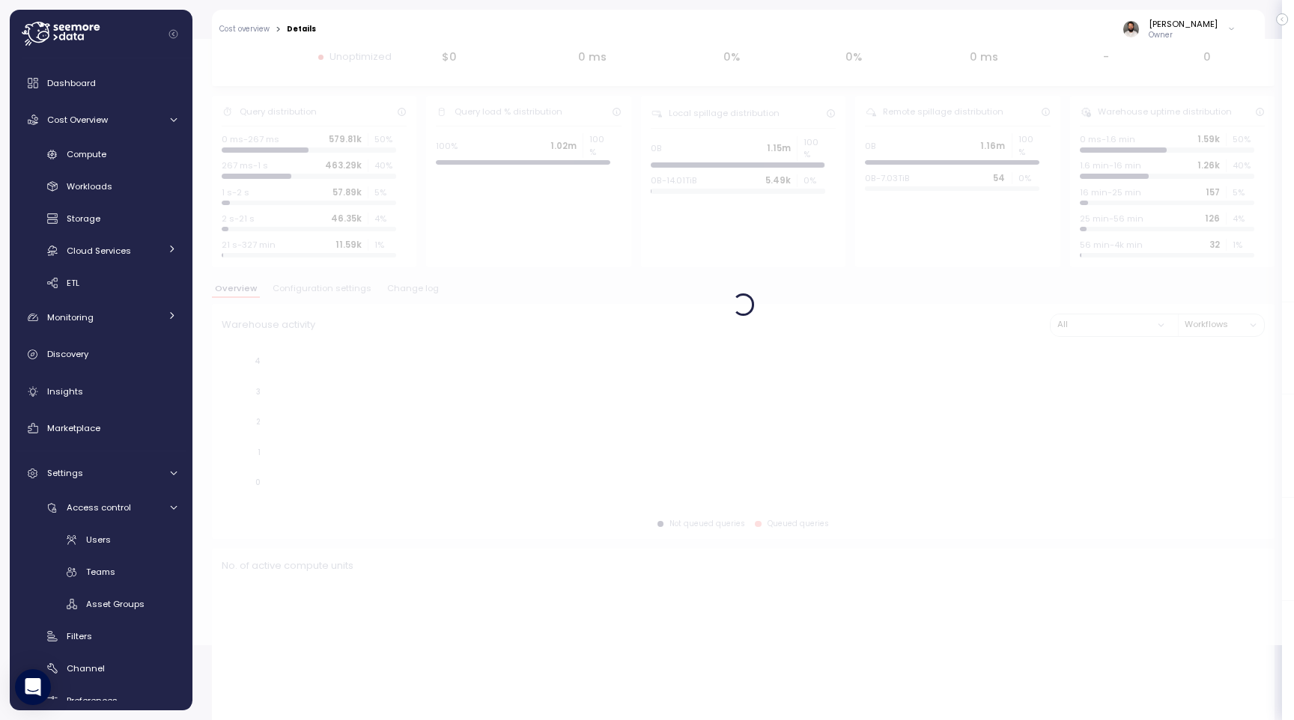
click at [411, 283] on div at bounding box center [743, 304] width 1102 height 681
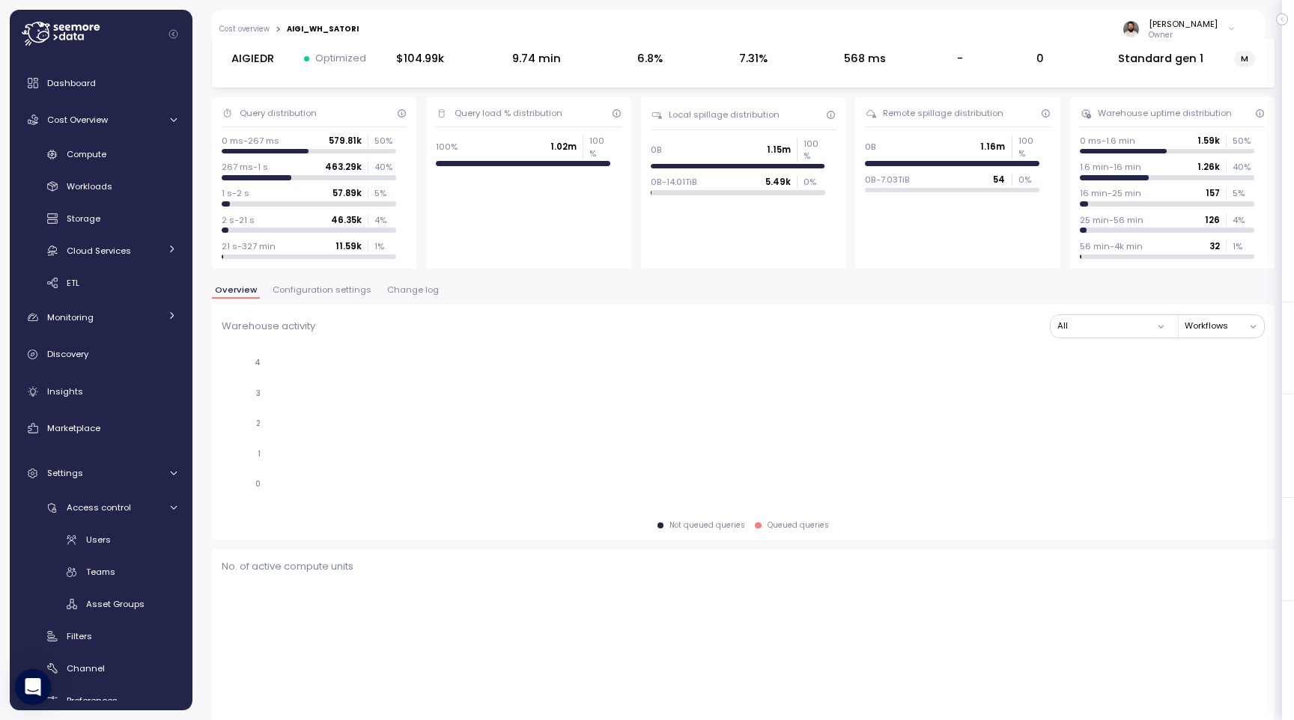
scroll to position [76, 0]
click at [413, 285] on span "Change log" at bounding box center [413, 289] width 52 height 8
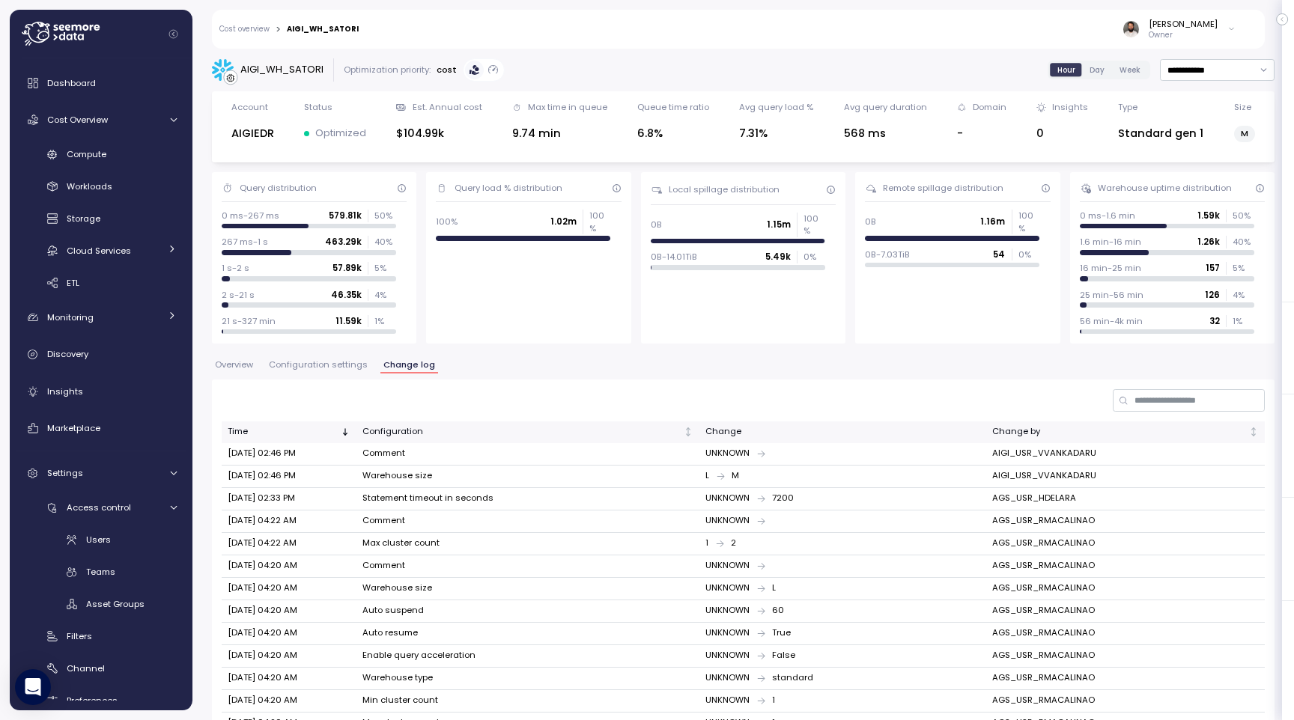
scroll to position [70, 0]
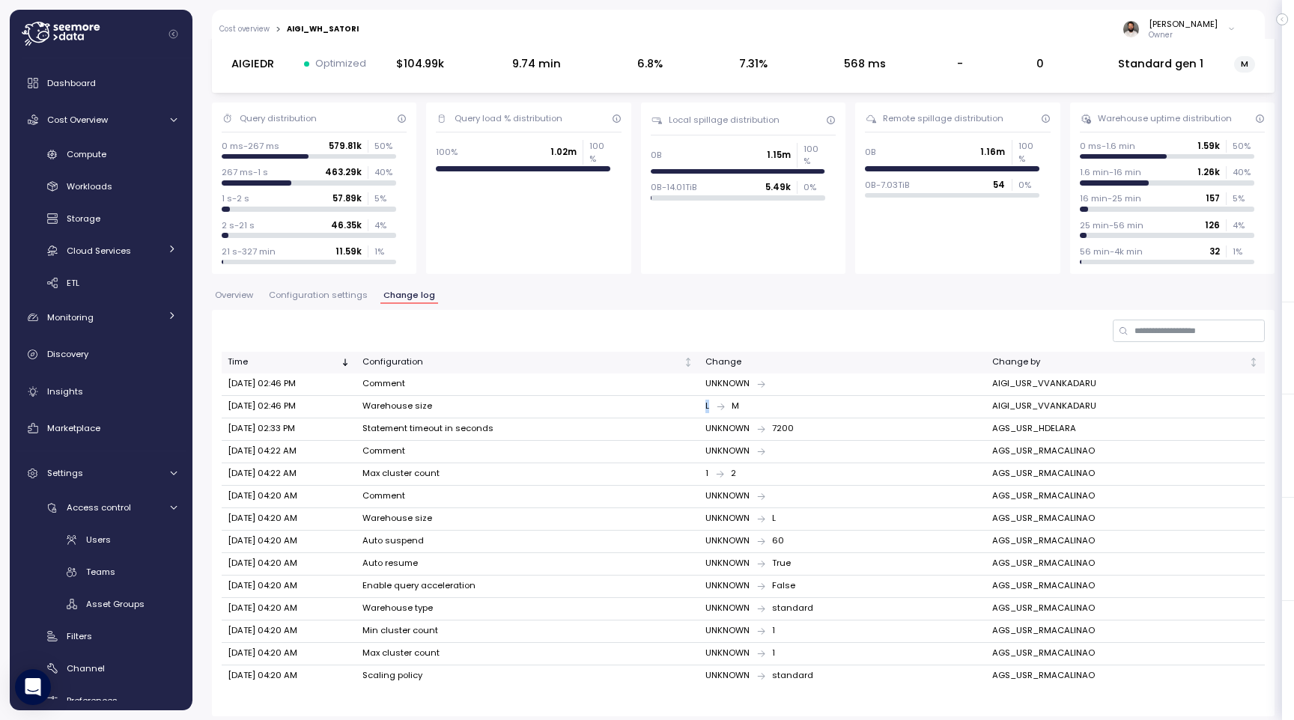
drag, startPoint x: 711, startPoint y: 410, endPoint x: 749, endPoint y: 411, distance: 37.4
click at [749, 411] on td "L M" at bounding box center [842, 407] width 286 height 22
click at [326, 300] on button "Configuration settings" at bounding box center [318, 297] width 105 height 13
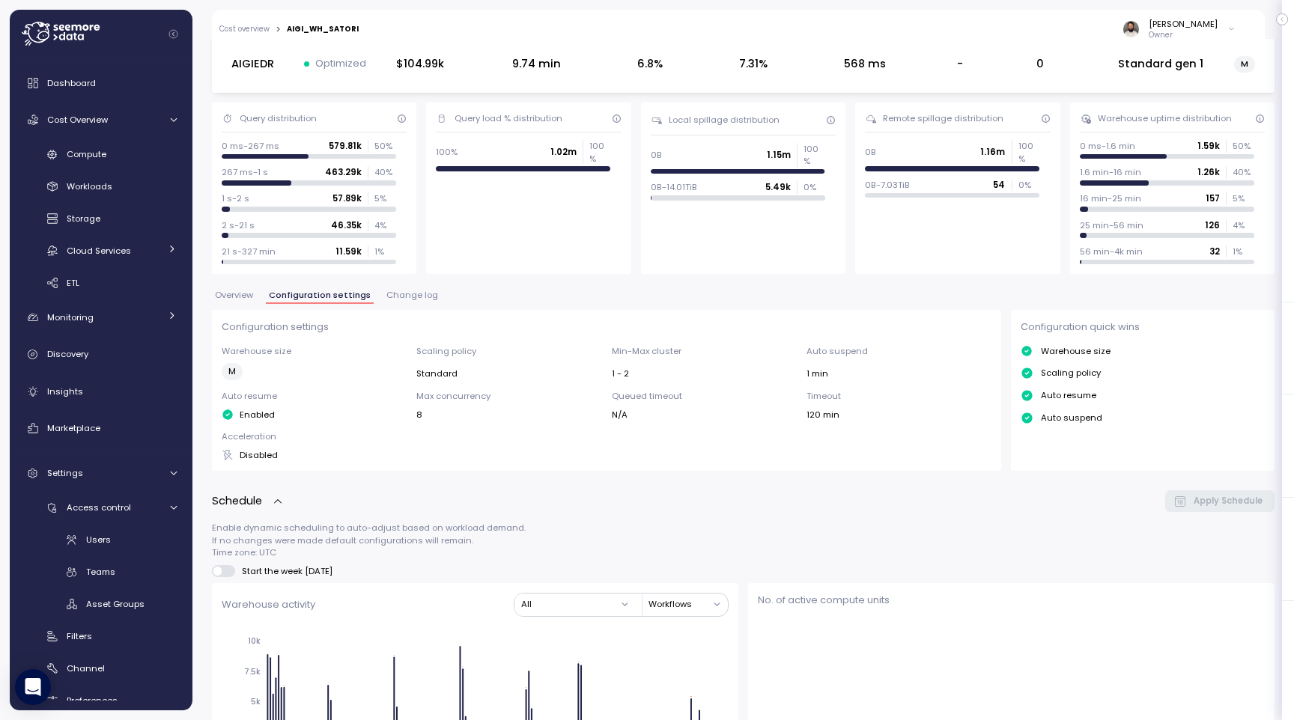
click at [252, 292] on span "Overview" at bounding box center [234, 295] width 38 height 8
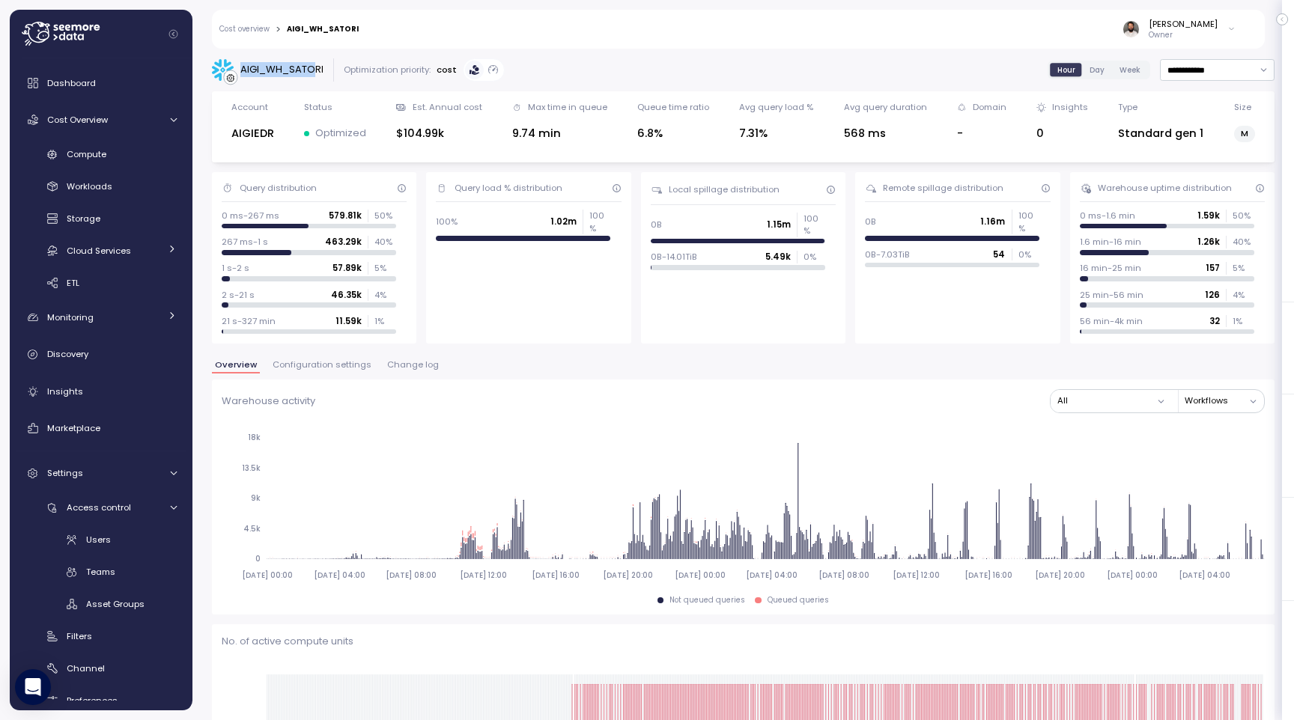
drag, startPoint x: 229, startPoint y: 70, endPoint x: 315, endPoint y: 71, distance: 86.1
click at [315, 71] on div "AIGI_WH_SATORI" at bounding box center [268, 70] width 112 height 22
click at [266, 34] on div "Cost overview > AIGI_WH_SATORI Guy Biecher Owner" at bounding box center [728, 29] width 1033 height 39
click at [267, 31] on link "Cost overview" at bounding box center [244, 28] width 50 height 7
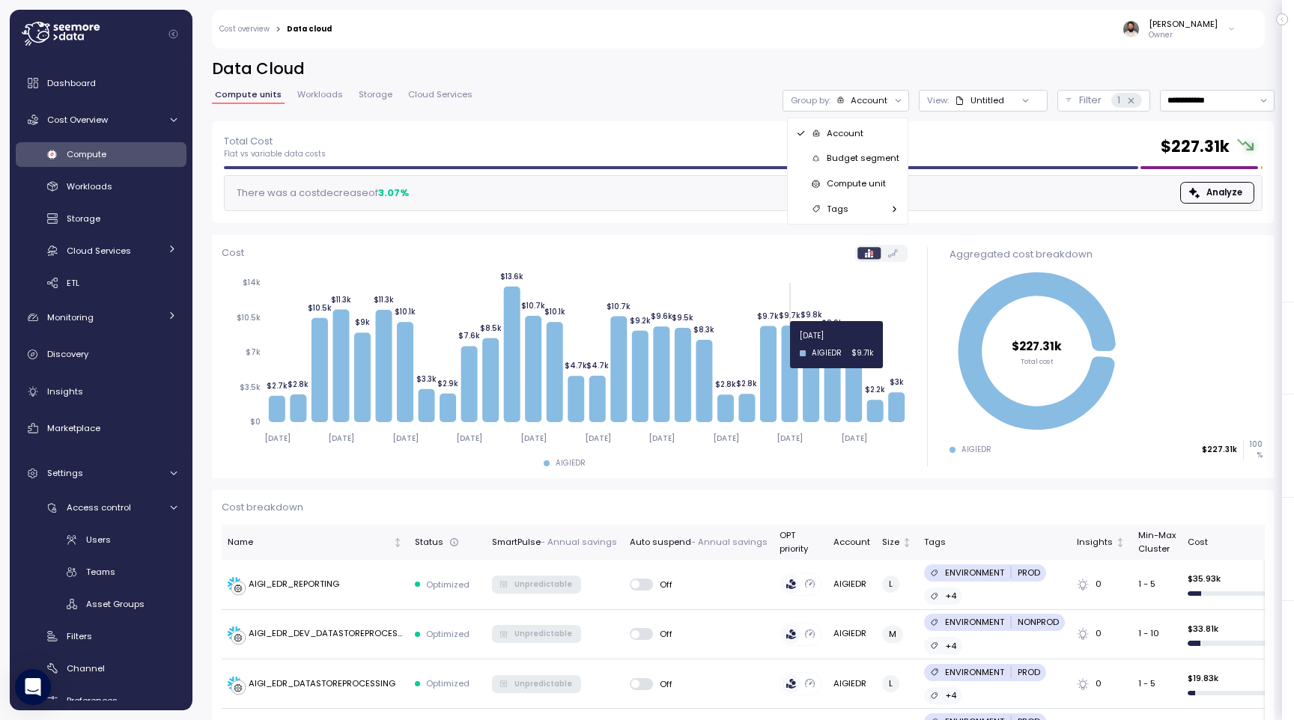
click at [965, 104] on div "Untitled" at bounding box center [979, 100] width 49 height 12
click at [1066, 103] on button "Filter 1" at bounding box center [1103, 101] width 93 height 22
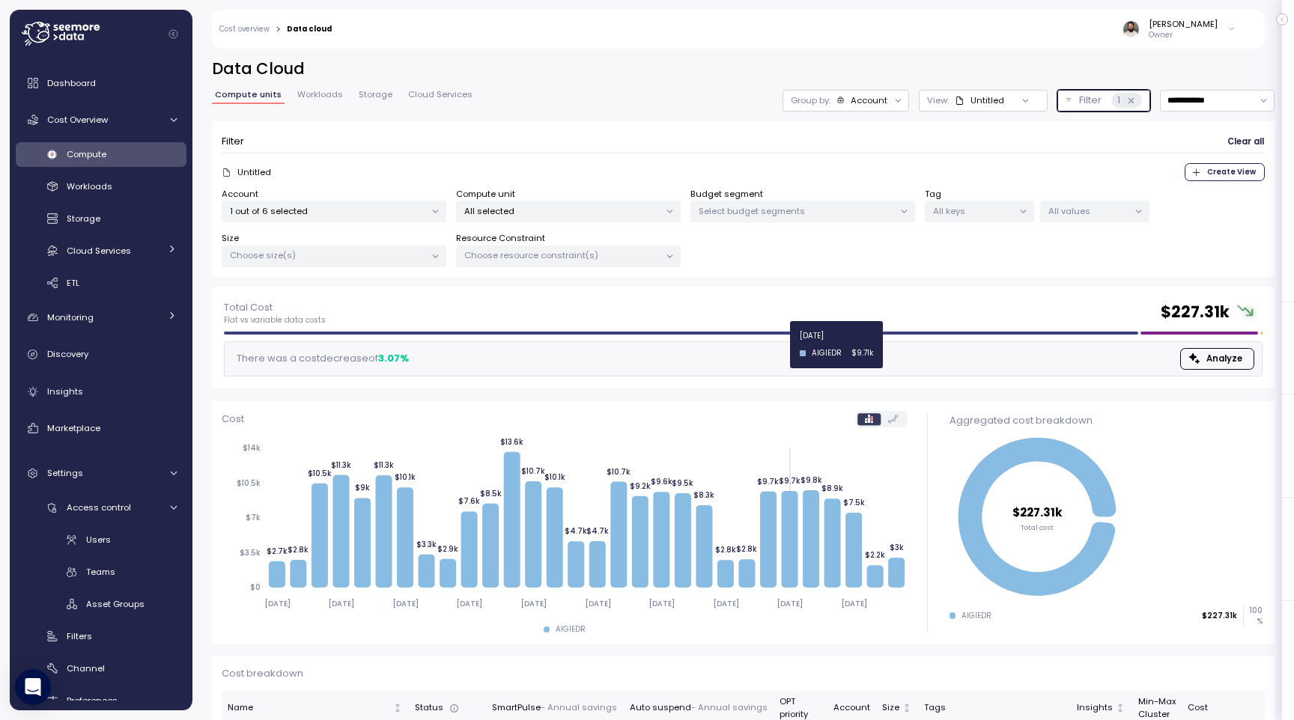
click at [616, 206] on p "All selected" at bounding box center [561, 211] width 195 height 12
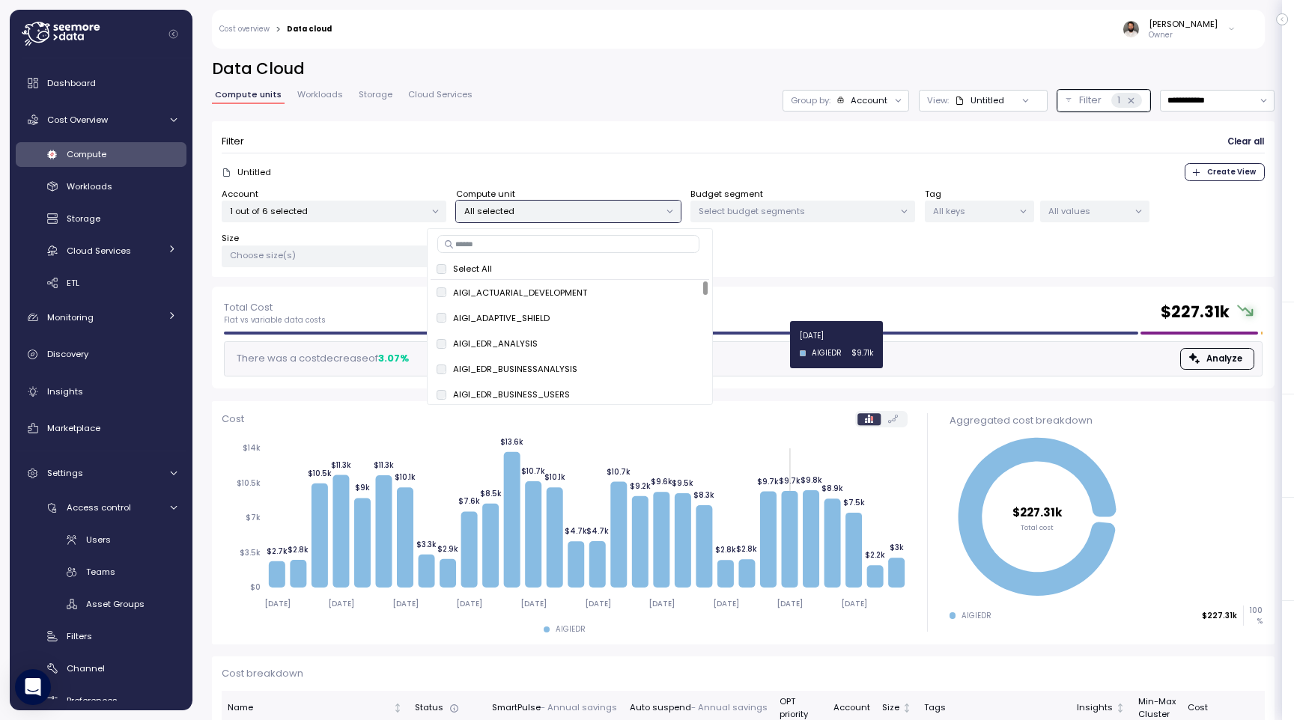
click at [616, 250] on input at bounding box center [568, 244] width 262 height 18
click at [661, 342] on span "only" at bounding box center [668, 343] width 17 height 16
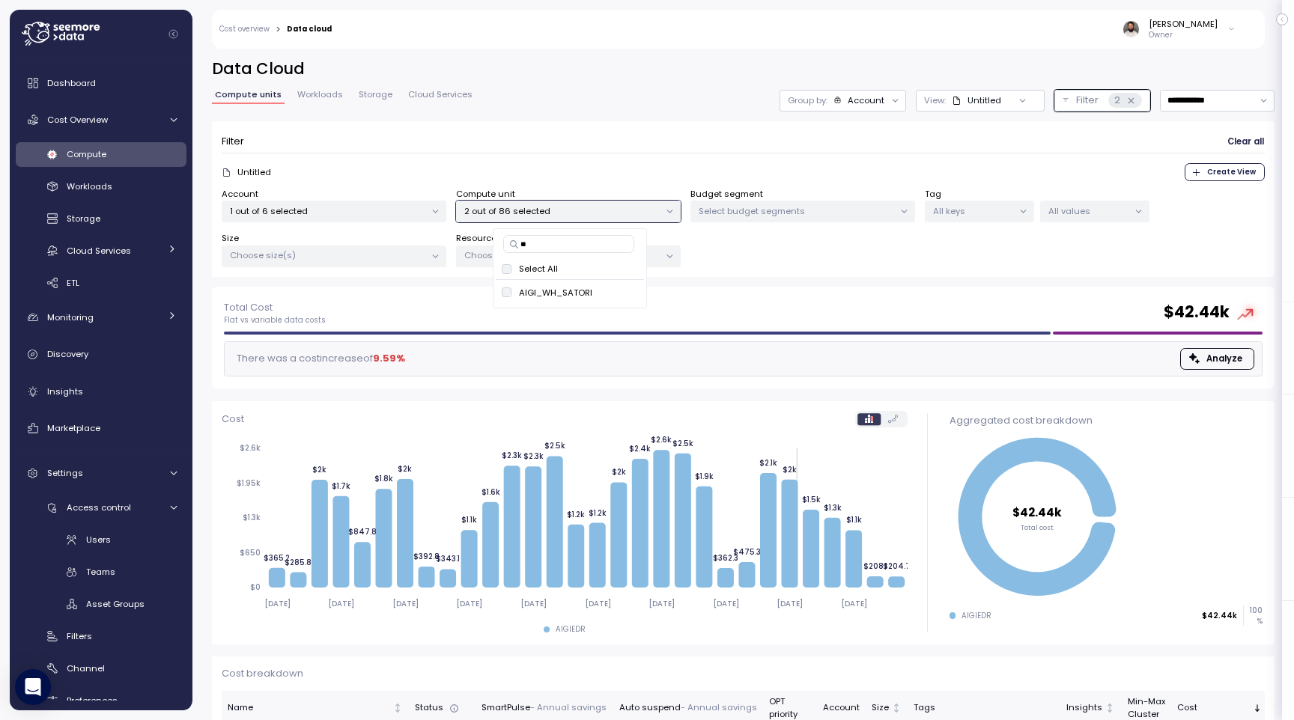
type input "***"
click at [774, 254] on div "Account 1 out of 6 selected Compute unit 2 out of 86 selected Budget segment Se…" at bounding box center [743, 228] width 1043 height 80
click at [845, 98] on div "Account" at bounding box center [859, 100] width 52 height 12
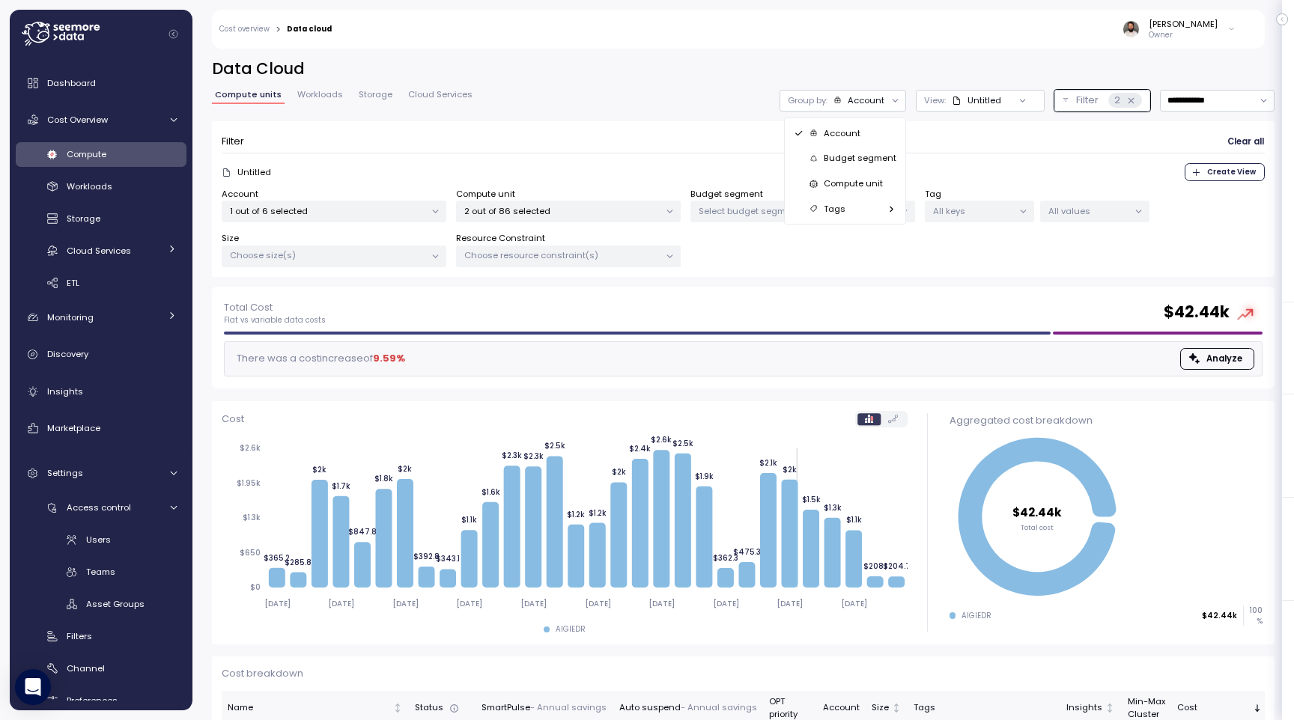
click at [863, 183] on p "Compute unit" at bounding box center [853, 183] width 59 height 12
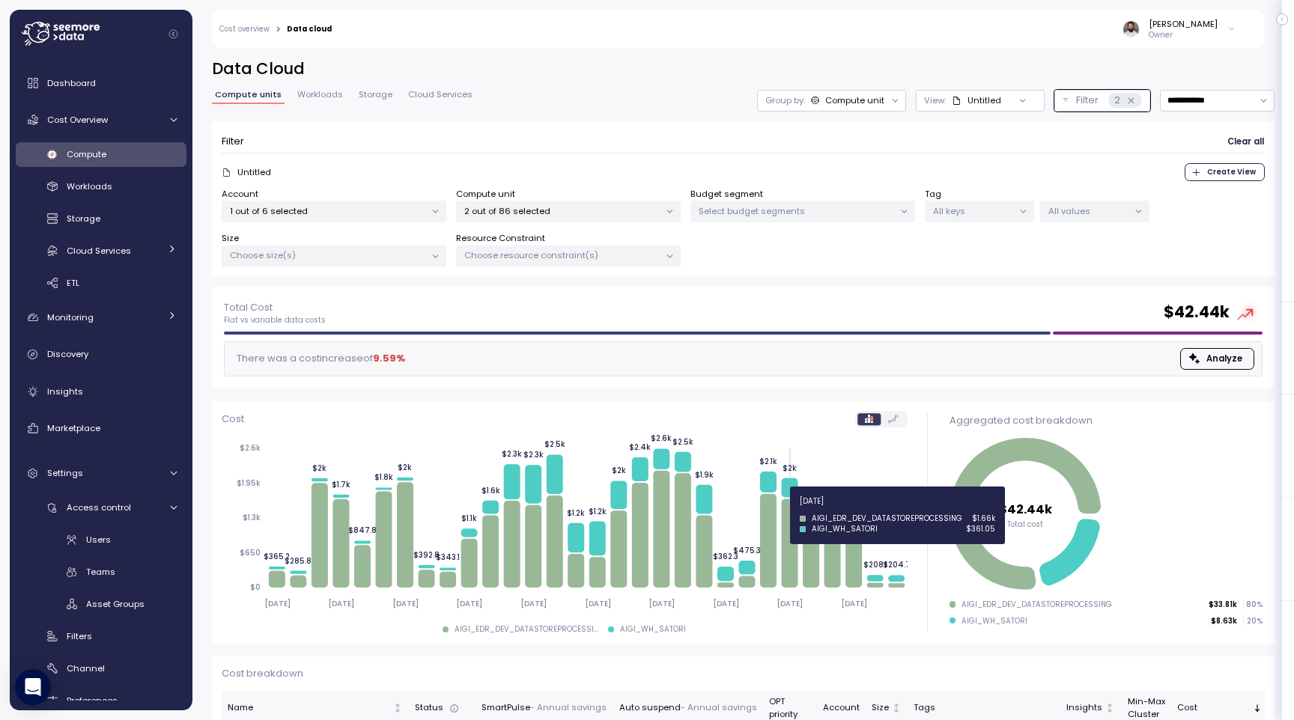
click at [942, 212] on p "All keys" at bounding box center [973, 211] width 80 height 12
click at [898, 165] on div "Untitled Create View" at bounding box center [743, 172] width 1043 height 18
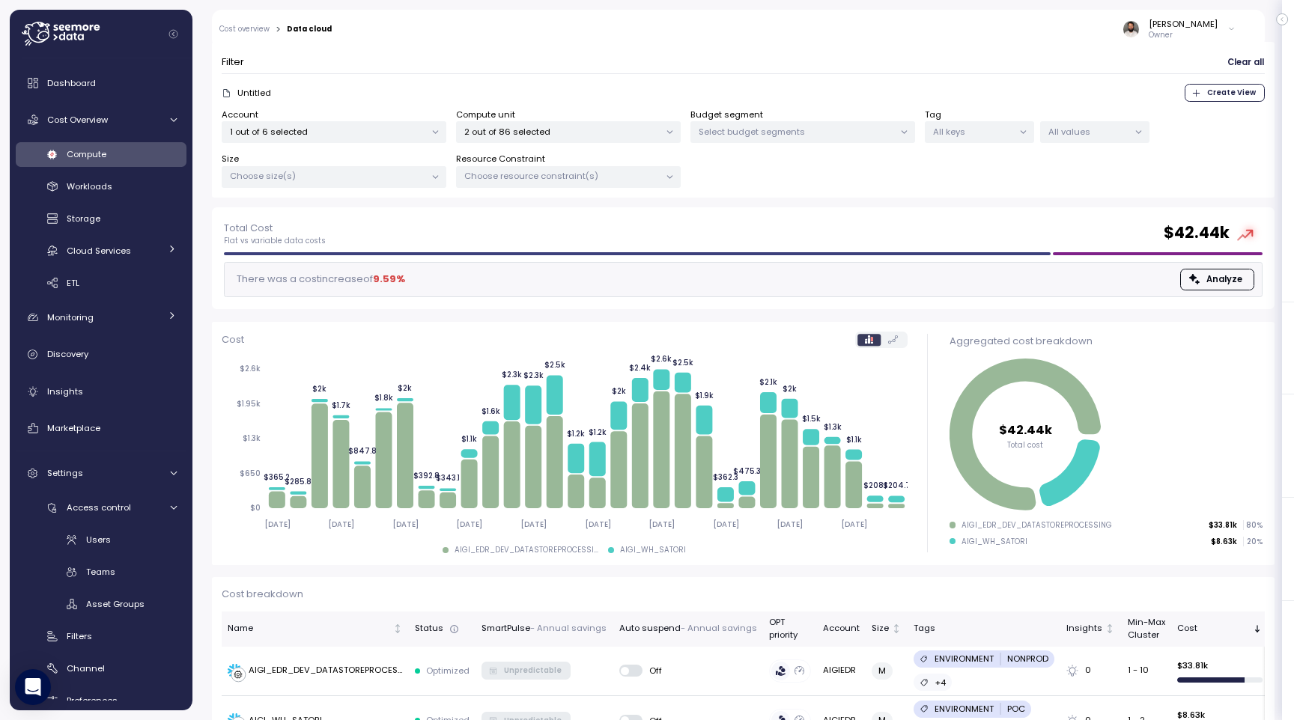
scroll to position [123, 0]
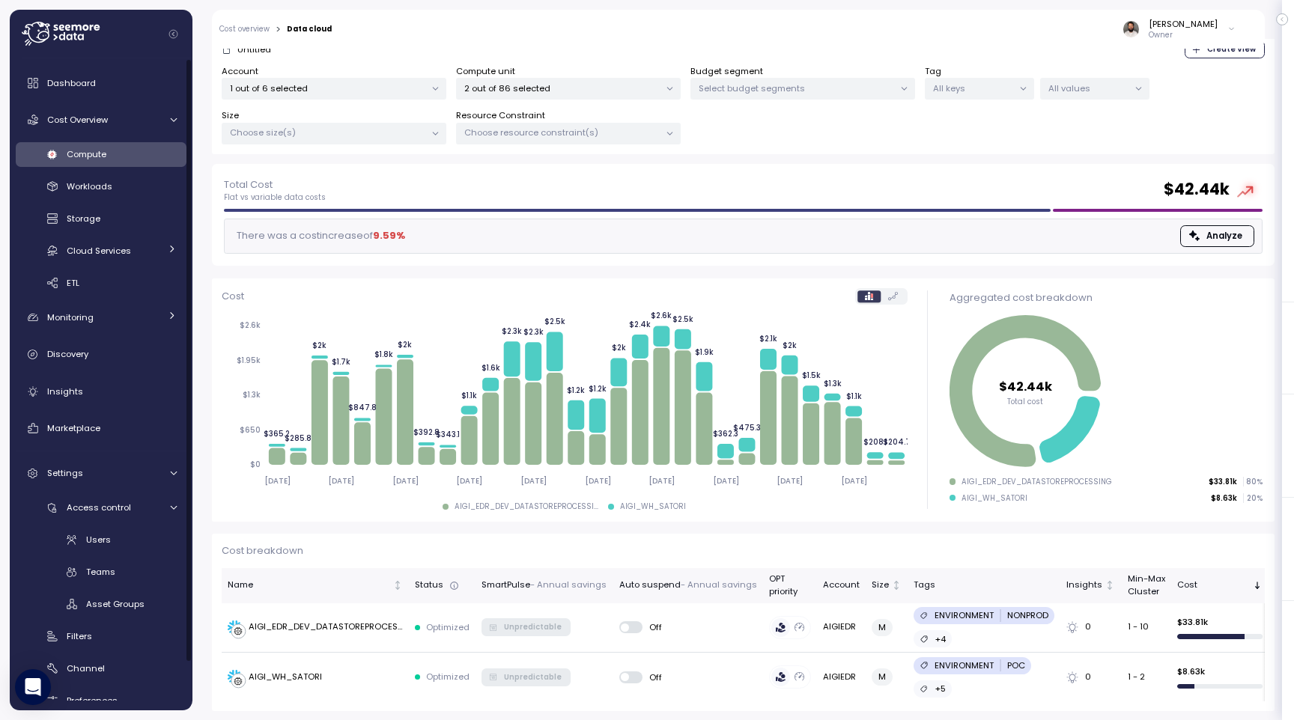
click at [148, 157] on div "Compute" at bounding box center [122, 154] width 110 height 15
click at [136, 155] on div "Compute" at bounding box center [122, 154] width 110 height 15
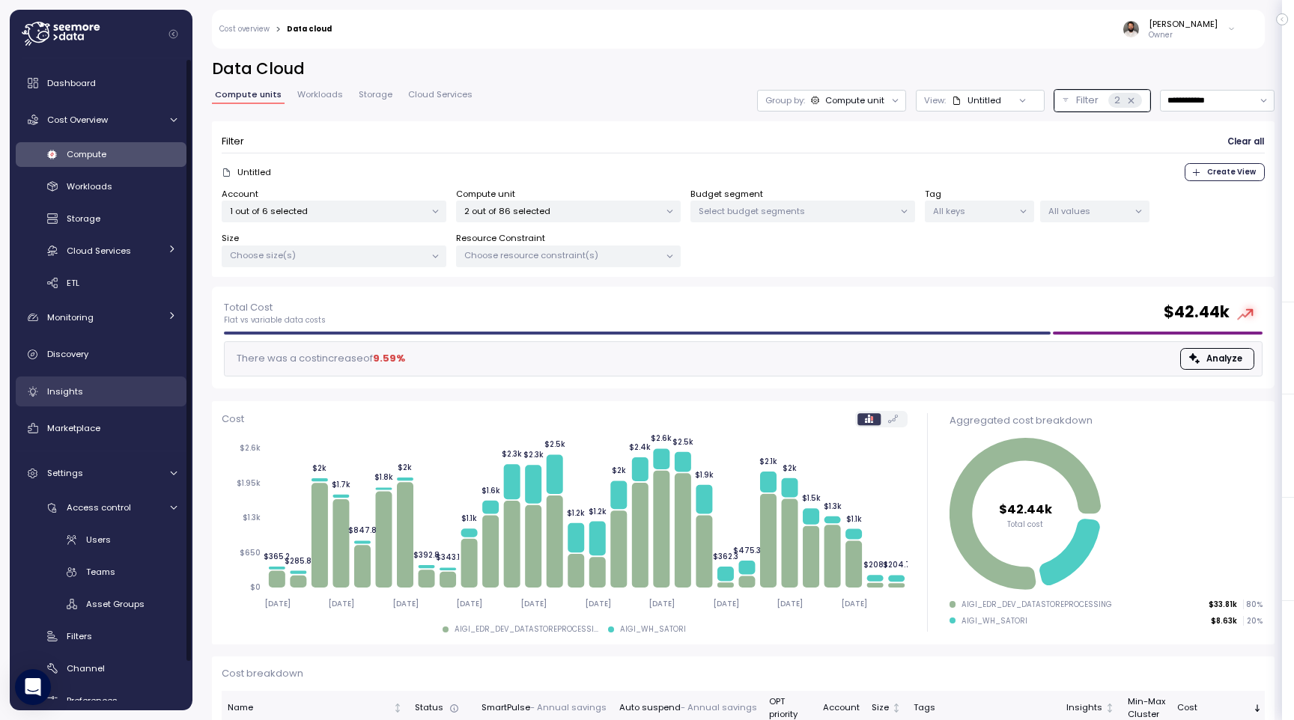
click at [121, 392] on div "Insights" at bounding box center [112, 391] width 130 height 15
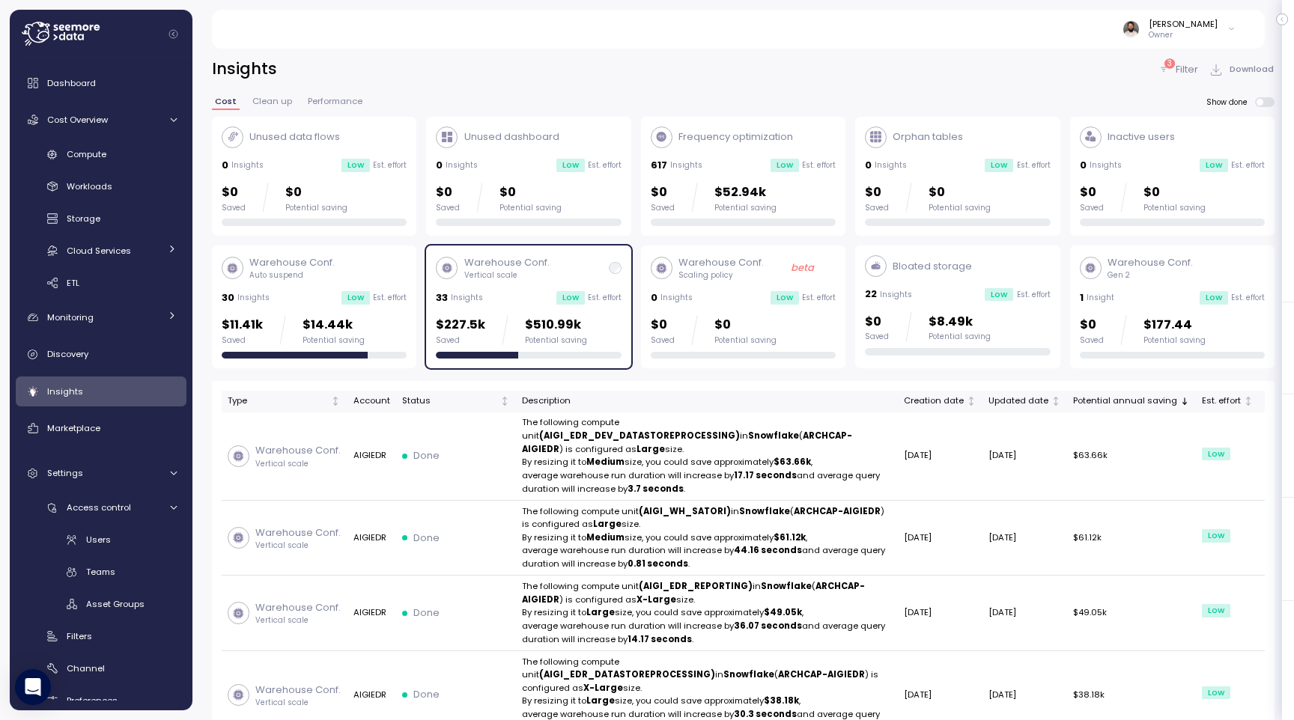
click at [541, 338] on div "Potential saving" at bounding box center [556, 340] width 62 height 10
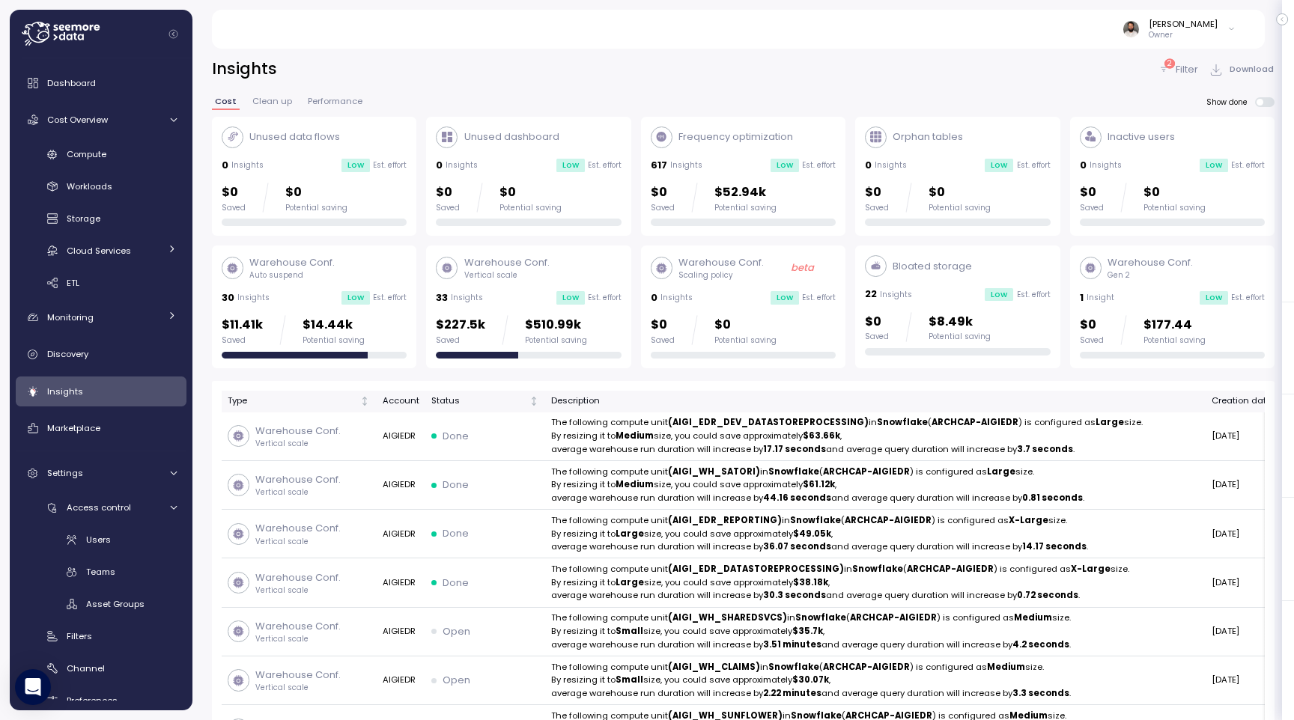
click at [540, 338] on div "Potential saving" at bounding box center [556, 340] width 62 height 10
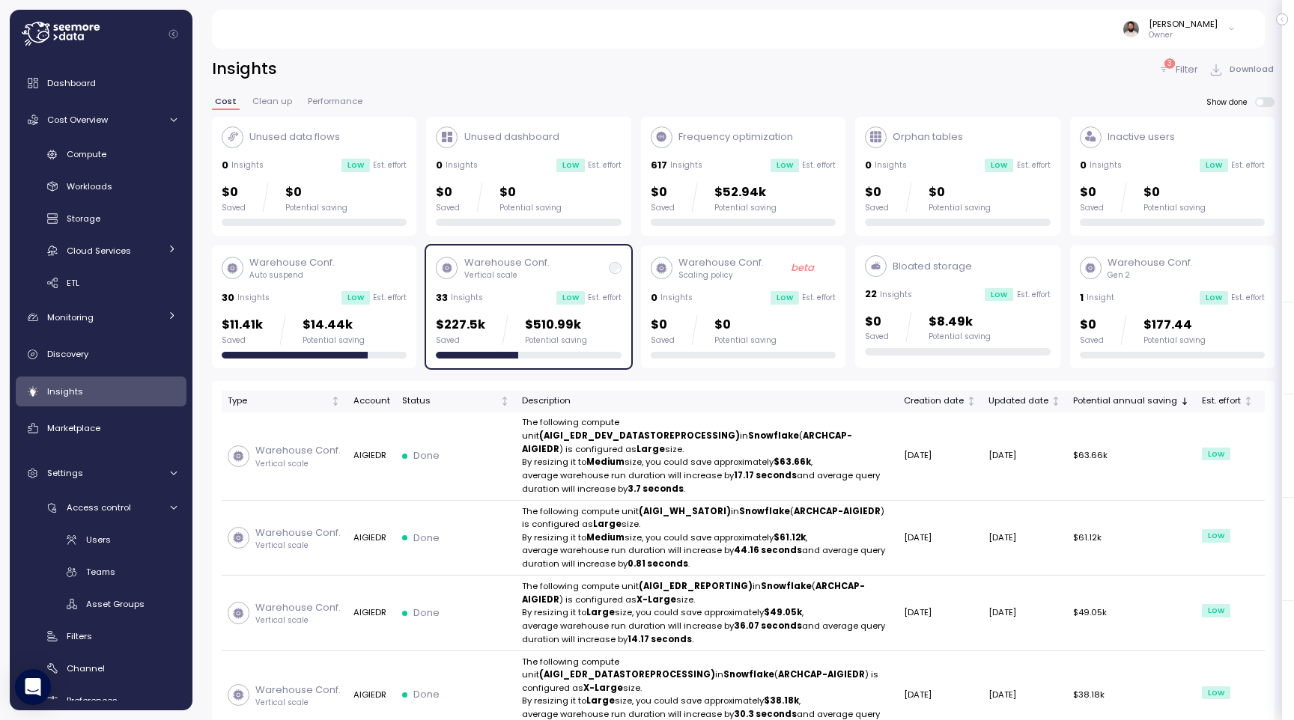
click at [527, 320] on p "$510.99k" at bounding box center [556, 325] width 62 height 20
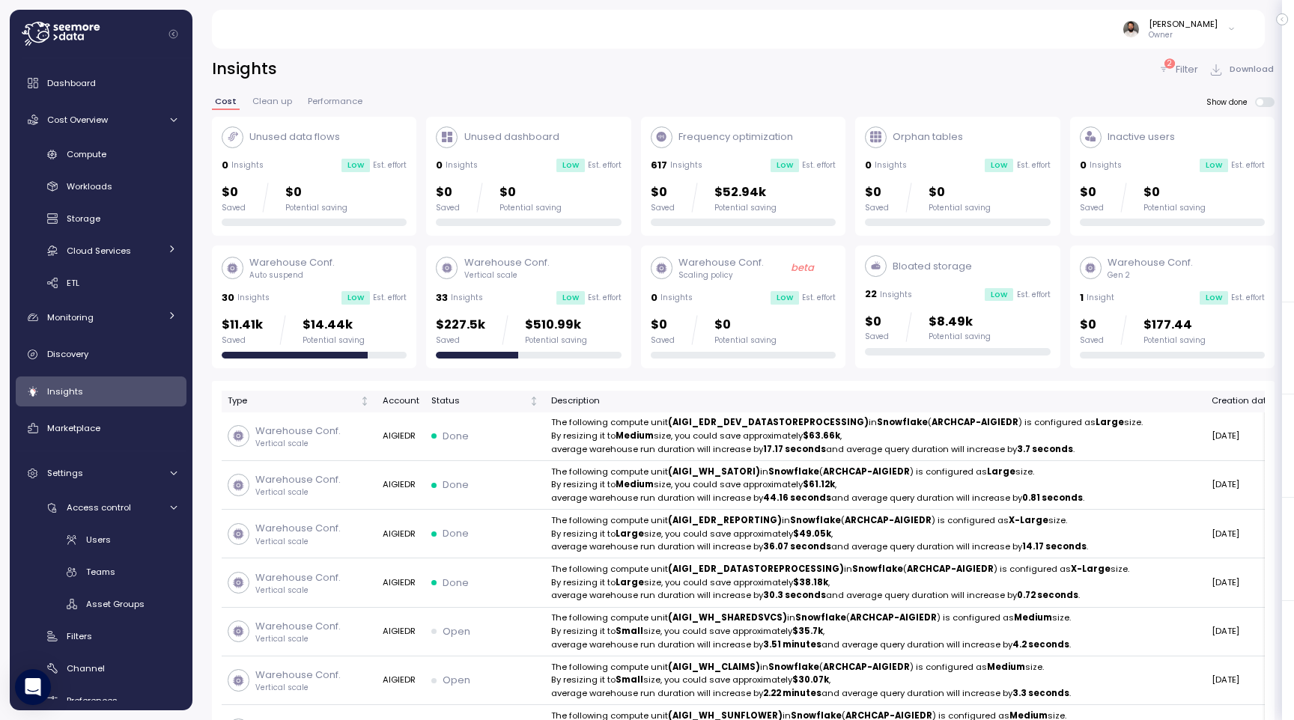
click at [388, 307] on div "Warehouse Conf. Auto suspend 30 Insights Low Est. effort $11.41k Saved $14.44k …" at bounding box center [314, 306] width 185 height 103
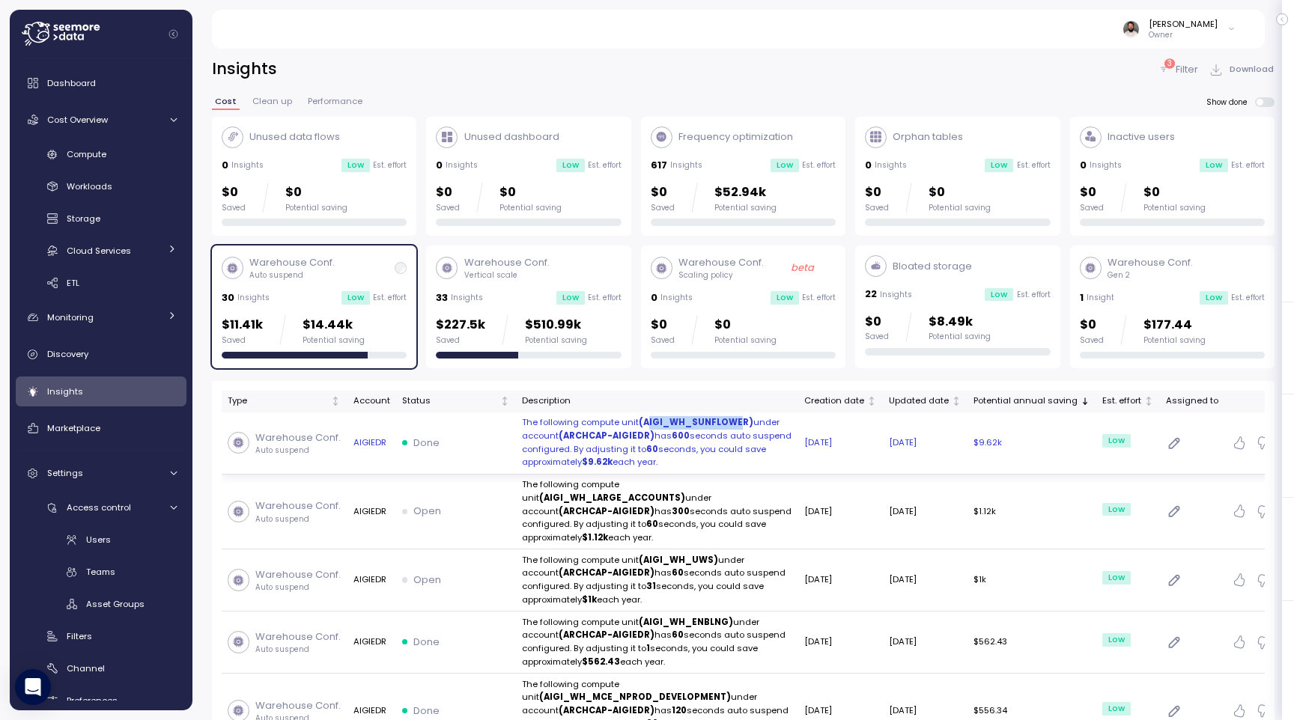
drag, startPoint x: 654, startPoint y: 422, endPoint x: 734, endPoint y: 424, distance: 80.1
click at [734, 424] on strong "(AIGI_WH_SUNFLOWER)" at bounding box center [696, 422] width 115 height 12
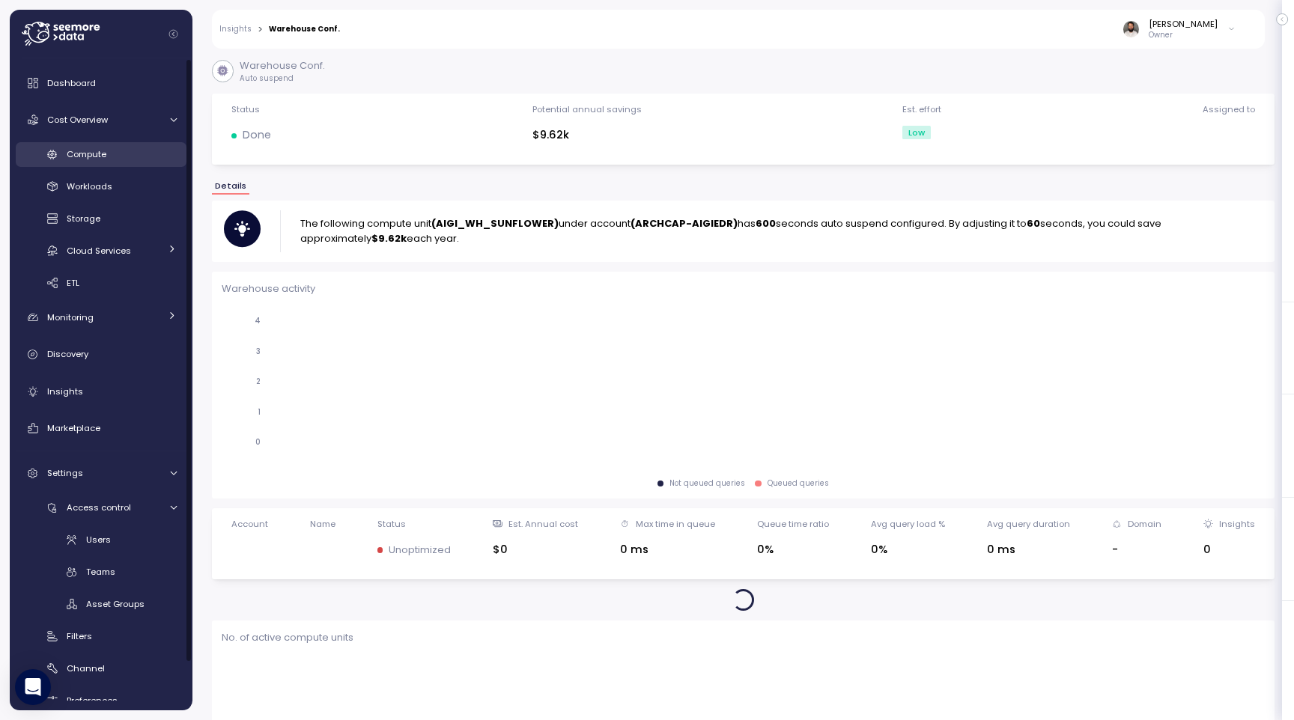
click at [122, 158] on div "Compute" at bounding box center [122, 154] width 110 height 15
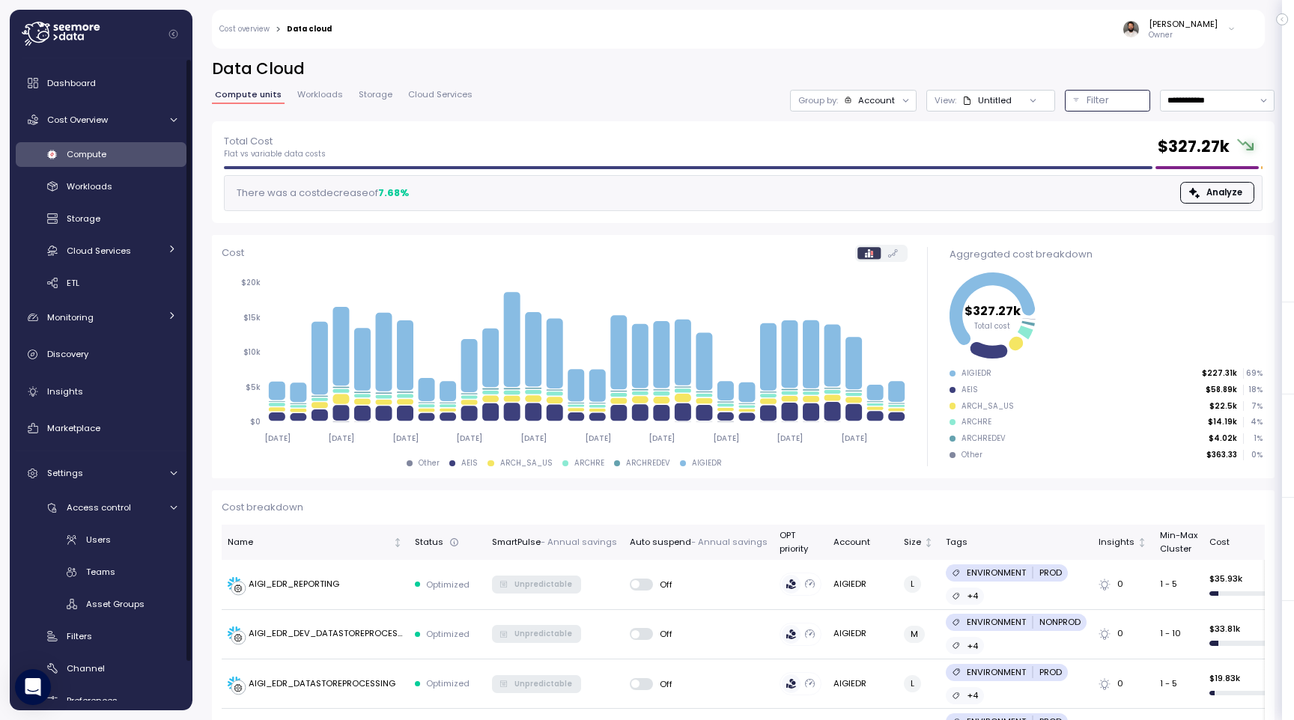
click at [1110, 93] on div "Filter" at bounding box center [1114, 100] width 55 height 15
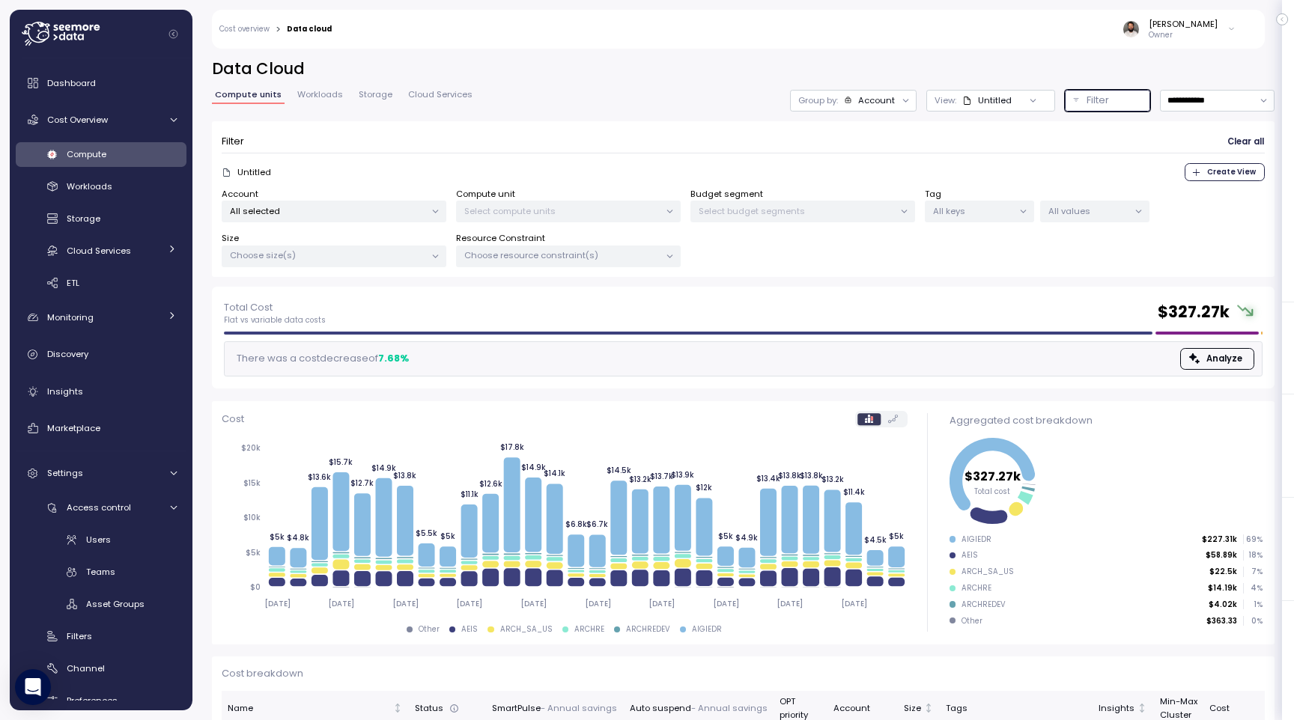
click at [282, 205] on p "All selected" at bounding box center [327, 211] width 195 height 12
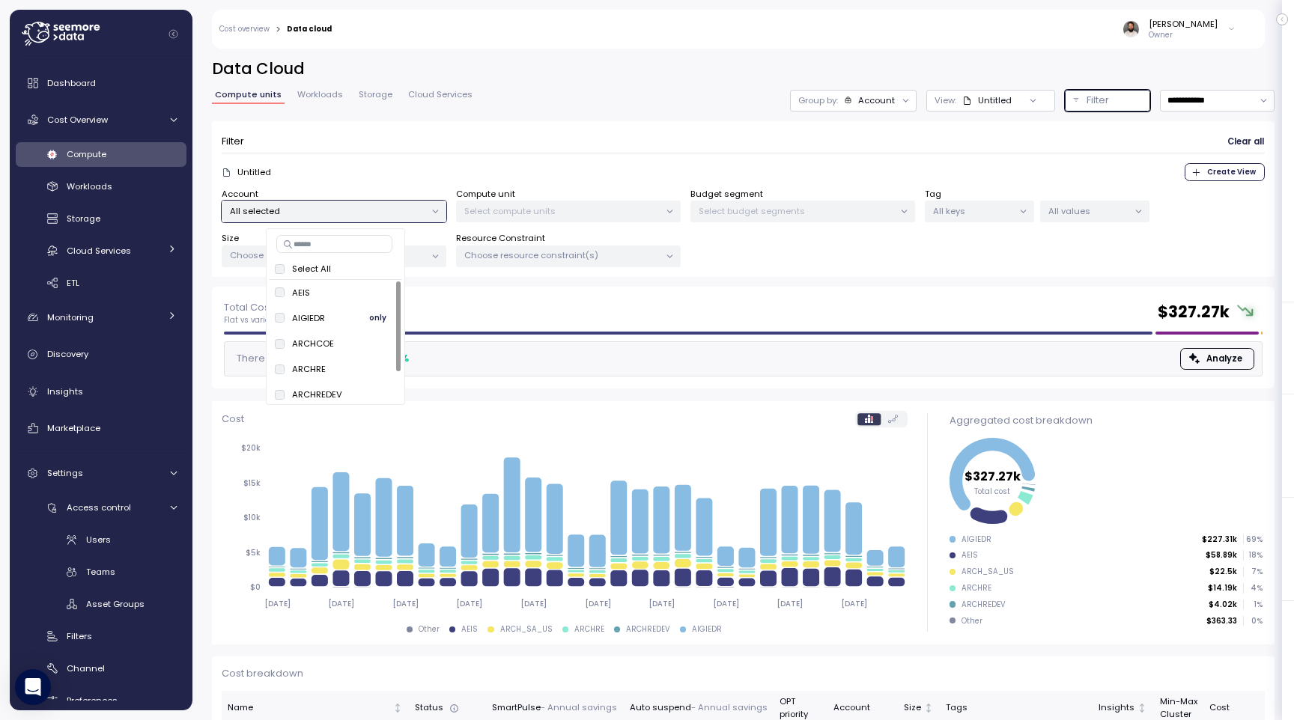
click at [360, 312] on button "only" at bounding box center [378, 318] width 36 height 18
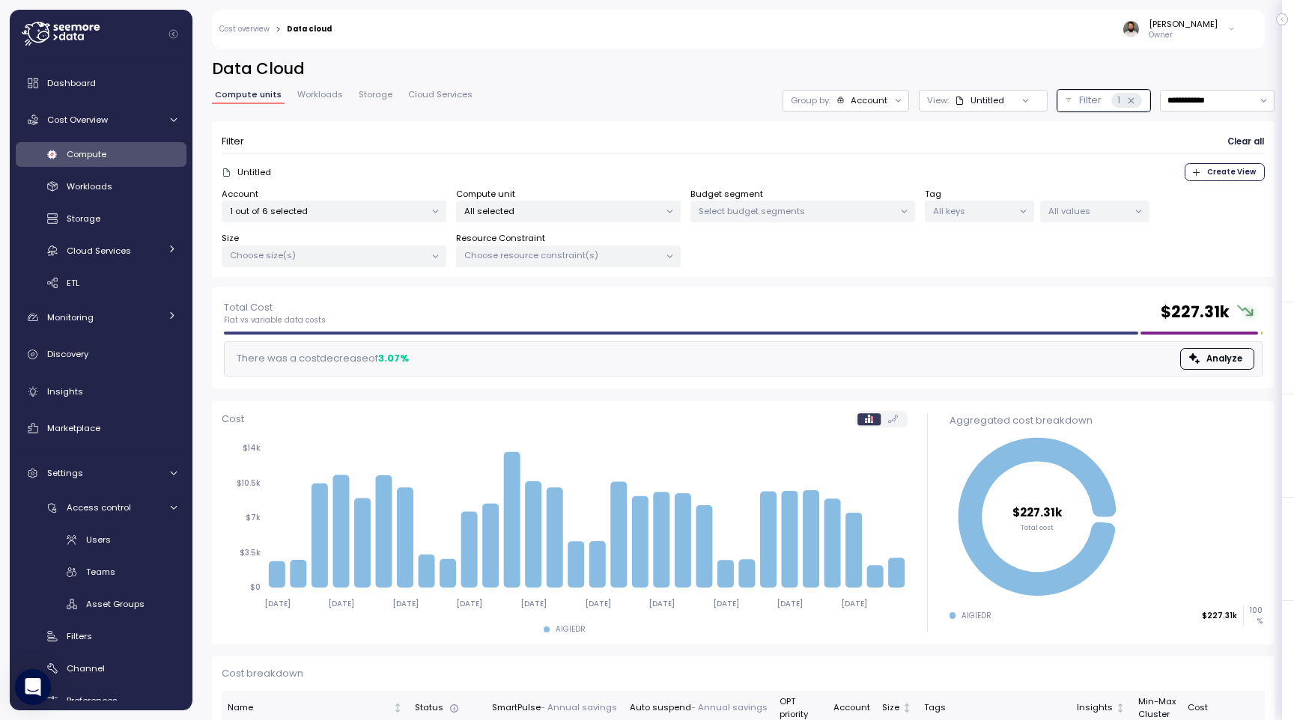
drag, startPoint x: 537, startPoint y: 225, endPoint x: 539, endPoint y: 216, distance: 8.5
click at [538, 223] on div "Account 1 out of 6 selected Compute unit All selected Budget segment Select bud…" at bounding box center [743, 228] width 1043 height 80
click at [539, 216] on div "All selected" at bounding box center [568, 212] width 225 height 22
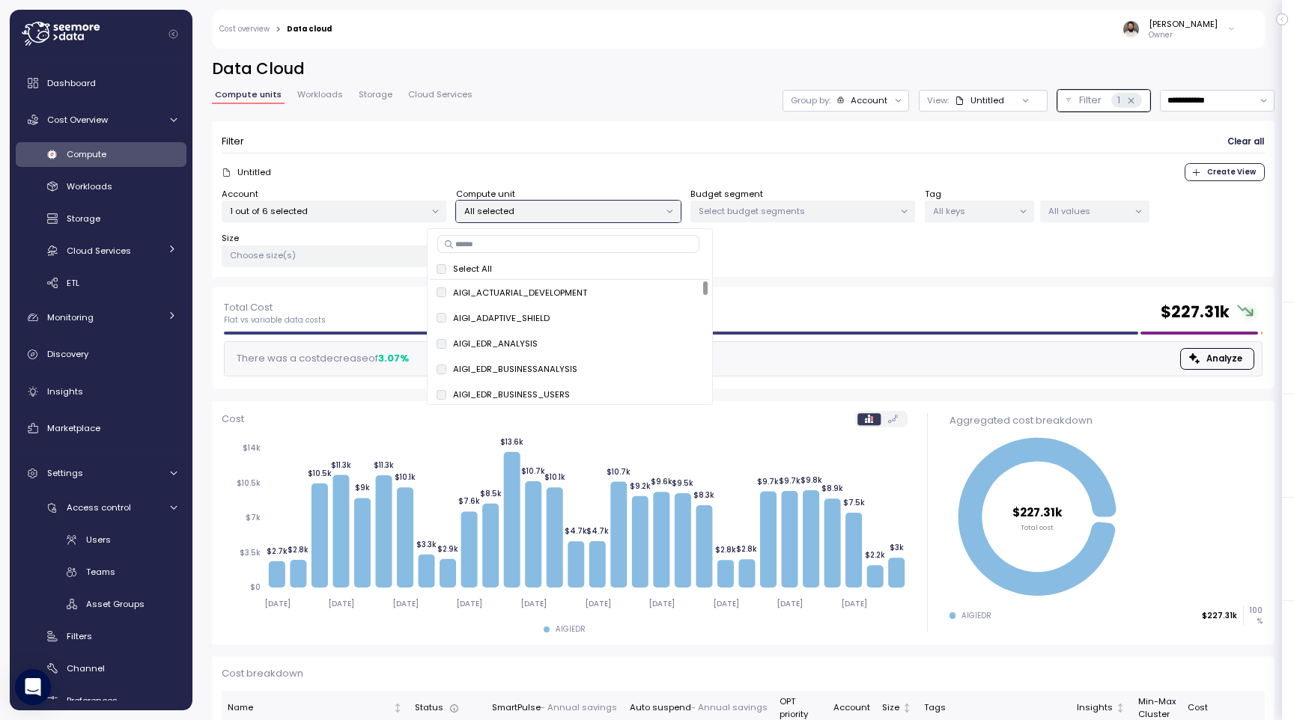
click at [529, 240] on input at bounding box center [568, 244] width 262 height 18
paste input "**********"
type input "**********"
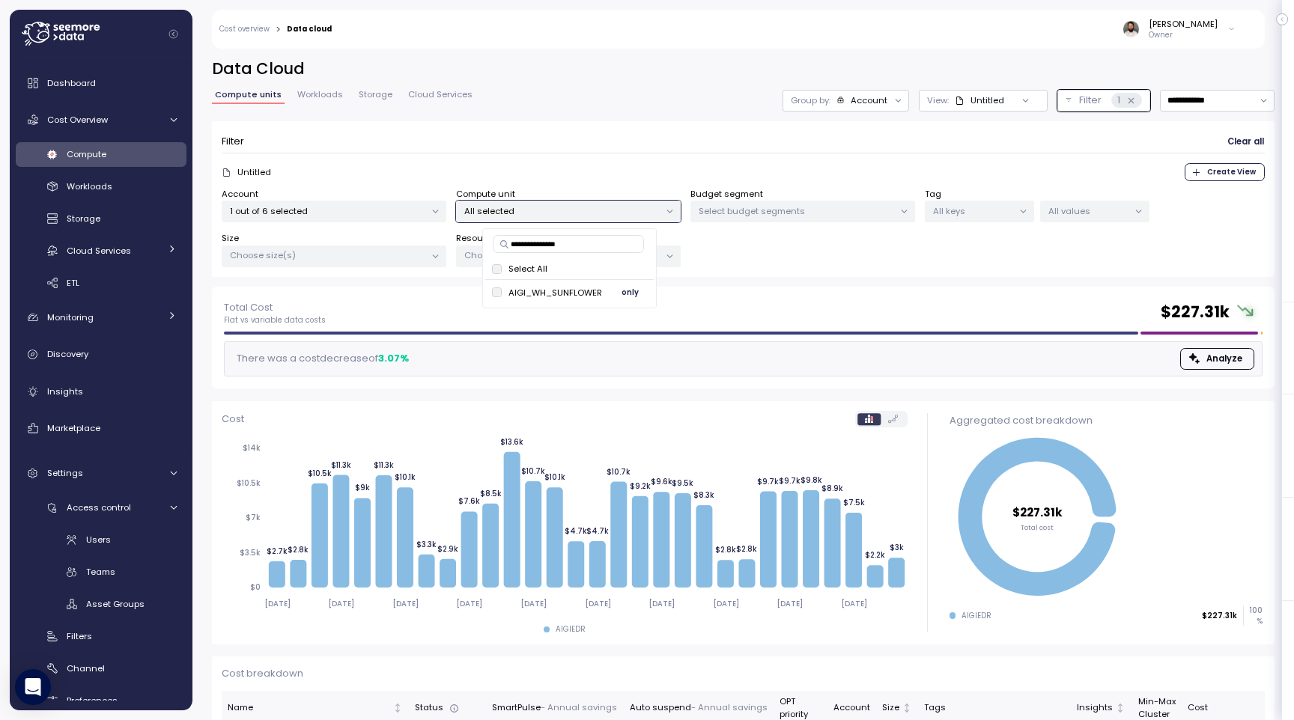
click at [625, 292] on span "only" at bounding box center [630, 293] width 17 height 16
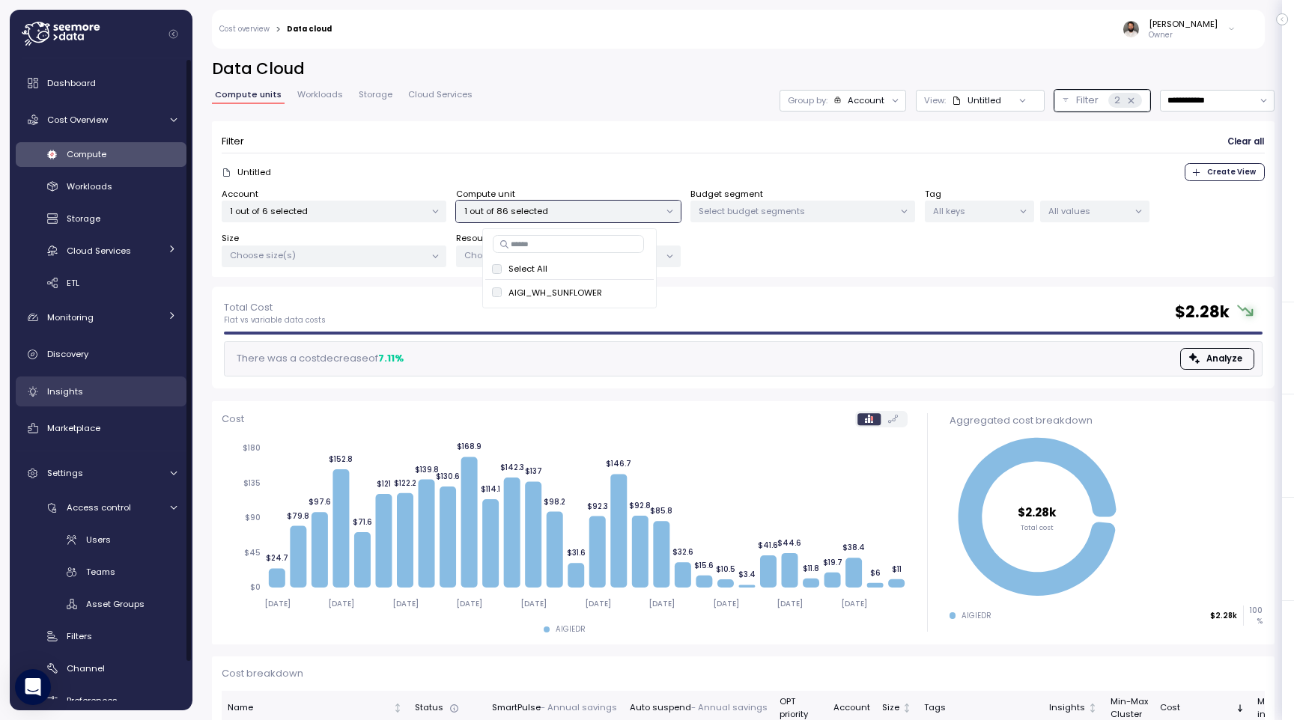
click at [108, 391] on div "Insights" at bounding box center [112, 391] width 130 height 15
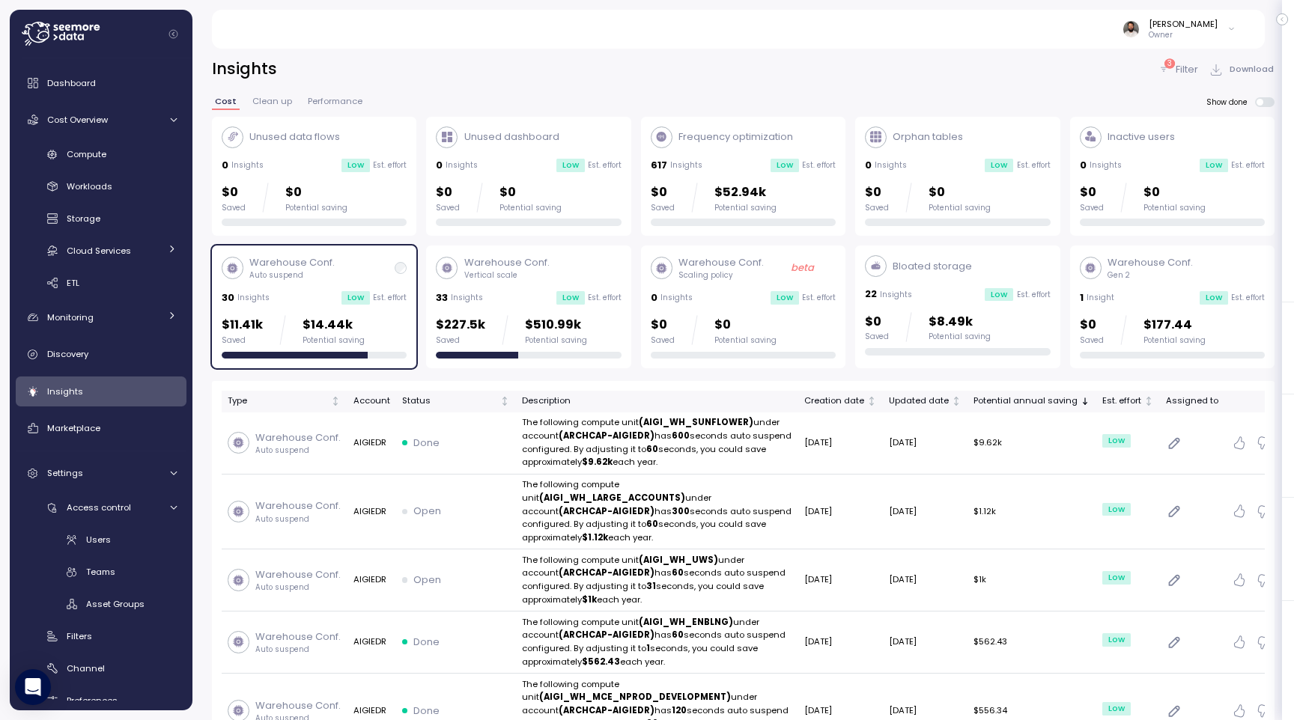
click at [1190, 68] on p "Filter" at bounding box center [1187, 69] width 22 height 15
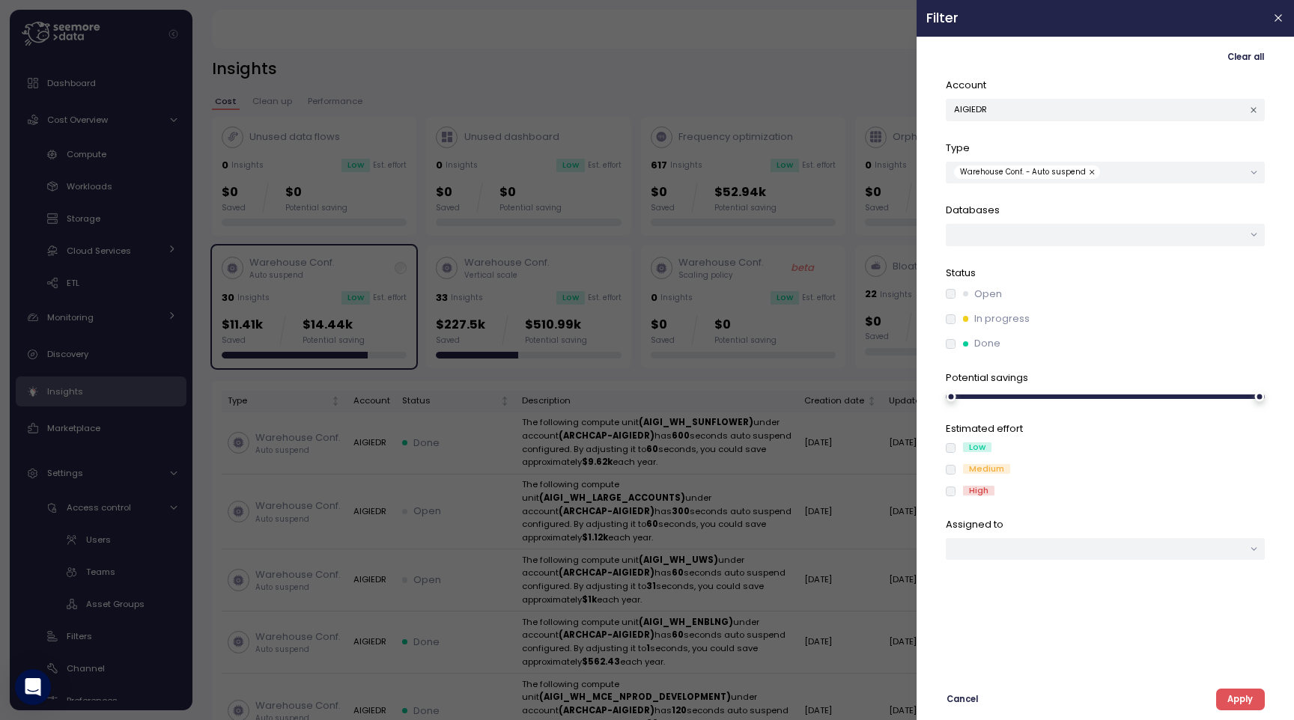
click at [1187, 70] on div "Clear all Account AIGIEDR Type Warehouse Conf. - Auto suspend Databases Status …" at bounding box center [1105, 378] width 358 height 664
click at [1183, 97] on div "Account AIGIEDR" at bounding box center [1105, 99] width 319 height 43
click at [1182, 107] on button "AIGIEDR" at bounding box center [1105, 110] width 319 height 22
click at [1121, 220] on div "AEIS" at bounding box center [1106, 219] width 76 height 12
click at [1240, 689] on div "Cancel Apply" at bounding box center [1105, 700] width 319 height 22
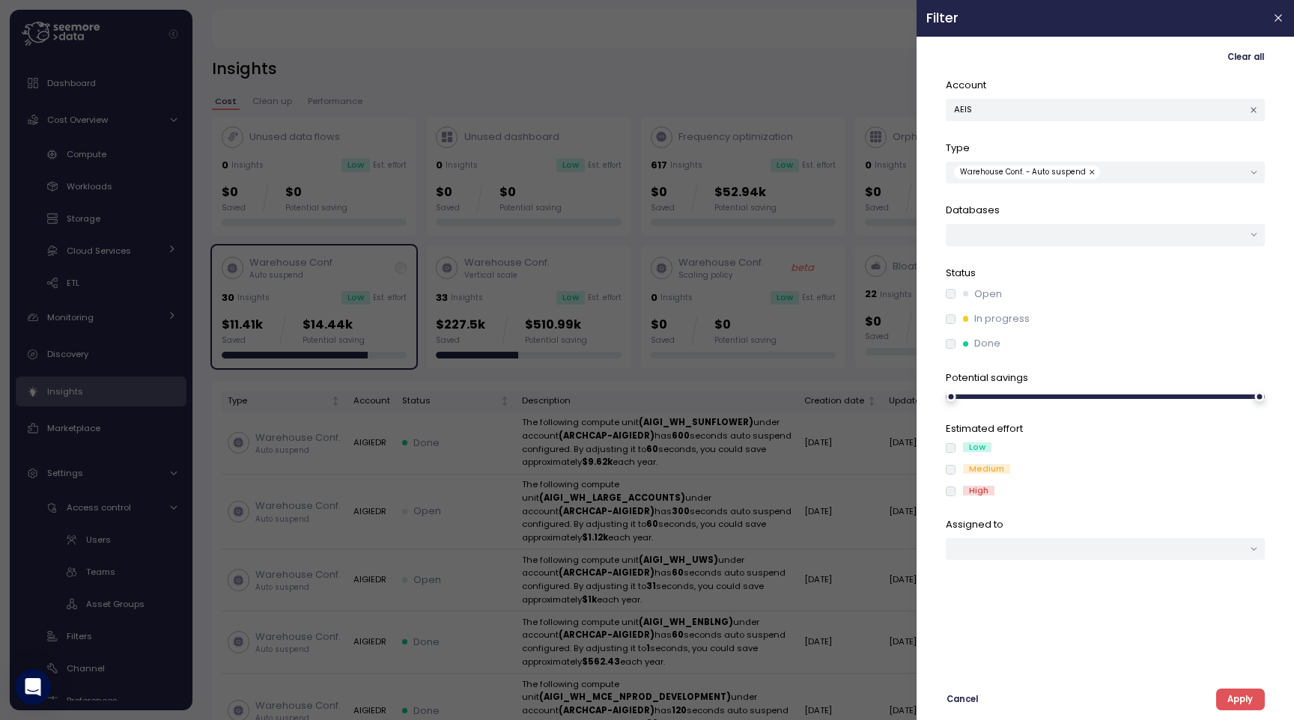
click at [1258, 705] on button "Apply" at bounding box center [1240, 700] width 49 height 22
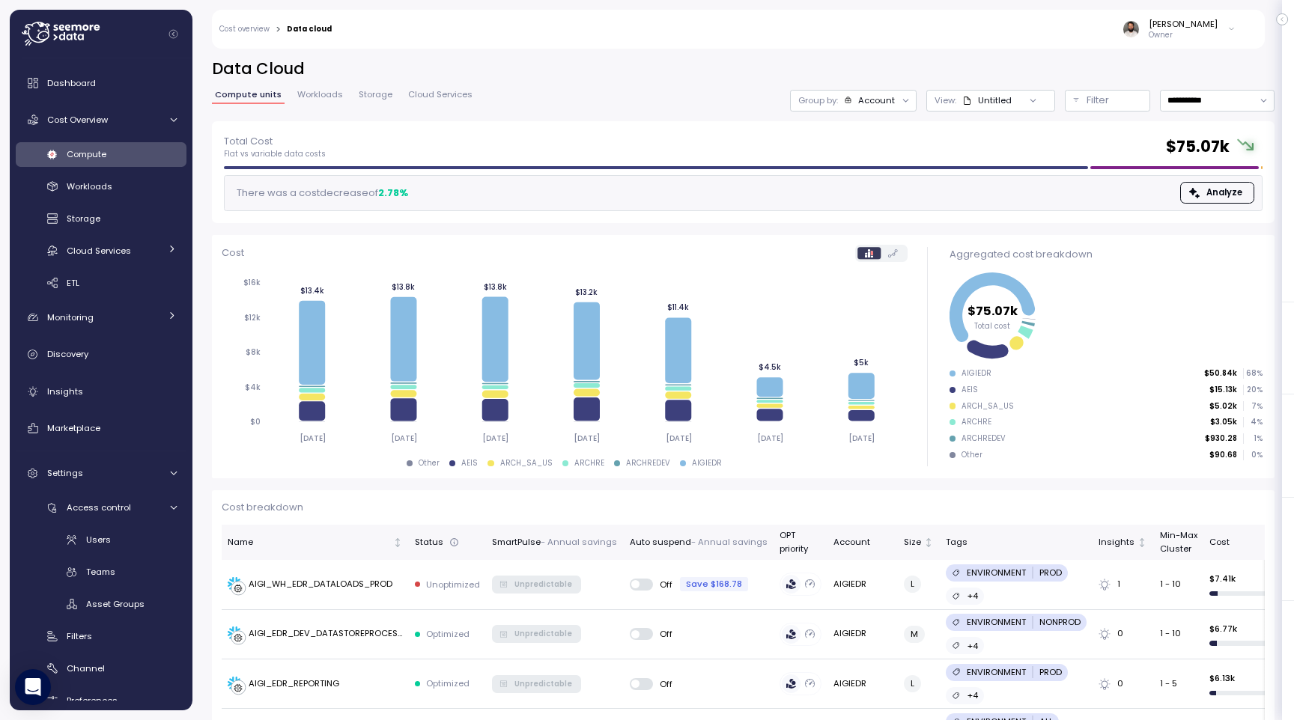
click at [1003, 103] on div "Untitled" at bounding box center [995, 100] width 34 height 12
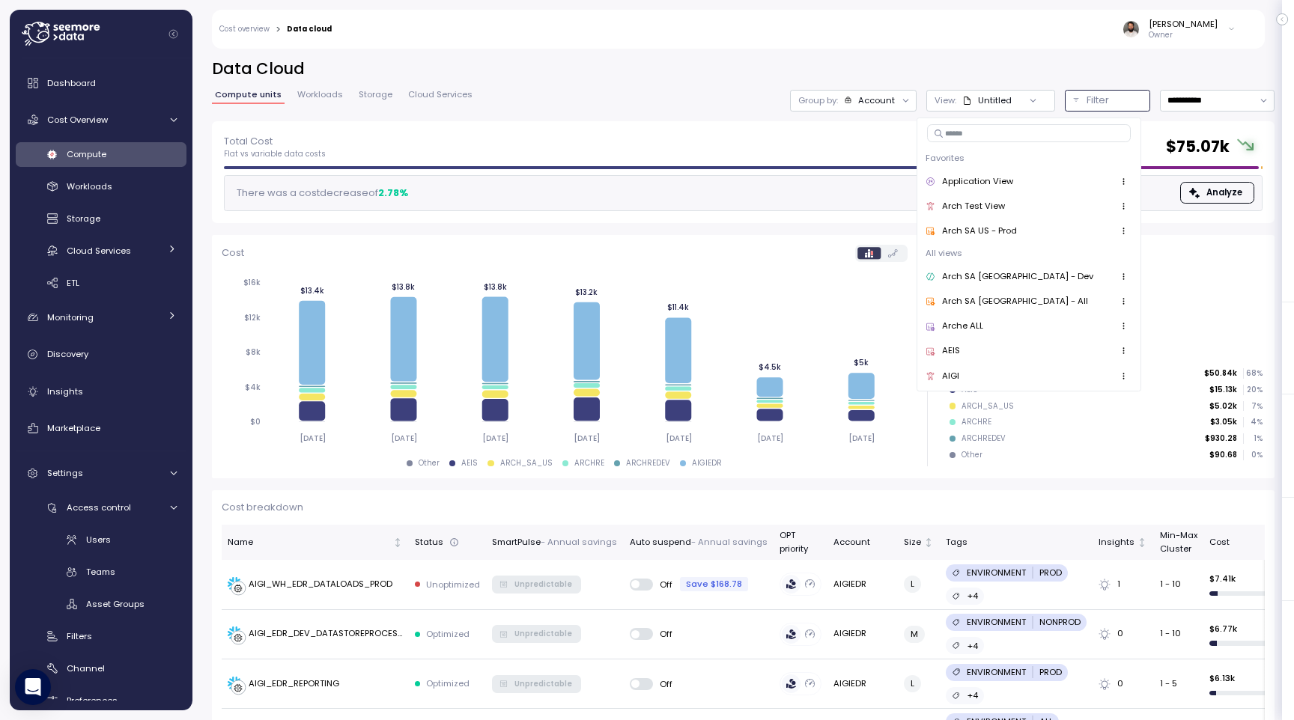
click at [1072, 103] on button "Filter" at bounding box center [1107, 101] width 85 height 22
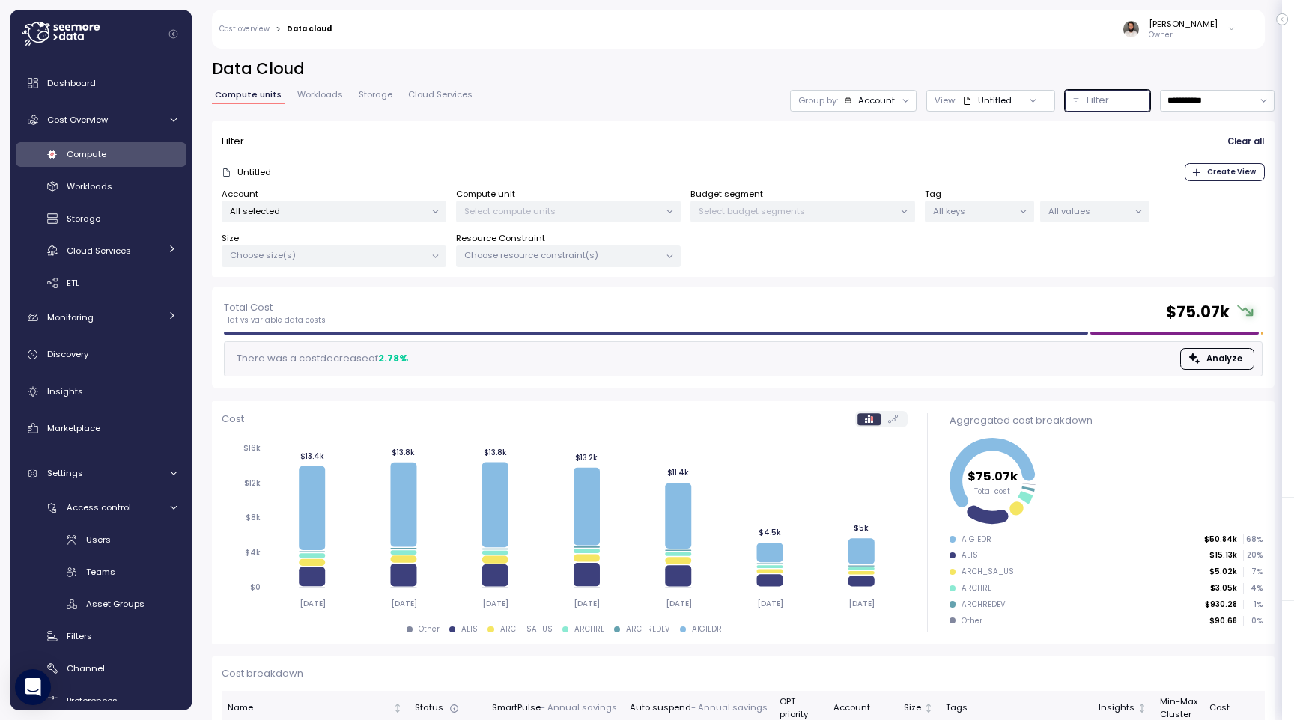
click at [352, 213] on p "All selected" at bounding box center [327, 211] width 195 height 12
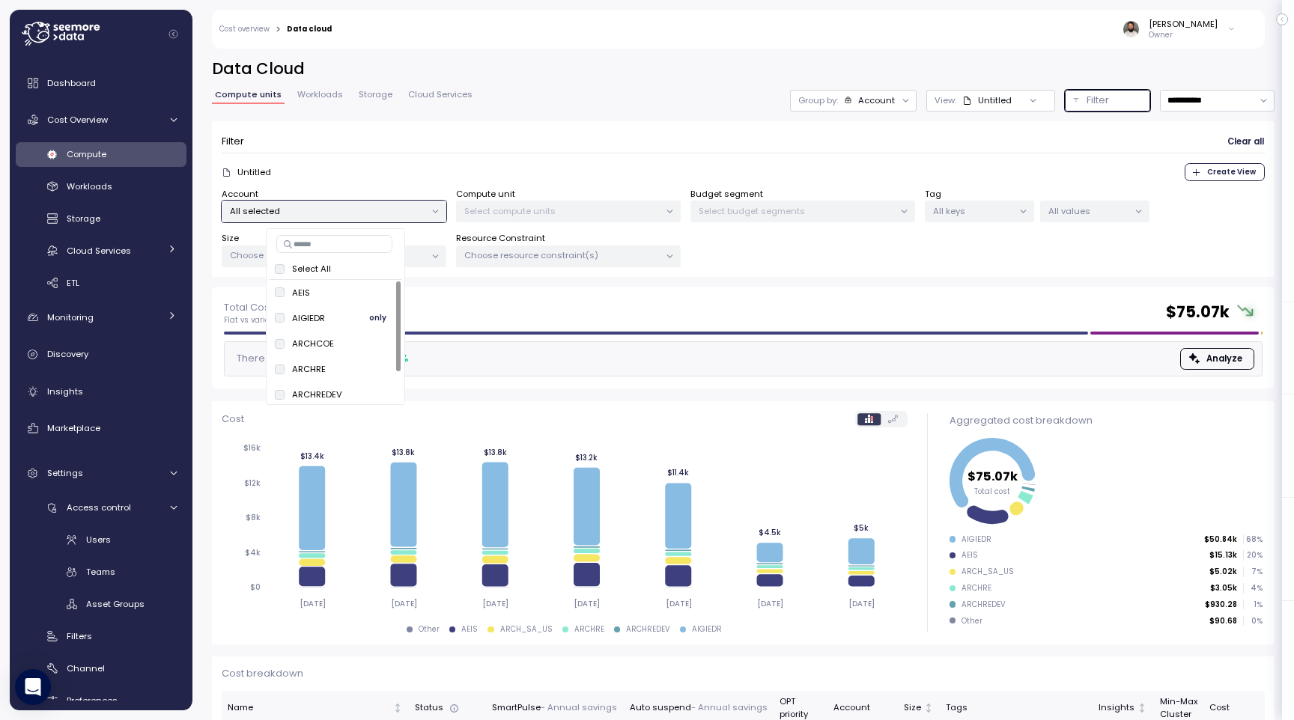
click at [377, 317] on span "only" at bounding box center [377, 318] width 17 height 16
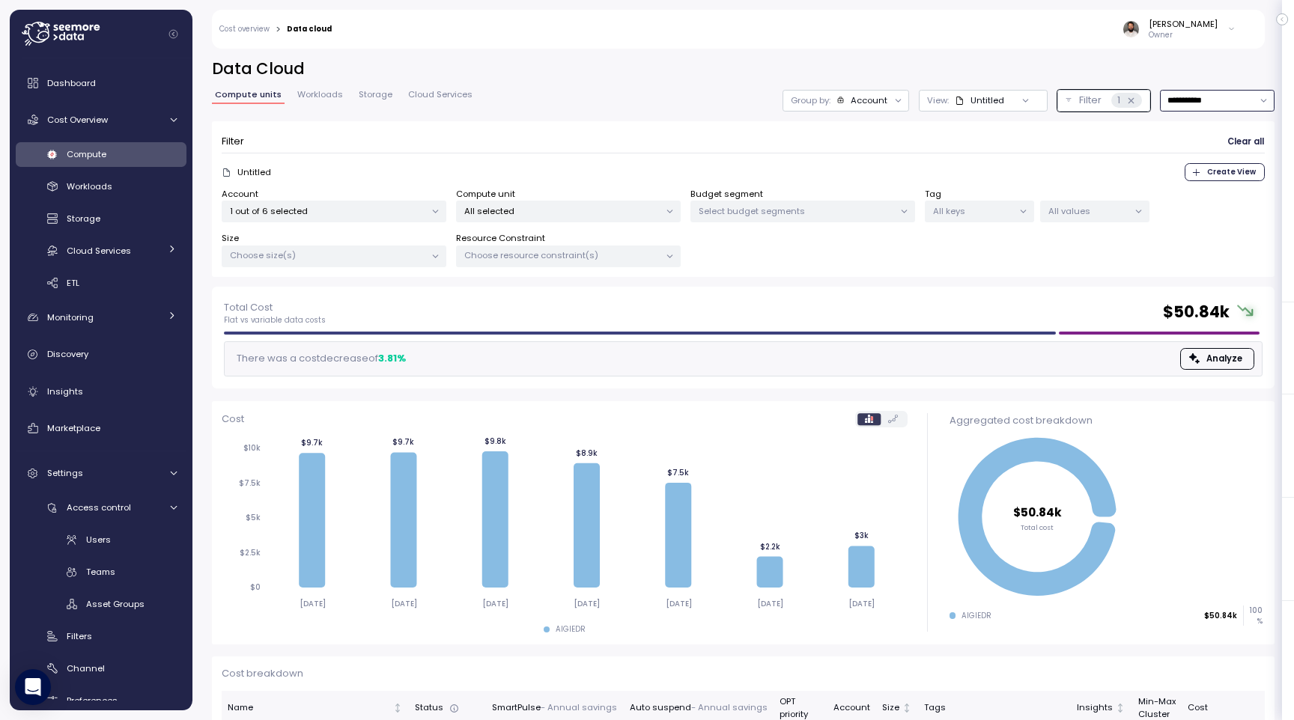
click at [1241, 103] on input "**********" at bounding box center [1217, 101] width 115 height 22
click at [1232, 193] on div "Last 14 days" at bounding box center [1211, 189] width 52 height 12
type input "**********"
